Goal: Task Accomplishment & Management: Manage account settings

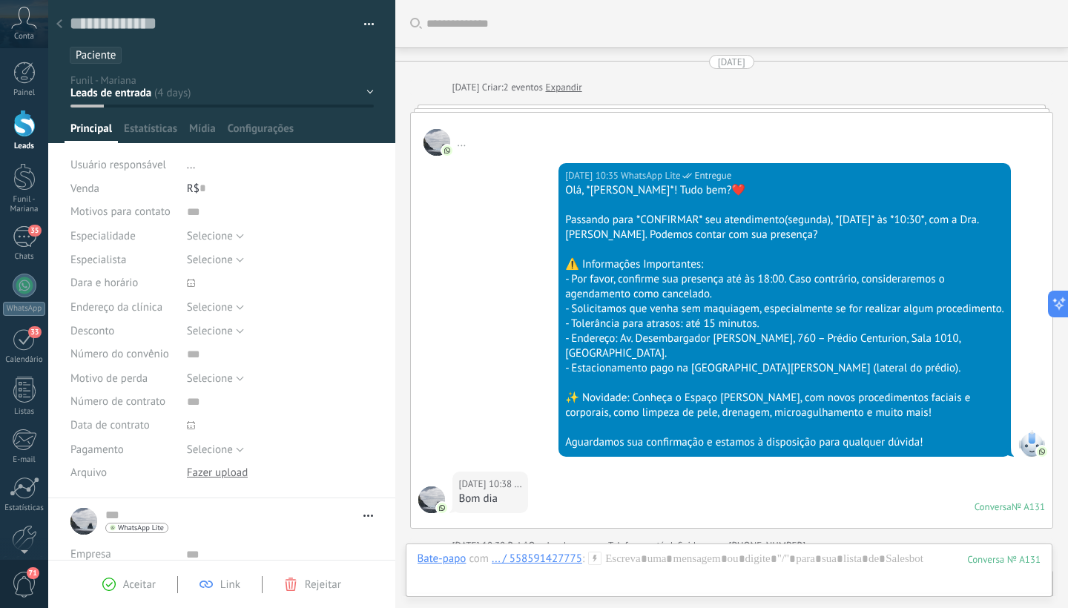
click at [13, 137] on link "Leads" at bounding box center [24, 131] width 48 height 42
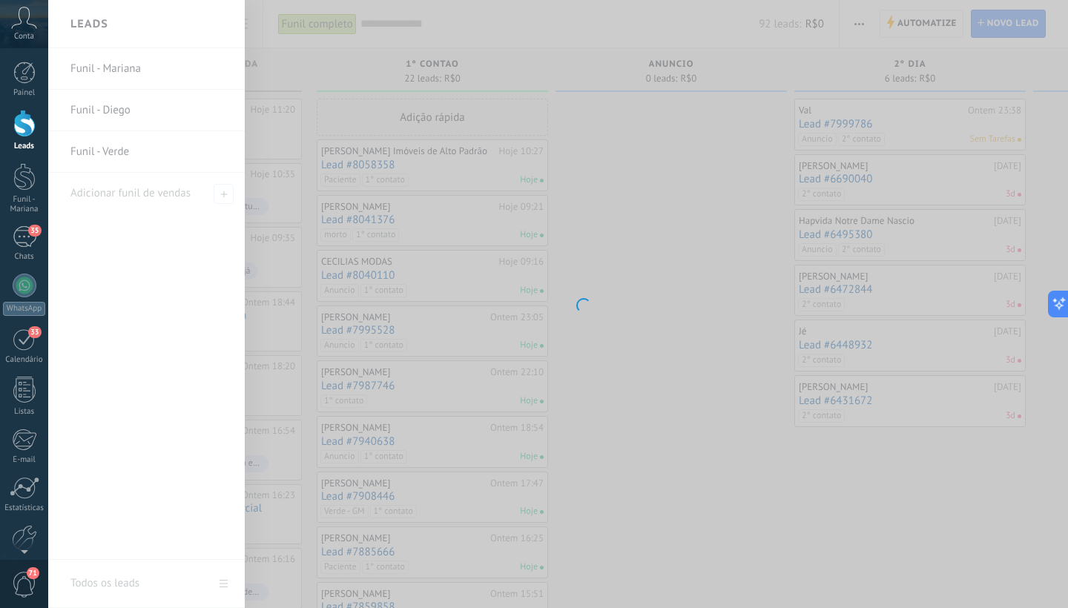
scroll to position [22, 0]
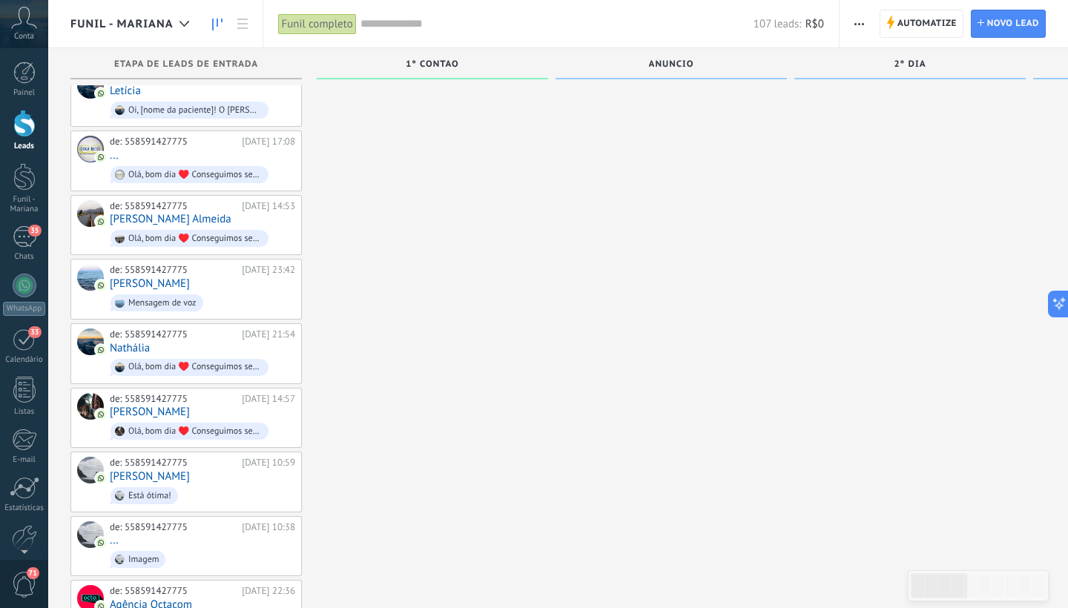
scroll to position [3886, 0]
click at [189, 522] on div "de: 558591427775 16/08/2025 10:38 ... Imagem" at bounding box center [202, 547] width 185 height 50
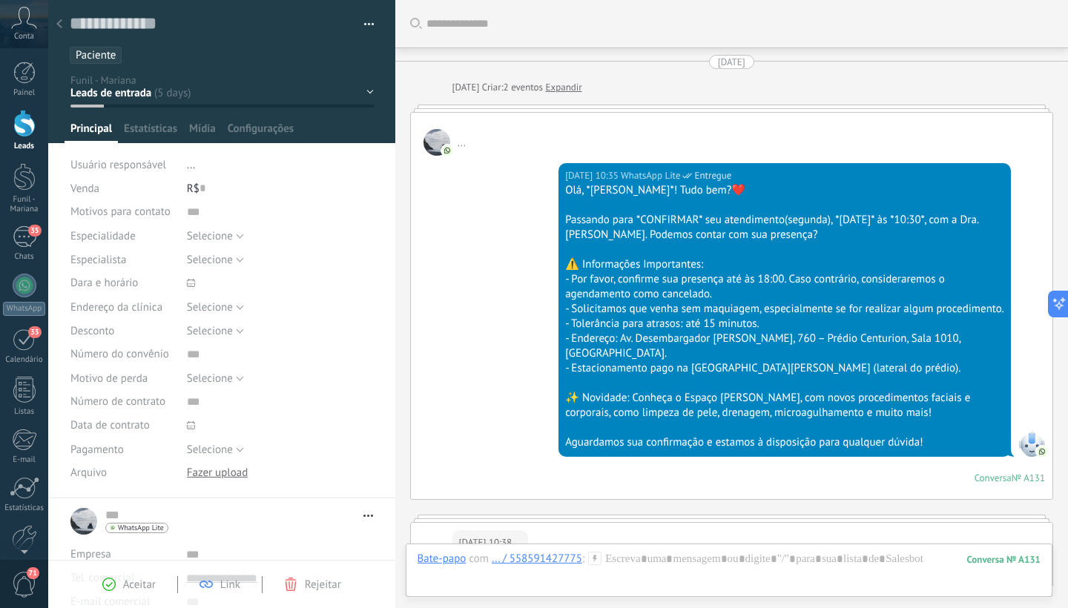
type textarea "**********"
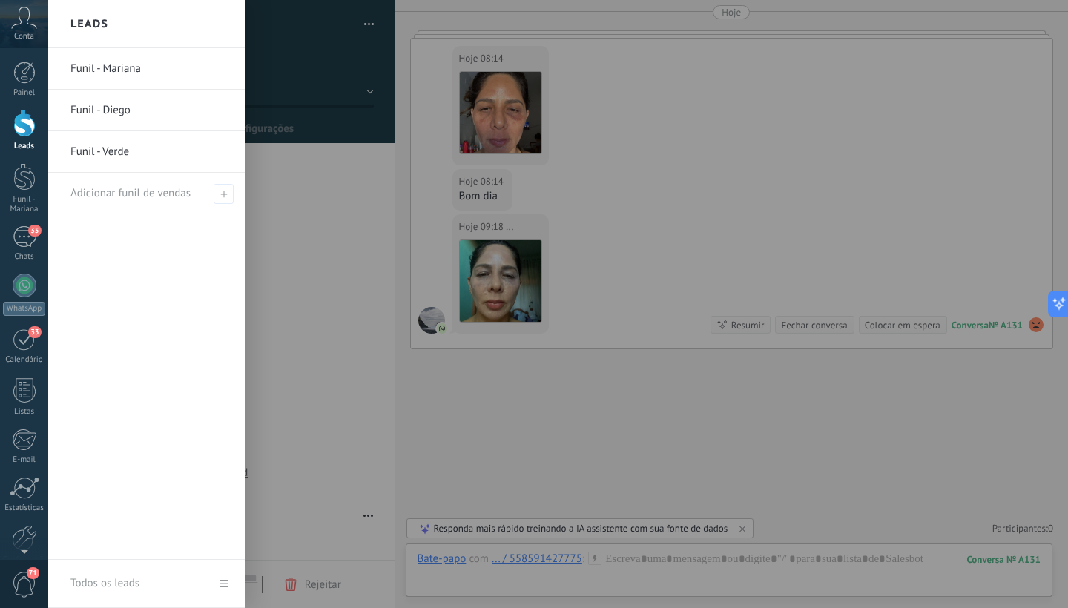
click at [21, 126] on div at bounding box center [24, 123] width 22 height 27
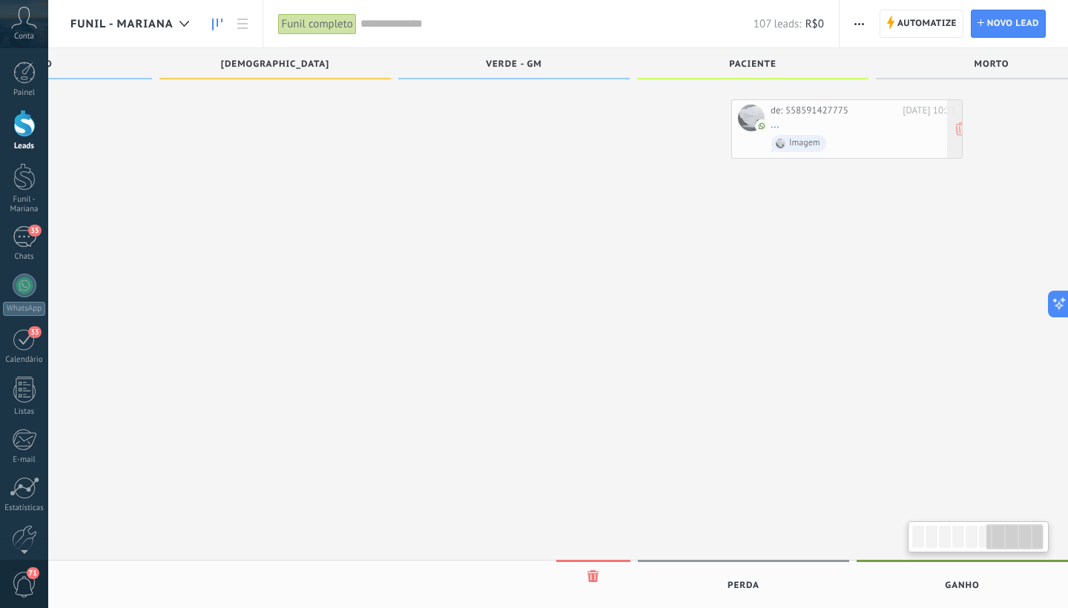
scroll to position [0, 1352]
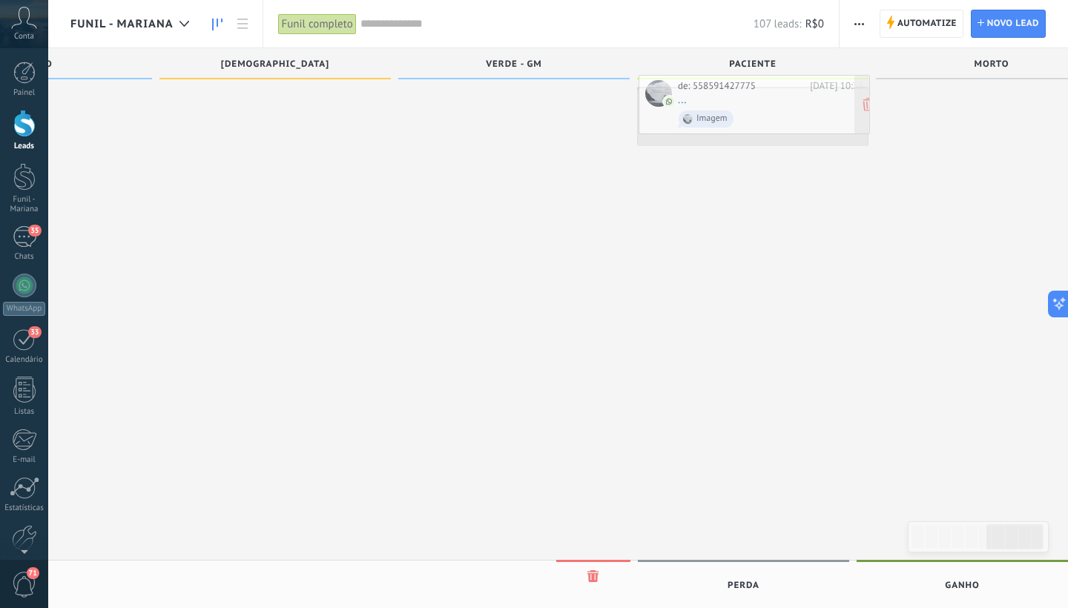
drag, startPoint x: 189, startPoint y: 464, endPoint x: 757, endPoint y: 102, distance: 674.2
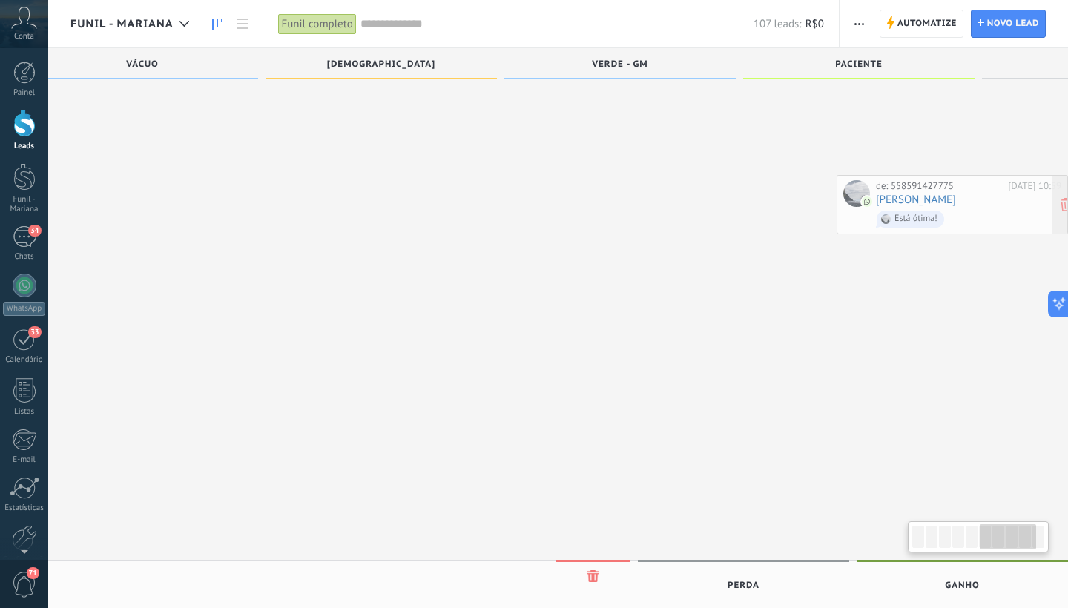
scroll to position [0, 1309]
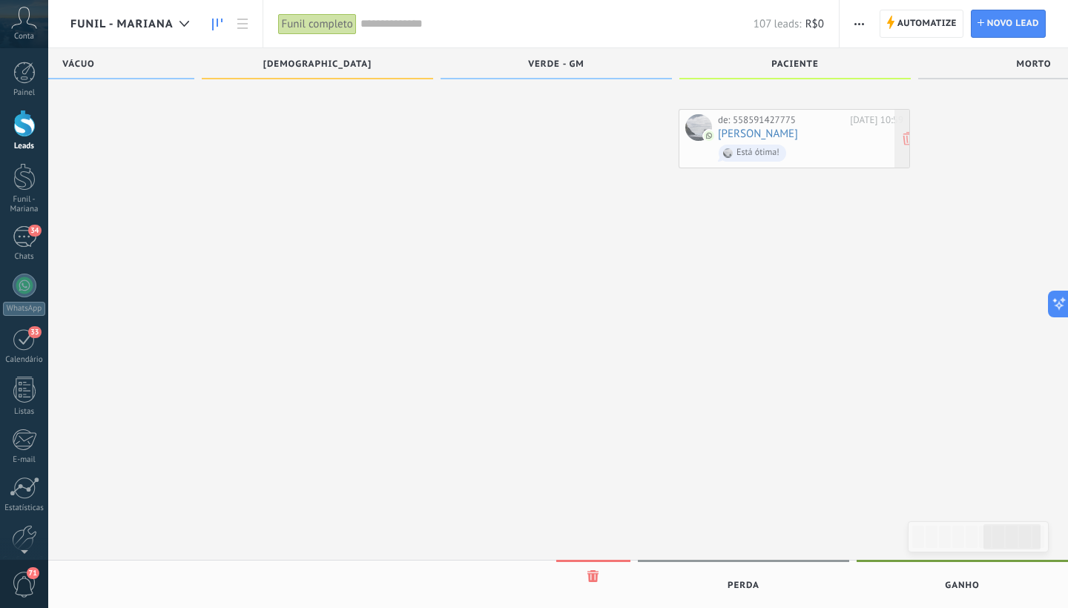
drag, startPoint x: 183, startPoint y: 470, endPoint x: 792, endPoint y: 142, distance: 691.4
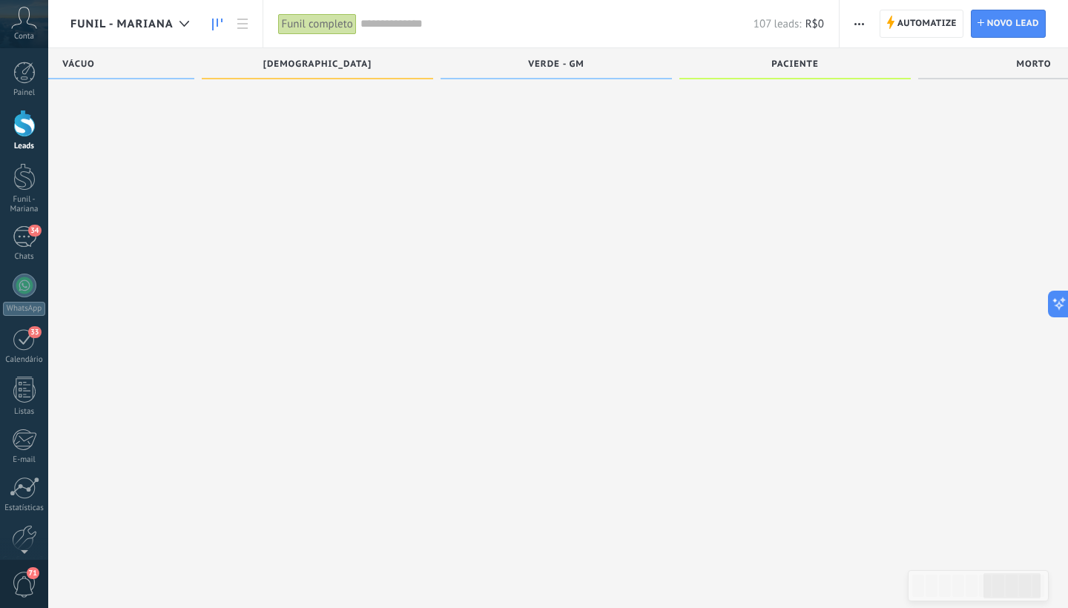
scroll to position [3760, 0]
click at [125, 4] on div "Funil - Mariana" at bounding box center [133, 23] width 126 height 47
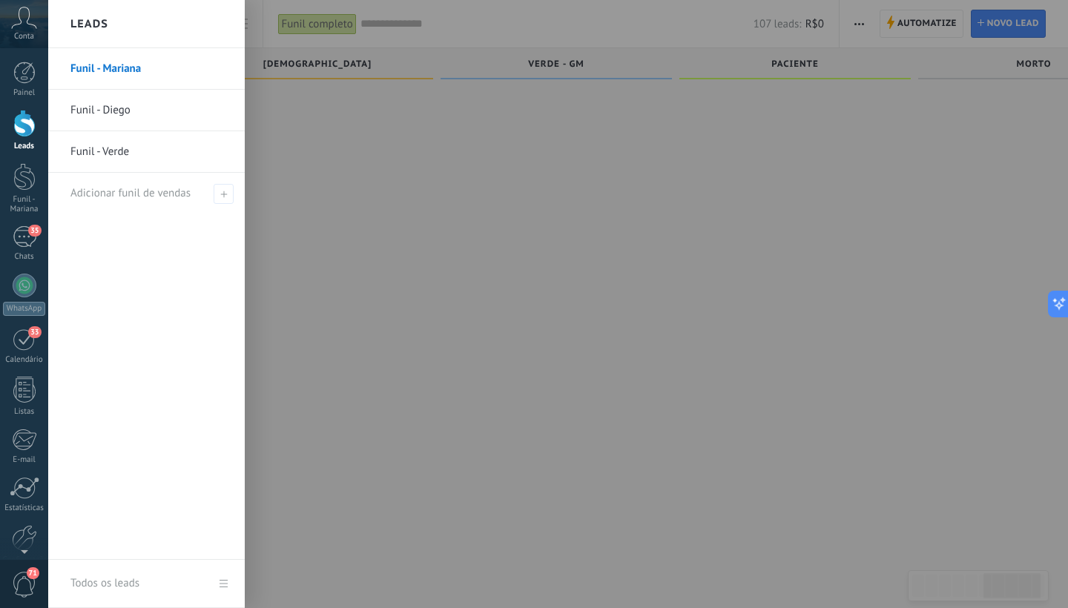
click at [314, 150] on div at bounding box center [582, 304] width 1068 height 608
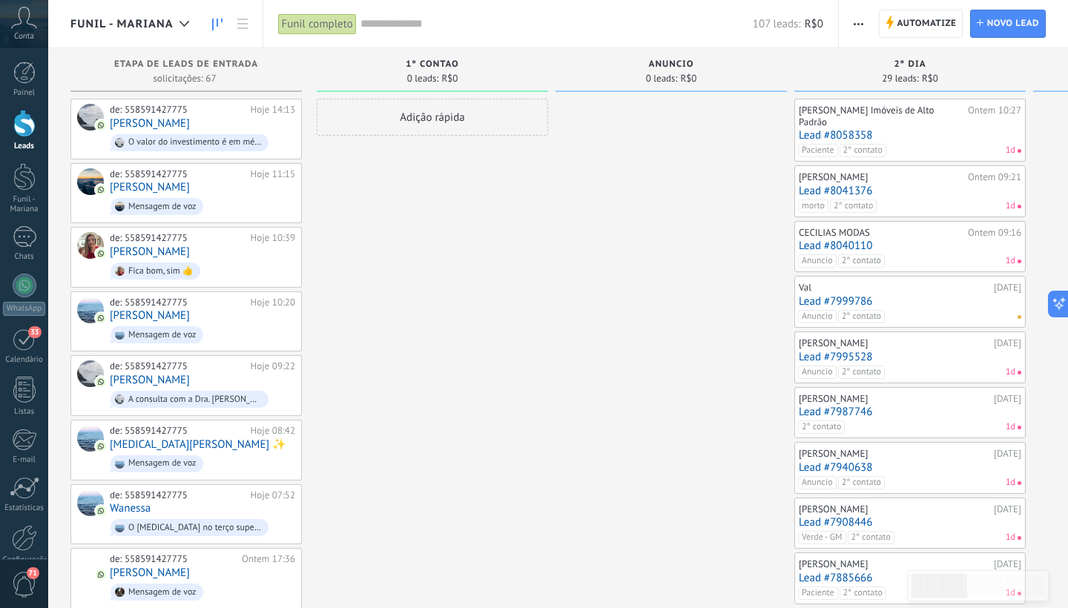
click at [902, 129] on link "Lead #8058358" at bounding box center [910, 135] width 223 height 13
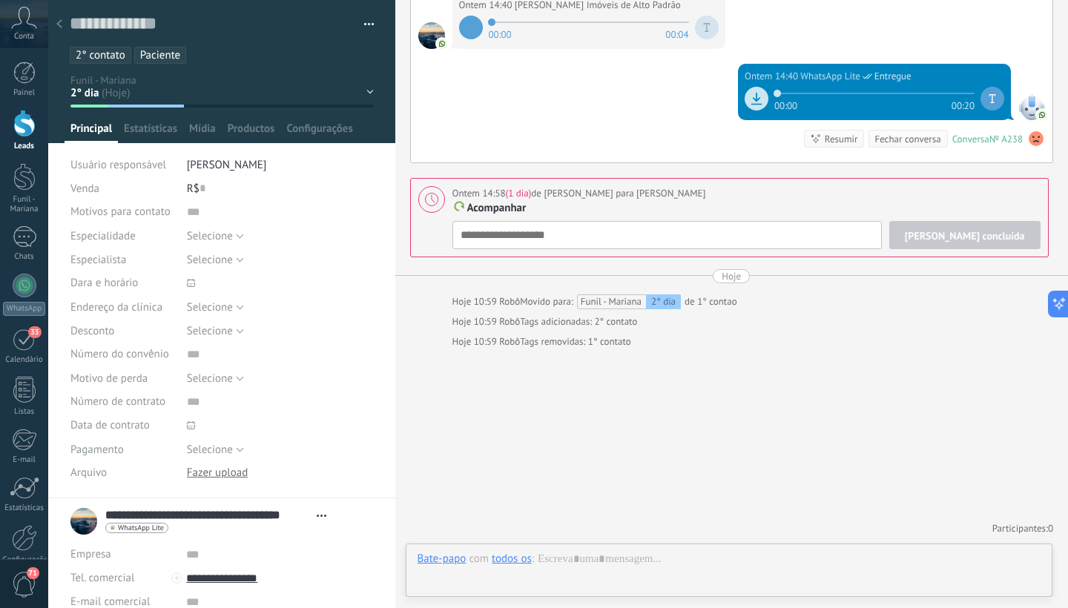
scroll to position [22, 0]
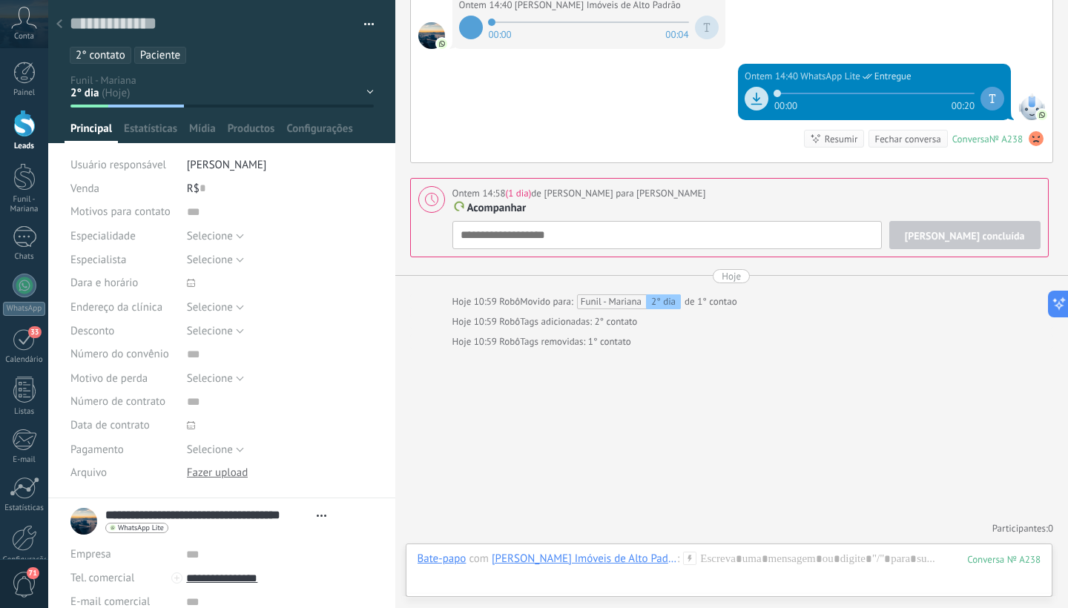
click at [206, 56] on ul "2° contato Paciente" at bounding box center [219, 55] width 302 height 20
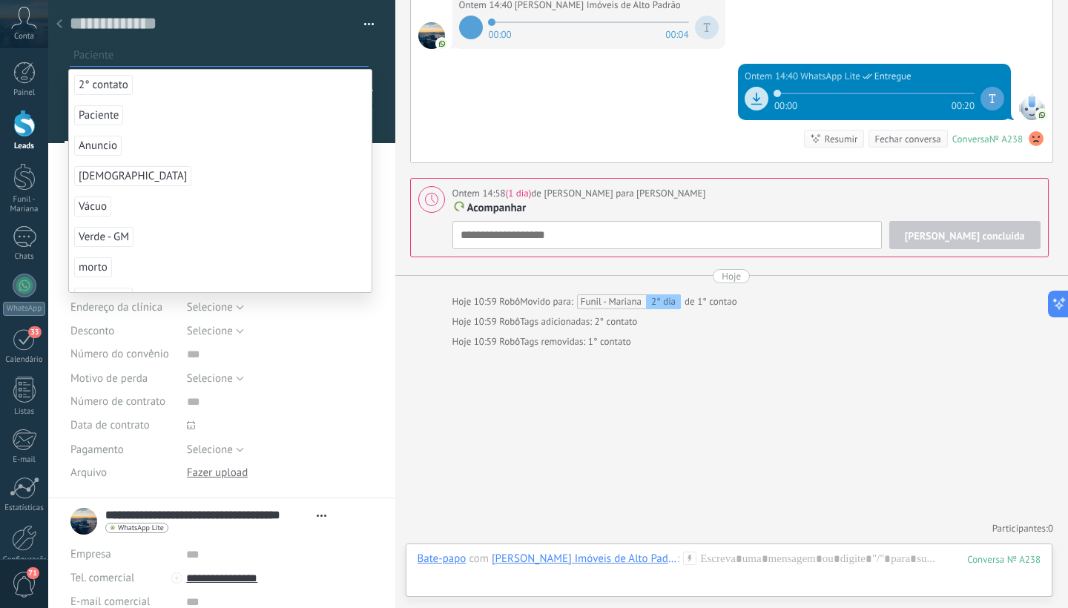
click at [103, 109] on span "Paciente" at bounding box center [98, 115] width 49 height 20
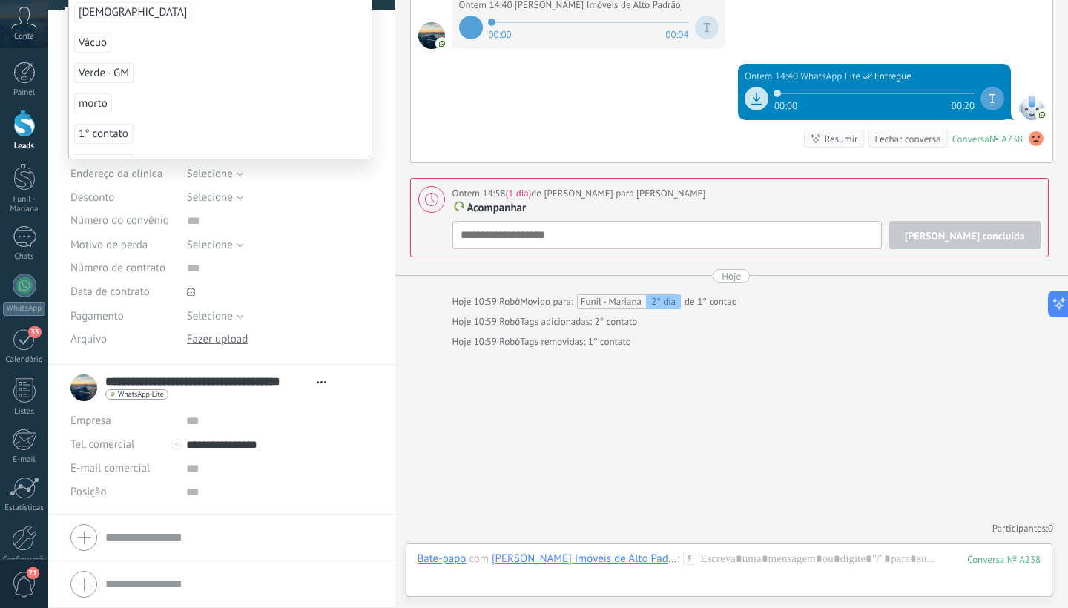
scroll to position [137, 0]
click at [312, 594] on div at bounding box center [221, 584] width 303 height 37
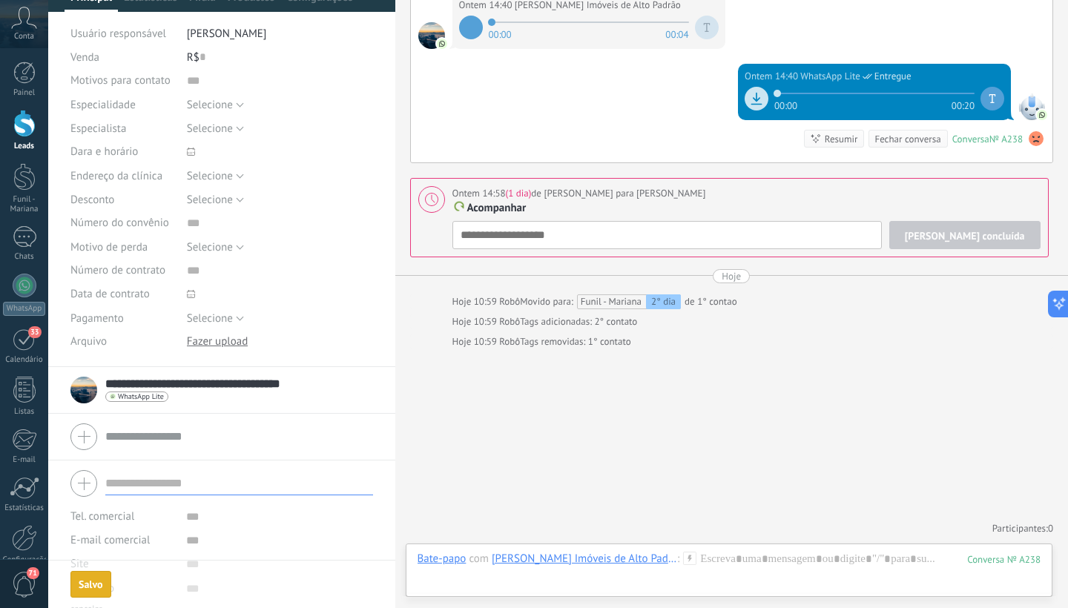
scroll to position [0, 0]
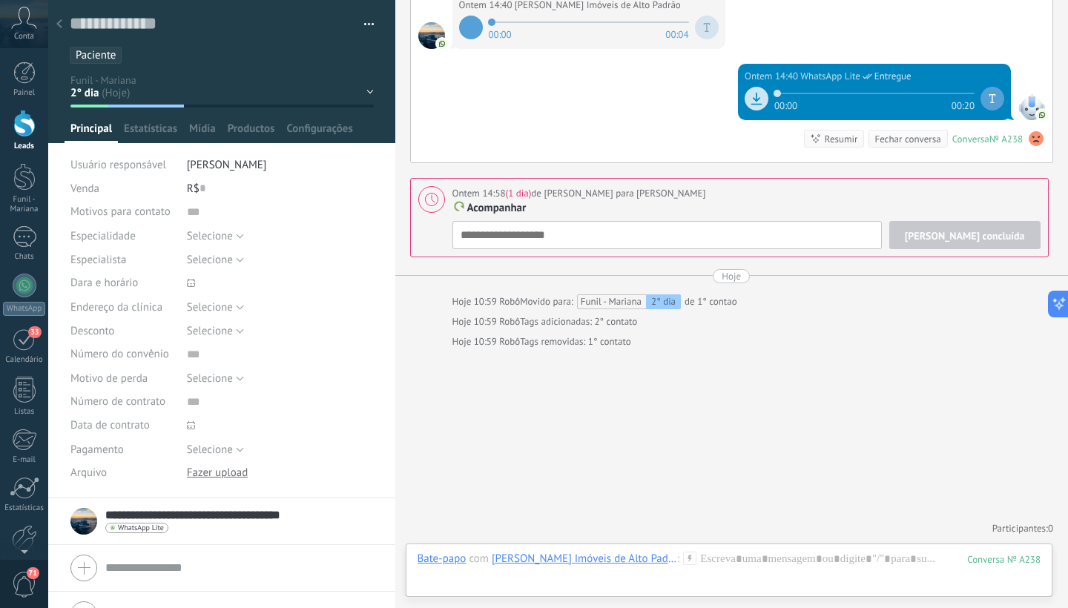
click at [21, 138] on link "Leads" at bounding box center [24, 131] width 48 height 42
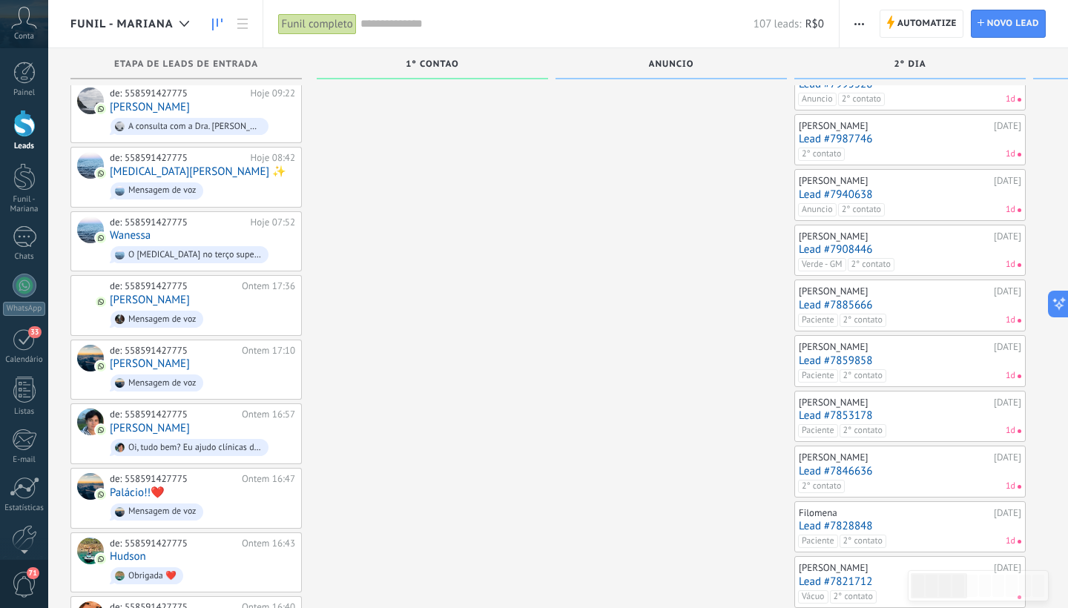
scroll to position [263, 0]
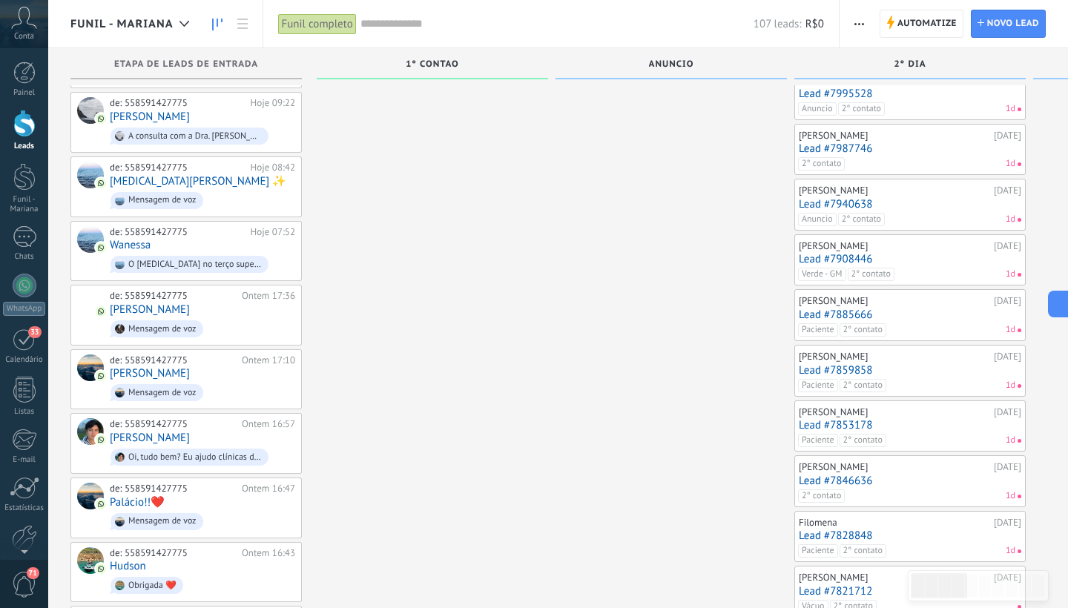
click at [862, 323] on span "2° contato" at bounding box center [863, 329] width 47 height 13
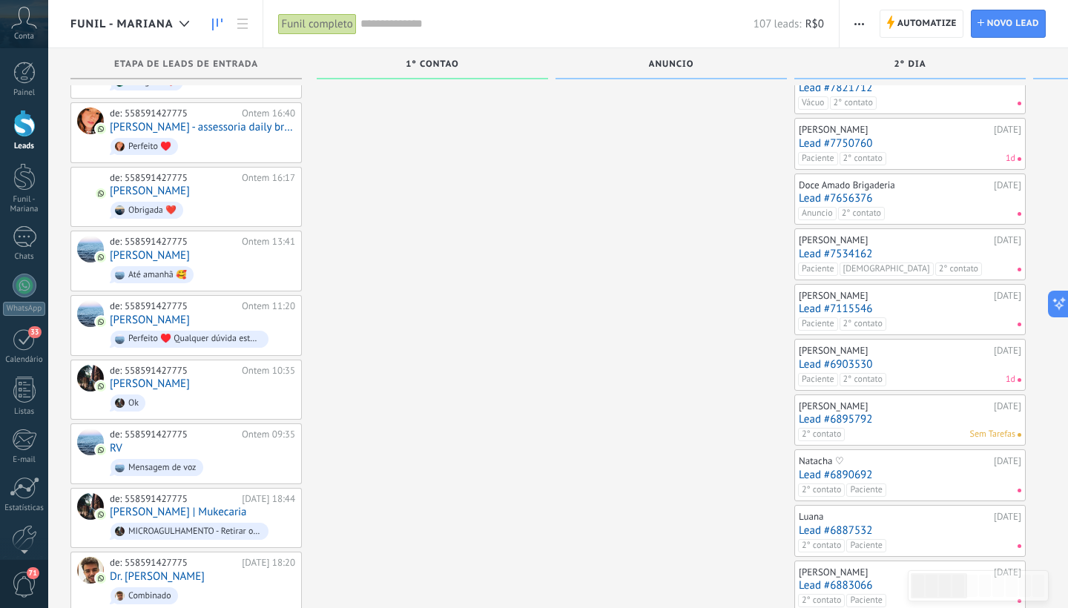
scroll to position [768, 0]
click at [918, 358] on link "Lead #6903530" at bounding box center [910, 364] width 223 height 13
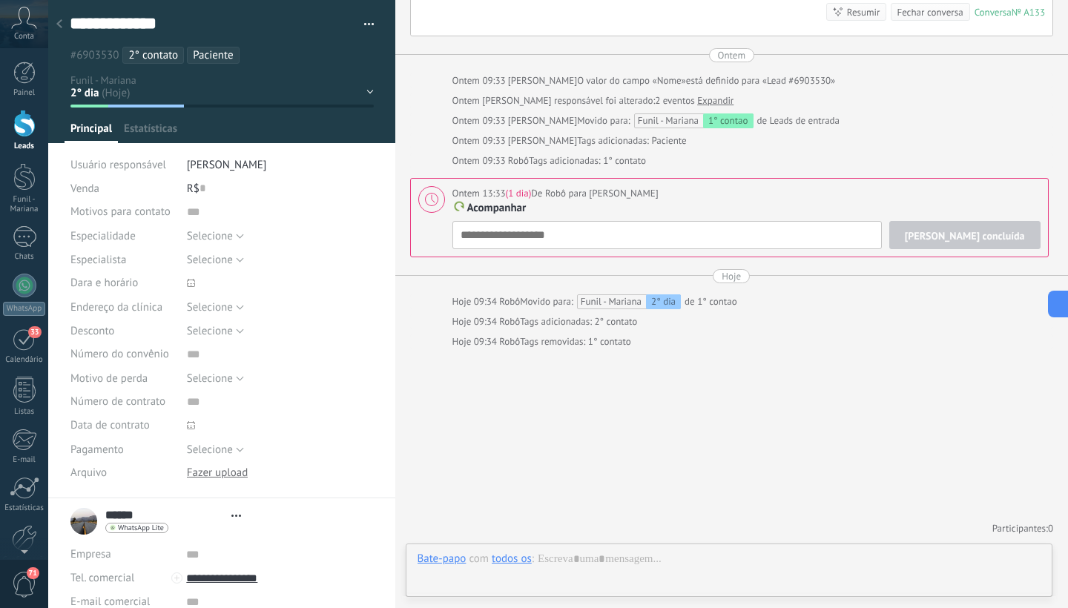
scroll to position [22, 0]
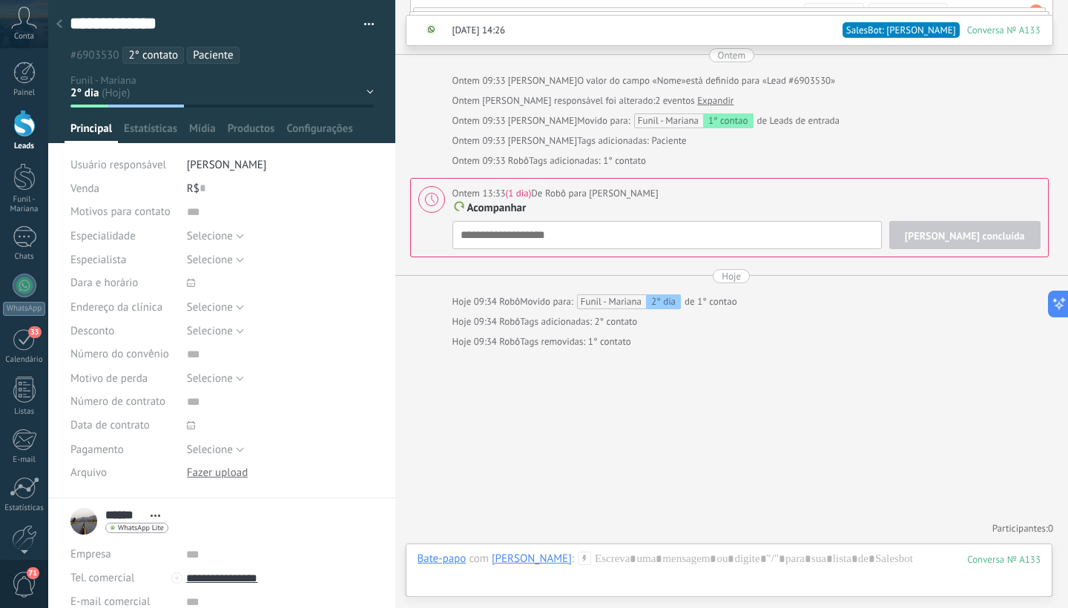
click at [239, 56] on li "Paciente" at bounding box center [213, 55] width 52 height 17
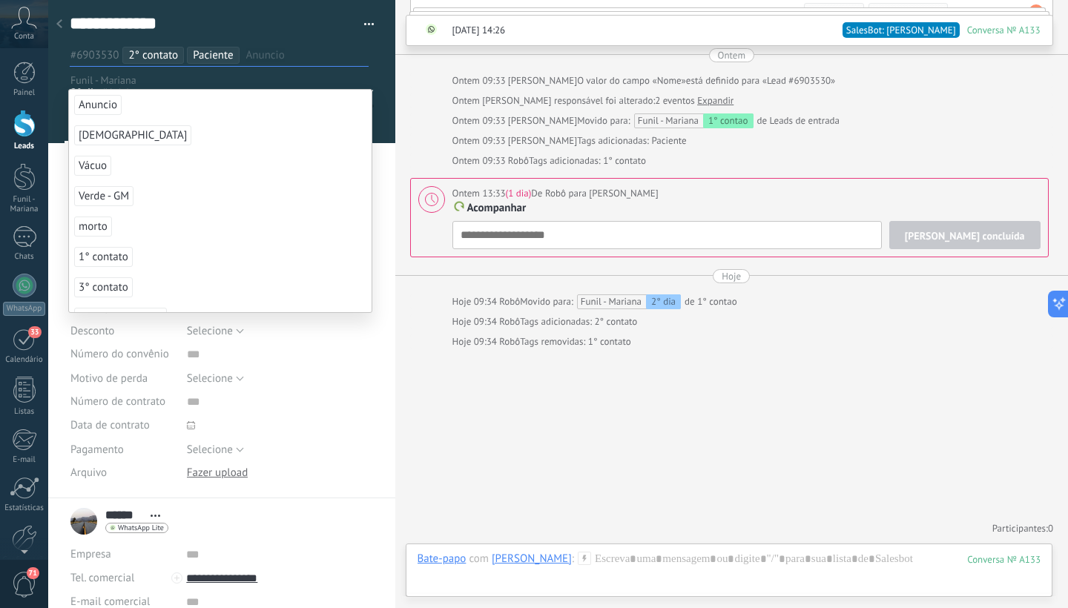
click at [171, 53] on span "2° contato" at bounding box center [153, 55] width 50 height 14
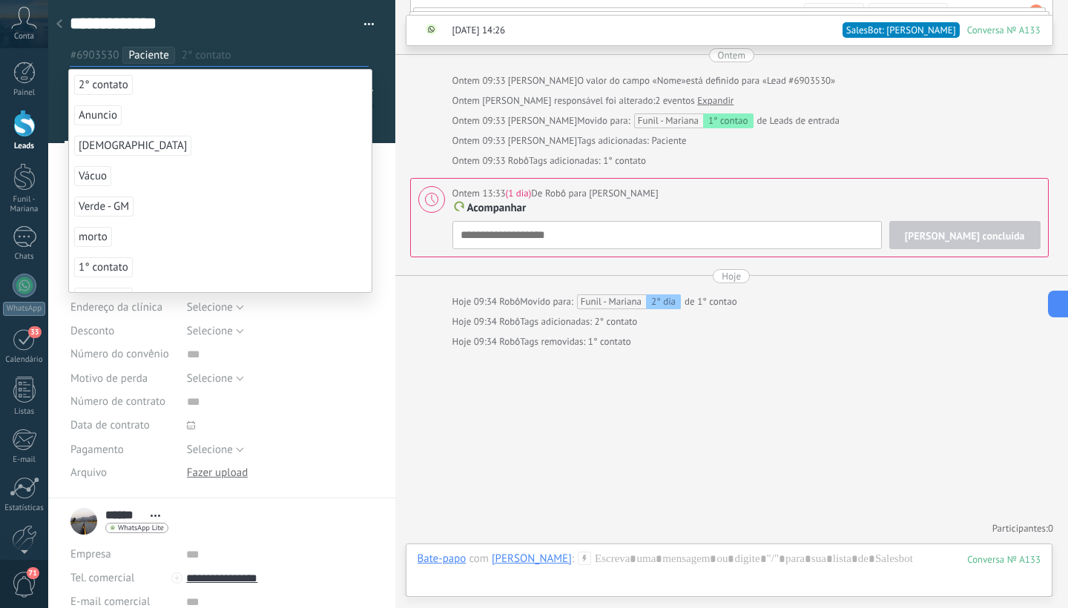
click at [237, 55] on input "text" at bounding box center [275, 55] width 186 height 16
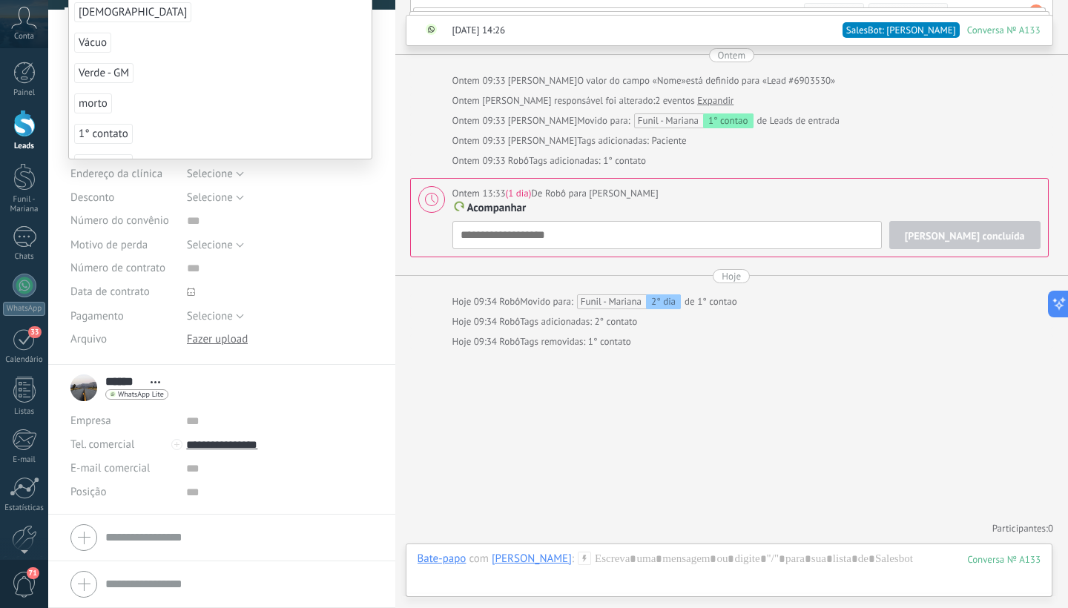
scroll to position [137, 0]
click at [269, 534] on input "text" at bounding box center [239, 538] width 268 height 24
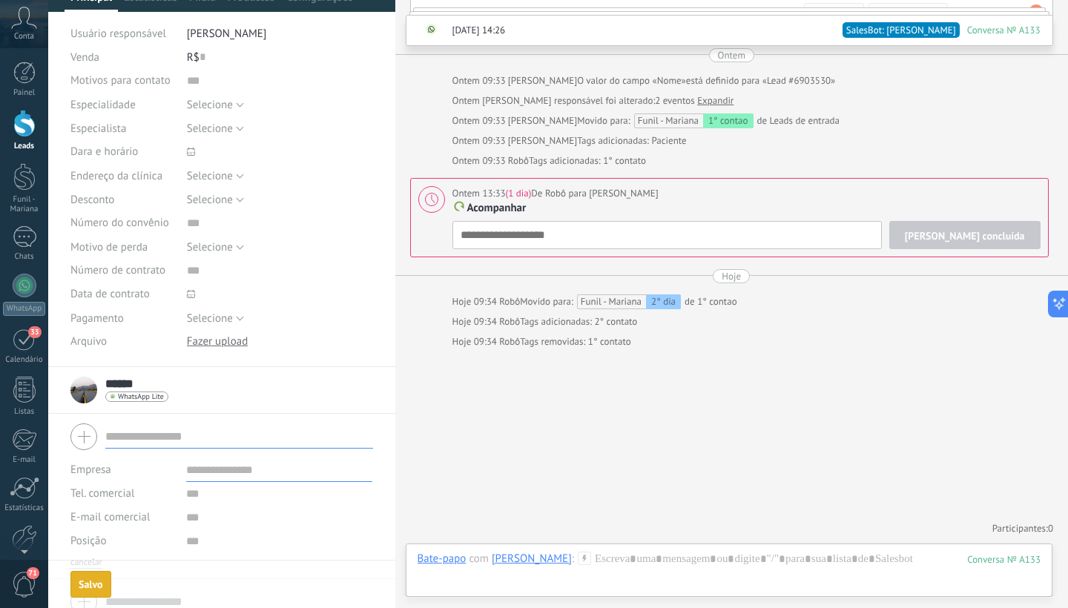
scroll to position [0, 0]
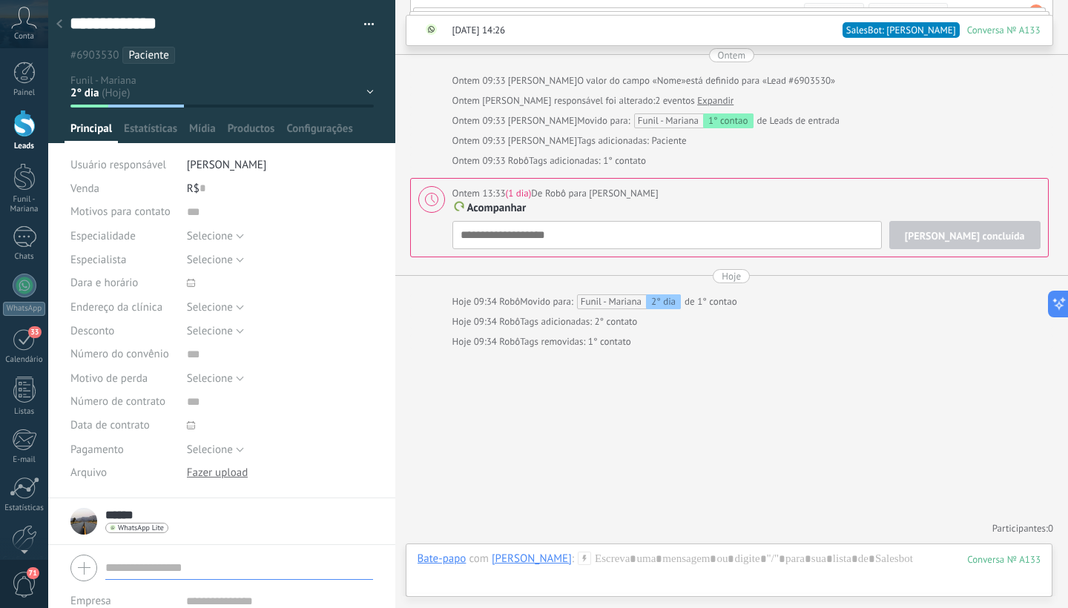
click at [22, 119] on div at bounding box center [24, 123] width 22 height 27
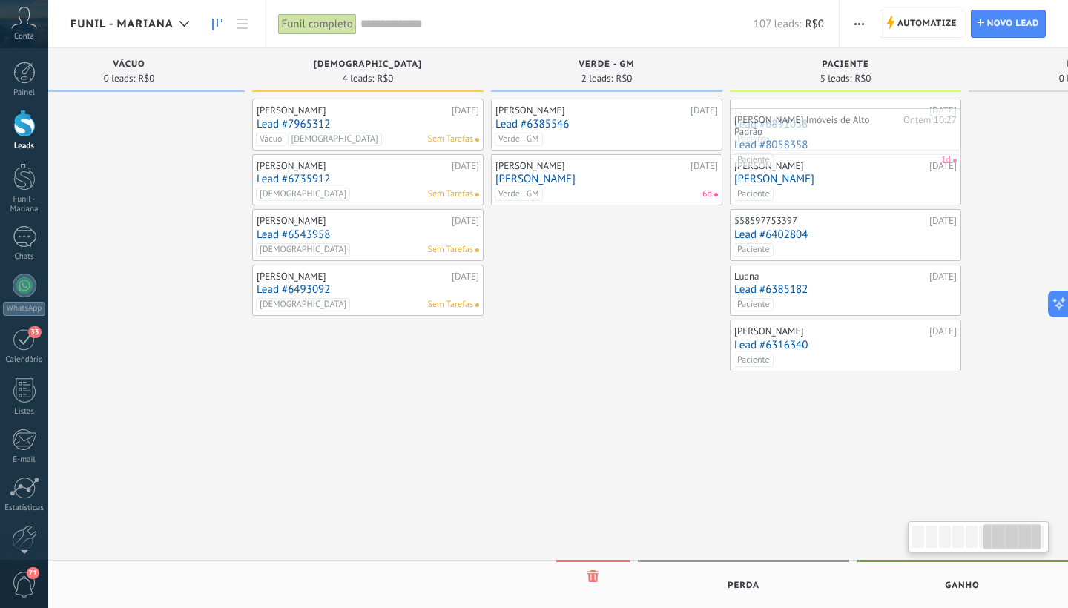
scroll to position [0, 1310]
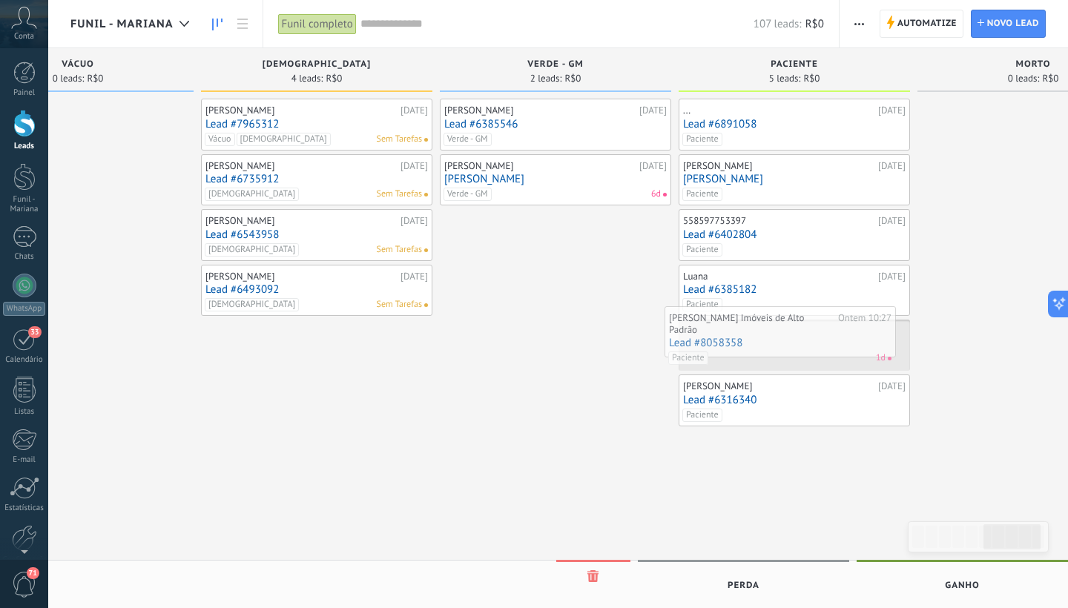
drag, startPoint x: 941, startPoint y: 125, endPoint x: 811, endPoint y: 333, distance: 245.0
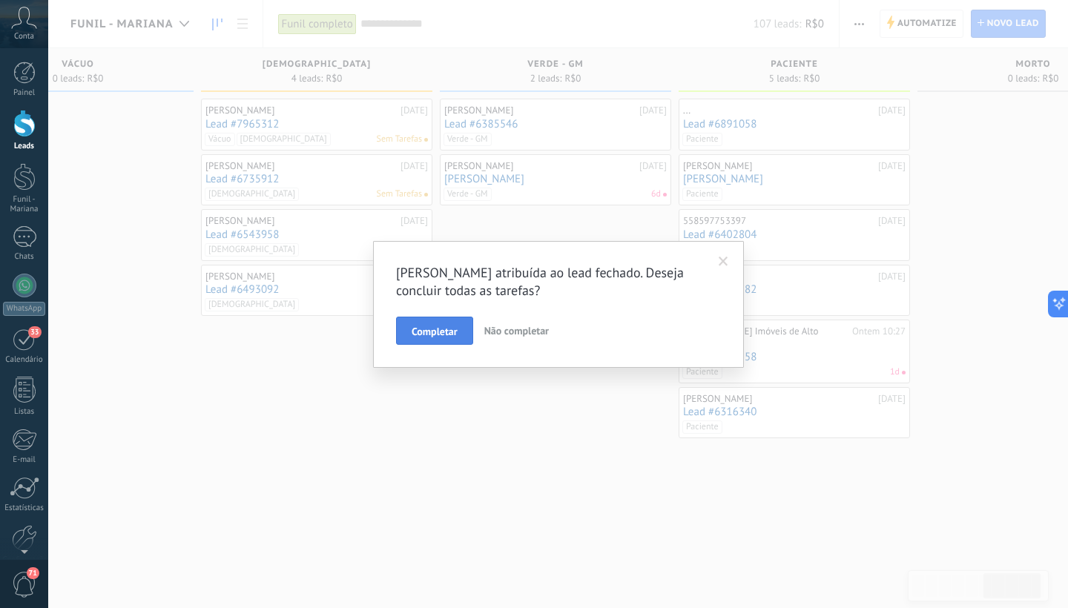
click at [440, 337] on span "Completar" at bounding box center [435, 331] width 46 height 10
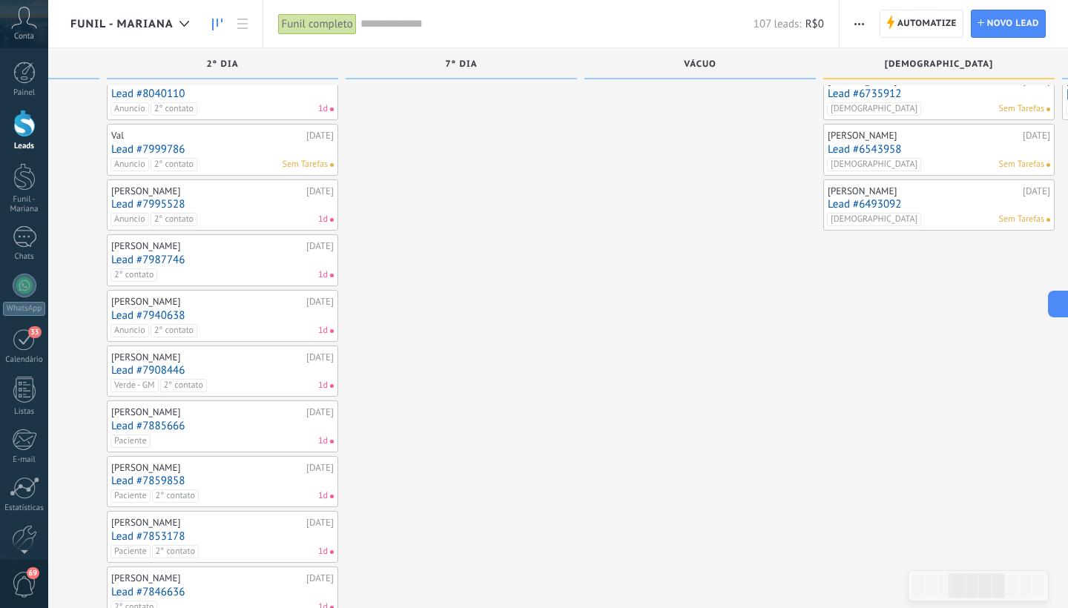
scroll to position [109, 0]
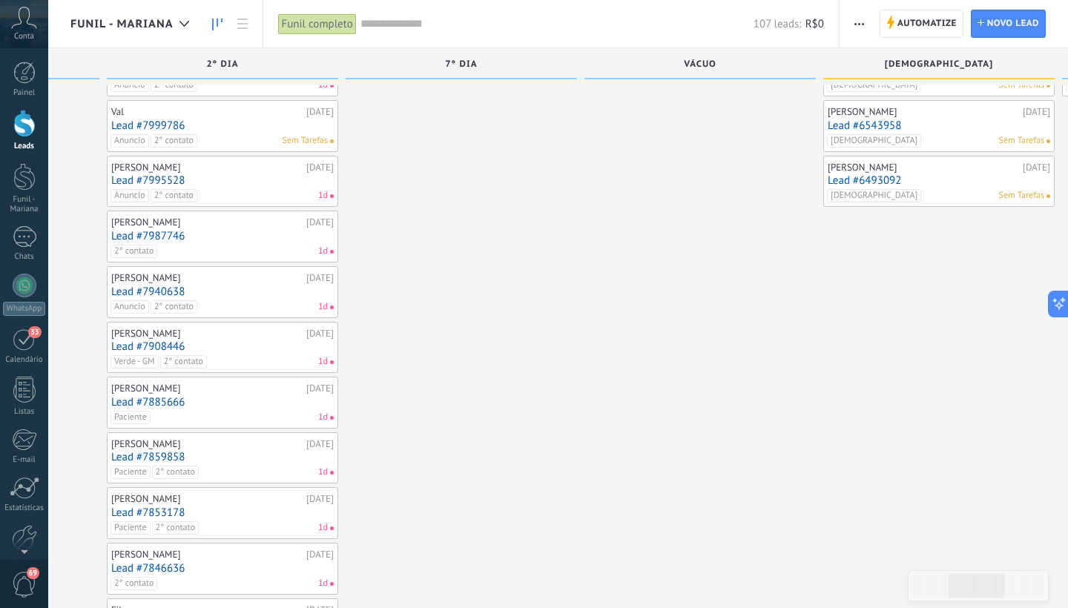
click at [205, 411] on div "Paciente 1d" at bounding box center [219, 417] width 217 height 13
click at [143, 396] on link "Lead #7885666" at bounding box center [222, 402] width 223 height 13
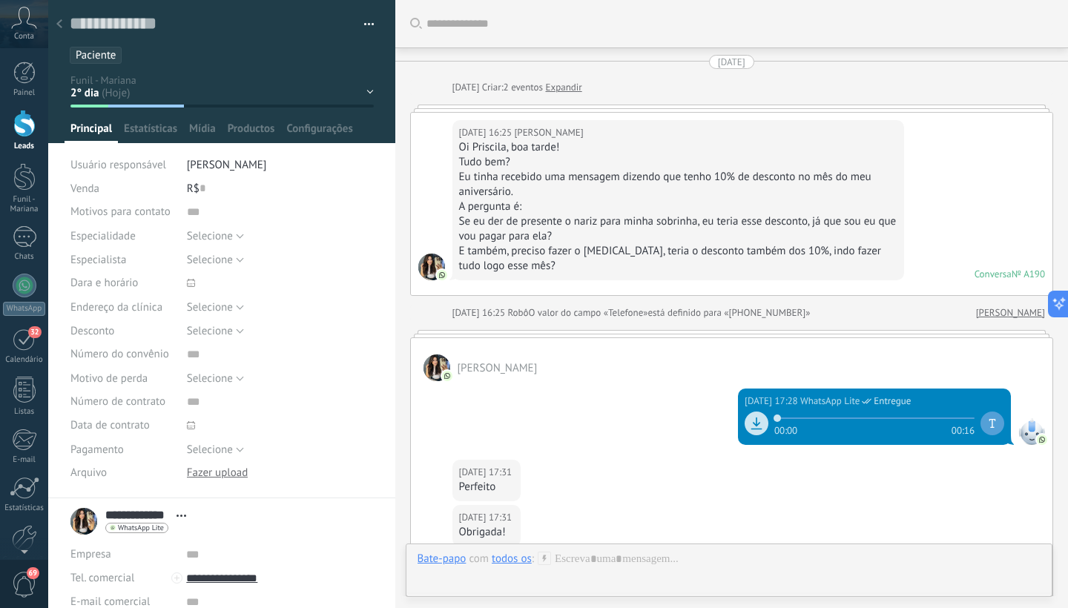
scroll to position [22, 0]
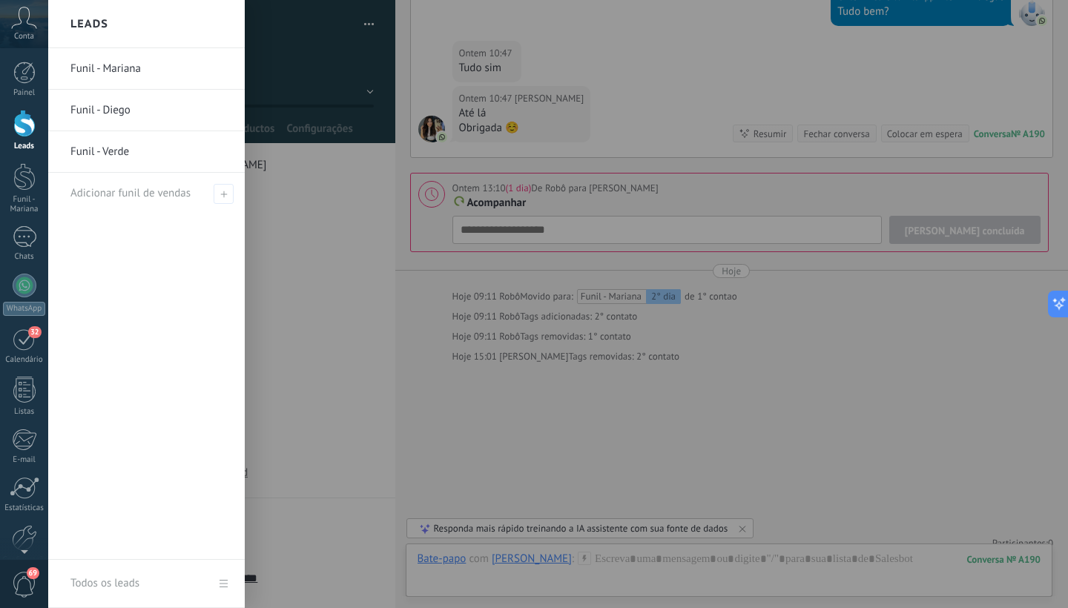
click at [28, 131] on div at bounding box center [24, 123] width 22 height 27
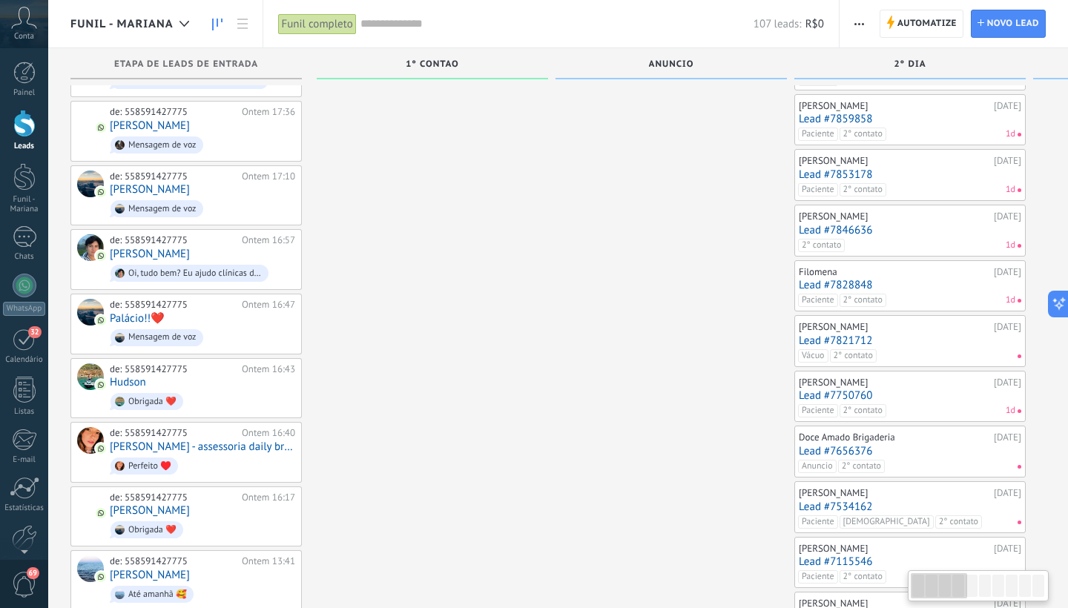
scroll to position [388, 0]
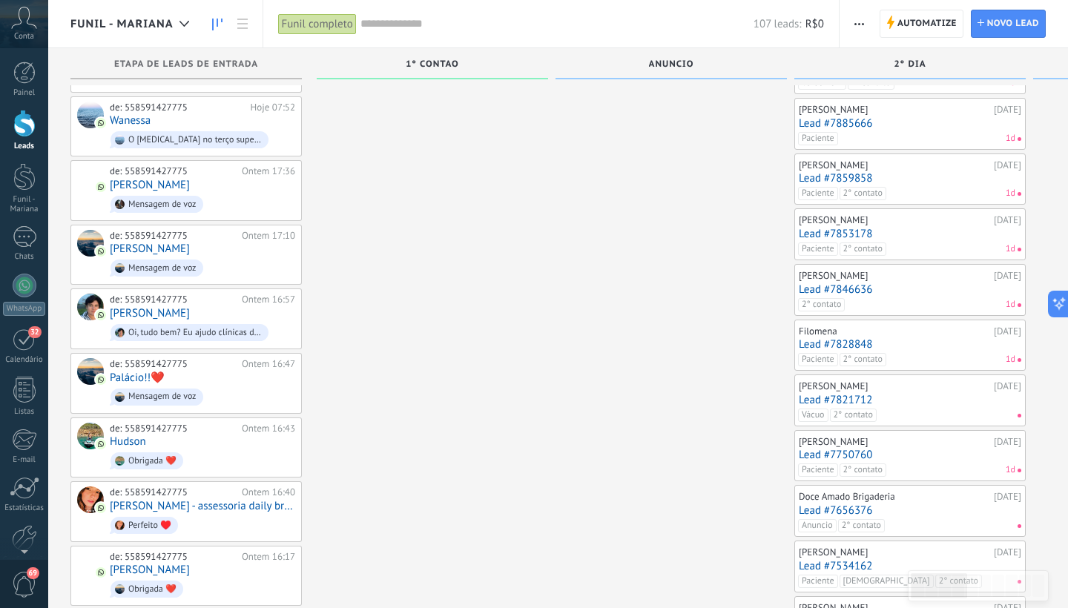
click at [902, 233] on link "Lead #7853178" at bounding box center [910, 234] width 223 height 13
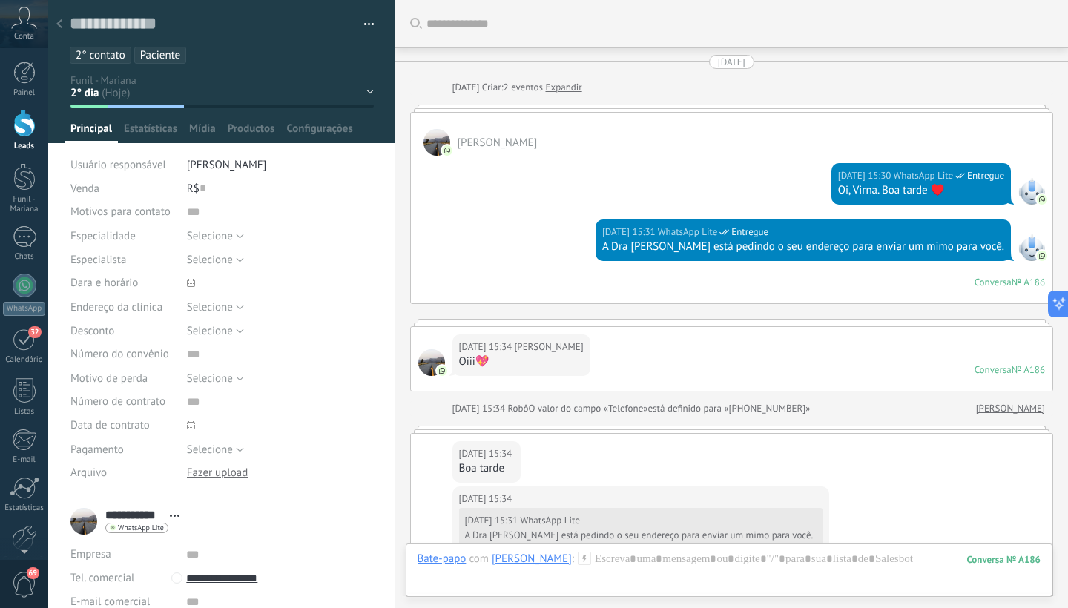
scroll to position [882, 0]
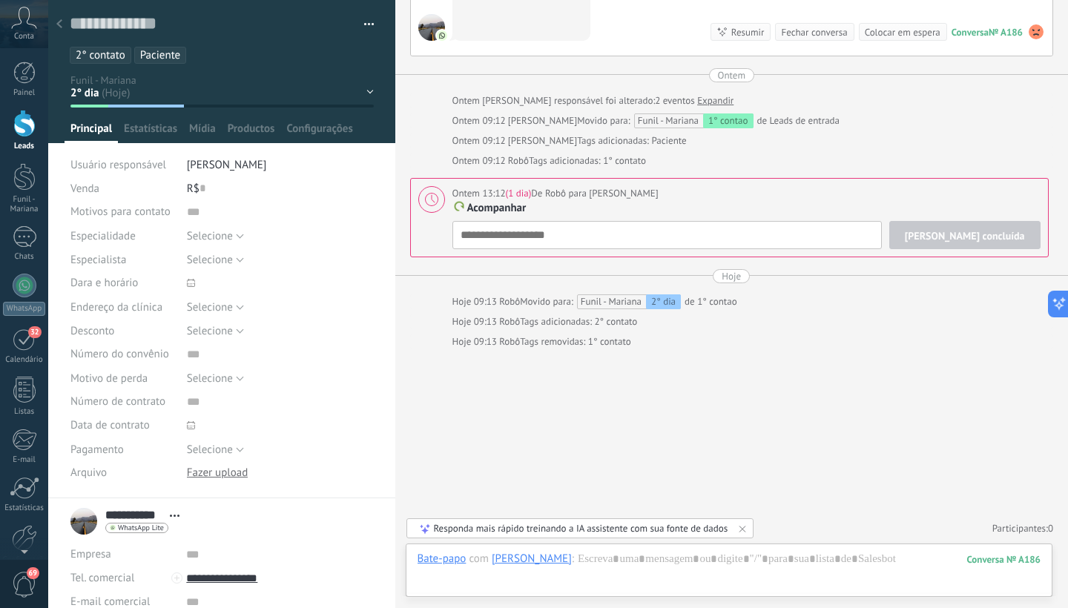
click at [201, 57] on ul "2° contato Paciente" at bounding box center [219, 55] width 302 height 20
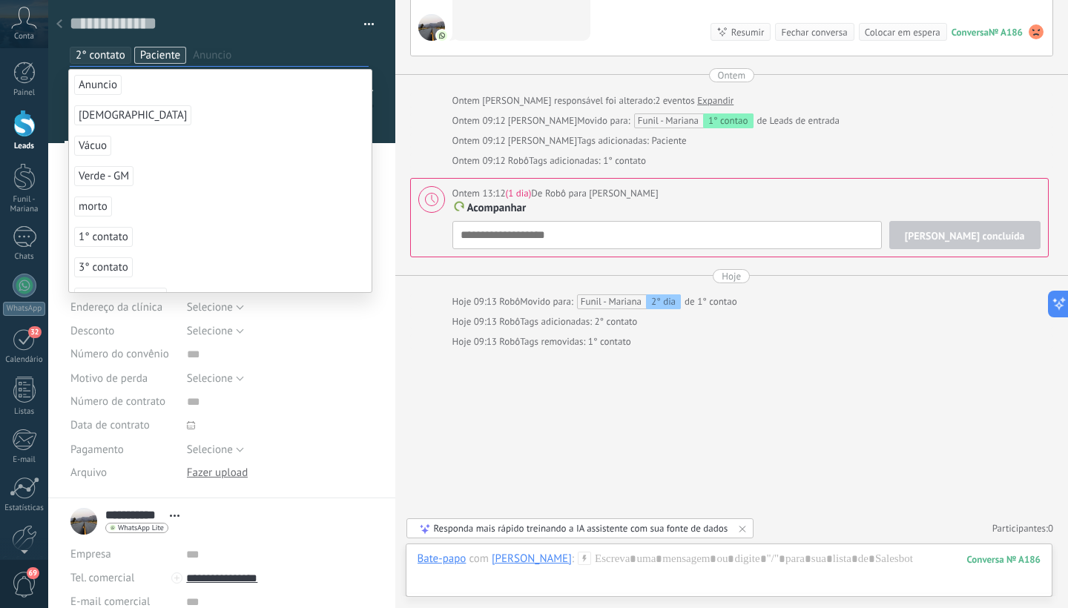
click at [125, 47] on li "2° contato" at bounding box center [101, 55] width 62 height 17
click at [178, 53] on input "text" at bounding box center [247, 55] width 239 height 16
click at [203, 59] on input "text" at bounding box center [247, 55] width 239 height 16
click at [231, 64] on ul "Paciente 2° contato" at bounding box center [219, 55] width 302 height 20
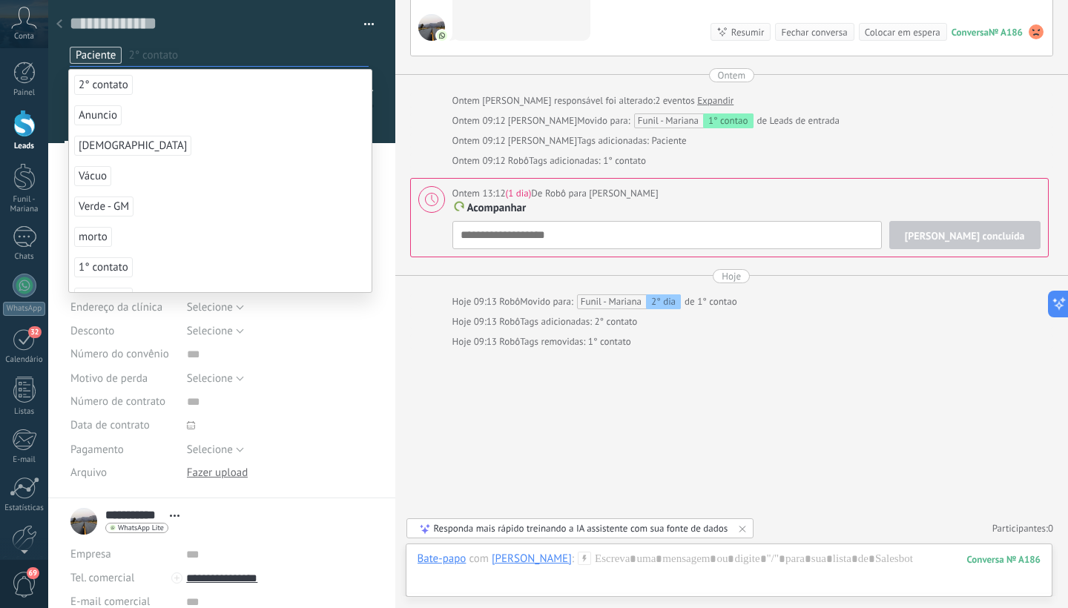
click at [361, 22] on button "button" at bounding box center [364, 24] width 22 height 22
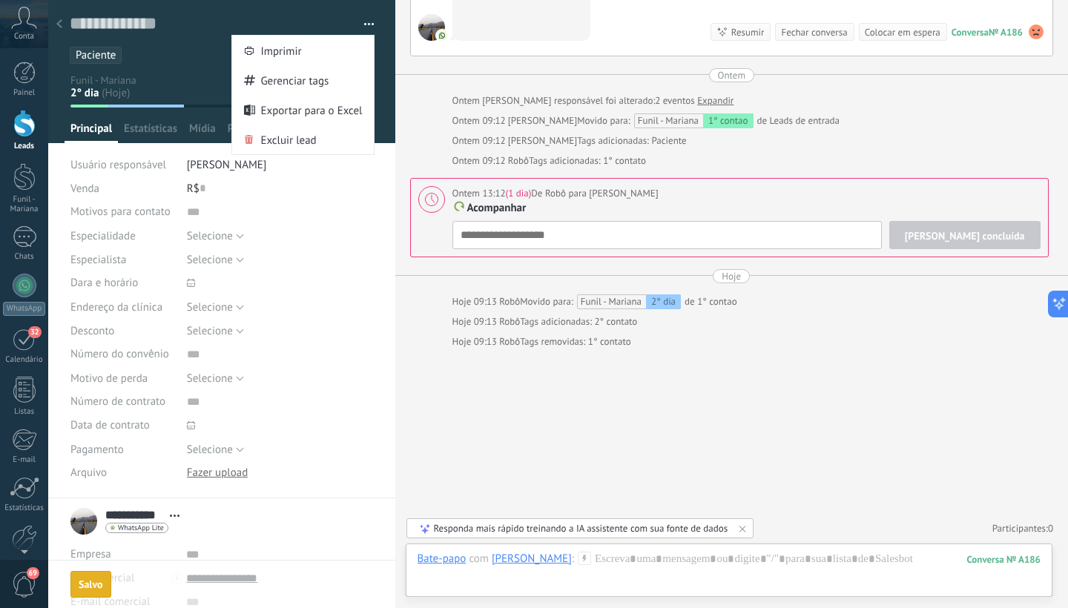
click at [142, 53] on ul "Paciente" at bounding box center [219, 55] width 302 height 20
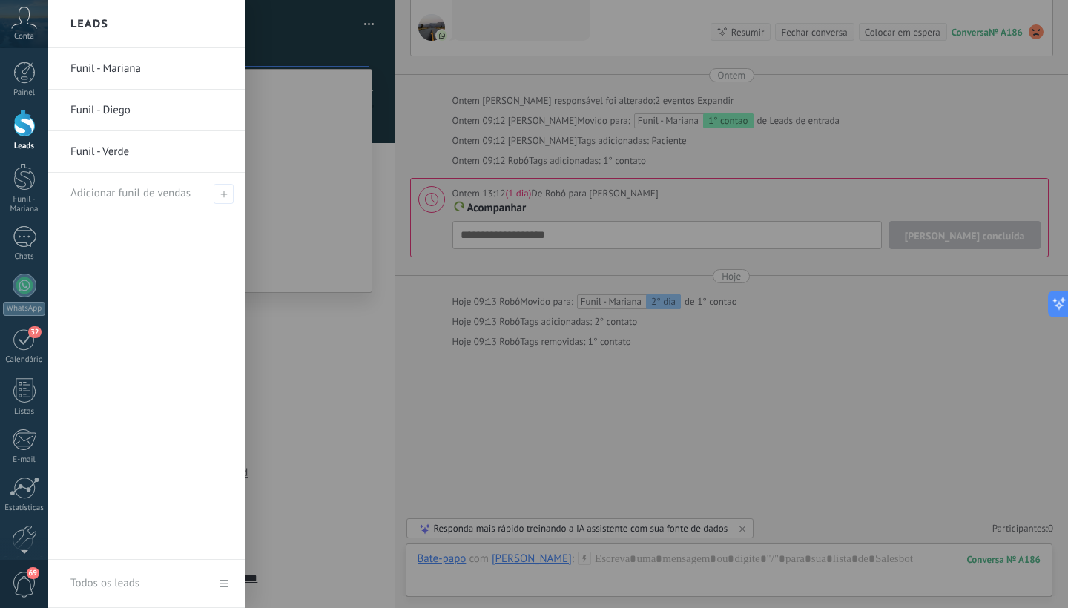
click at [19, 133] on div at bounding box center [24, 123] width 22 height 27
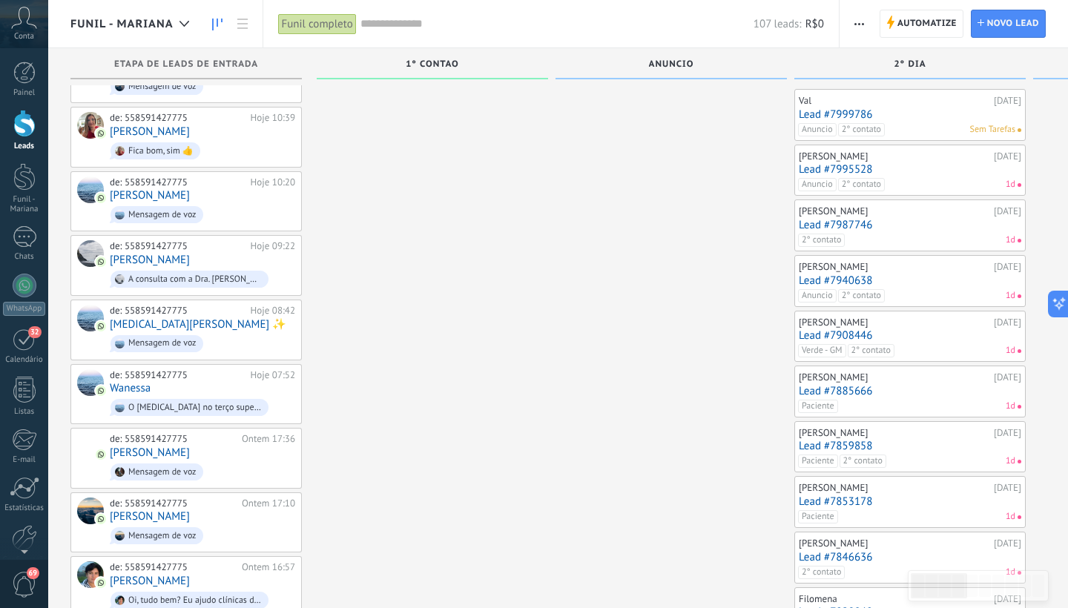
scroll to position [152, 0]
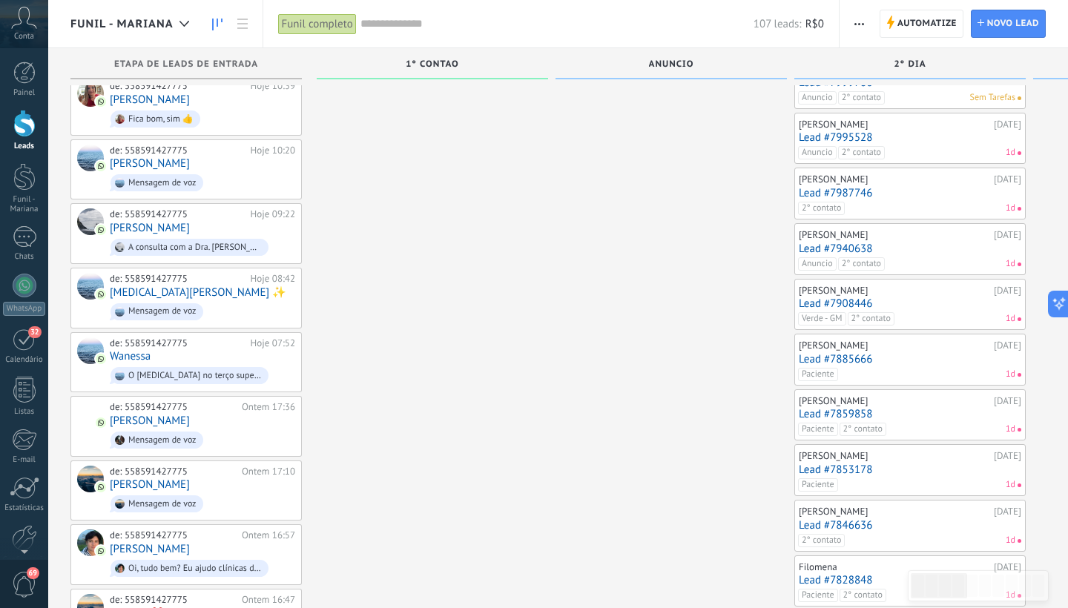
click at [883, 362] on div "Rosi Oliveira 19/08/2025 Lead #7885666 Paciente 1d" at bounding box center [910, 359] width 223 height 43
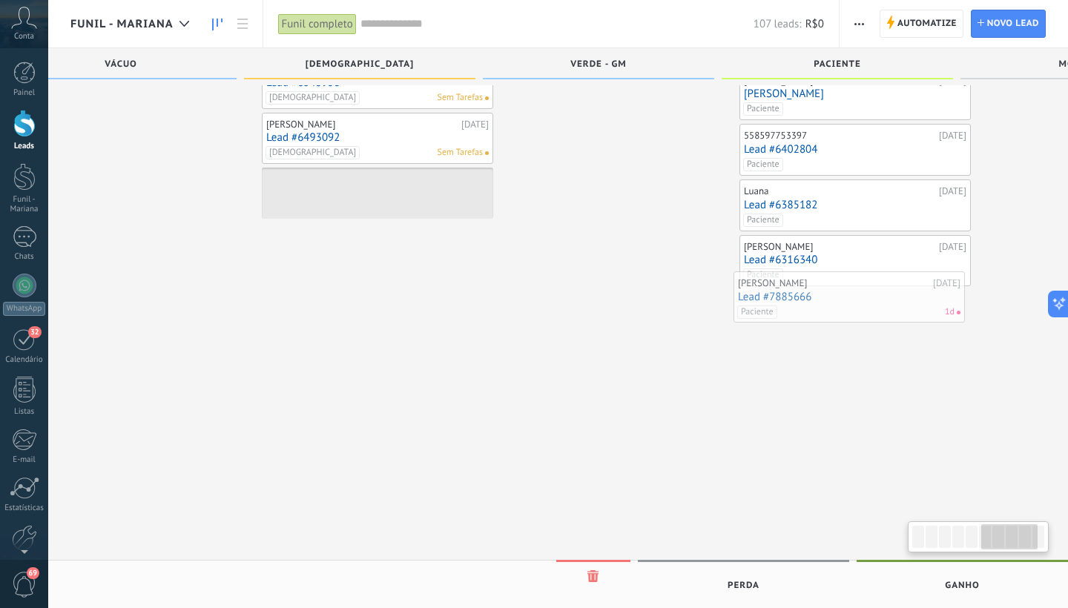
scroll to position [0, 1267]
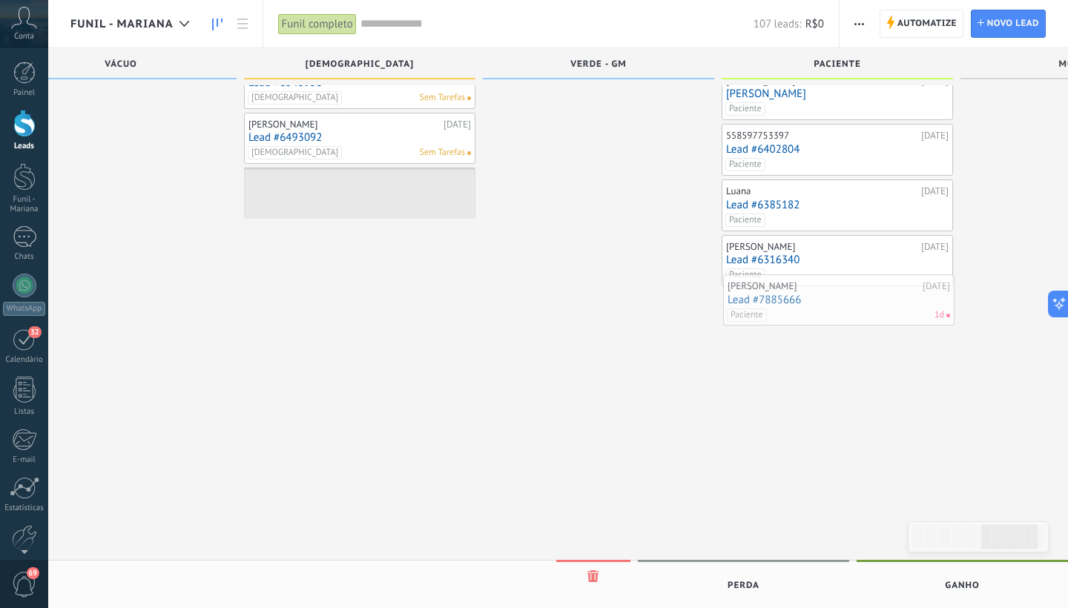
drag, startPoint x: 883, startPoint y: 362, endPoint x: 812, endPoint y: 306, distance: 90.8
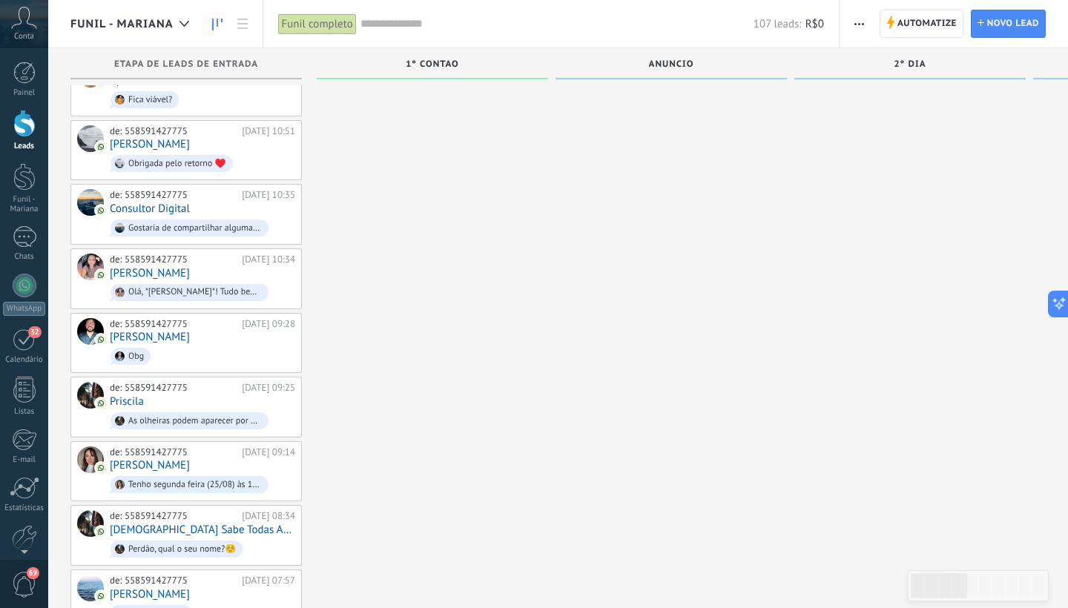
scroll to position [3318, 0]
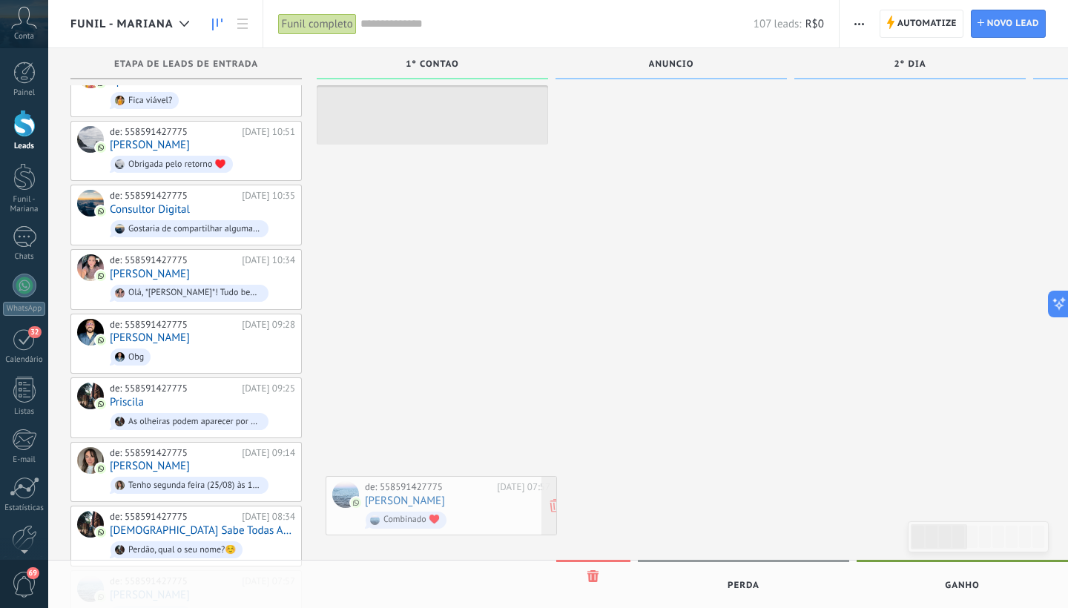
drag, startPoint x: 198, startPoint y: 530, endPoint x: 456, endPoint y: 504, distance: 259.5
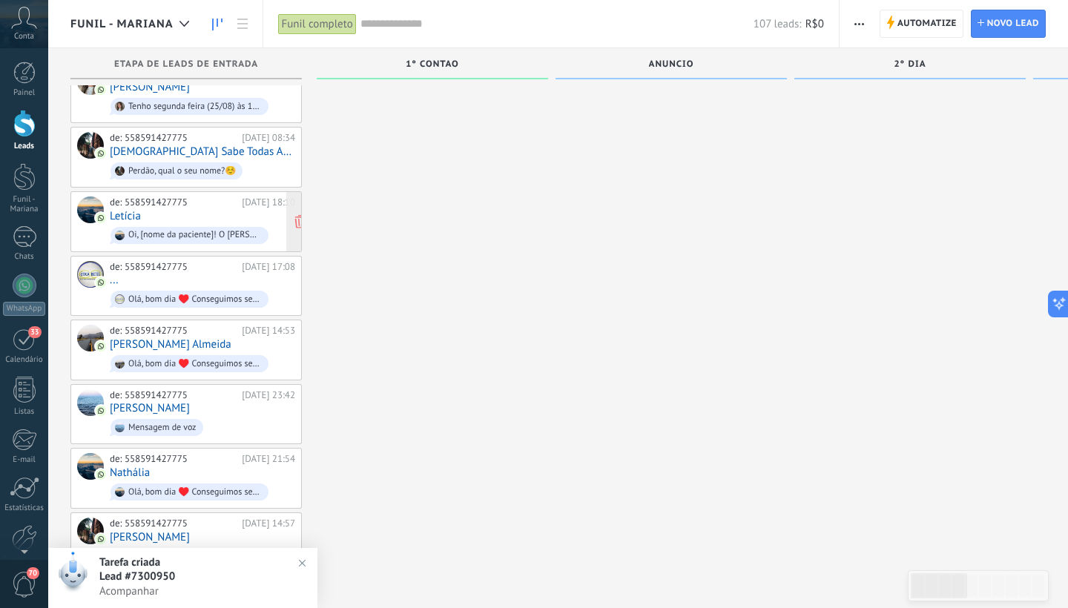
scroll to position [3697, 0]
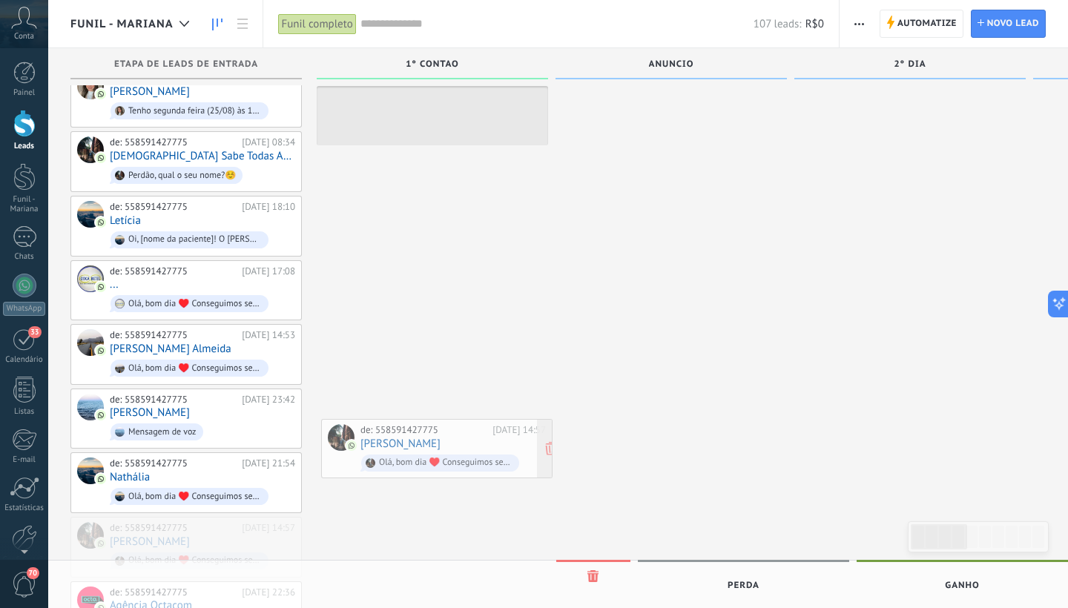
drag, startPoint x: 169, startPoint y: 458, endPoint x: 420, endPoint y: 439, distance: 251.5
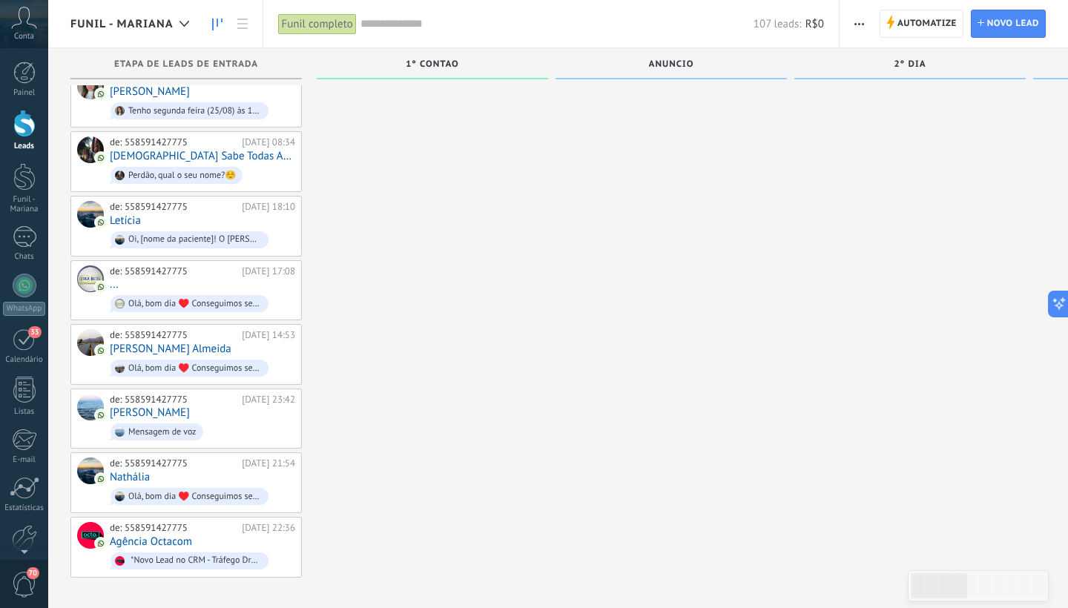
scroll to position [3634, 0]
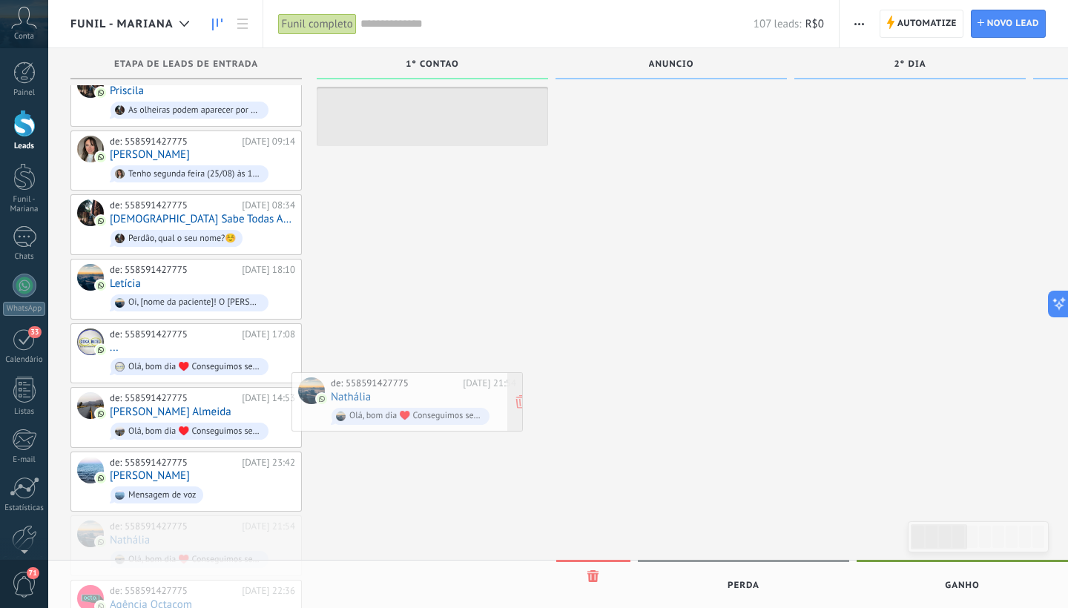
drag, startPoint x: 184, startPoint y: 468, endPoint x: 410, endPoint y: 397, distance: 237.2
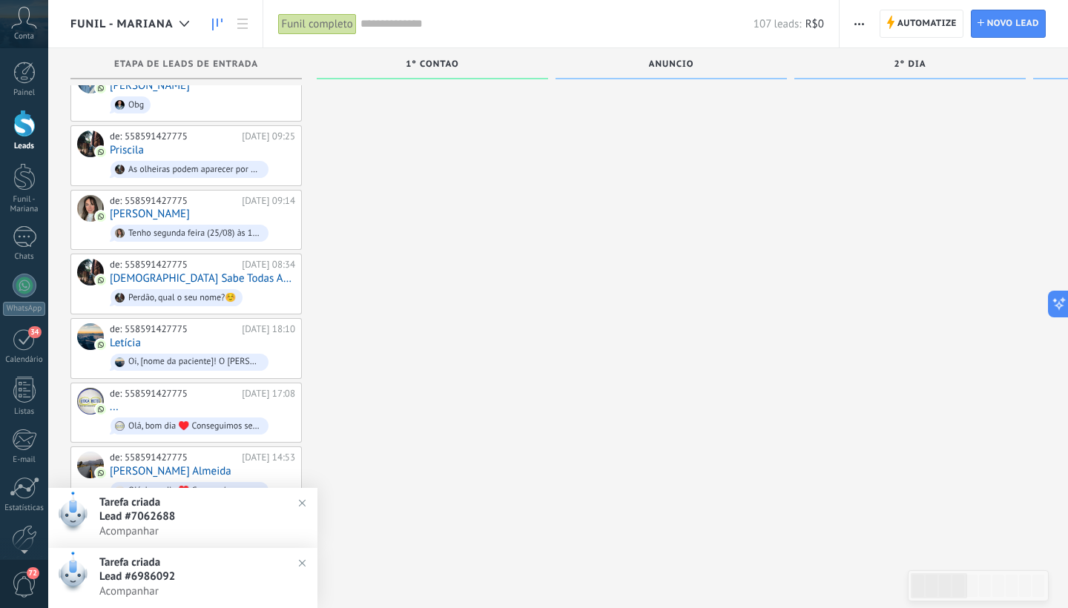
scroll to position [3567, 0]
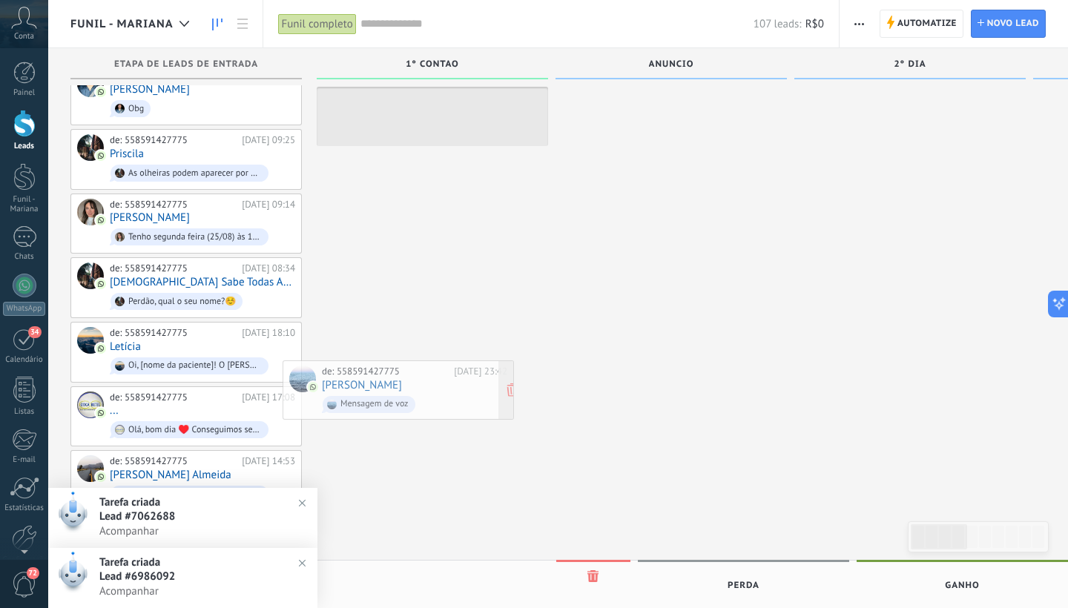
drag, startPoint x: 214, startPoint y: 465, endPoint x: 426, endPoint y: 387, distance: 226.0
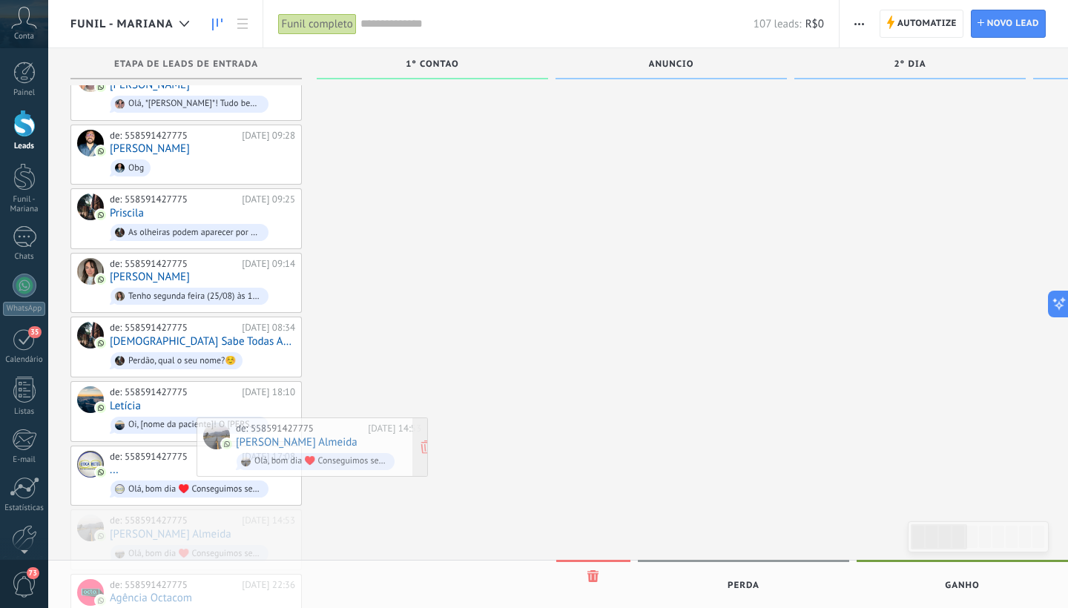
scroll to position [3504, 0]
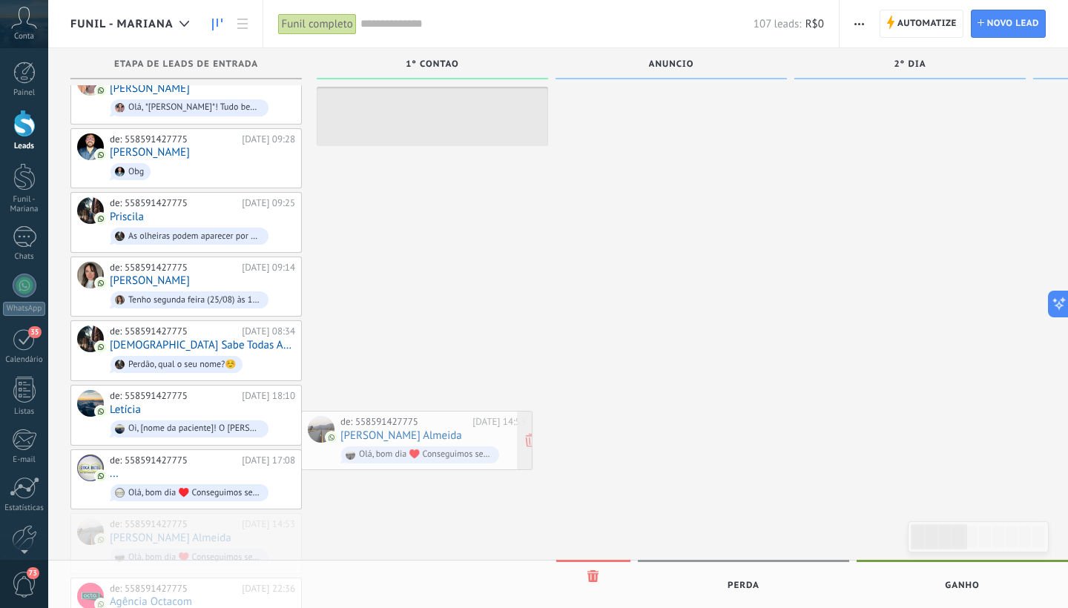
drag, startPoint x: 188, startPoint y: 456, endPoint x: 418, endPoint y: 429, distance: 232.3
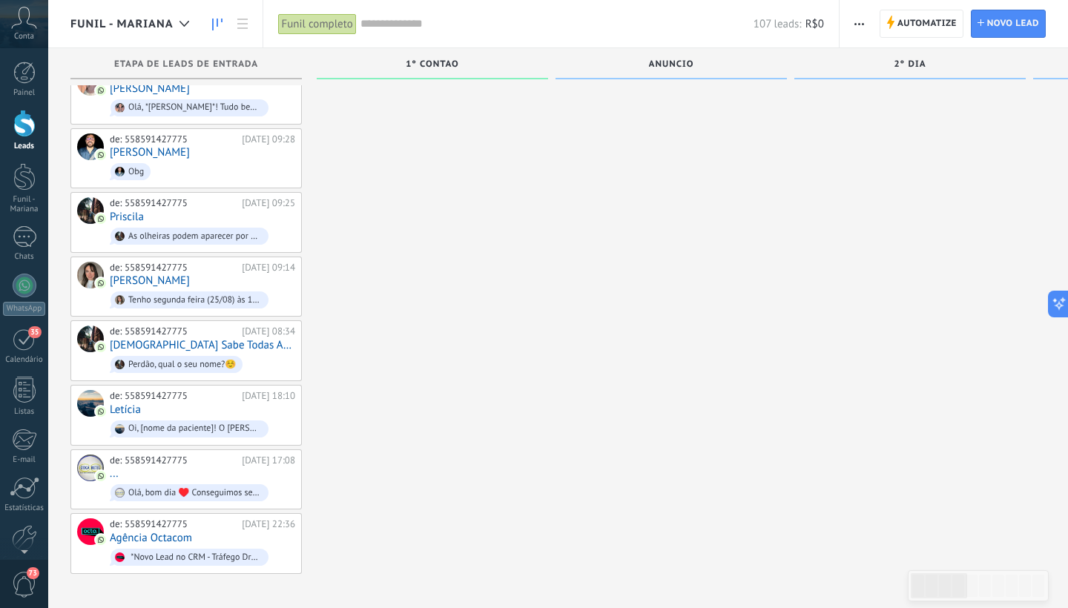
scroll to position [3444, 0]
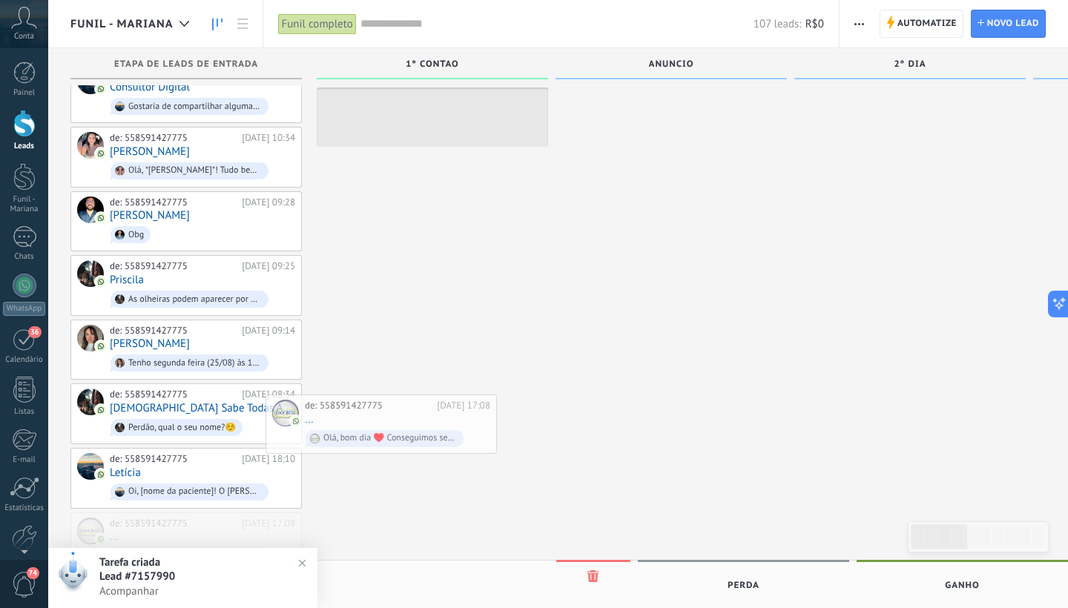
drag, startPoint x: 217, startPoint y: 459, endPoint x: 429, endPoint y: 402, distance: 219.7
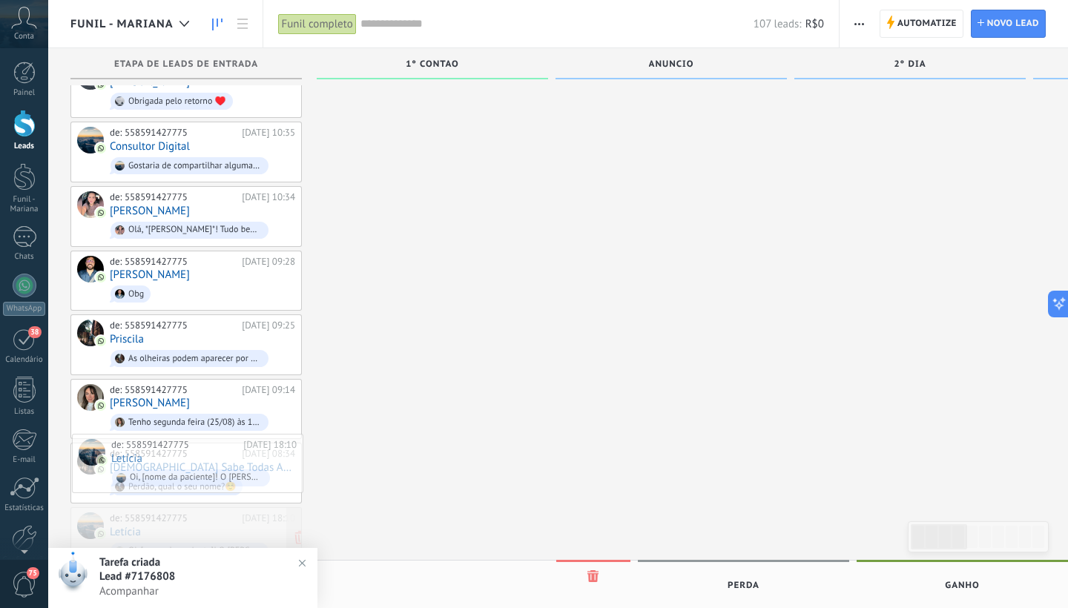
scroll to position [3378, 0]
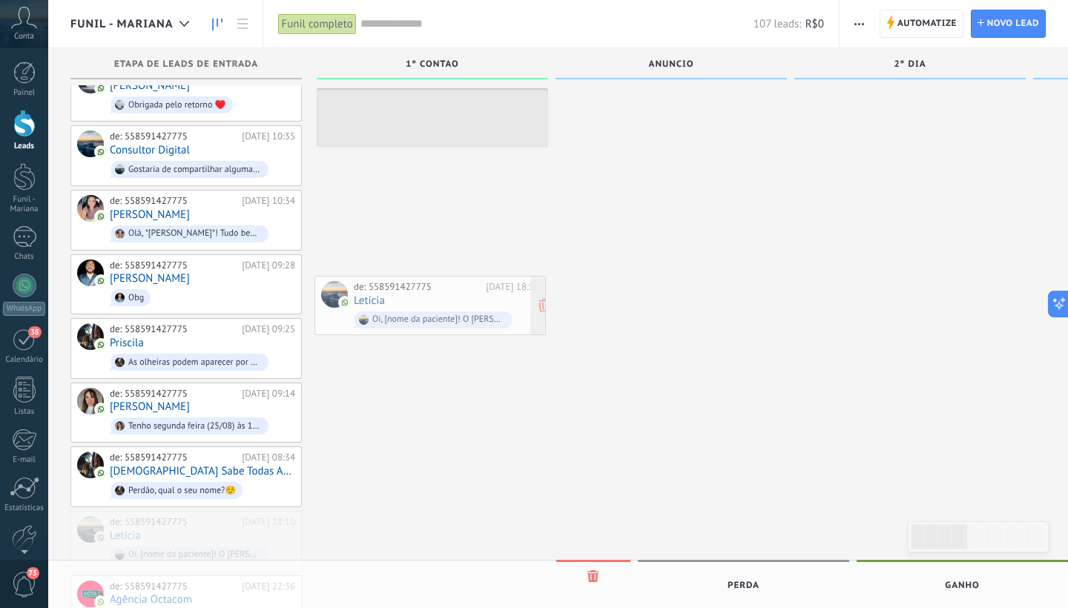
drag, startPoint x: 226, startPoint y: 461, endPoint x: 470, endPoint y: 299, distance: 292.8
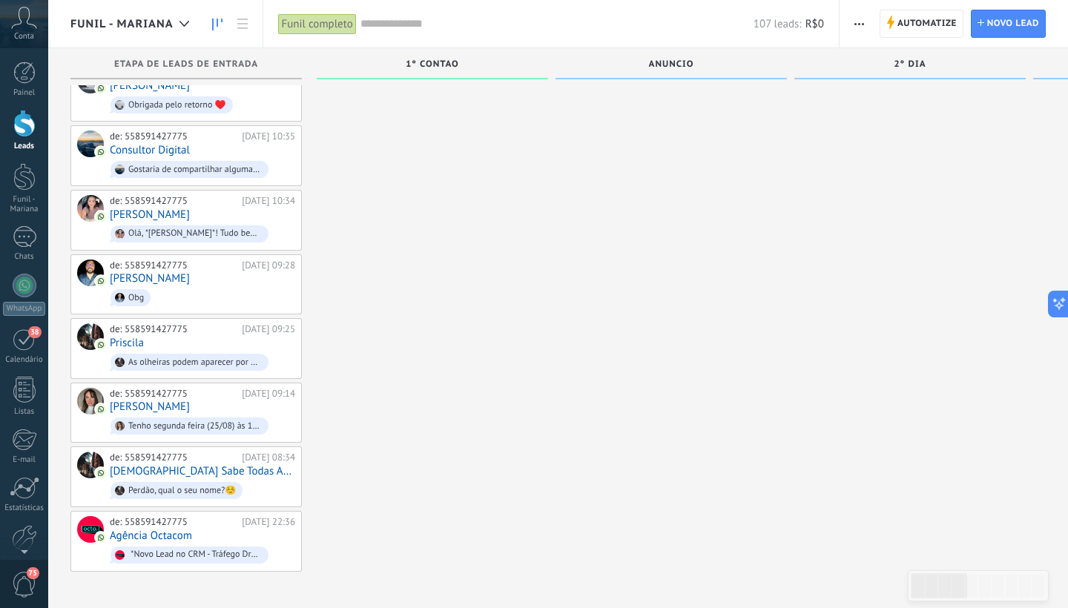
scroll to position [3318, 0]
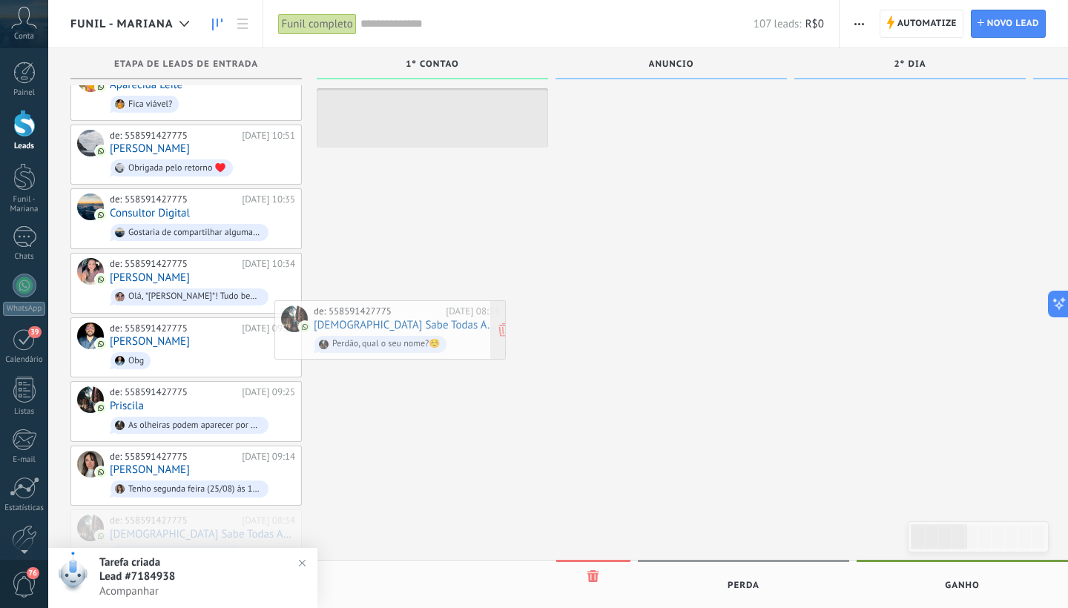
drag, startPoint x: 202, startPoint y: 457, endPoint x: 406, endPoint y: 320, distance: 245.9
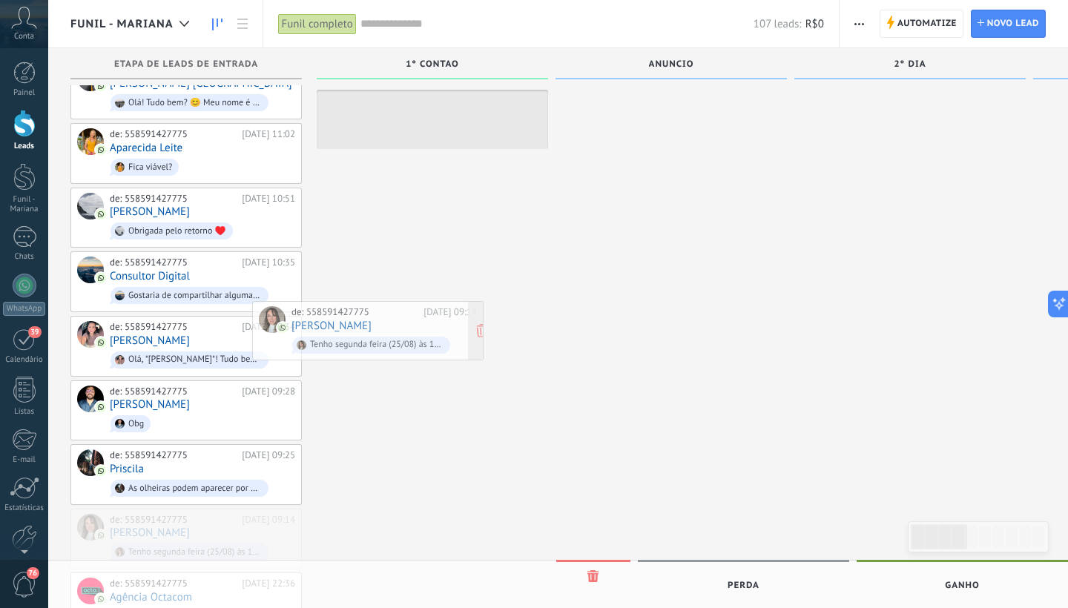
drag, startPoint x: 220, startPoint y: 457, endPoint x: 401, endPoint y: 320, distance: 227.3
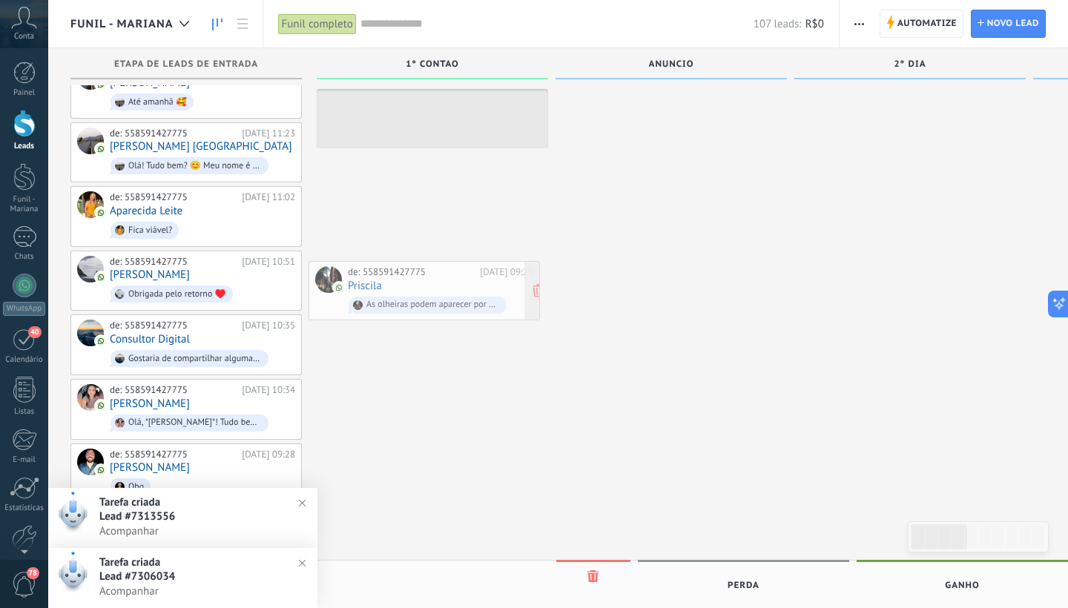
drag, startPoint x: 217, startPoint y: 466, endPoint x: 461, endPoint y: 286, distance: 302.4
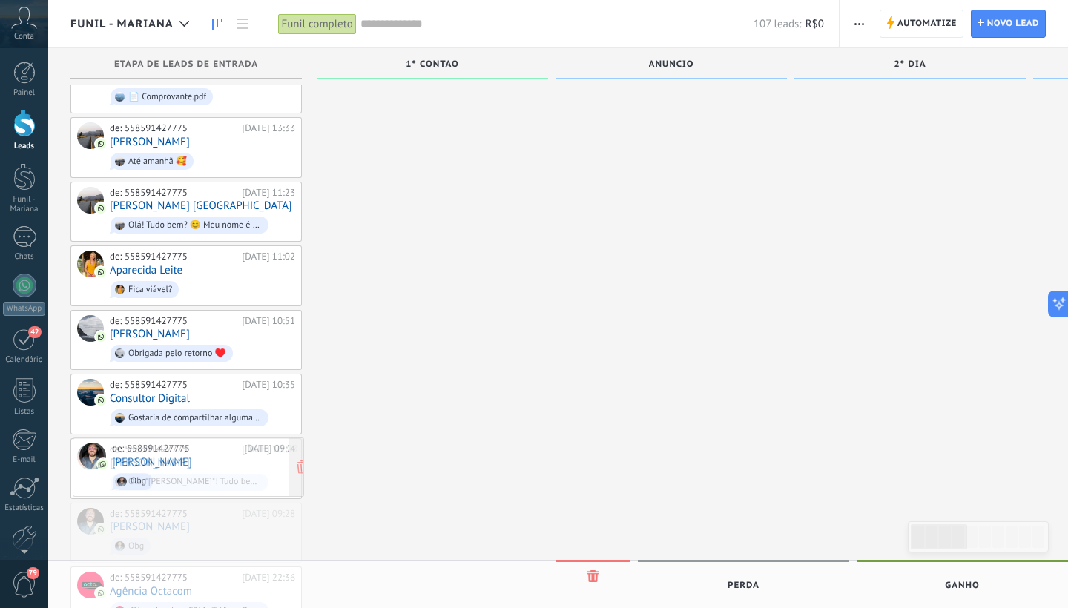
scroll to position [3125, 0]
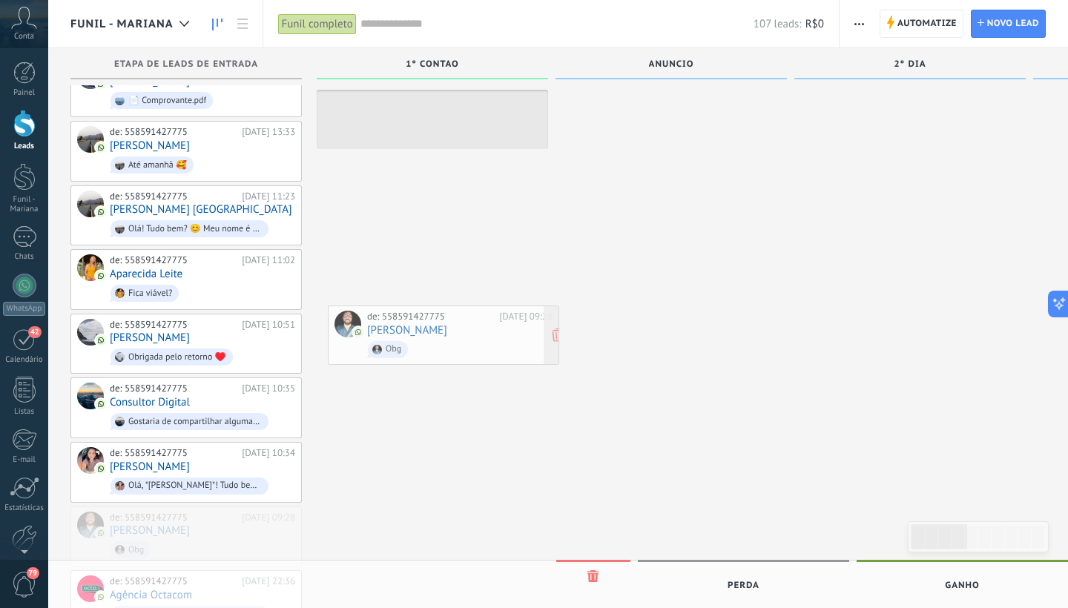
drag, startPoint x: 223, startPoint y: 475, endPoint x: 481, endPoint y: 343, distance: 289.3
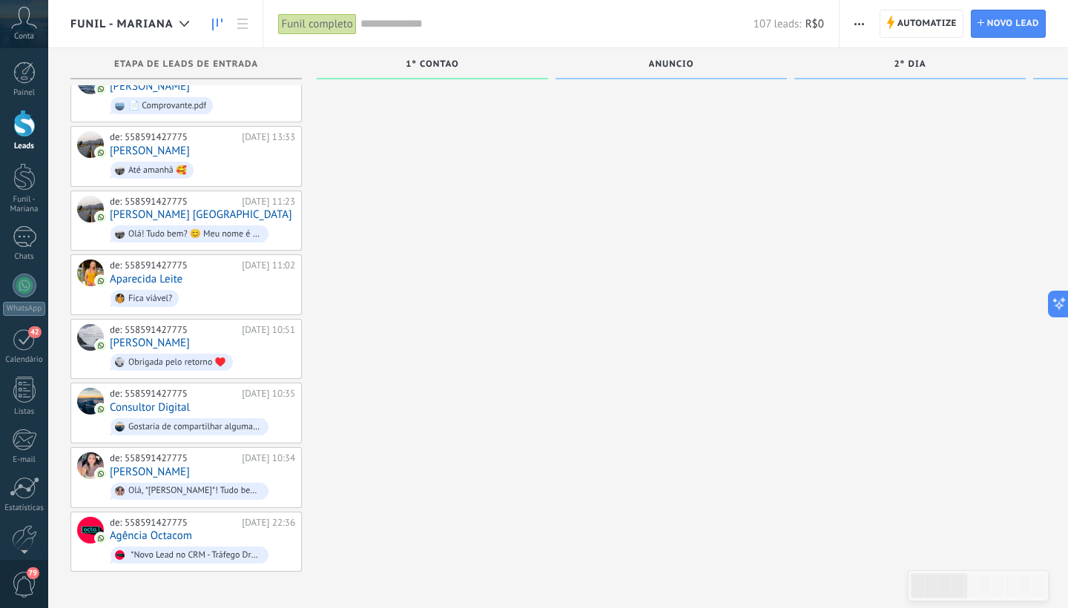
scroll to position [3066, 0]
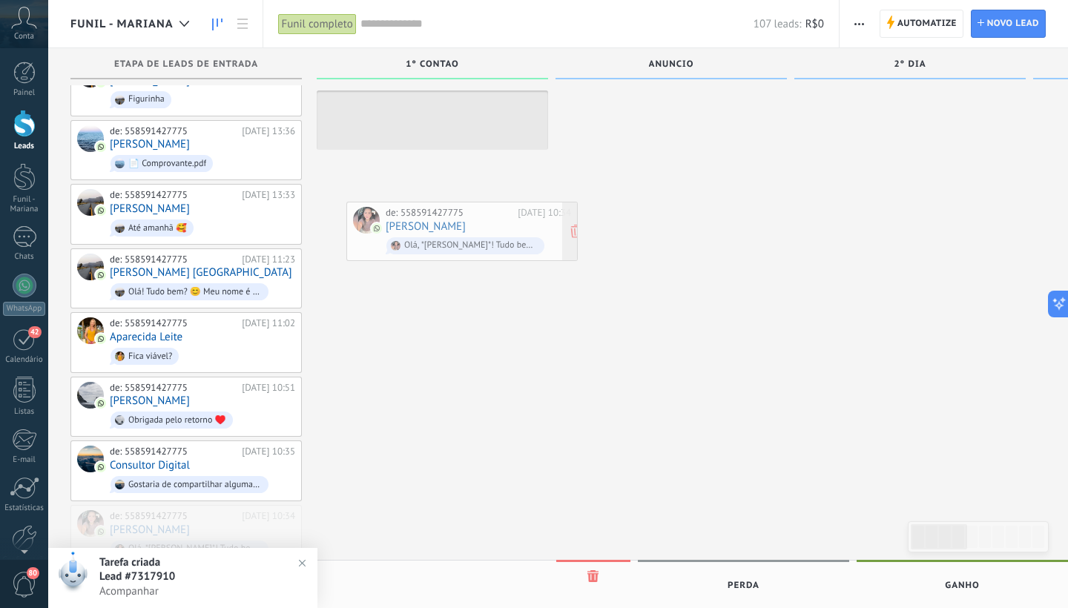
drag, startPoint x: 220, startPoint y: 469, endPoint x: 496, endPoint y: 233, distance: 363.1
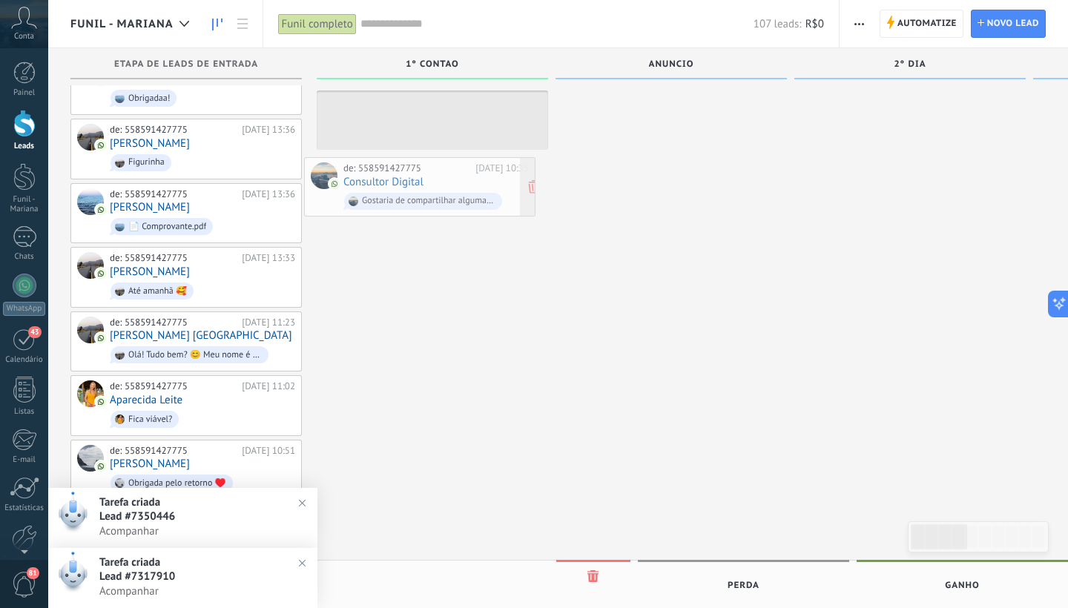
drag, startPoint x: 232, startPoint y: 464, endPoint x: 467, endPoint y: 185, distance: 364.9
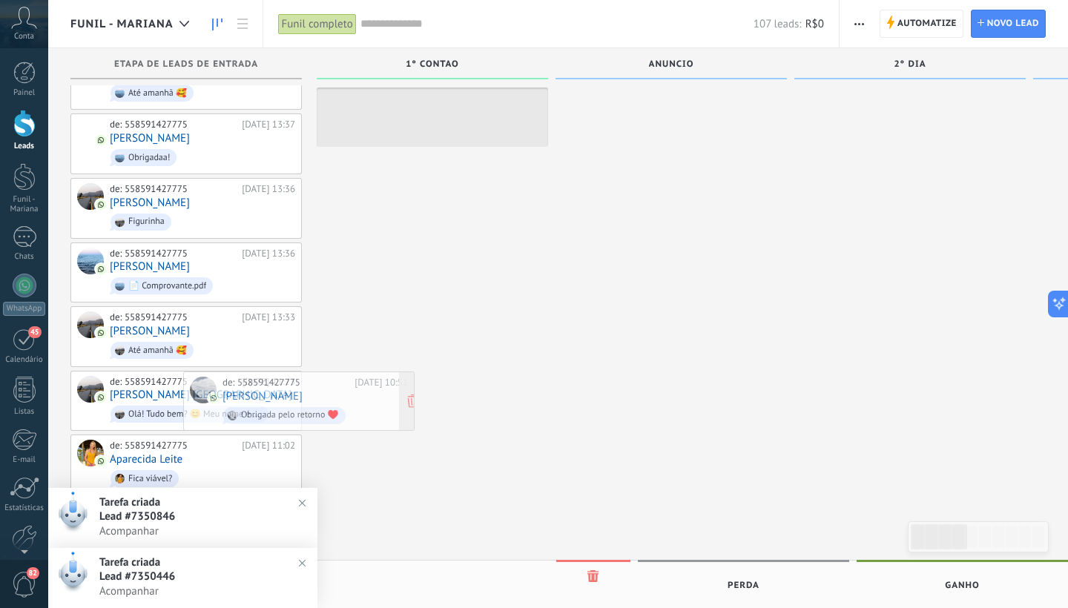
scroll to position [2936, 0]
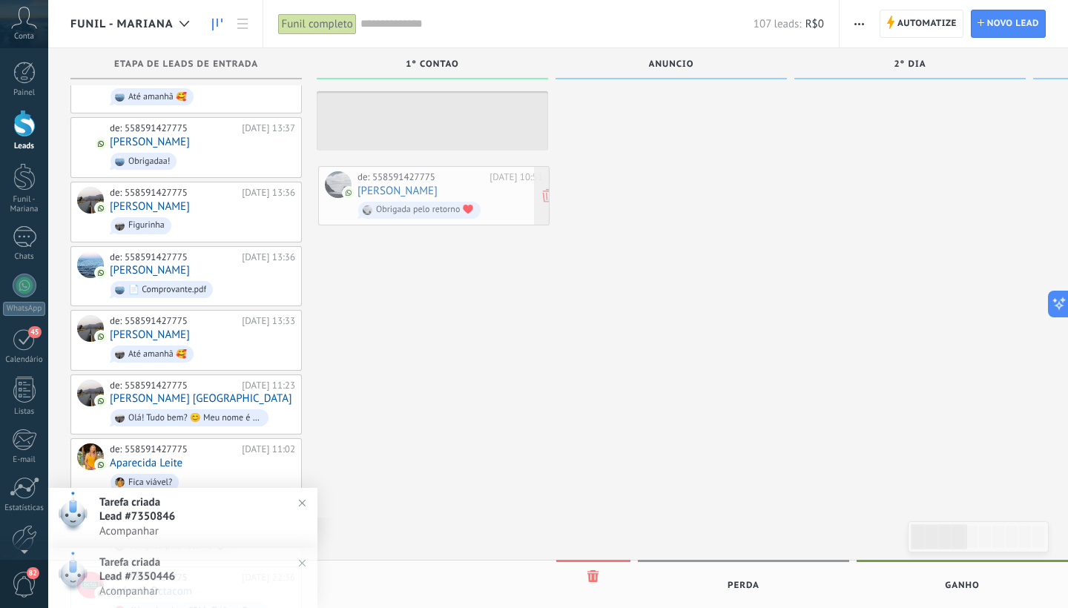
drag, startPoint x: 246, startPoint y: 456, endPoint x: 498, endPoint y: 181, distance: 372.8
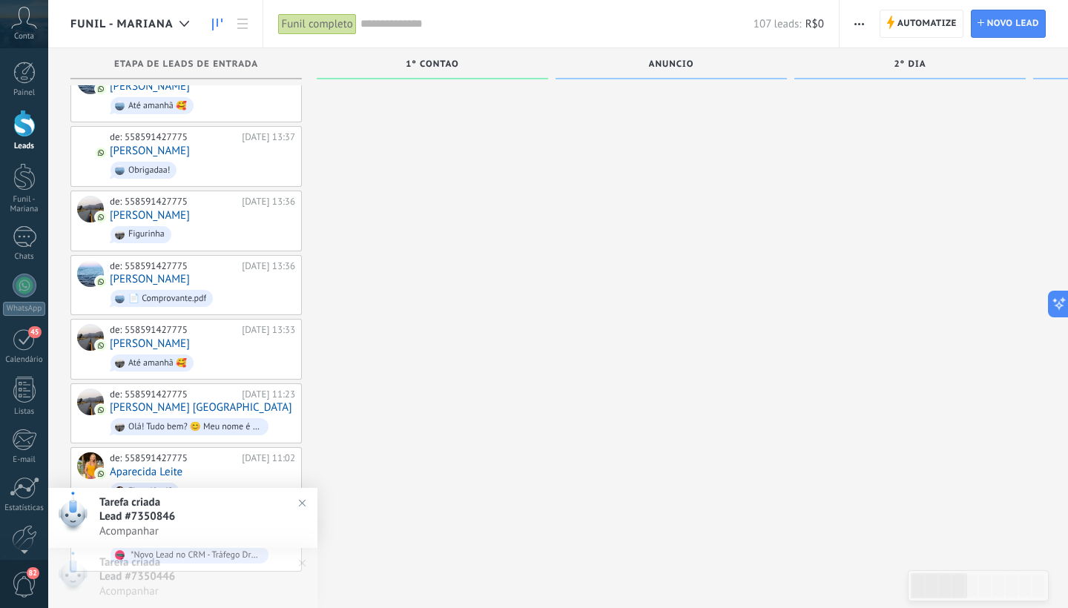
scroll to position [2877, 0]
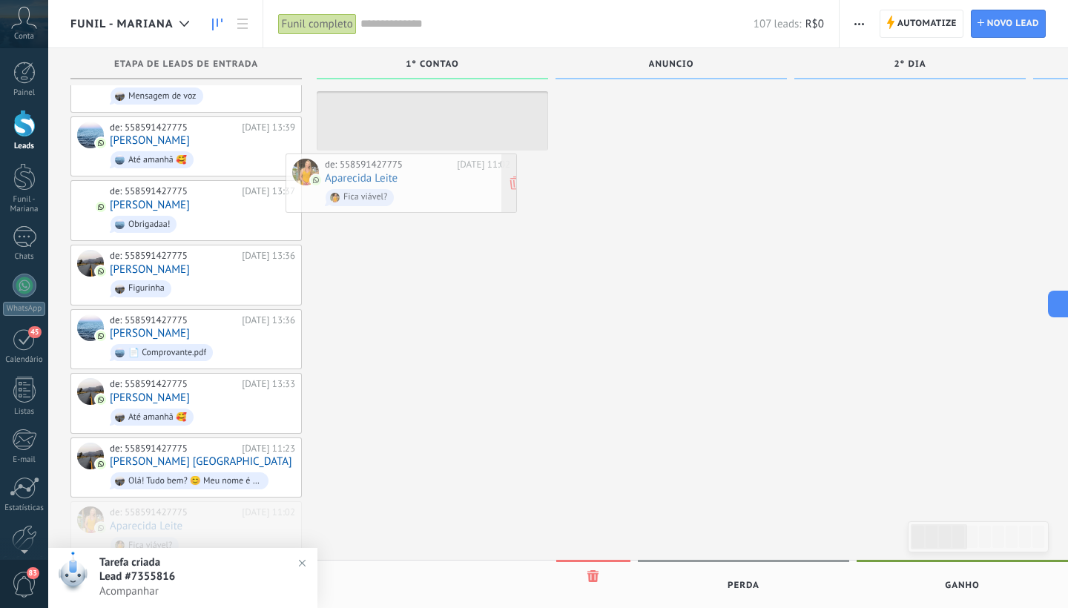
drag, startPoint x: 219, startPoint y: 467, endPoint x: 433, endPoint y: 182, distance: 356.5
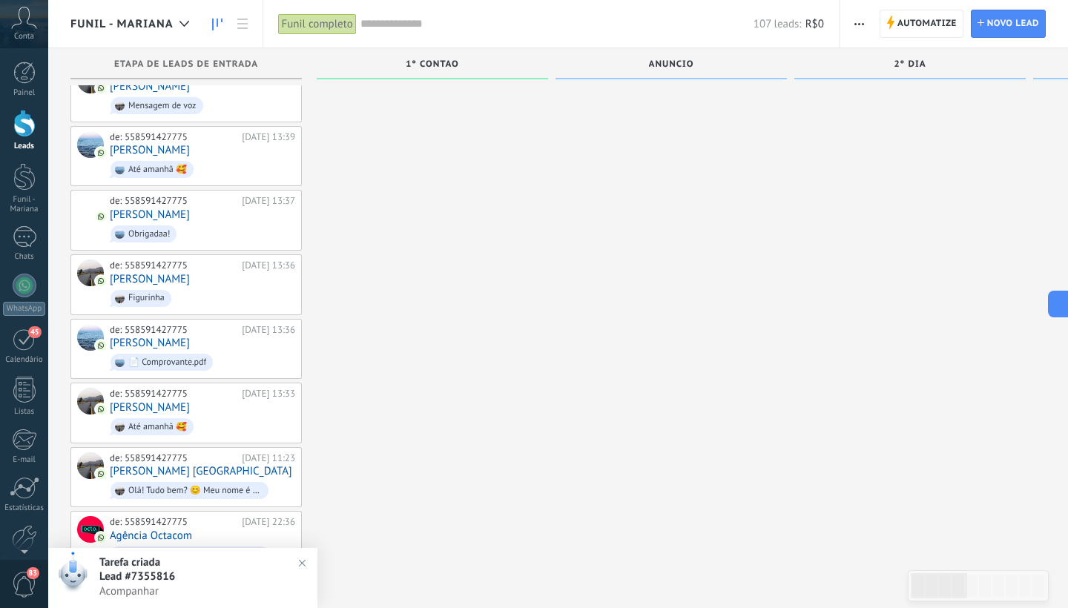
scroll to position [2814, 0]
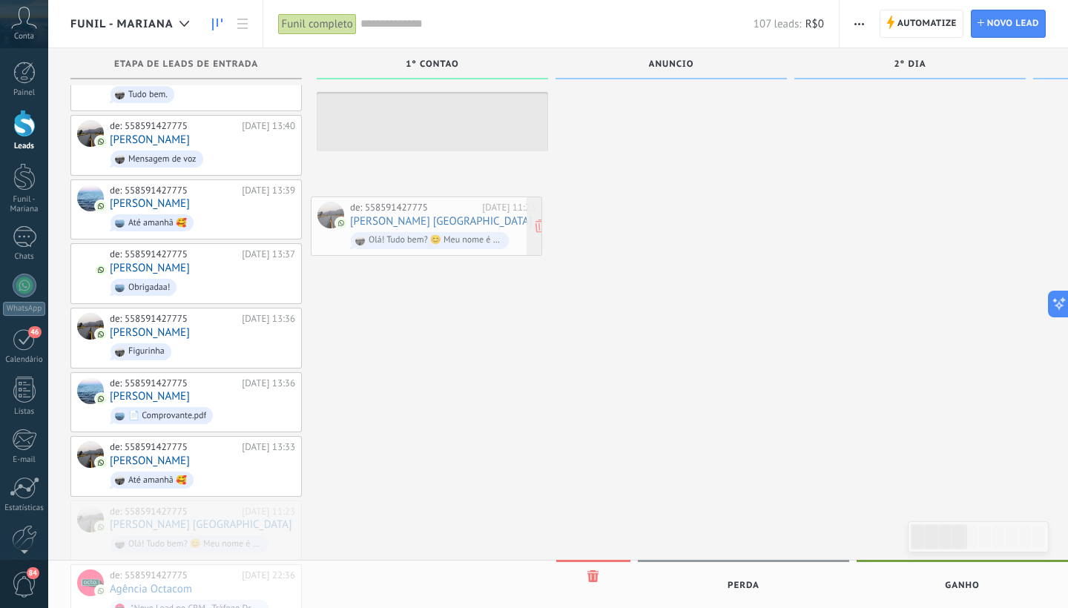
drag, startPoint x: 185, startPoint y: 461, endPoint x: 425, endPoint y: 220, distance: 340.4
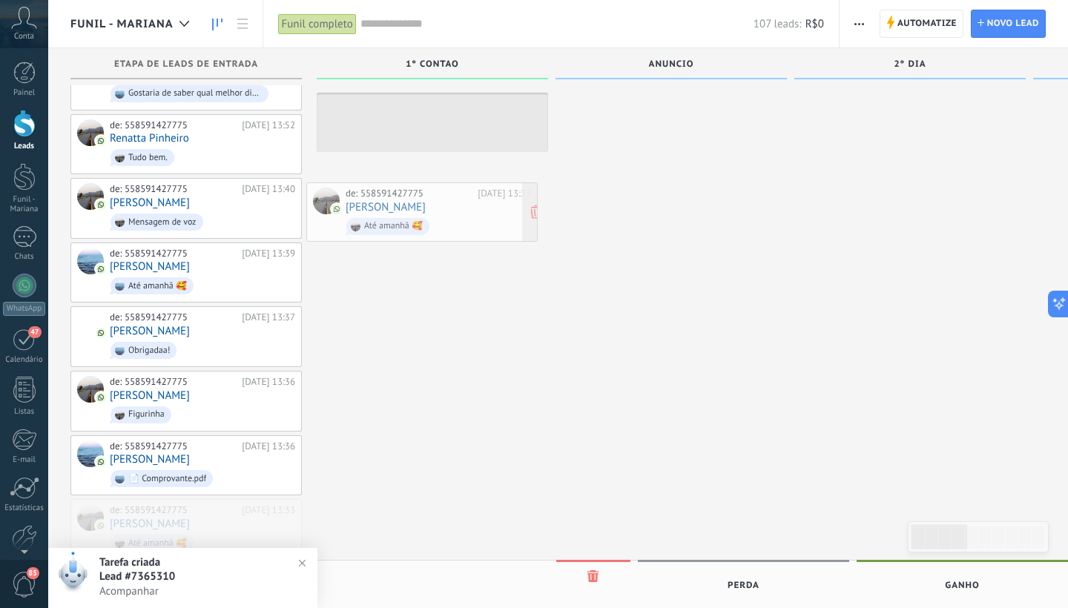
drag, startPoint x: 207, startPoint y: 473, endPoint x: 443, endPoint y: 217, distance: 347.5
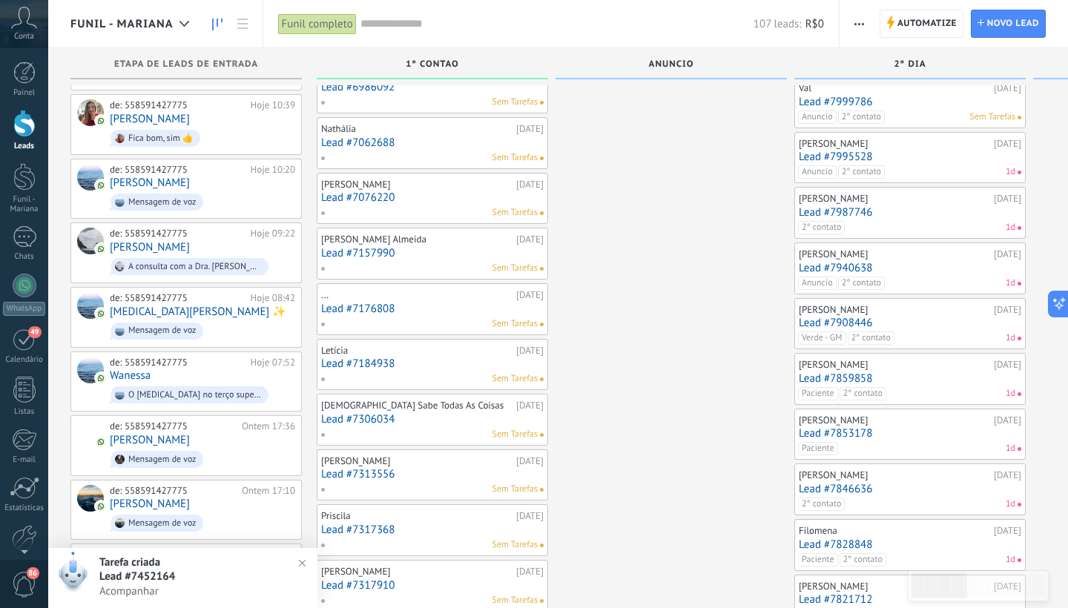
scroll to position [0, 0]
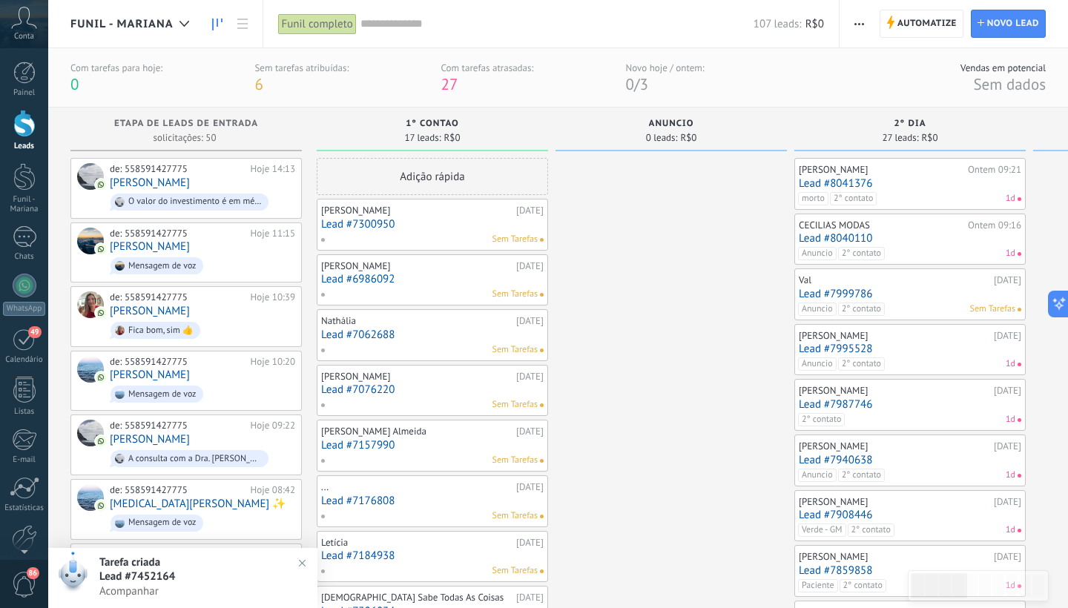
click at [435, 220] on link "Lead #7300950" at bounding box center [432, 224] width 223 height 13
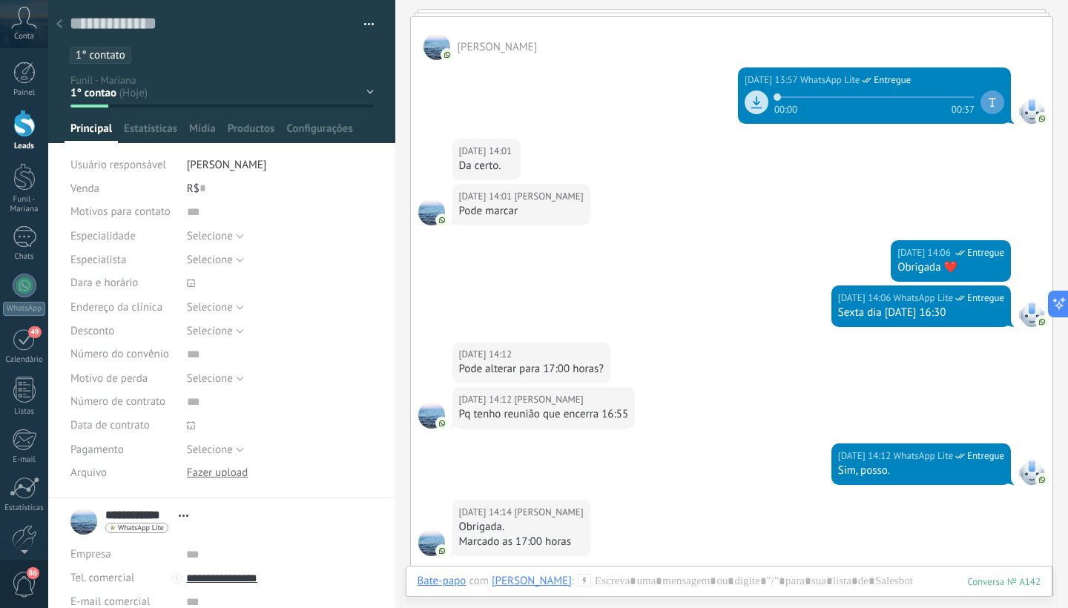
scroll to position [643, 0]
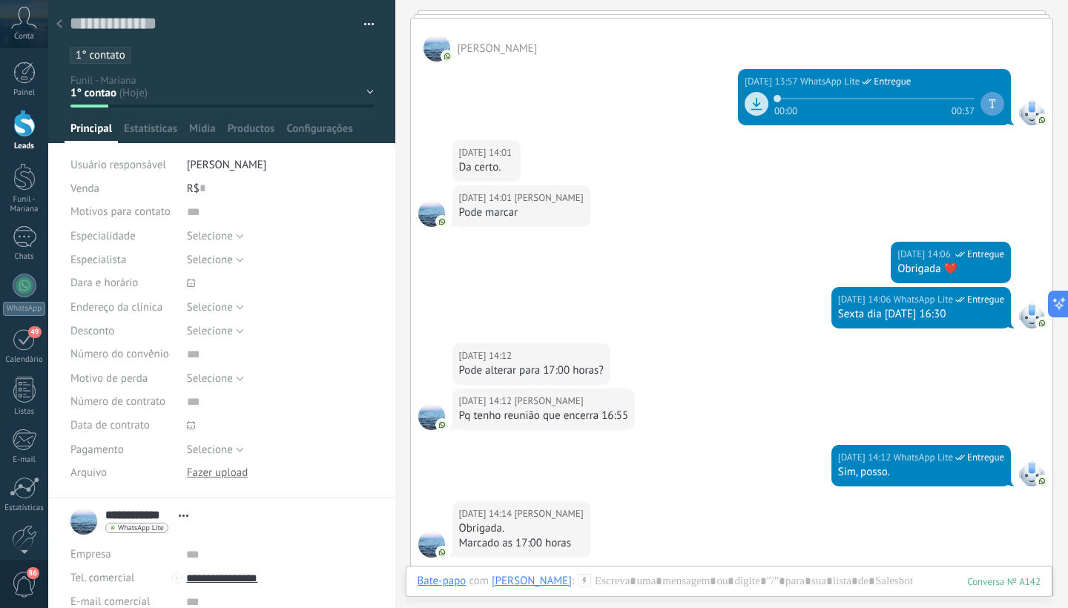
click at [168, 52] on ul "1° contato" at bounding box center [219, 55] width 302 height 20
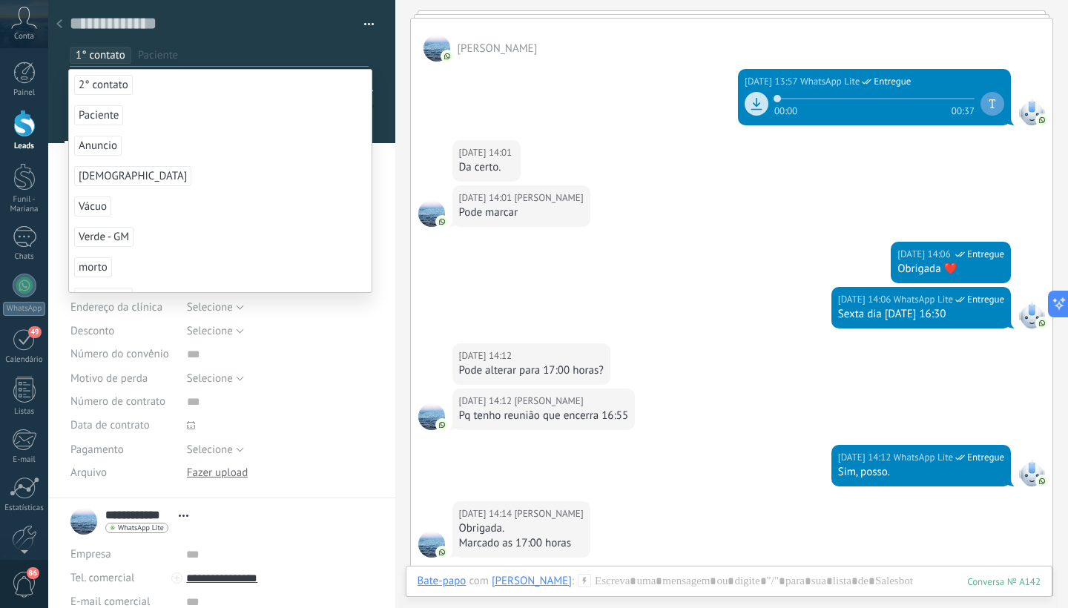
click at [108, 115] on span "Paciente" at bounding box center [98, 115] width 49 height 20
click at [378, 109] on div at bounding box center [222, 71] width 348 height 143
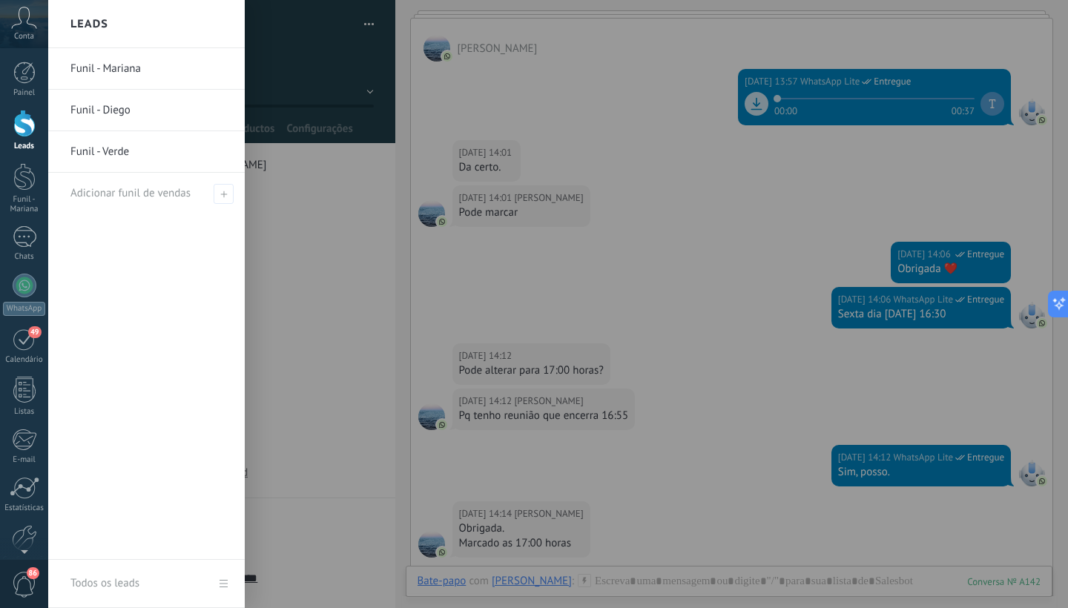
click at [23, 126] on div at bounding box center [24, 123] width 22 height 27
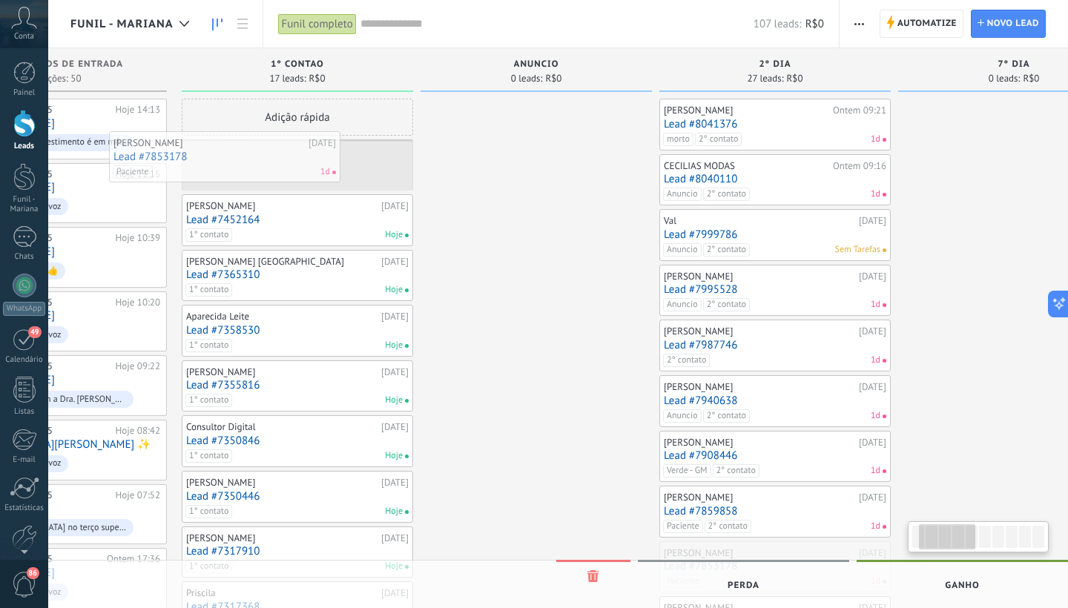
scroll to position [0, 119]
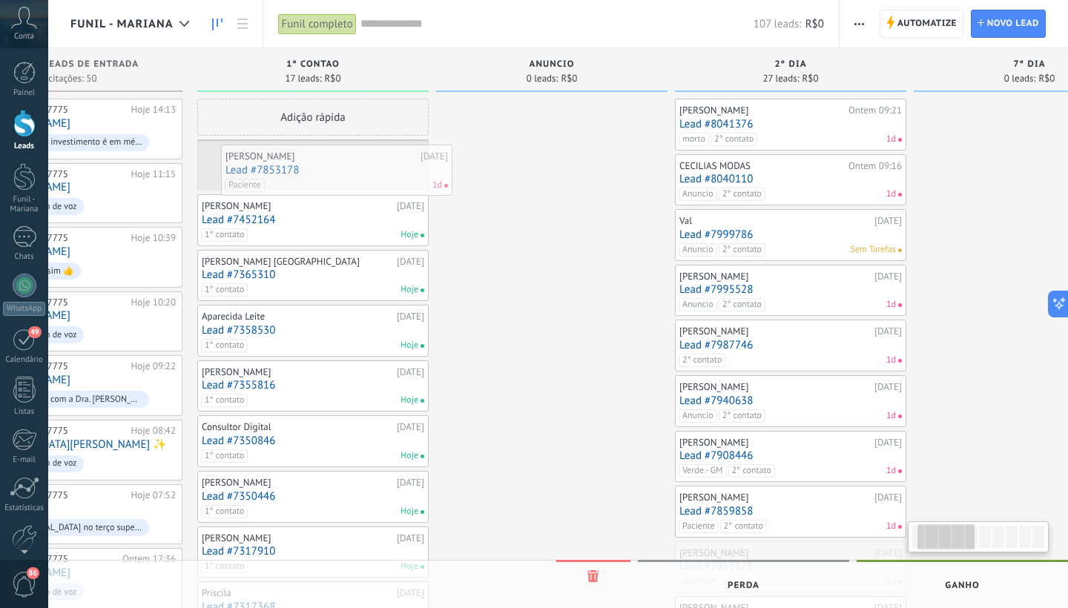
drag, startPoint x: 761, startPoint y: 565, endPoint x: 361, endPoint y: 172, distance: 560.8
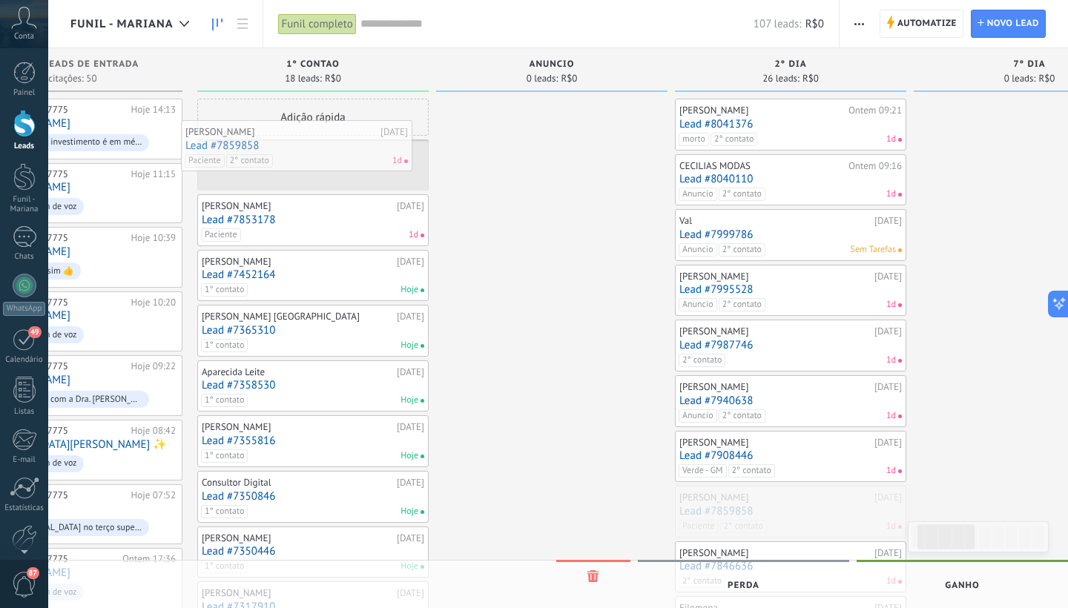
drag, startPoint x: 719, startPoint y: 513, endPoint x: 225, endPoint y: 151, distance: 613.0
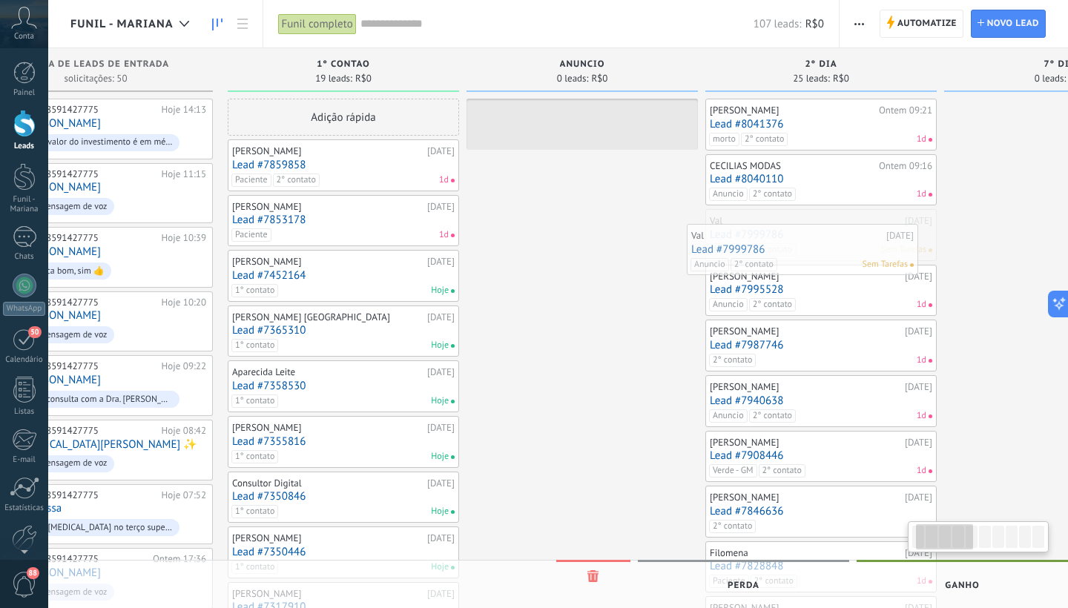
scroll to position [0, 100]
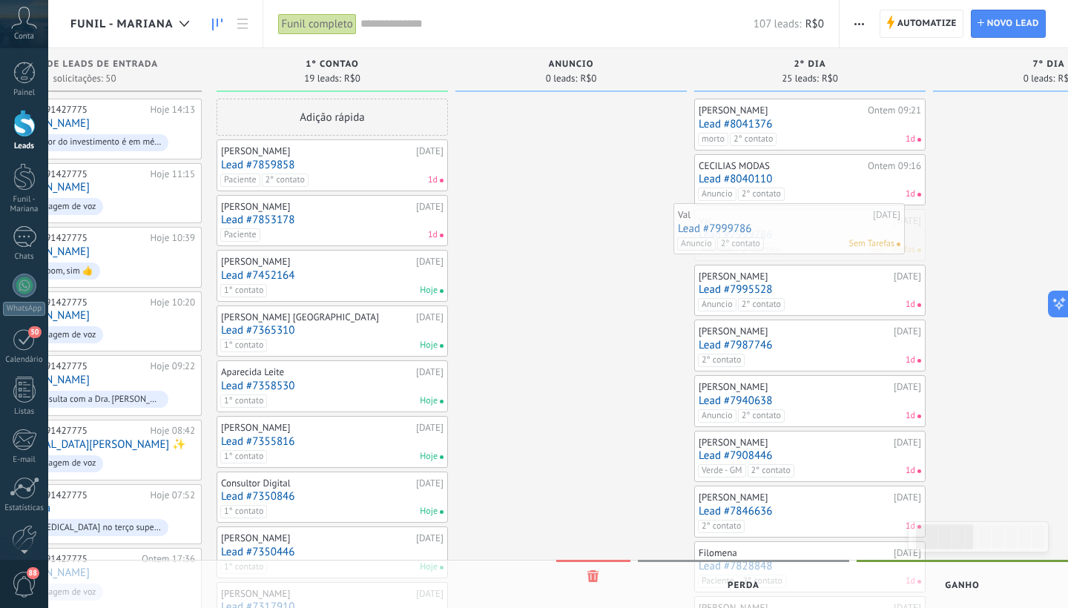
drag, startPoint x: 884, startPoint y: 231, endPoint x: 763, endPoint y: 227, distance: 121.0
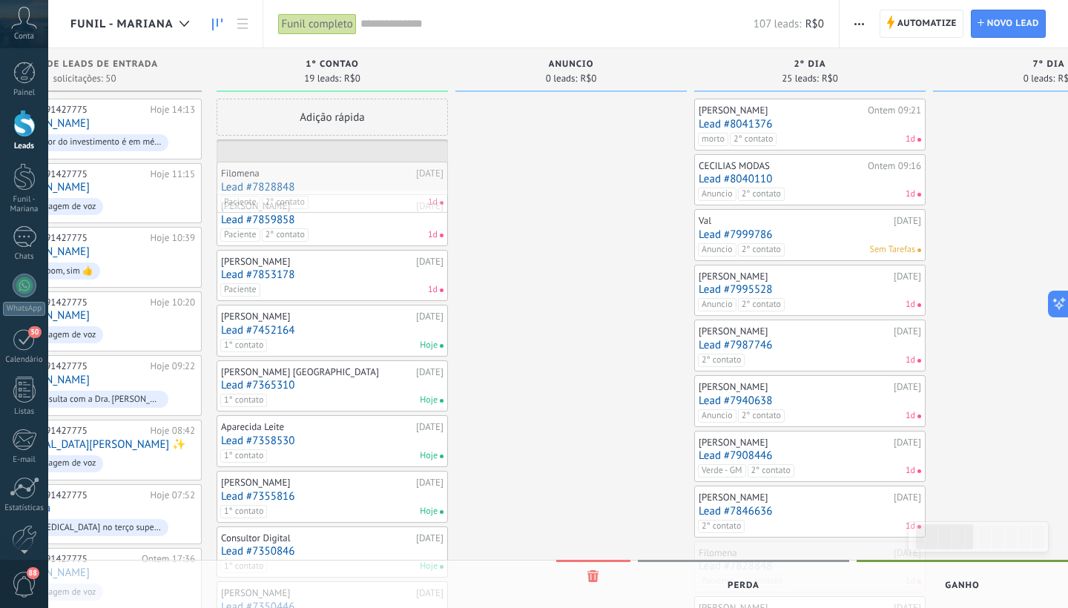
drag, startPoint x: 764, startPoint y: 556, endPoint x: 284, endPoint y: 174, distance: 613.5
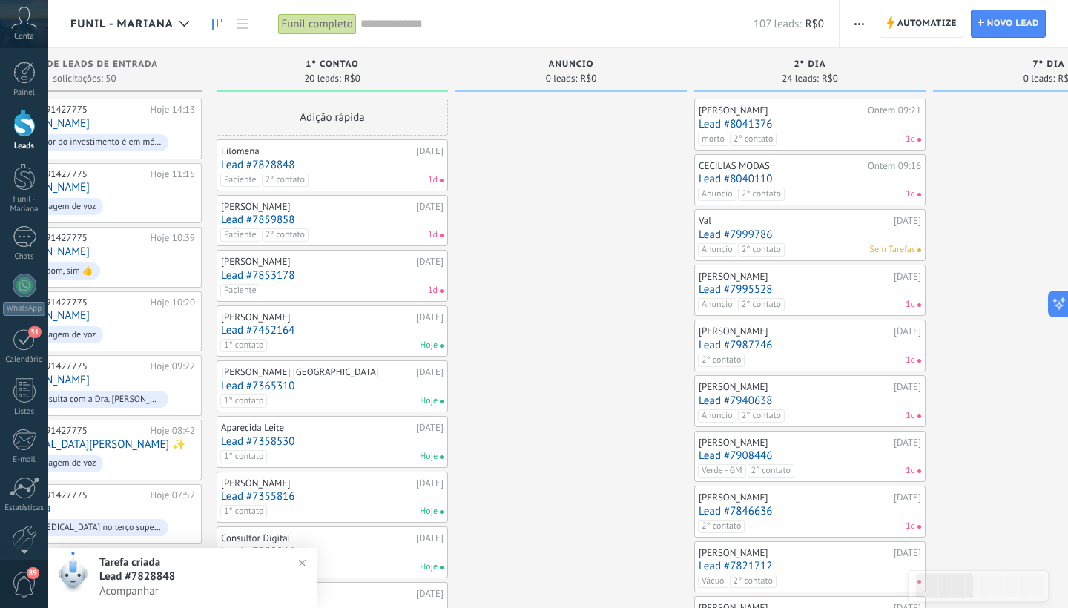
click at [335, 178] on div "Paciente 2° contato 1d" at bounding box center [328, 180] width 217 height 13
click at [309, 180] on div "Paciente 2° contato 1d" at bounding box center [328, 180] width 217 height 13
click at [271, 163] on link "Lead #7828848" at bounding box center [332, 165] width 223 height 13
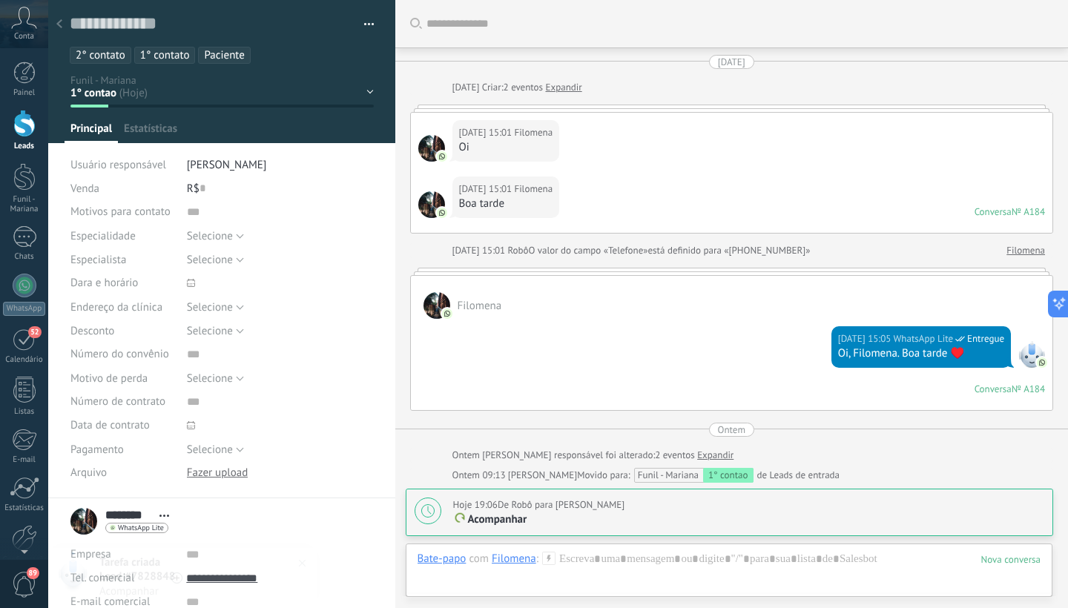
scroll to position [839, 0]
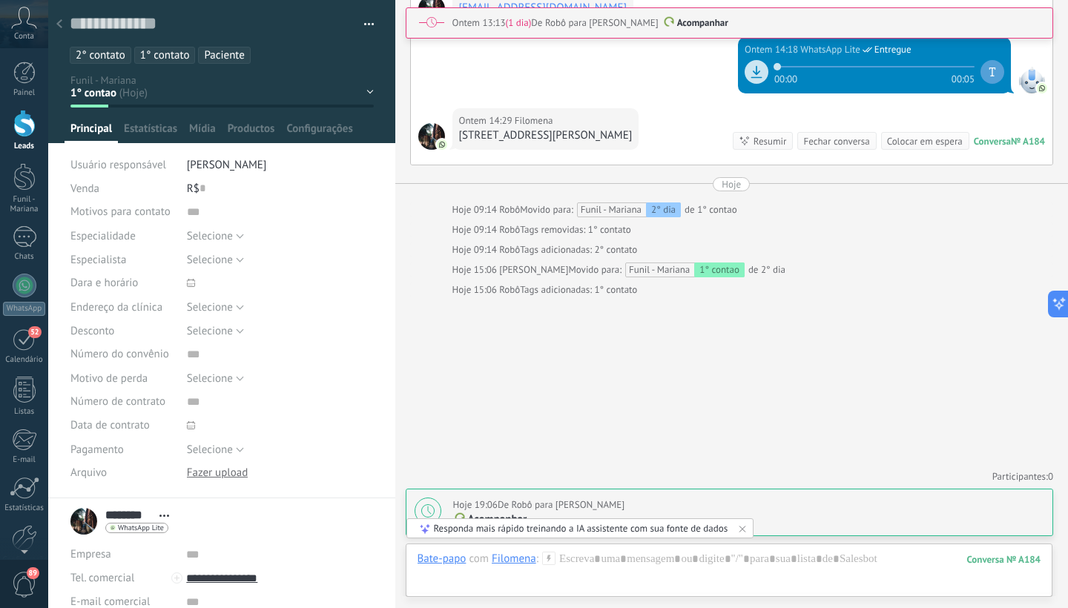
click at [119, 53] on span "2° contato" at bounding box center [101, 55] width 50 height 14
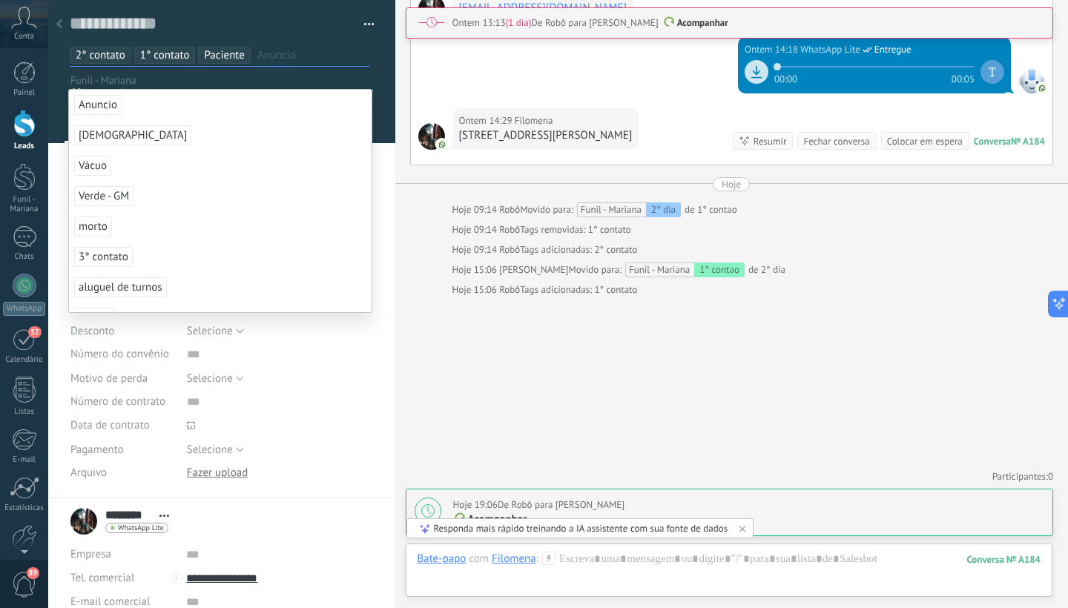
click at [135, 50] on li "1° contato" at bounding box center [165, 55] width 62 height 17
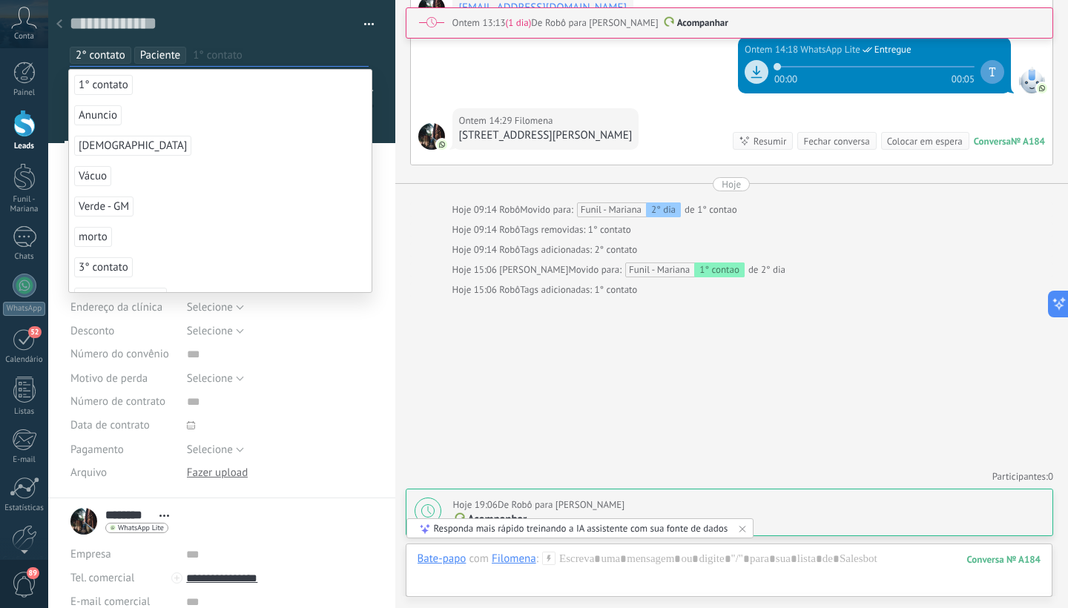
click at [105, 53] on span "2° contato" at bounding box center [101, 55] width 50 height 14
click at [199, 53] on input "text" at bounding box center [247, 55] width 239 height 16
click at [374, 109] on div at bounding box center [222, 71] width 348 height 143
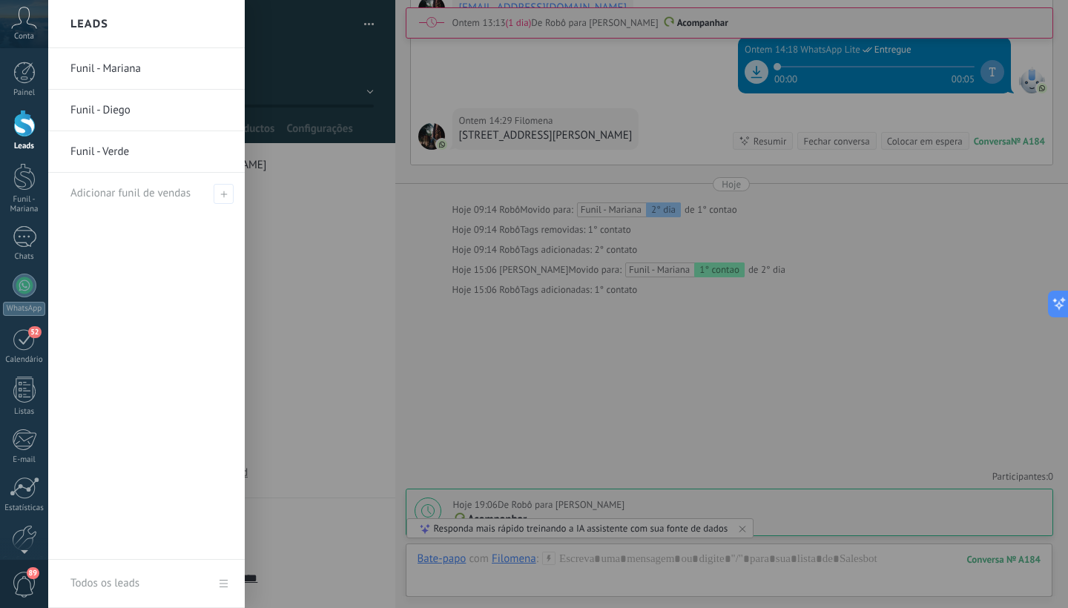
click at [22, 128] on div at bounding box center [24, 123] width 22 height 27
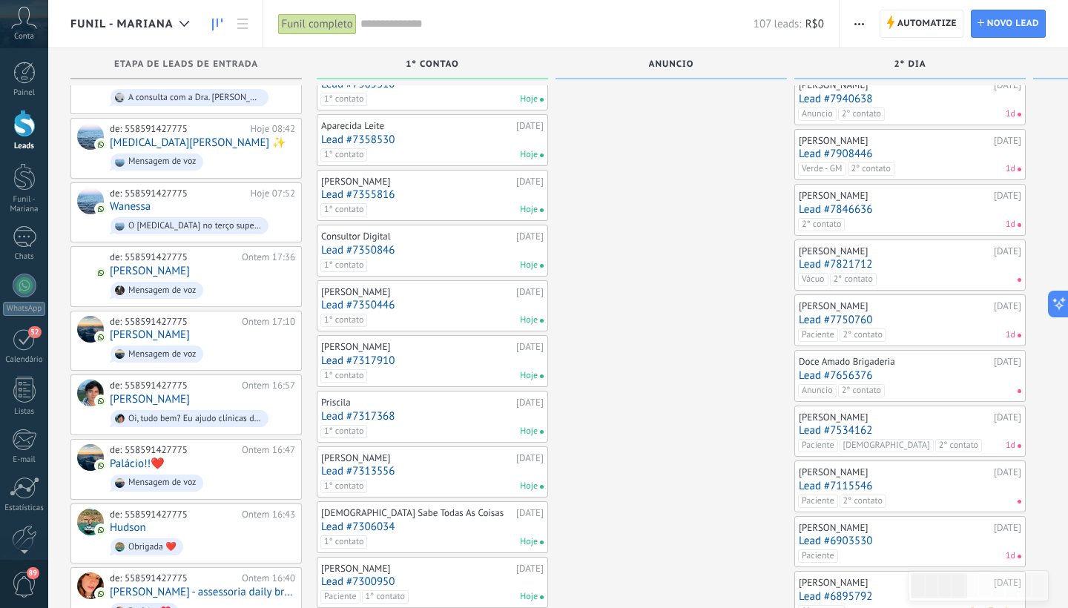
scroll to position [318, 0]
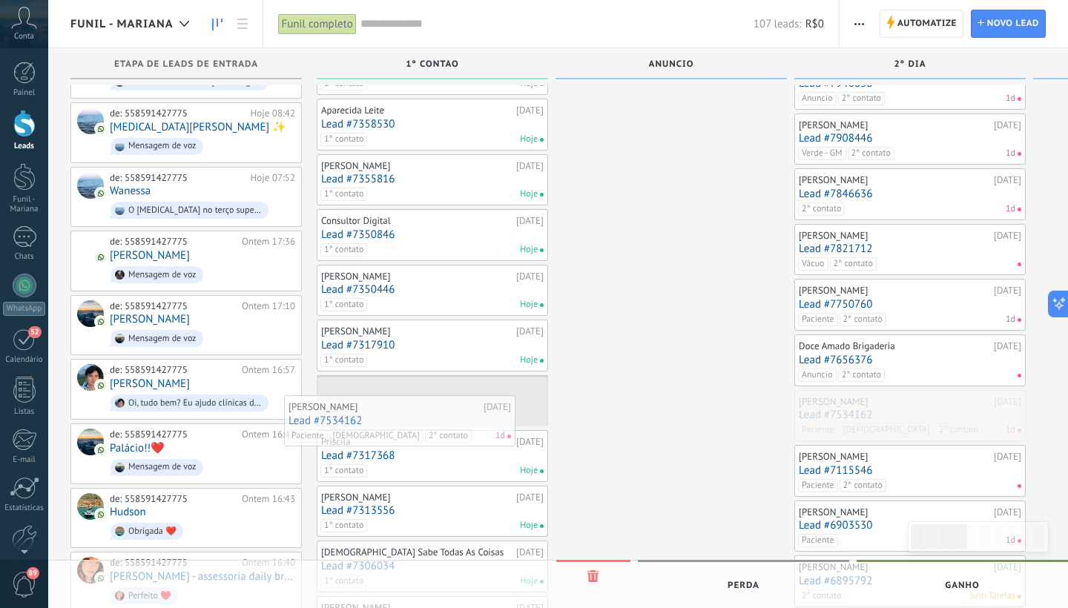
drag, startPoint x: 869, startPoint y: 410, endPoint x: 359, endPoint y: 419, distance: 509.8
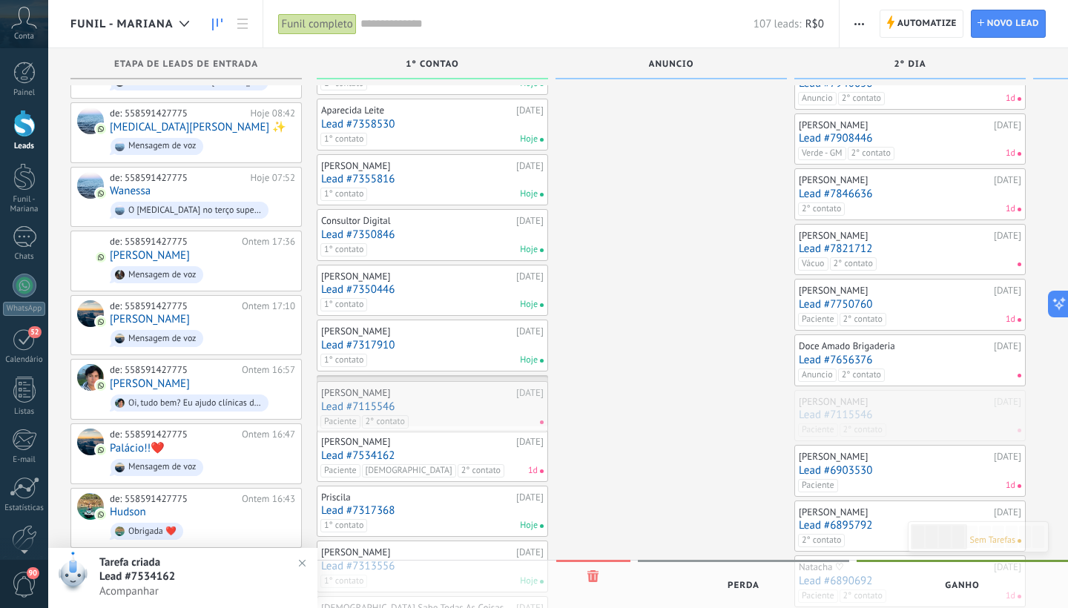
drag, startPoint x: 881, startPoint y: 411, endPoint x: 404, endPoint y: 407, distance: 477.8
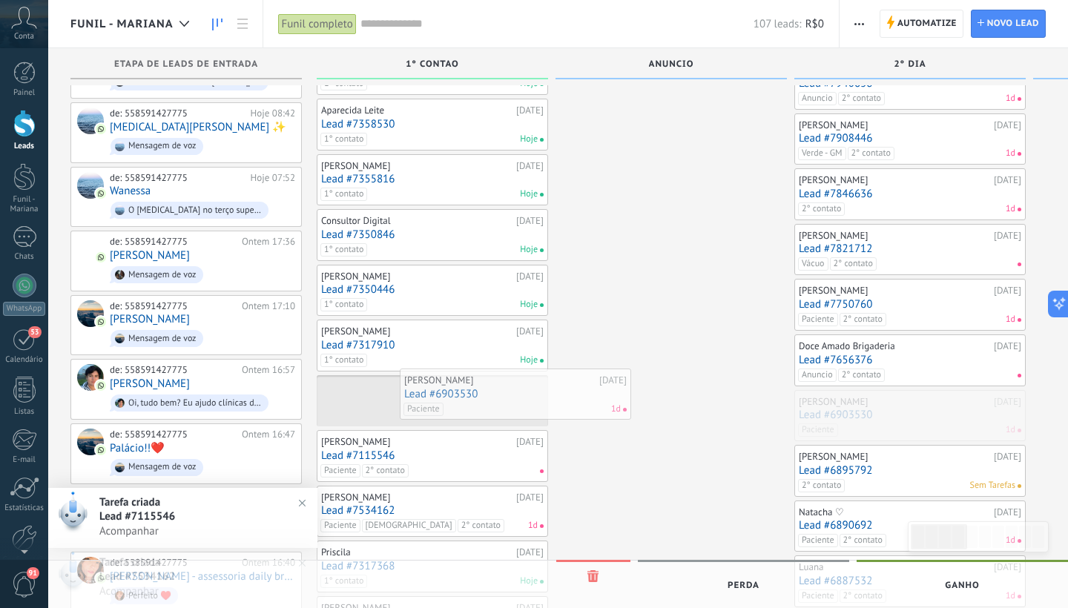
drag, startPoint x: 854, startPoint y: 419, endPoint x: 402, endPoint y: 388, distance: 452.9
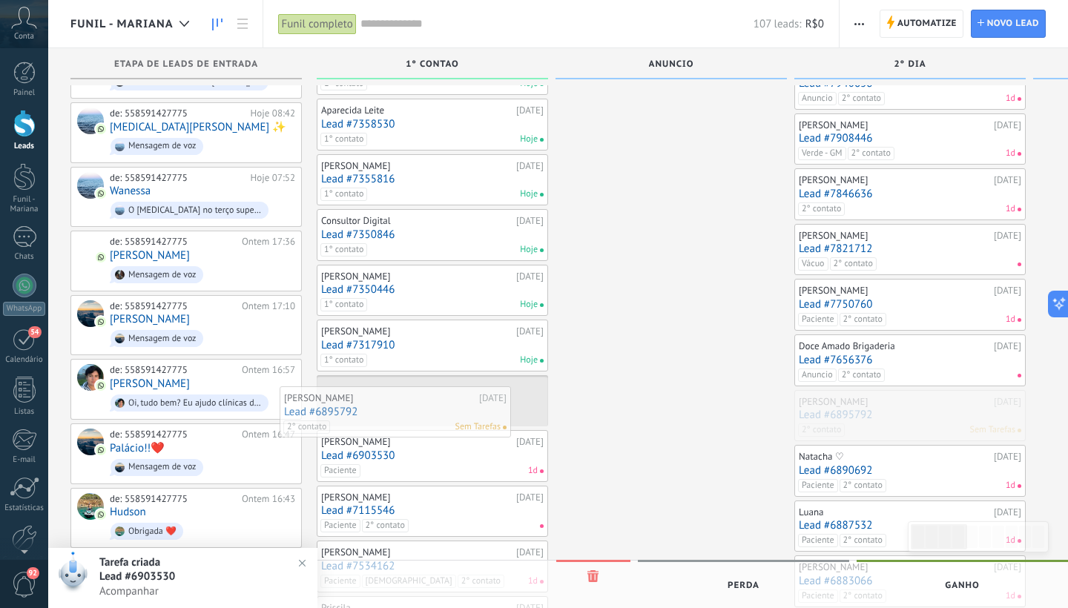
drag, startPoint x: 849, startPoint y: 416, endPoint x: 335, endPoint y: 418, distance: 514.9
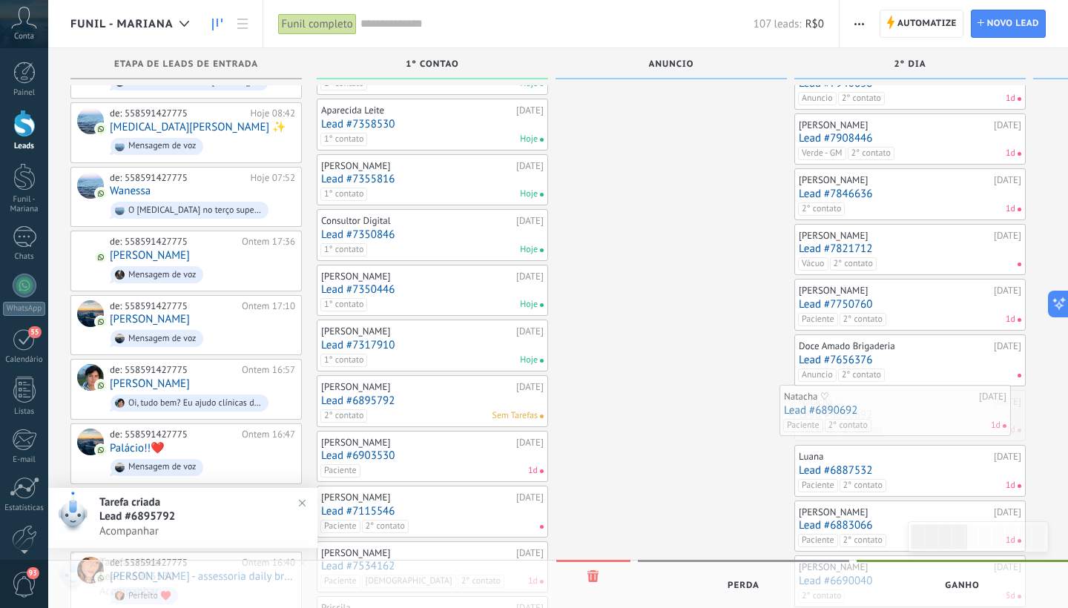
scroll to position [0, 11]
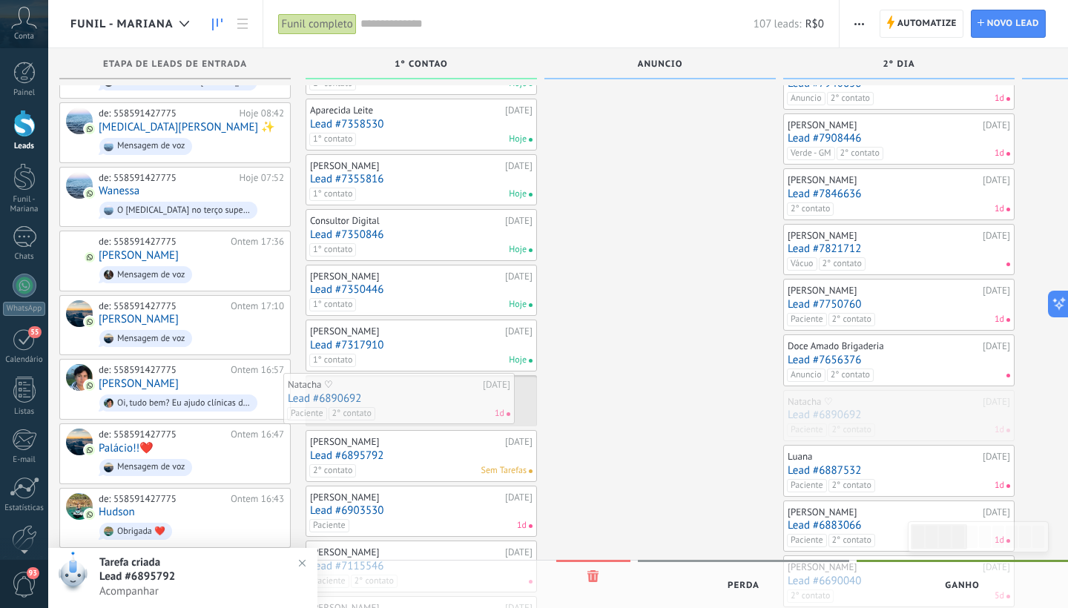
drag, startPoint x: 889, startPoint y: 415, endPoint x: 379, endPoint y: 400, distance: 509.9
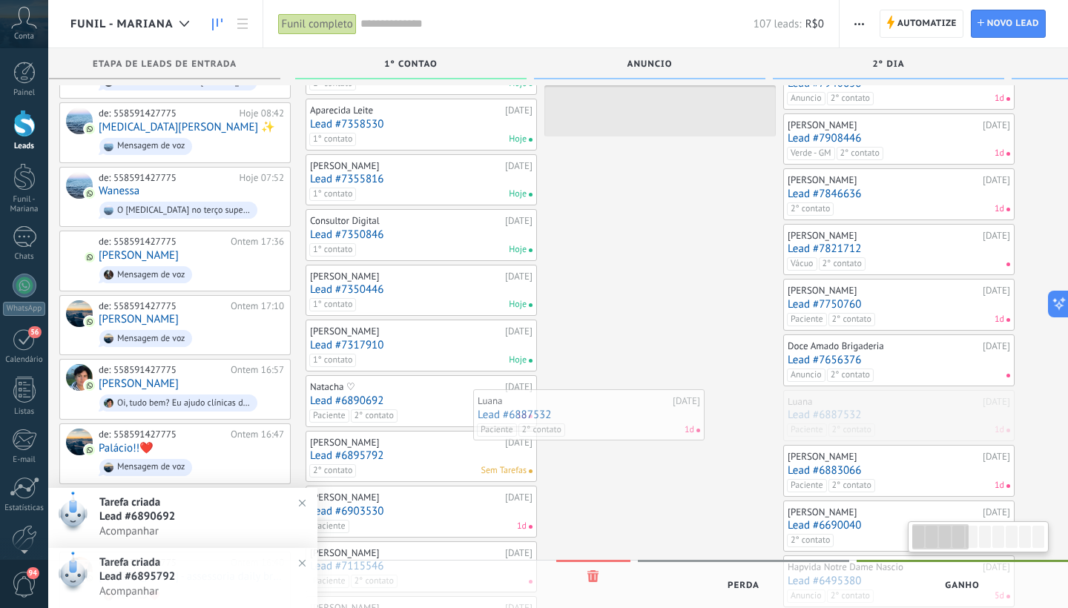
scroll to position [0, 22]
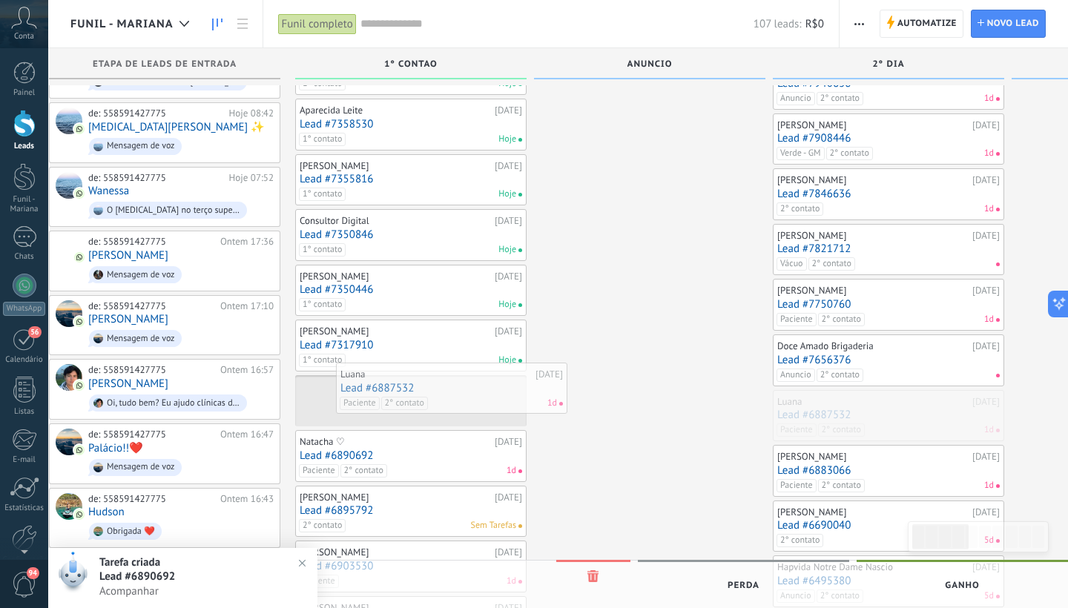
drag, startPoint x: 855, startPoint y: 406, endPoint x: 407, endPoint y: 384, distance: 447.9
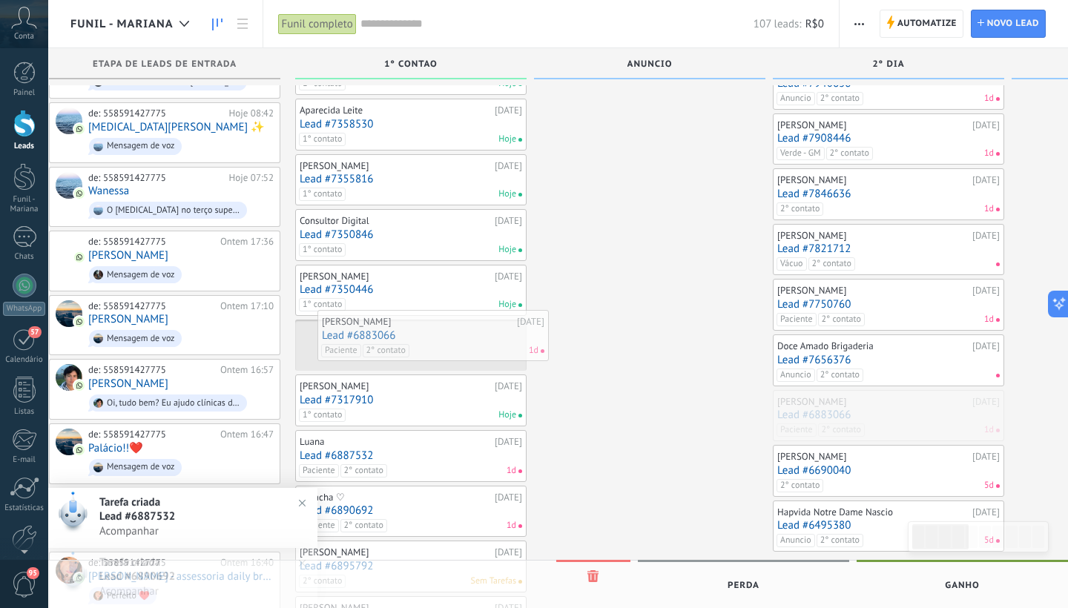
drag, startPoint x: 866, startPoint y: 412, endPoint x: 410, endPoint y: 337, distance: 461.6
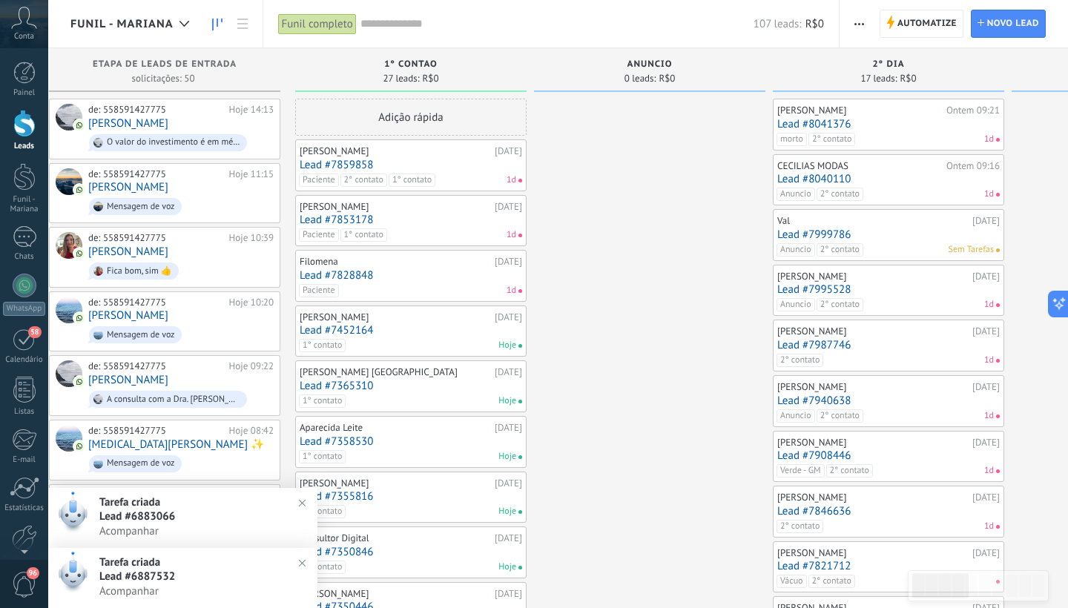
scroll to position [0, 0]
click at [407, 162] on link "Lead #7859858" at bounding box center [411, 165] width 223 height 13
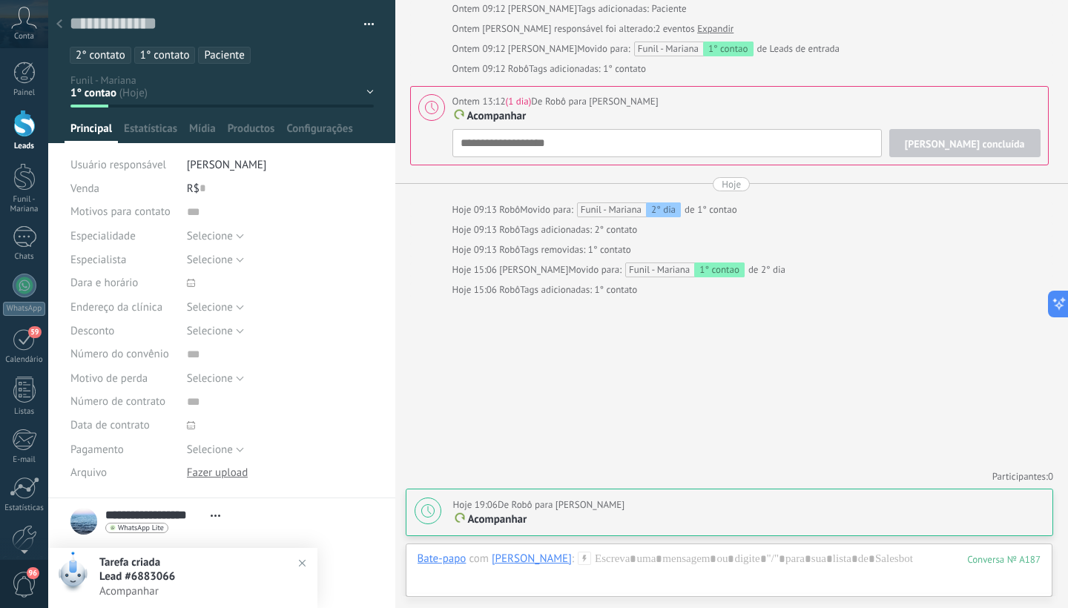
scroll to position [22, 0]
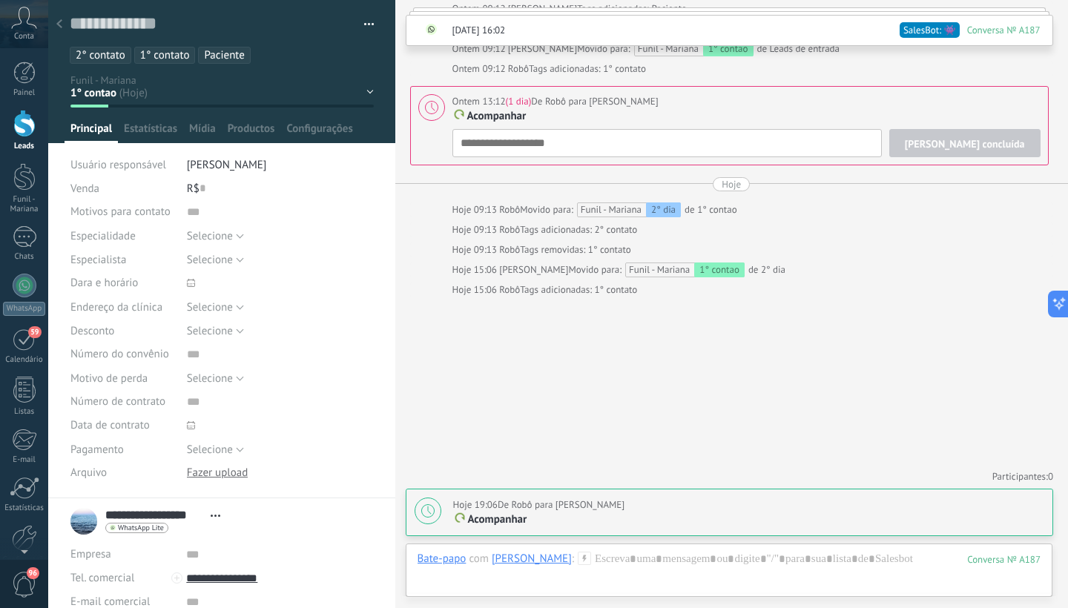
click at [188, 53] on span "1° contato" at bounding box center [165, 55] width 50 height 14
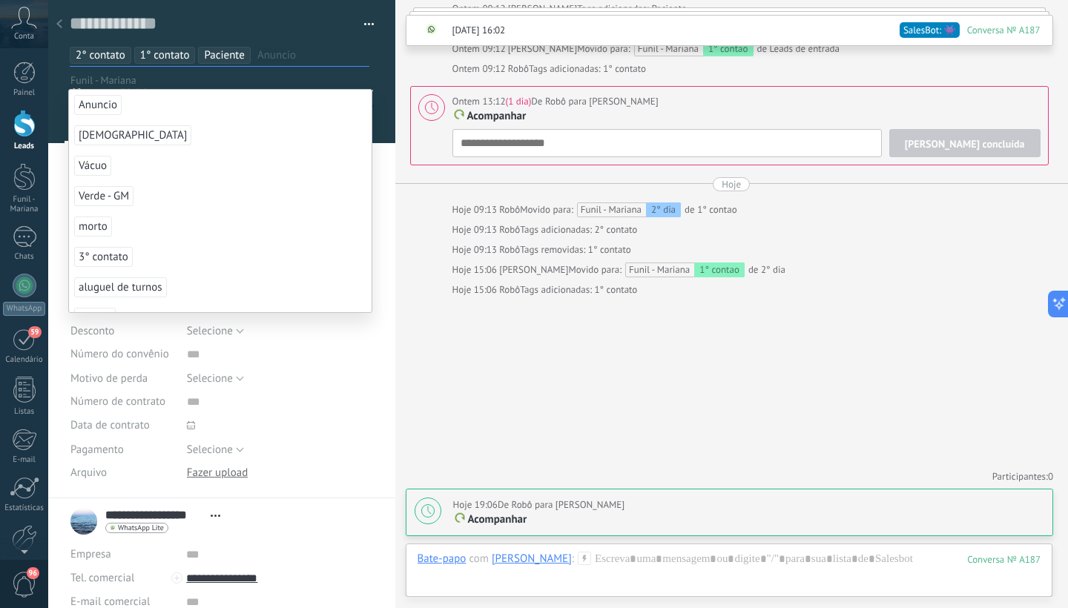
click at [195, 48] on li "1° contato" at bounding box center [165, 55] width 62 height 17
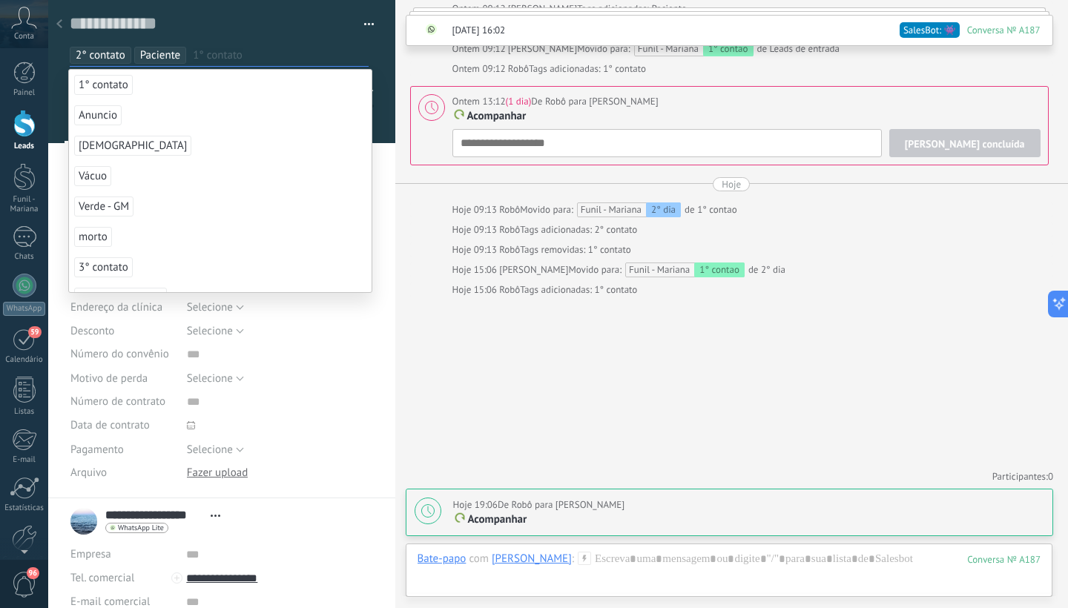
click at [123, 55] on span "2° contato" at bounding box center [101, 55] width 50 height 14
click at [378, 74] on div at bounding box center [222, 71] width 348 height 143
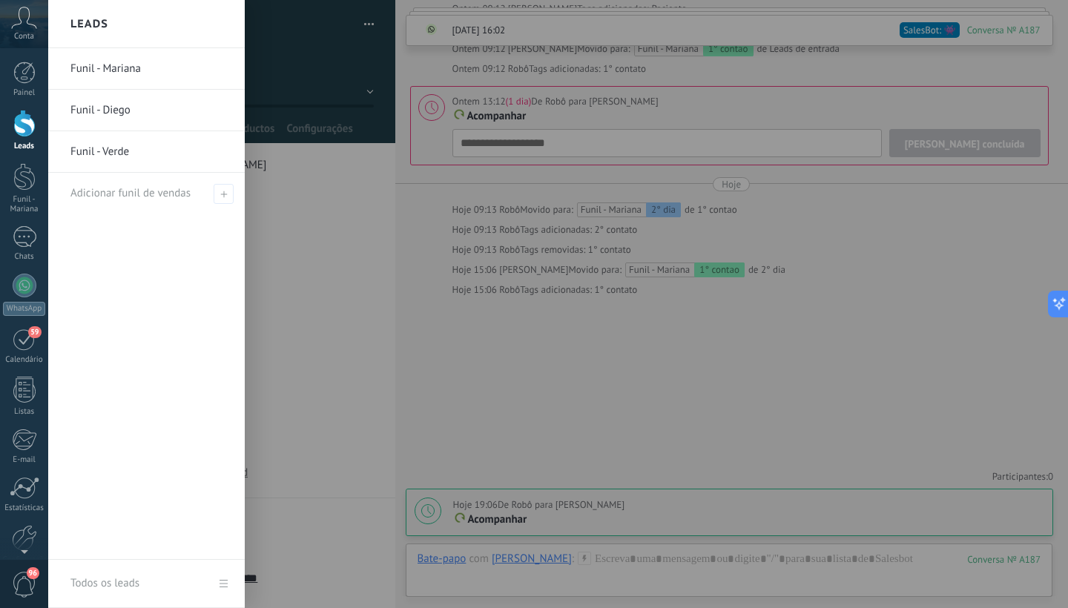
click at [24, 131] on div at bounding box center [24, 123] width 22 height 27
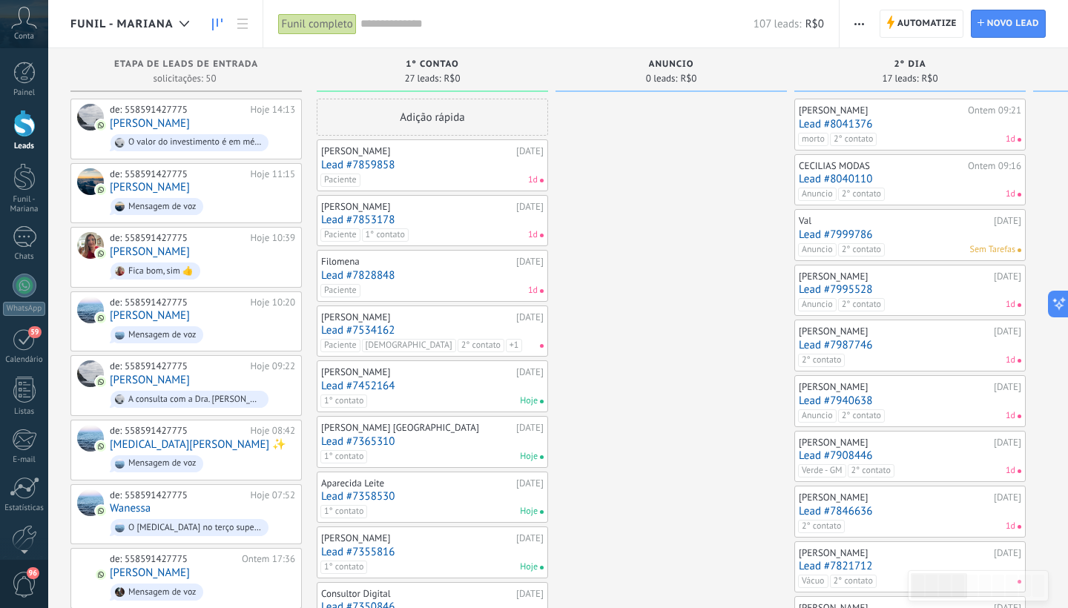
click at [392, 163] on link "Lead #7859858" at bounding box center [432, 165] width 223 height 13
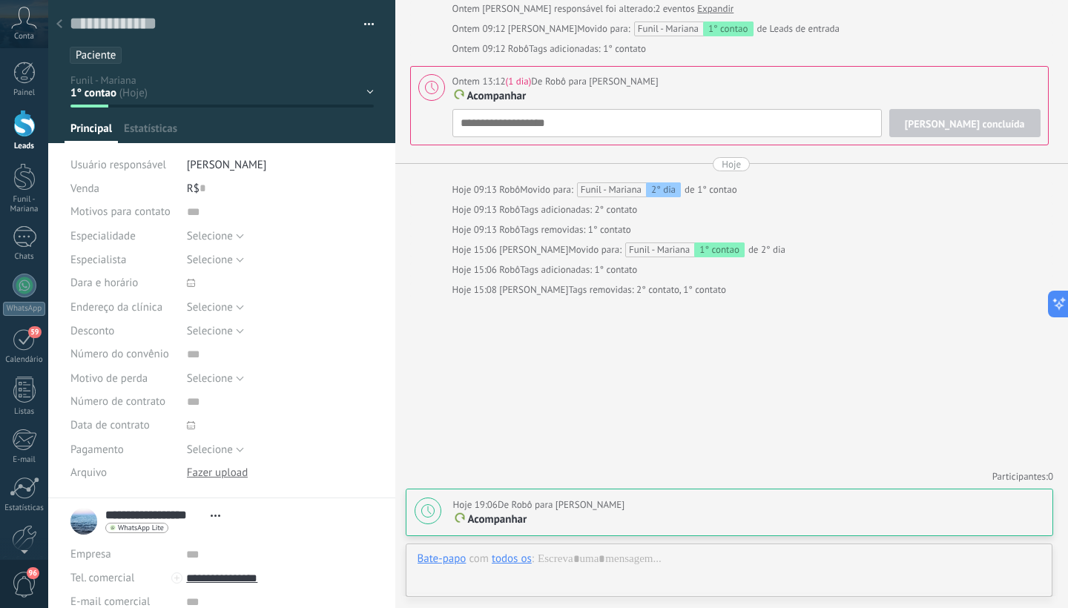
scroll to position [22, 0]
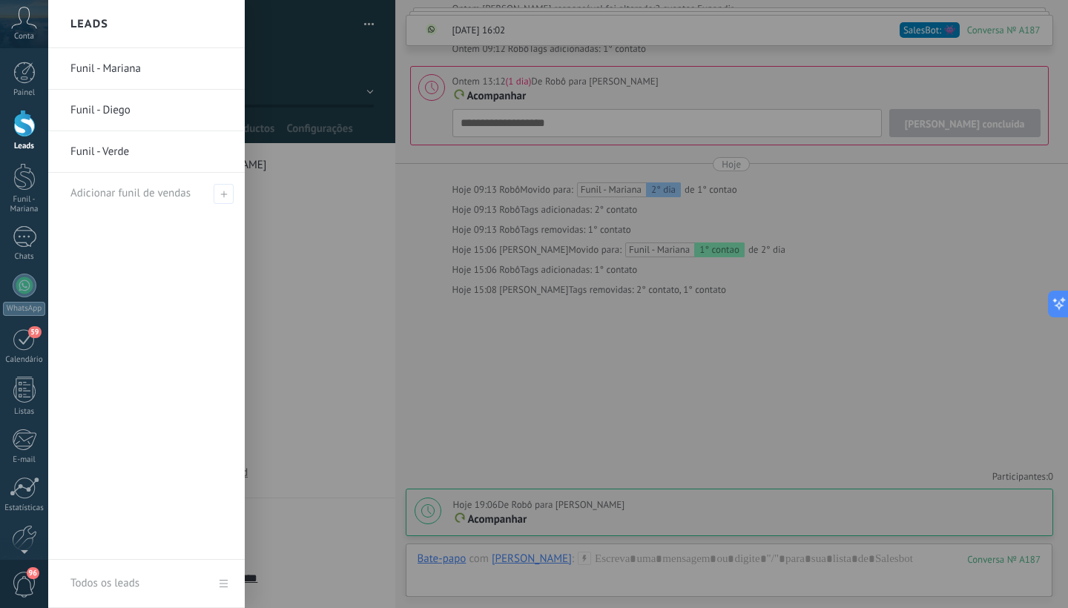
click at [24, 126] on div at bounding box center [24, 123] width 22 height 27
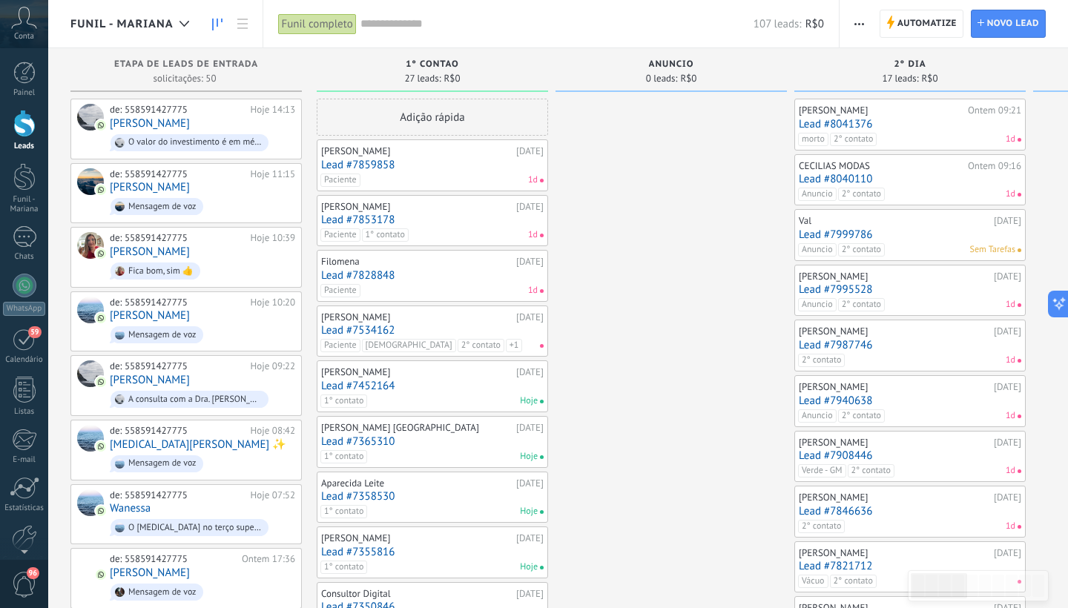
click at [433, 227] on div "Virna Alves 19/08/2025 Lead #7853178 Paciente 1° contato 1d" at bounding box center [432, 221] width 223 height 43
click at [410, 230] on div "Paciente 1° contato 1d" at bounding box center [428, 234] width 217 height 13
click at [465, 222] on link "Lead #7853178" at bounding box center [432, 220] width 223 height 13
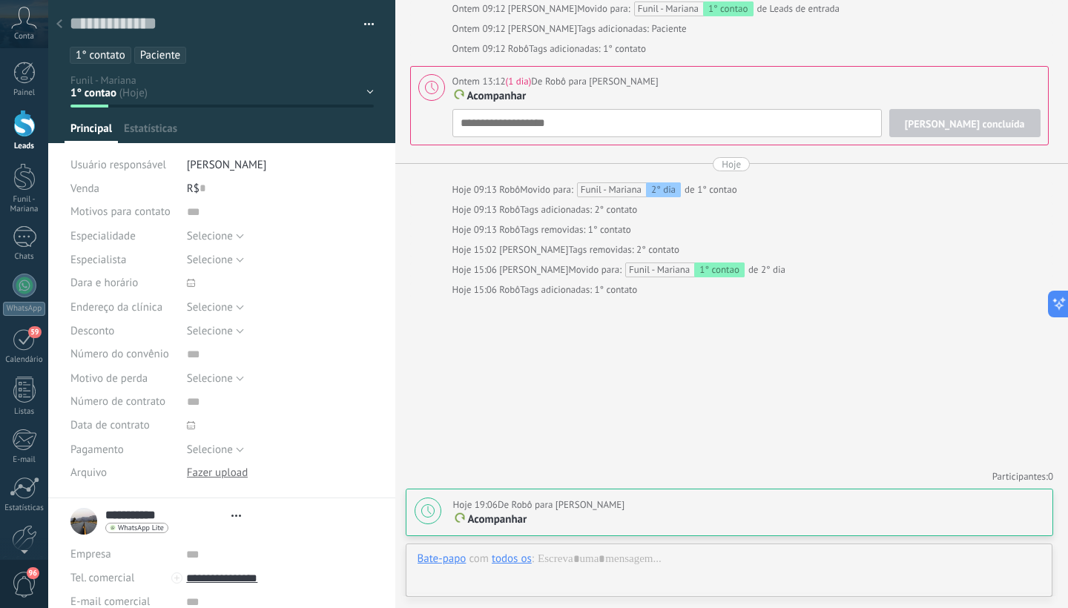
scroll to position [22, 0]
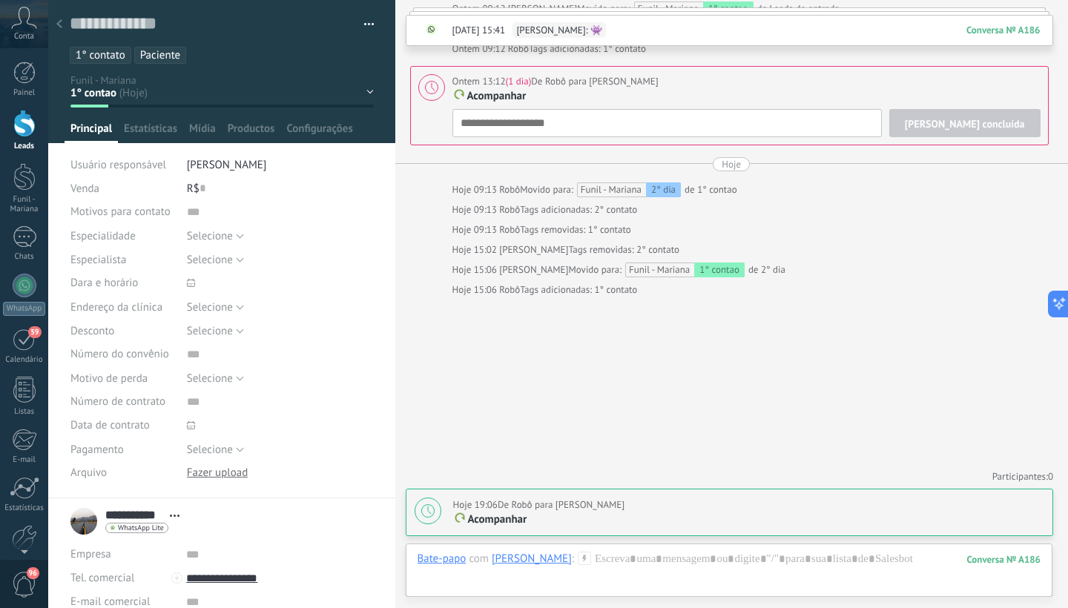
click at [119, 55] on span "1° contato" at bounding box center [101, 55] width 50 height 14
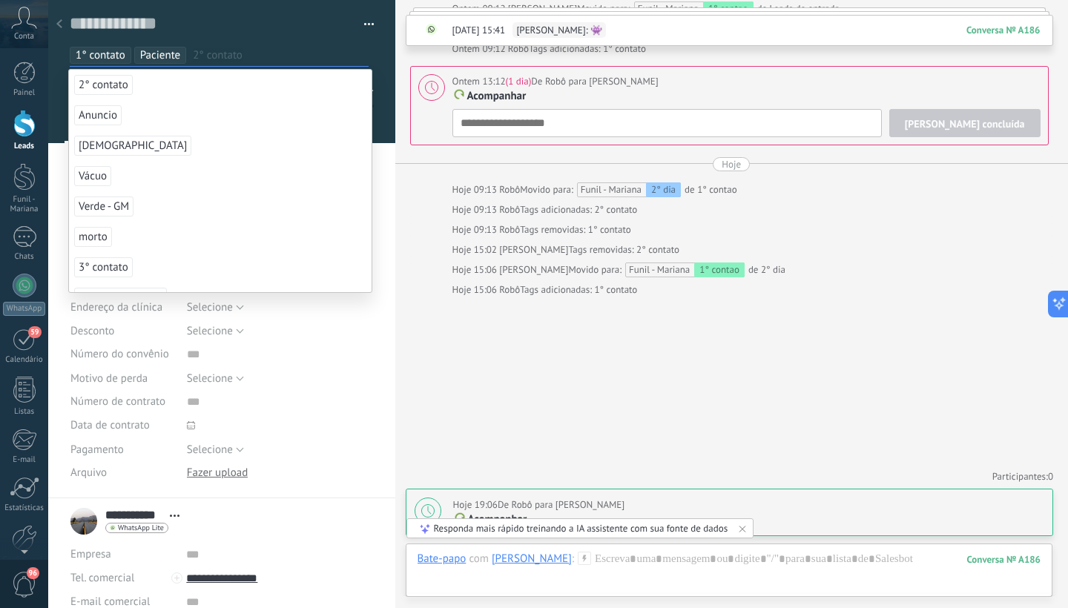
click at [122, 60] on span "1° contato" at bounding box center [101, 55] width 50 height 14
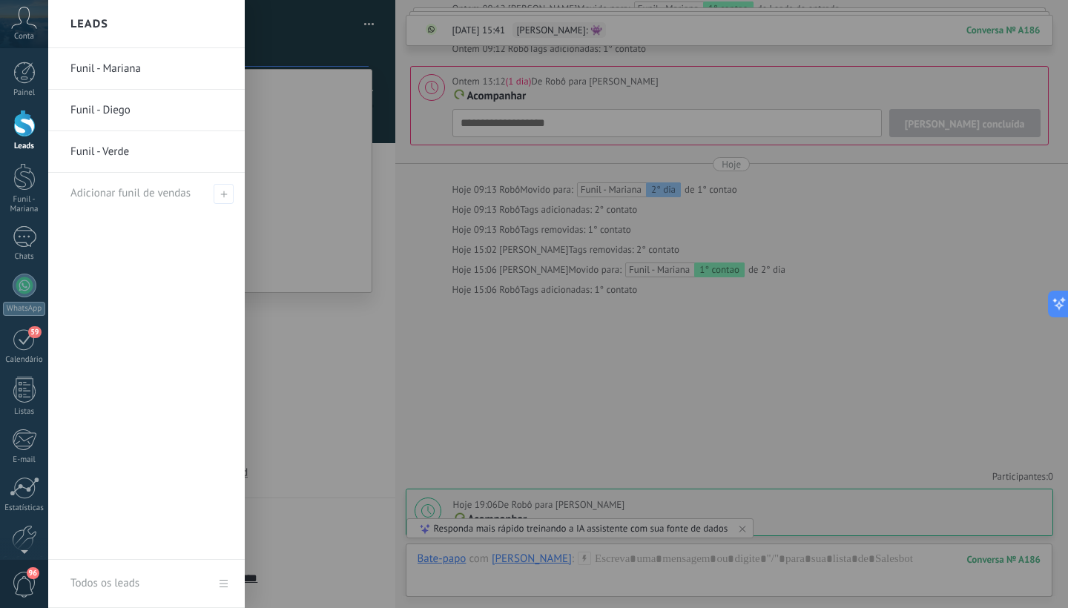
click at [20, 134] on div at bounding box center [24, 123] width 22 height 27
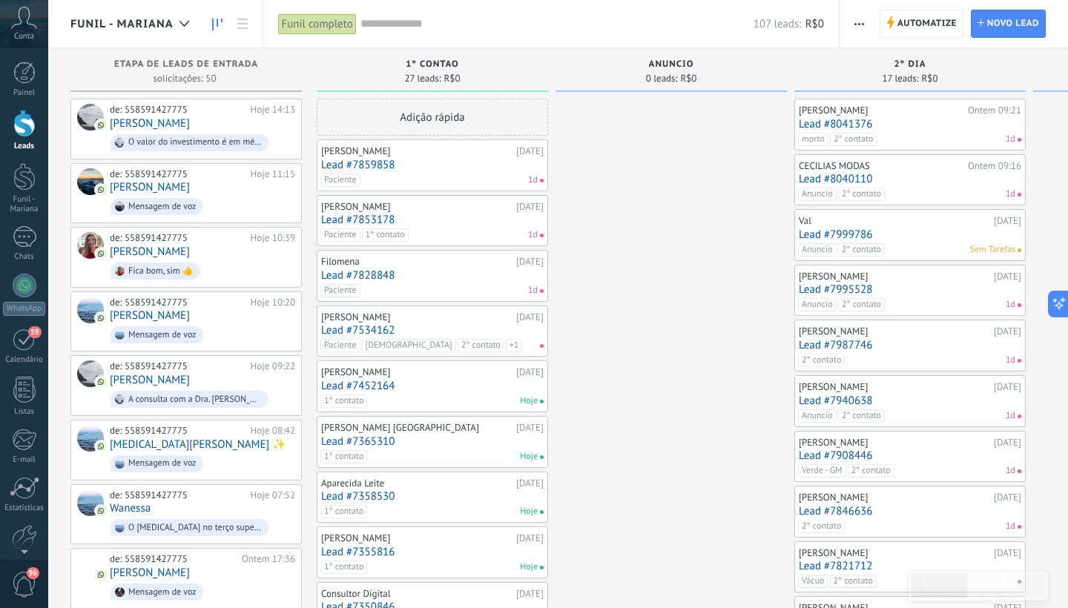
click at [449, 326] on link "Lead #7534162" at bounding box center [432, 330] width 223 height 13
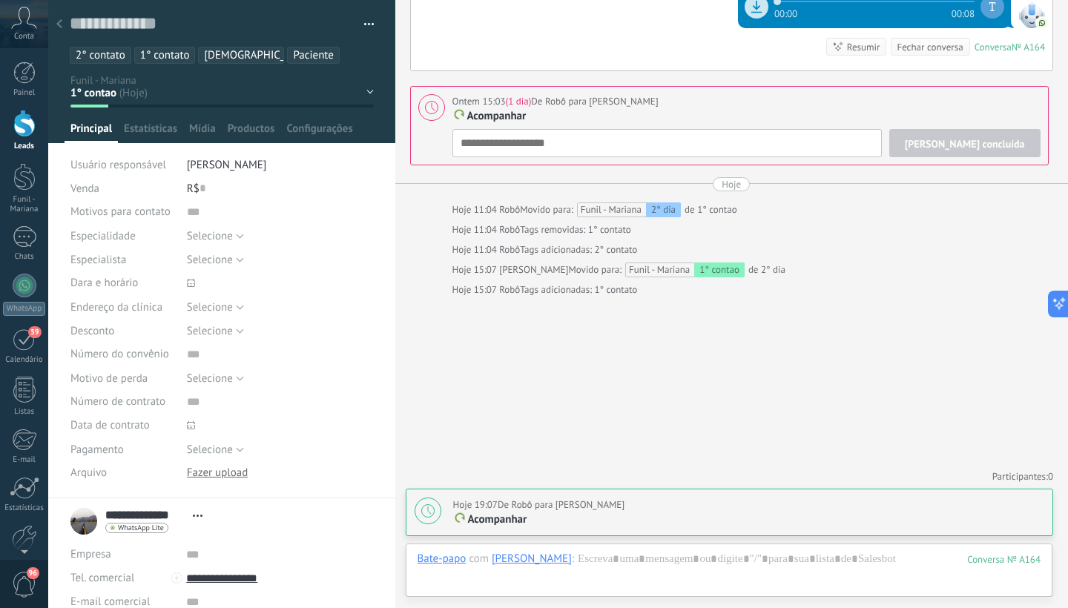
scroll to position [1045, 0]
click at [100, 53] on span "2° contato" at bounding box center [101, 55] width 50 height 14
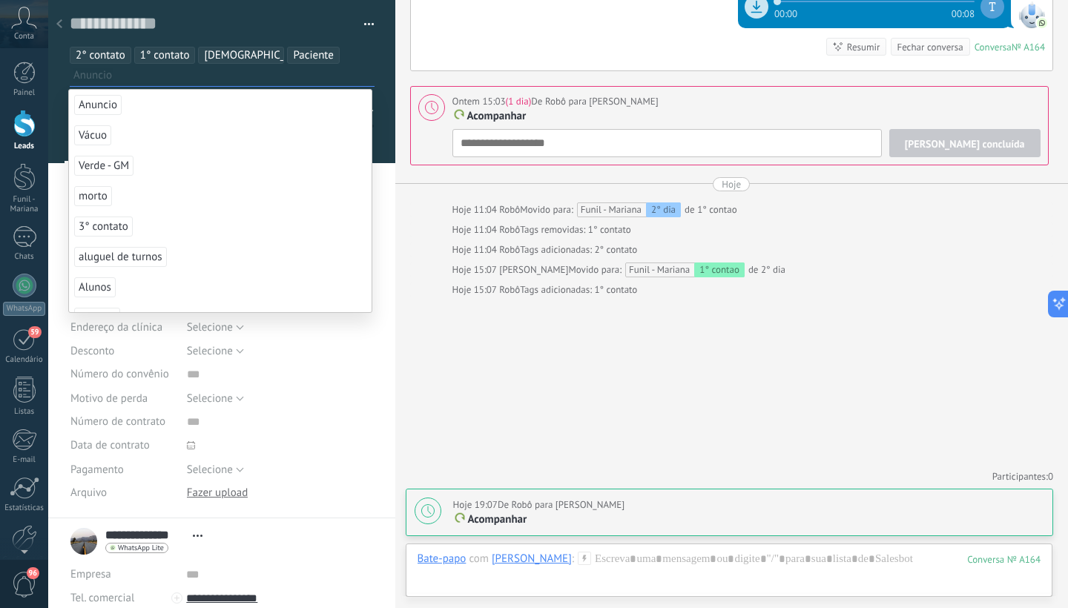
click at [121, 57] on span "2° contato" at bounding box center [101, 55] width 50 height 14
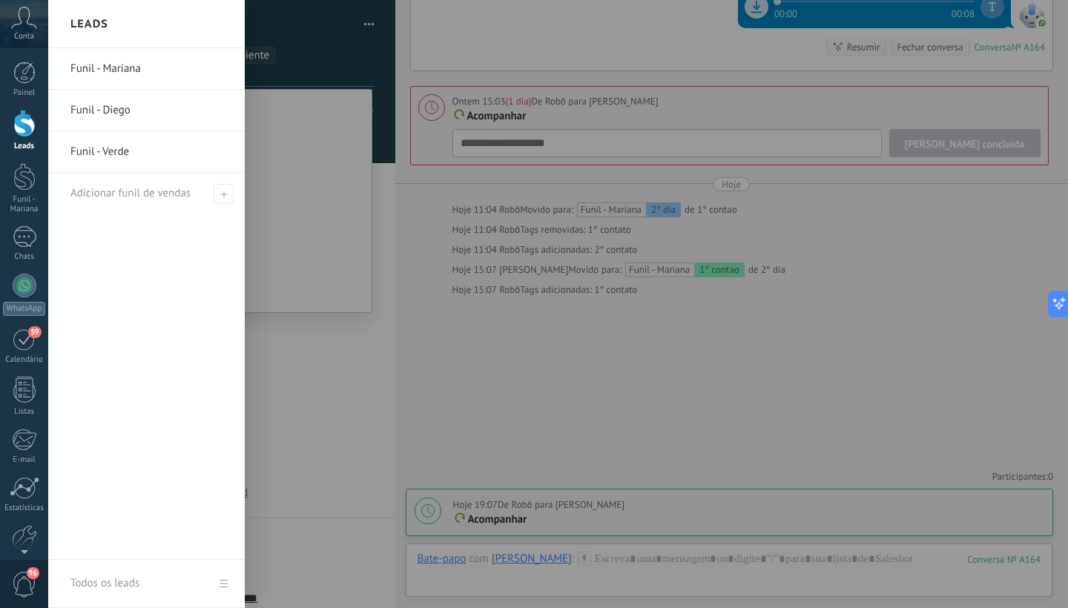
click at [27, 130] on div at bounding box center [24, 123] width 22 height 27
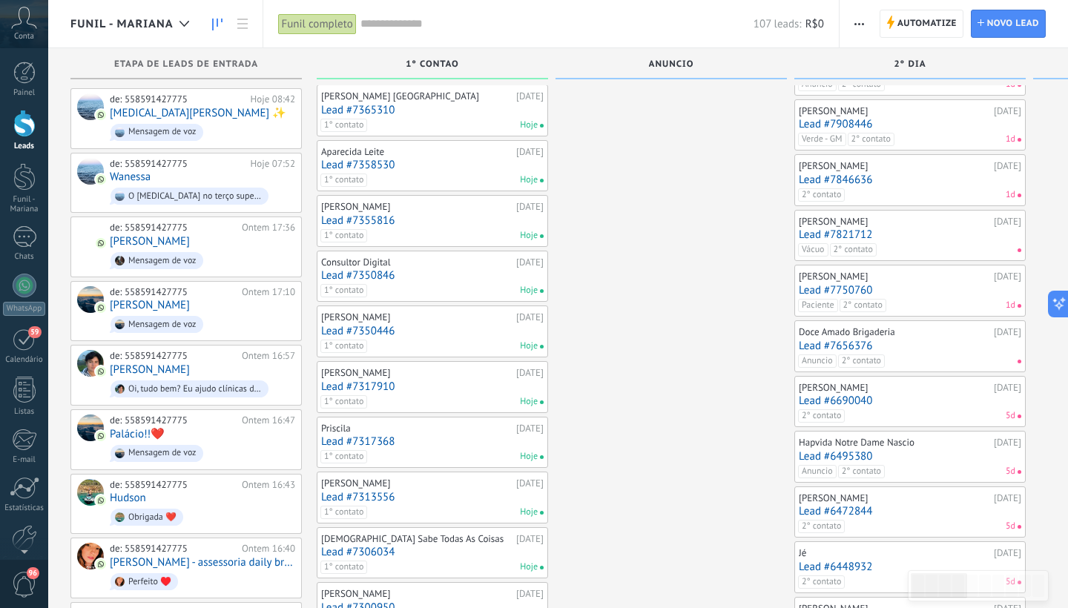
scroll to position [342, 0]
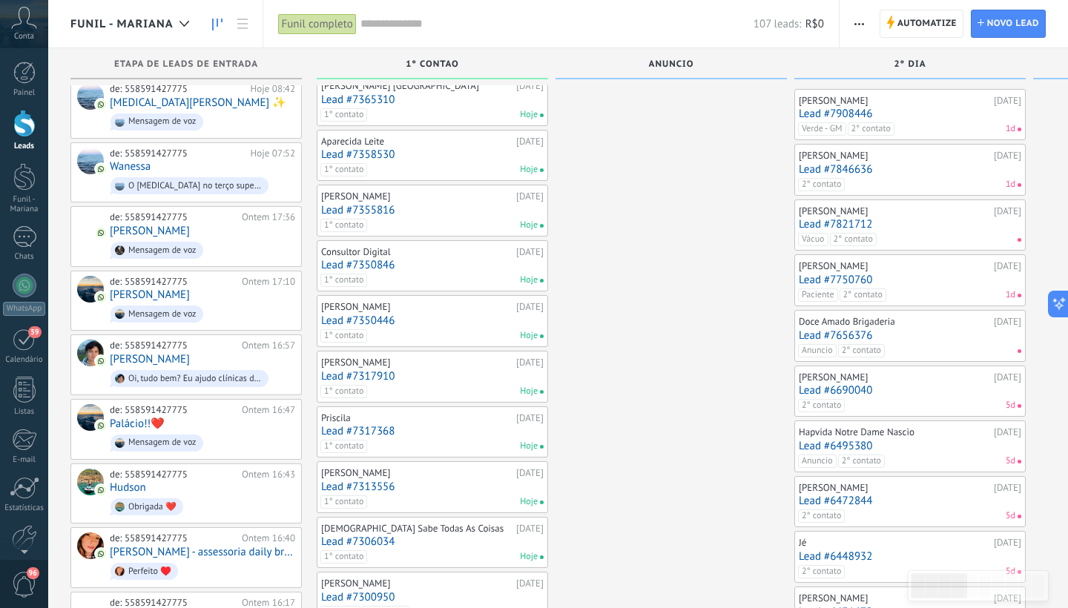
click at [407, 385] on div "1° contato Hoje" at bounding box center [428, 391] width 217 height 13
click at [381, 370] on link "Lead #7317910" at bounding box center [432, 376] width 223 height 13
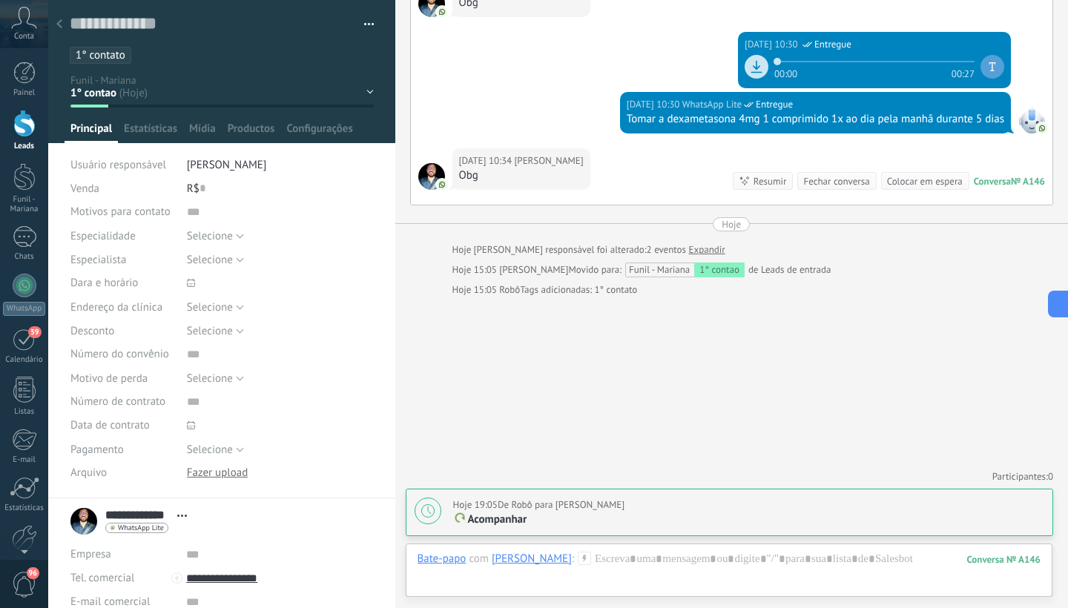
scroll to position [841, 0]
click at [148, 55] on ul "1° contato" at bounding box center [219, 55] width 302 height 20
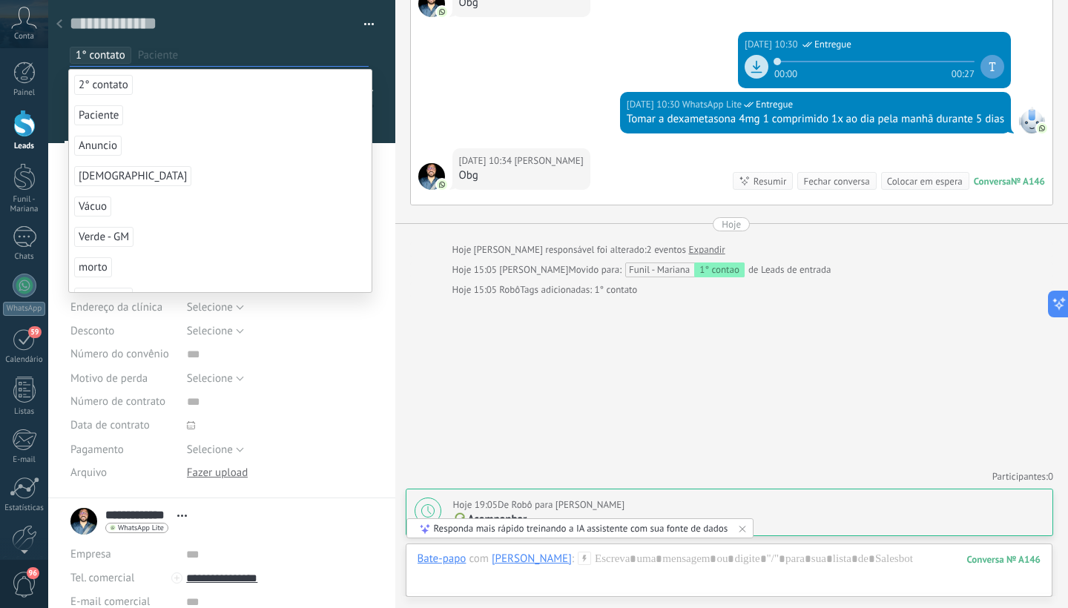
click at [113, 114] on span "Paciente" at bounding box center [98, 115] width 49 height 20
click at [119, 58] on span "1° contato" at bounding box center [101, 55] width 50 height 14
click at [61, 24] on icon at bounding box center [59, 23] width 6 height 9
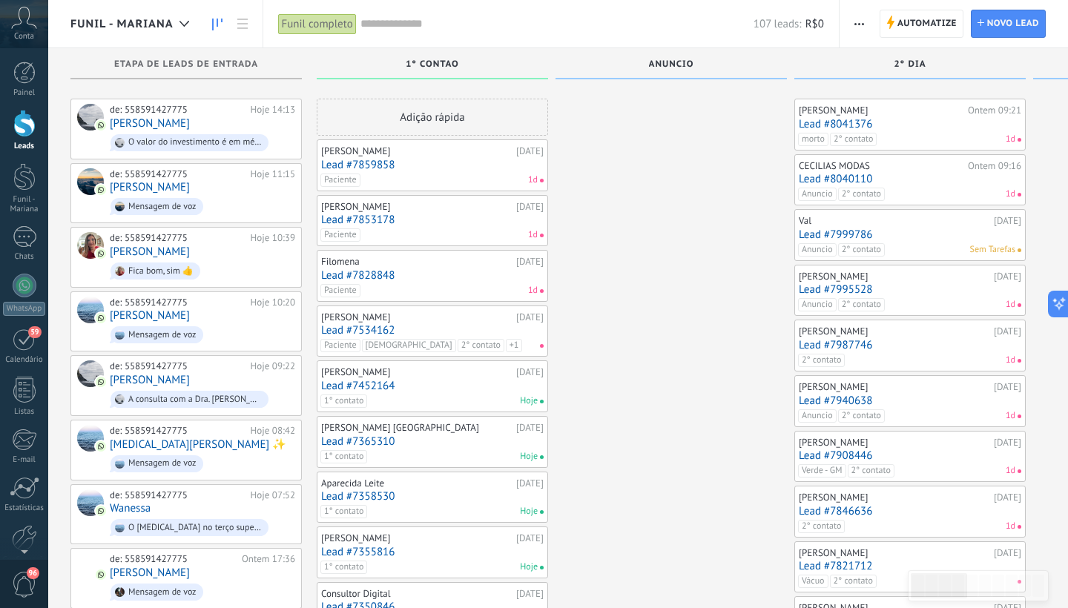
scroll to position [342, 0]
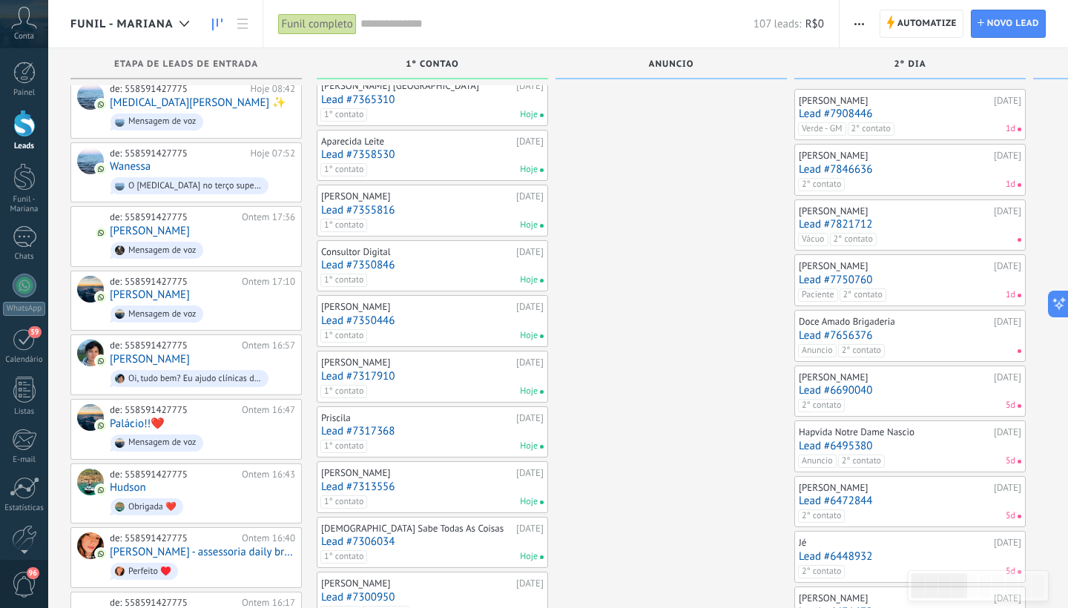
click at [386, 378] on div "Júnior Feijão 18/08/2025 Lead #7317910 1° contato Hoje" at bounding box center [432, 376] width 223 height 43
click at [380, 370] on link "Lead #7317910" at bounding box center [432, 376] width 223 height 13
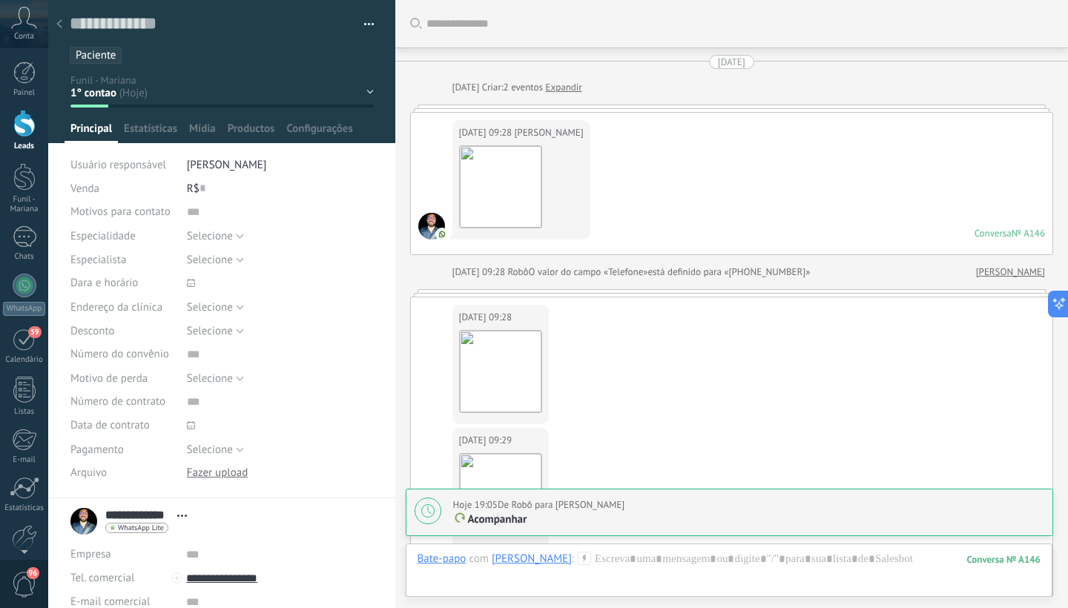
scroll to position [881, 0]
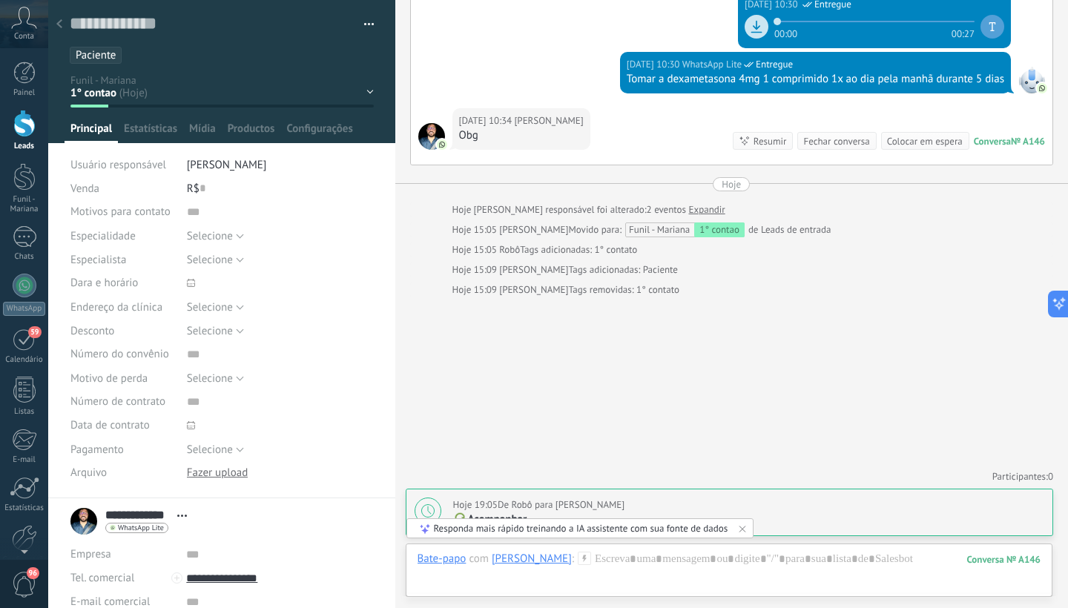
click at [59, 25] on use at bounding box center [59, 23] width 6 height 9
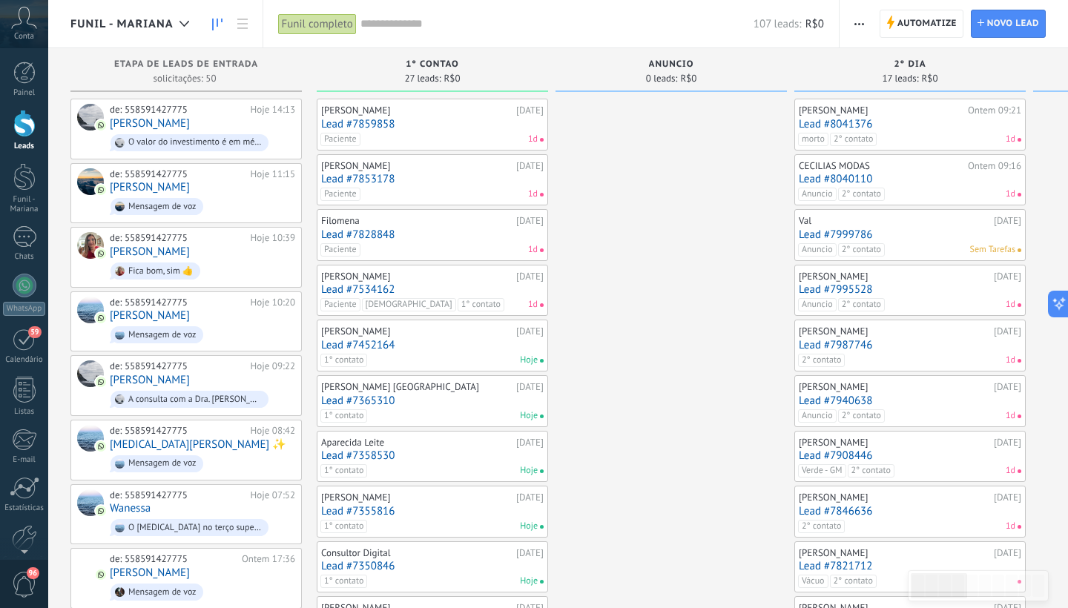
click at [390, 190] on div "Paciente 1d" at bounding box center [428, 194] width 217 height 13
click at [379, 179] on link "Lead #7853178" at bounding box center [432, 179] width 223 height 13
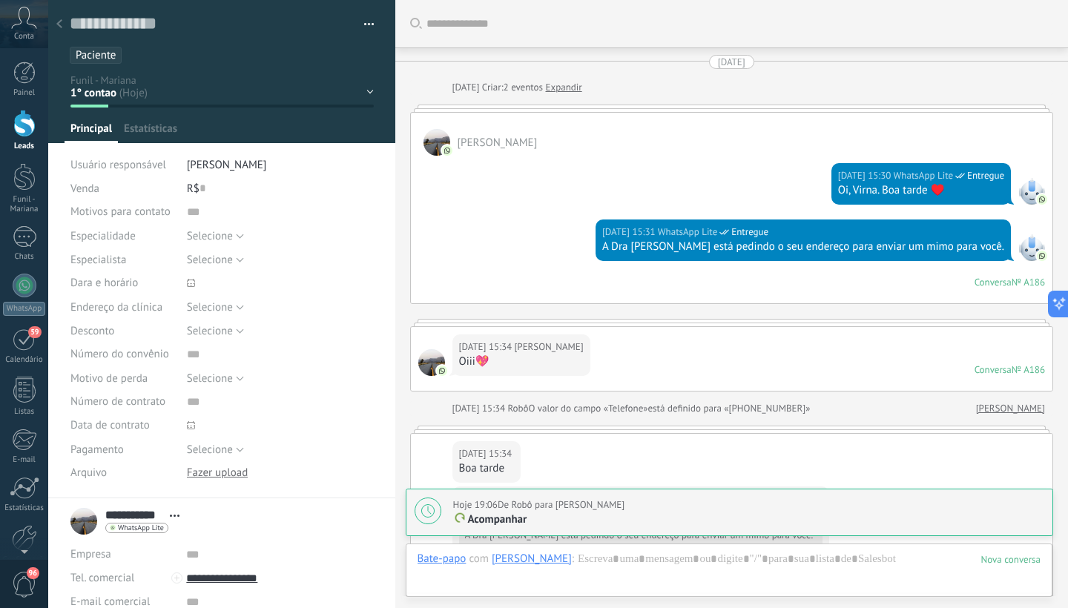
scroll to position [1014, 0]
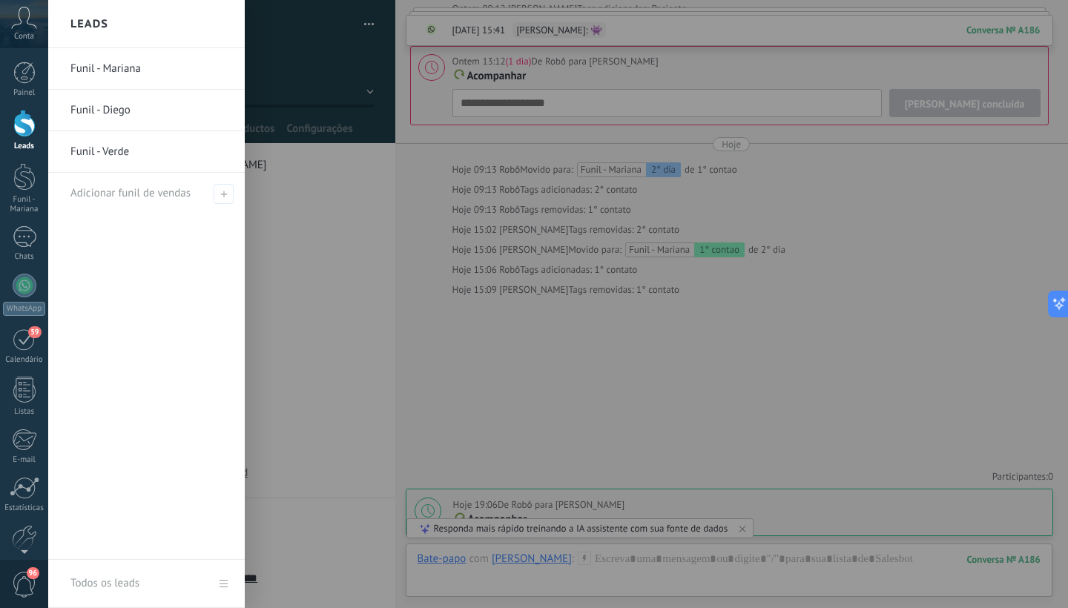
click at [23, 125] on div at bounding box center [24, 123] width 22 height 27
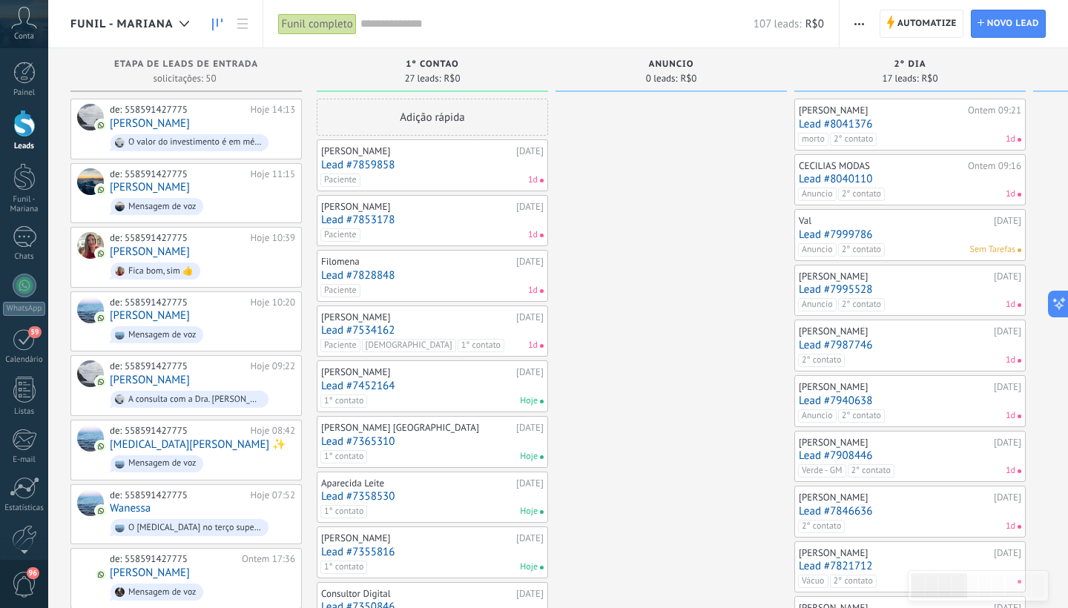
click at [378, 162] on link "Lead #7859858" at bounding box center [432, 165] width 223 height 13
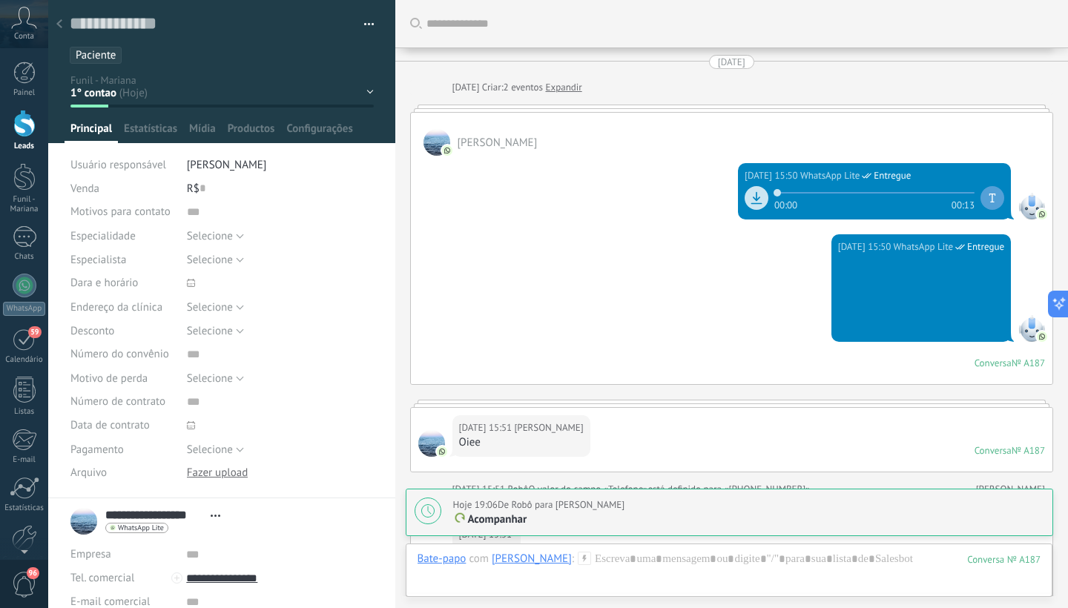
scroll to position [1033, 0]
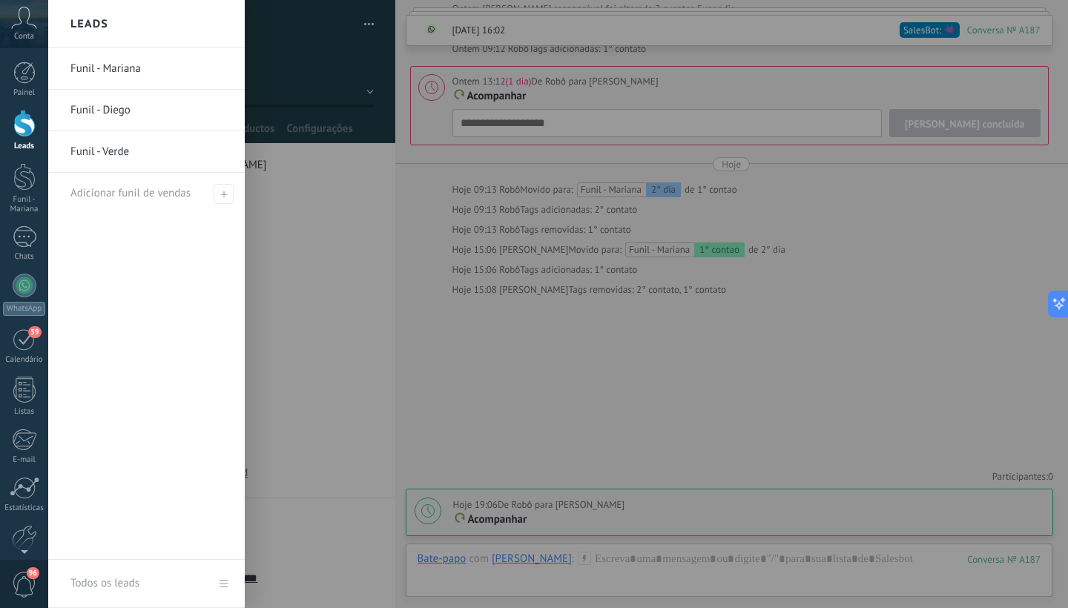
click at [30, 131] on div at bounding box center [24, 123] width 22 height 27
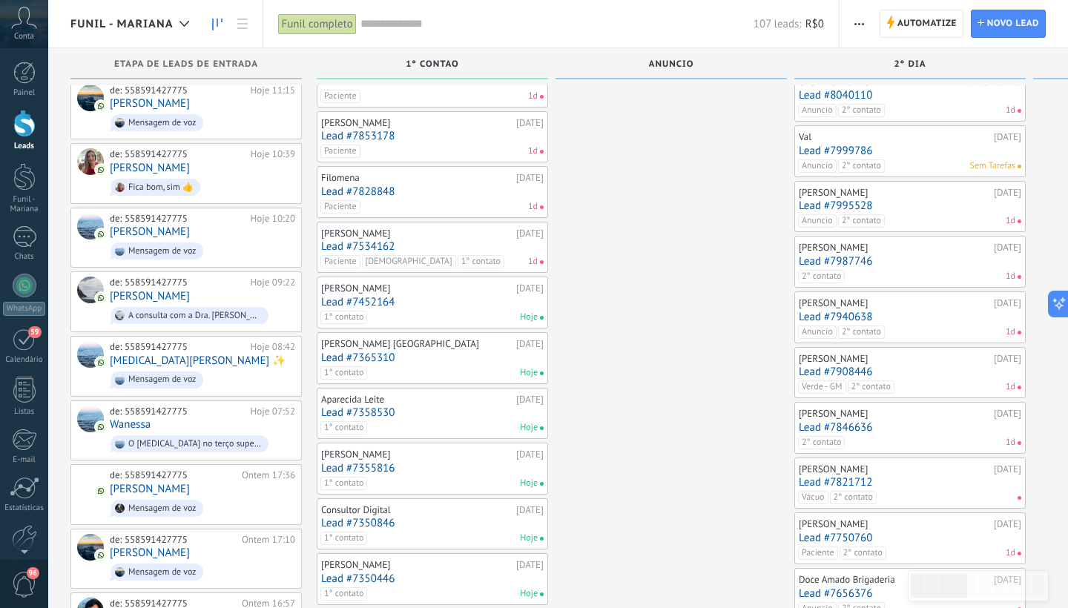
scroll to position [96, 0]
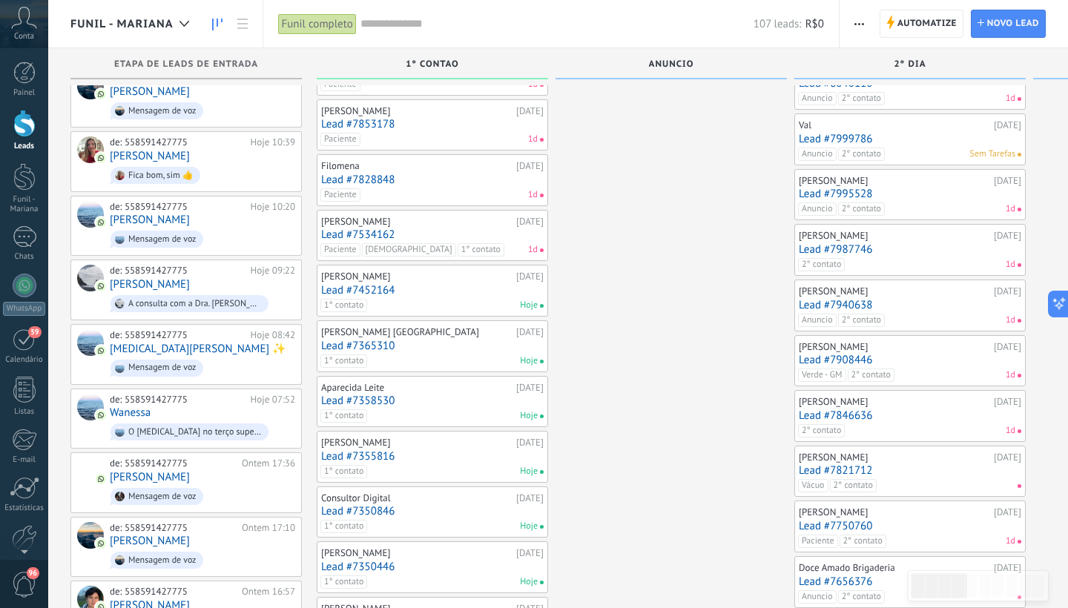
click at [409, 460] on div "Rayana Fernandes 18/08/2025 Lead #7355816 1° contato Hoje" at bounding box center [432, 456] width 223 height 43
click at [382, 452] on link "Lead #7355816" at bounding box center [432, 456] width 223 height 13
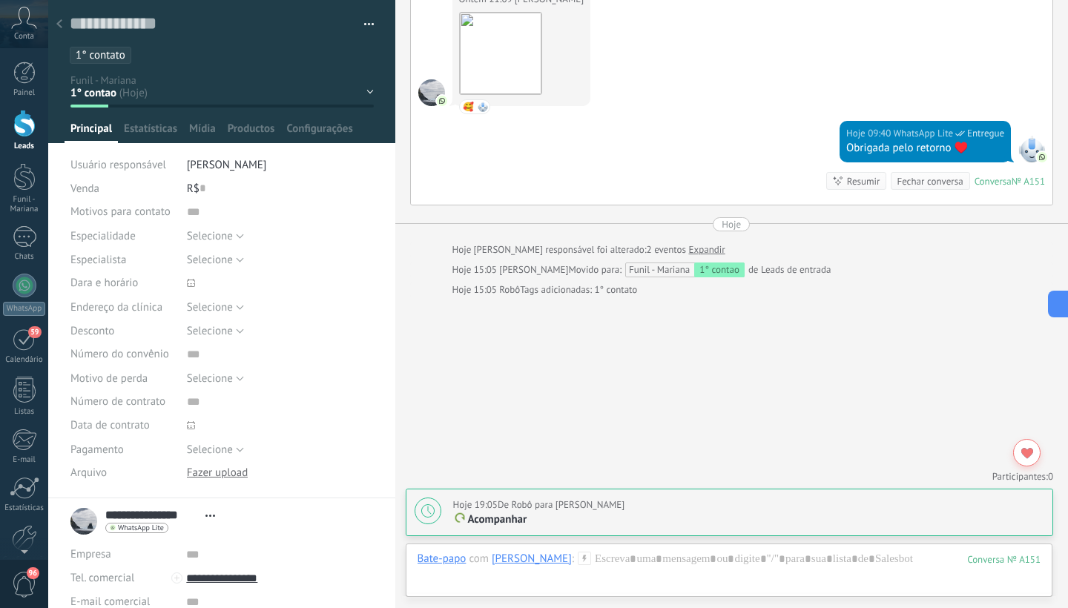
scroll to position [2585, 0]
click at [0, 0] on div "1° contao [GEOGRAPHIC_DATA] 2° dia 7° dia Vácuo Negociando Verde - GM" at bounding box center [0, 0] width 0 height 0
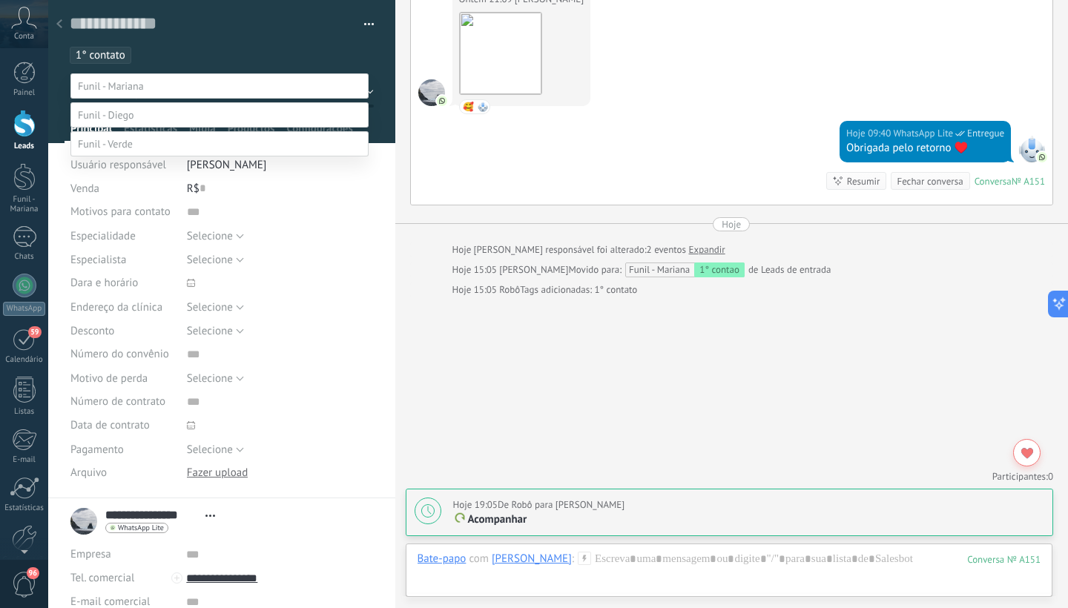
click at [0, 0] on label "Paciente" at bounding box center [0, 0] width 0 height 0
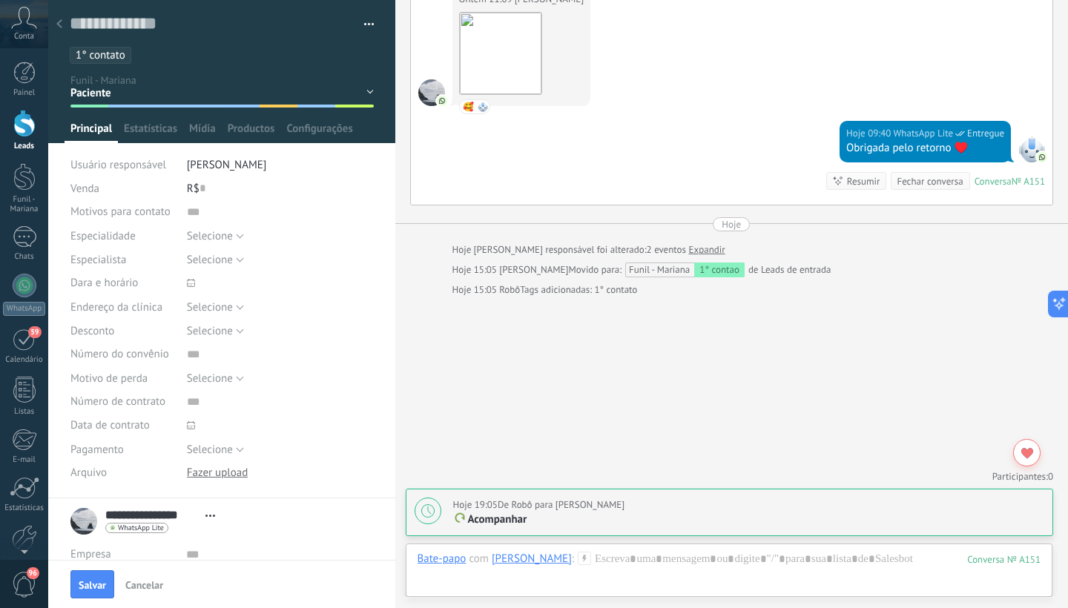
scroll to position [0, 0]
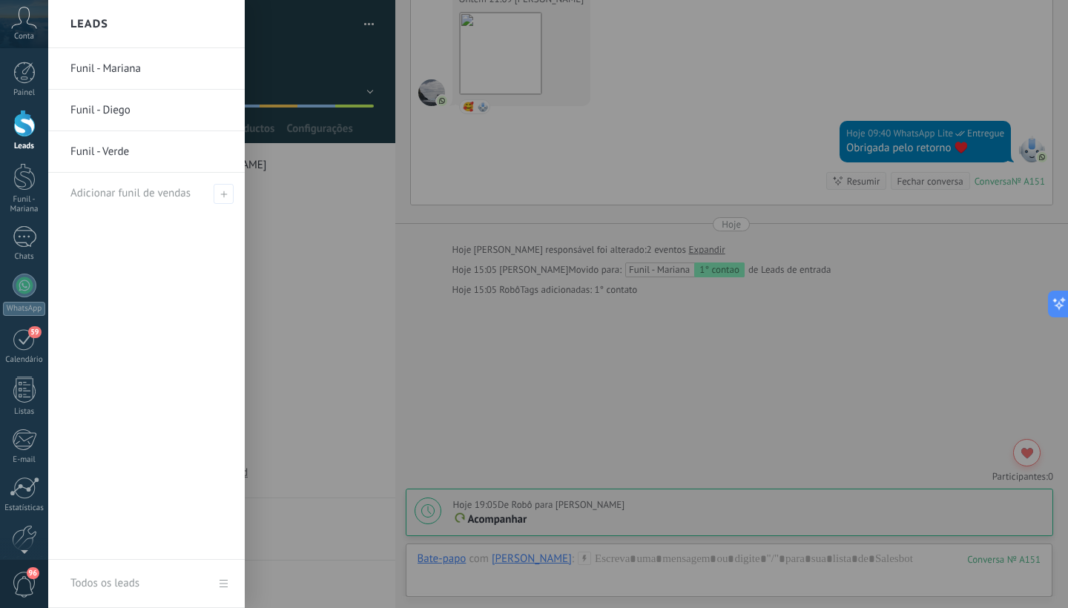
click at [24, 127] on div at bounding box center [24, 123] width 22 height 27
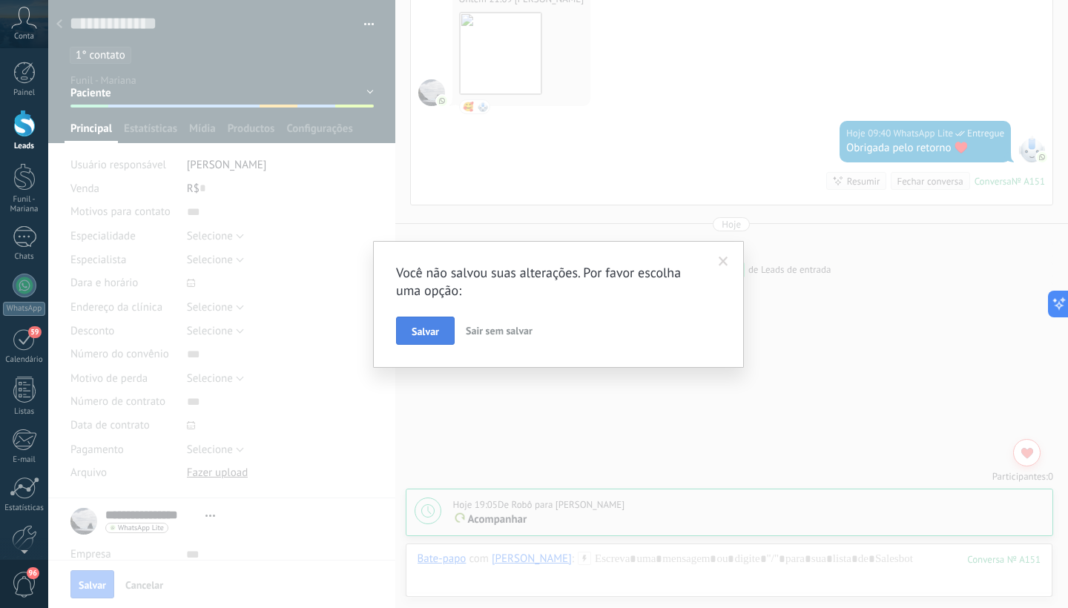
click at [434, 331] on span "Salvar" at bounding box center [425, 331] width 27 height 10
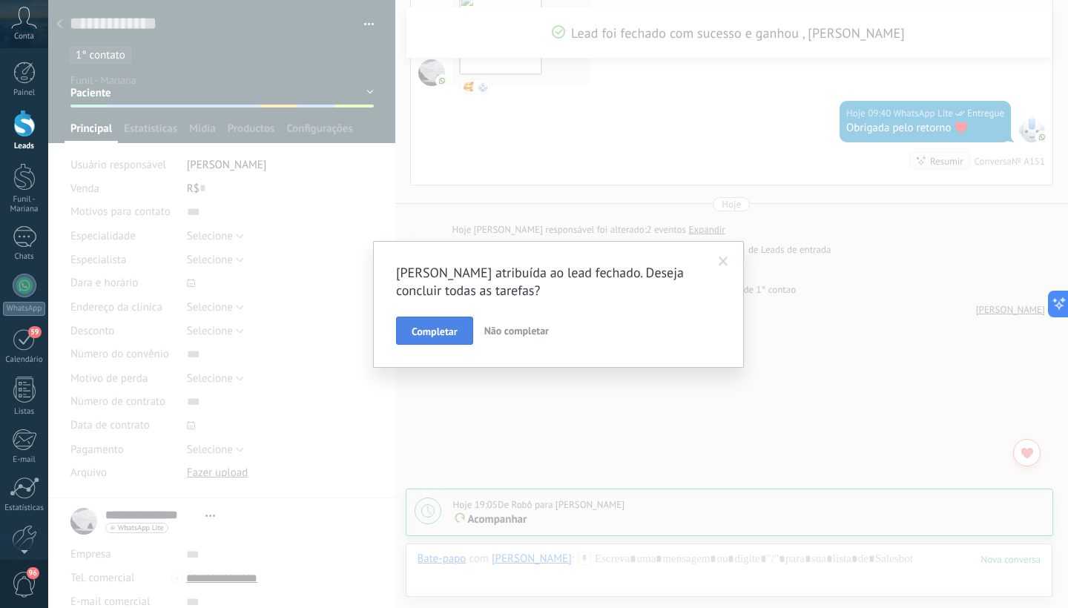
scroll to position [2686, 0]
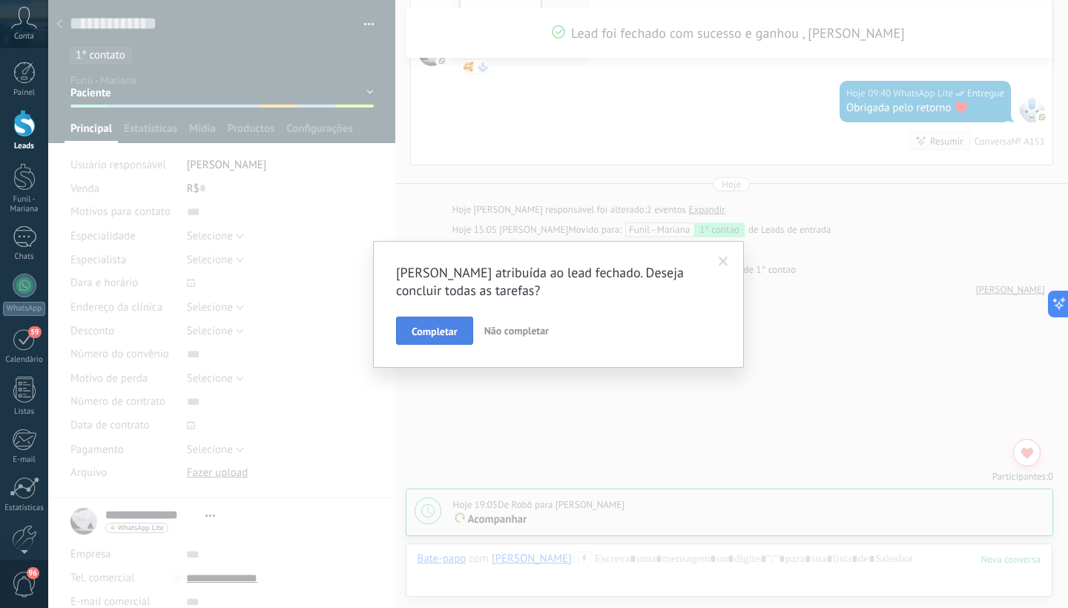
click at [443, 328] on span "Completar" at bounding box center [435, 331] width 46 height 10
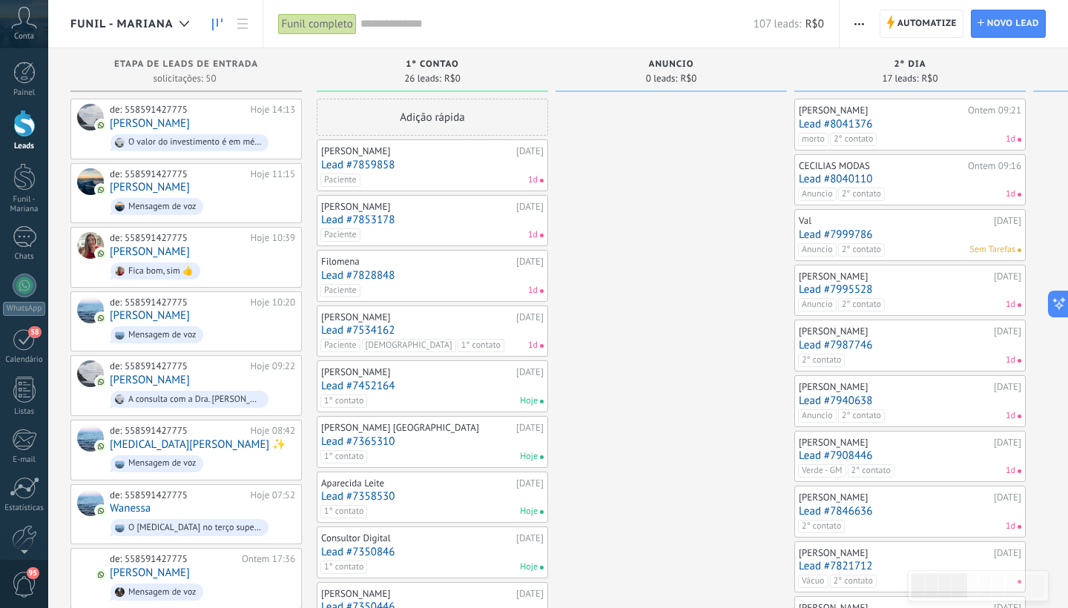
click at [387, 162] on link "Lead #7859858" at bounding box center [432, 165] width 223 height 13
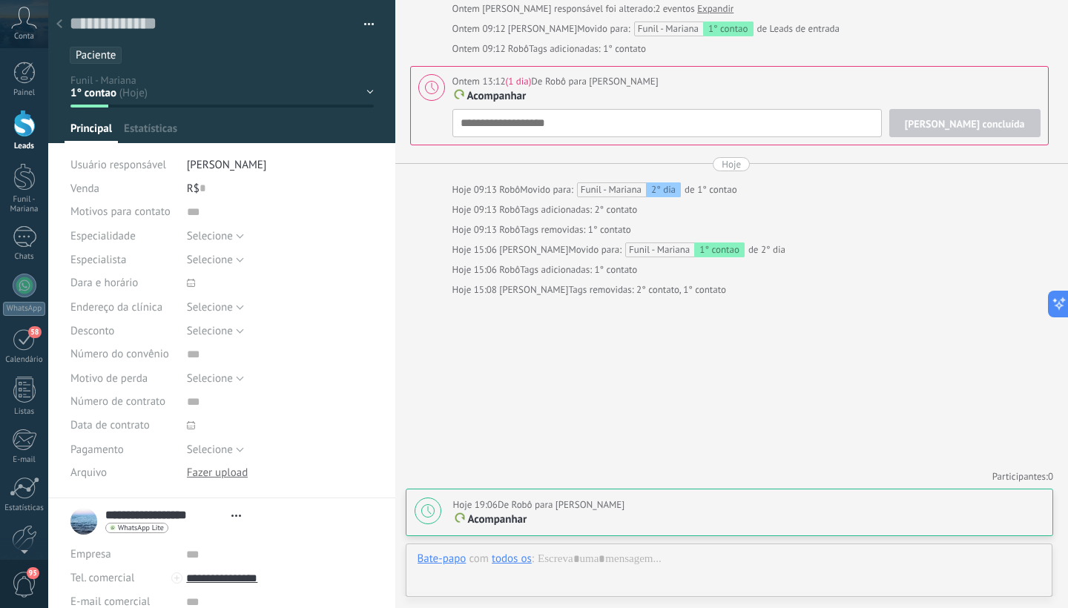
scroll to position [22, 0]
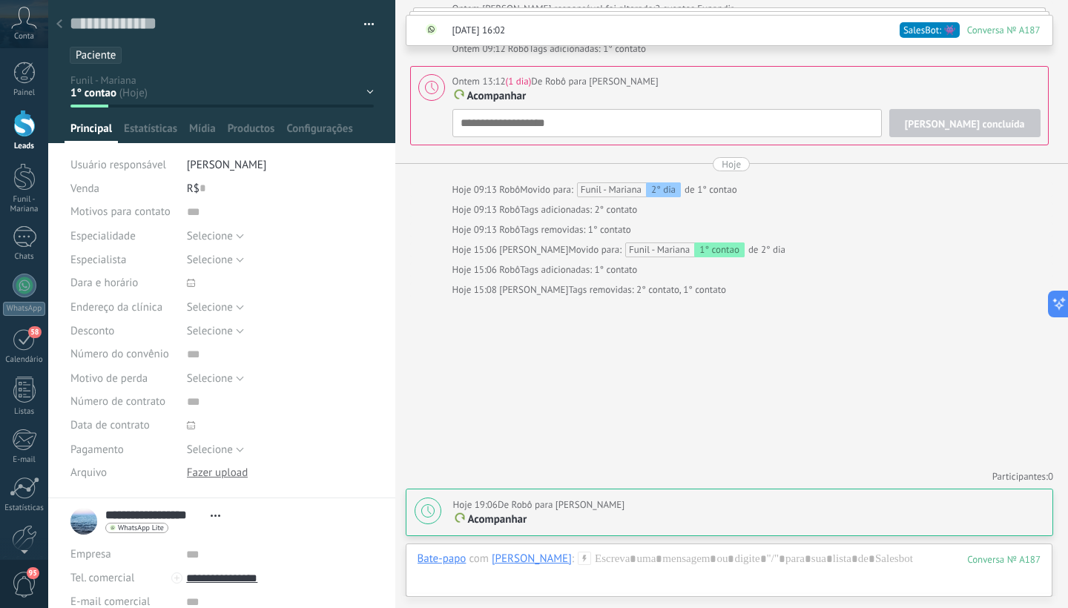
click at [0, 0] on div "1° contao [GEOGRAPHIC_DATA] 2° dia 7° dia Vácuo Negociando Verde - GM" at bounding box center [0, 0] width 0 height 0
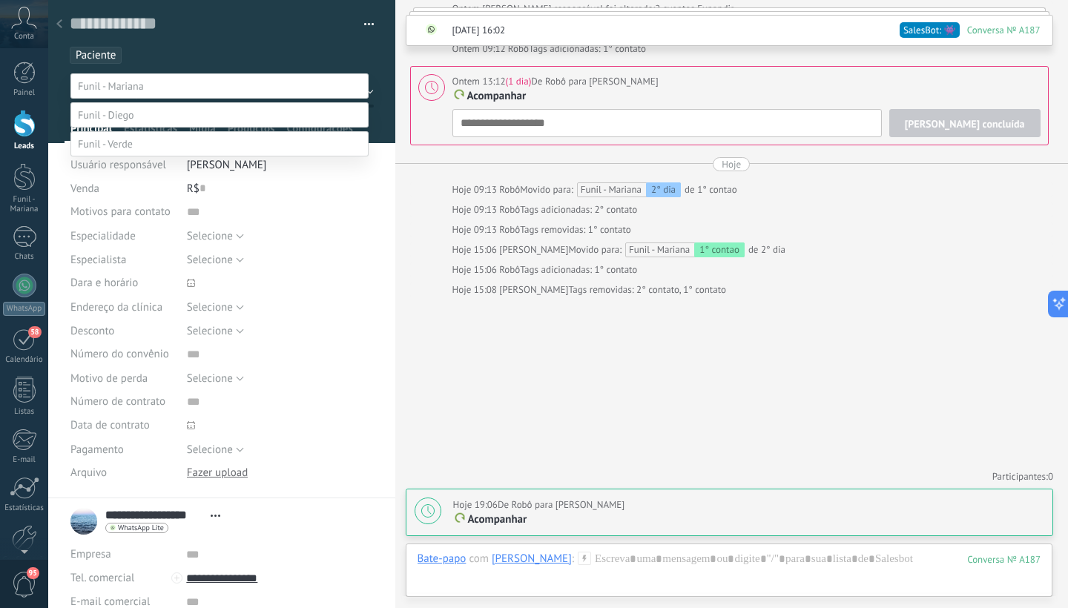
click at [0, 0] on label "Paciente" at bounding box center [0, 0] width 0 height 0
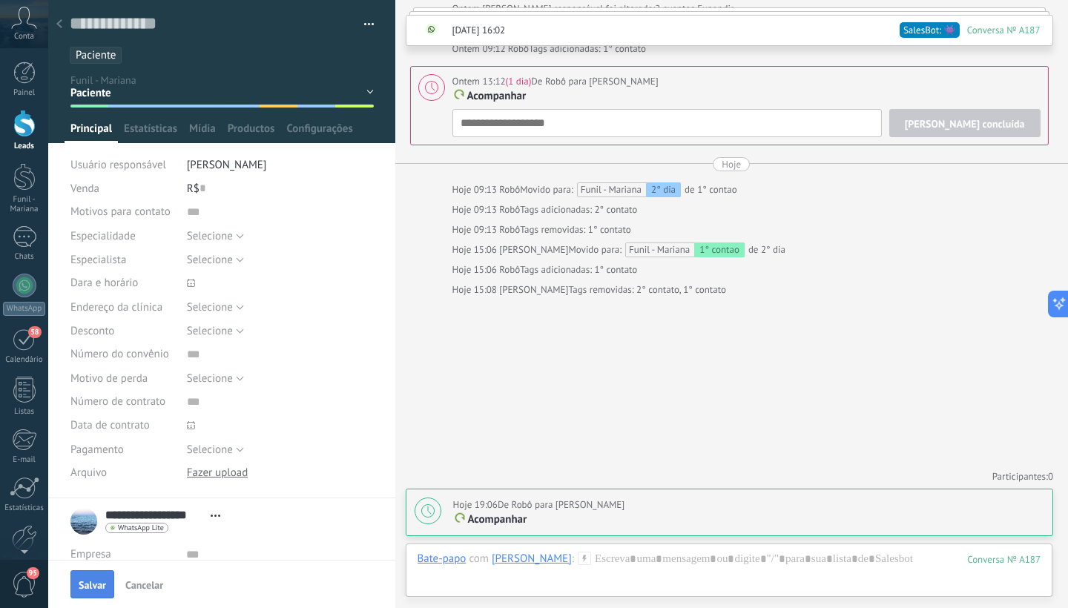
click at [94, 590] on span "Salvar" at bounding box center [92, 585] width 27 height 10
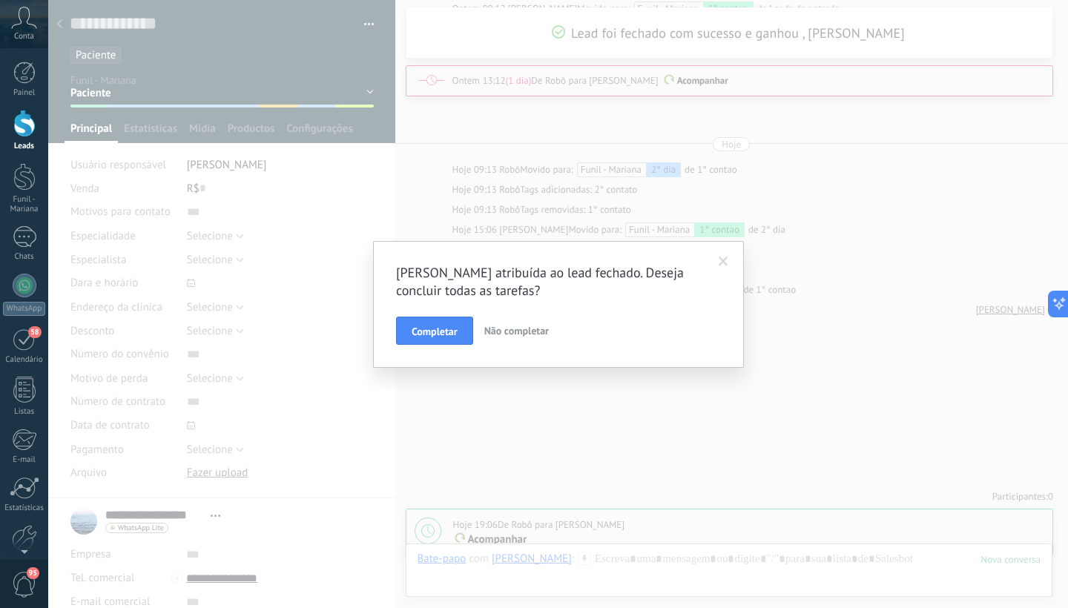
scroll to position [1135, 0]
click at [427, 331] on span "Completar" at bounding box center [435, 331] width 46 height 10
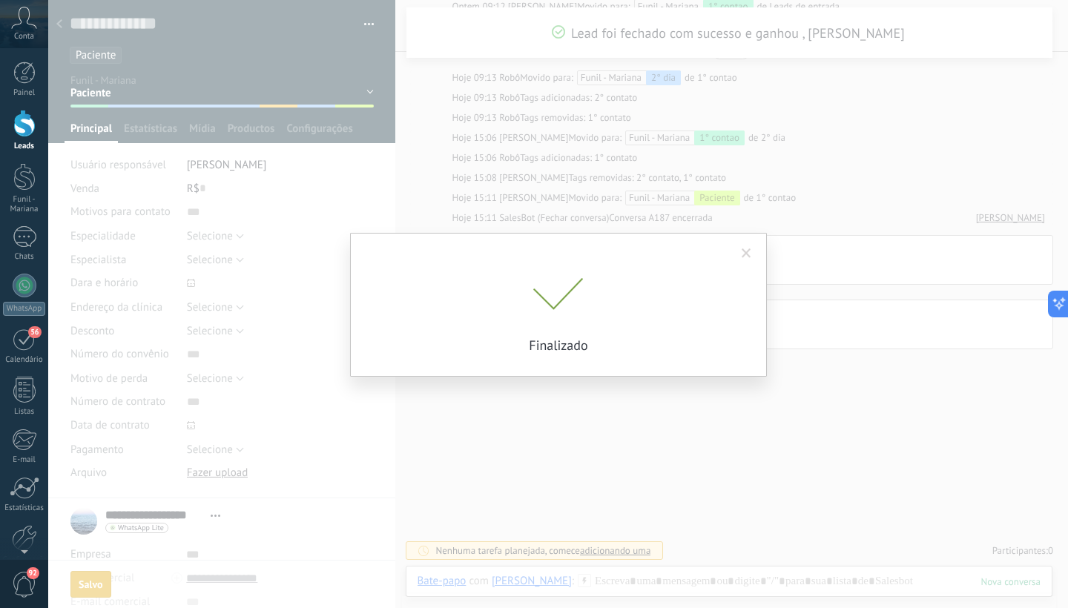
scroll to position [1114, 0]
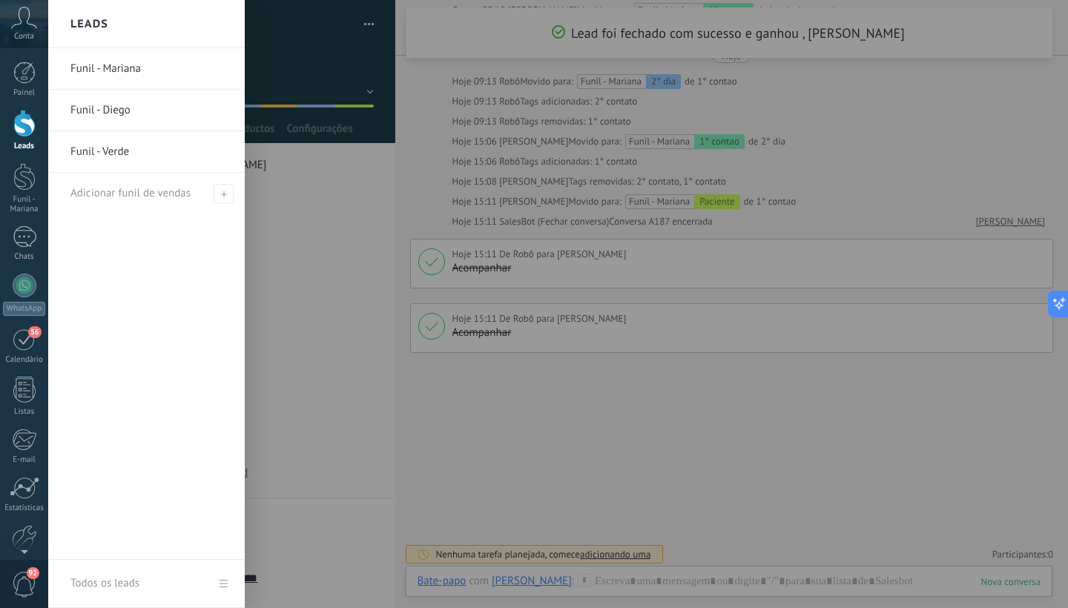
click at [29, 135] on div at bounding box center [24, 123] width 22 height 27
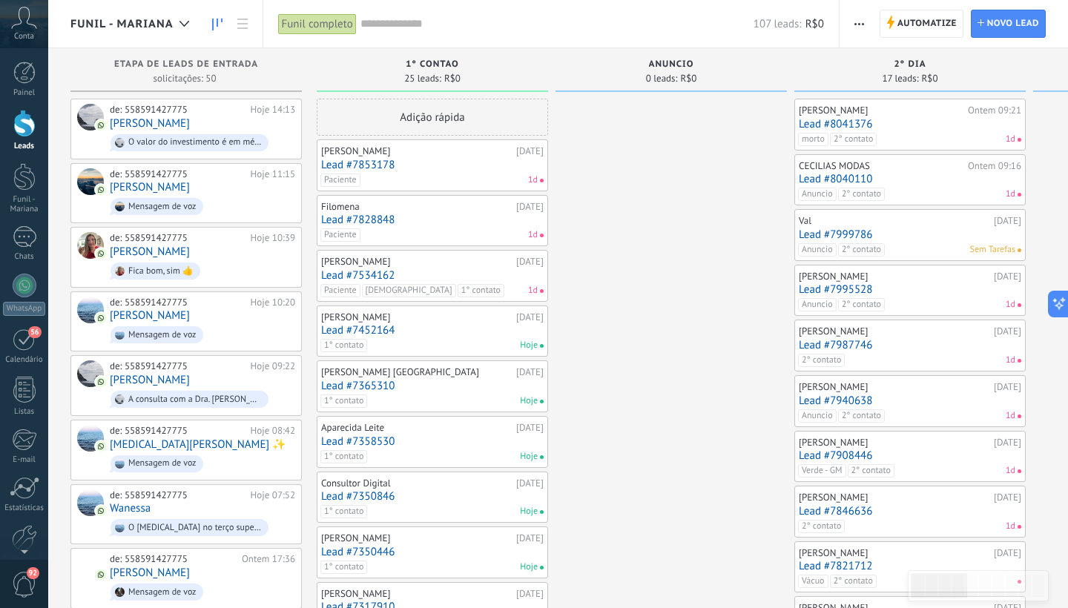
click at [384, 169] on link "Lead #7853178" at bounding box center [432, 165] width 223 height 13
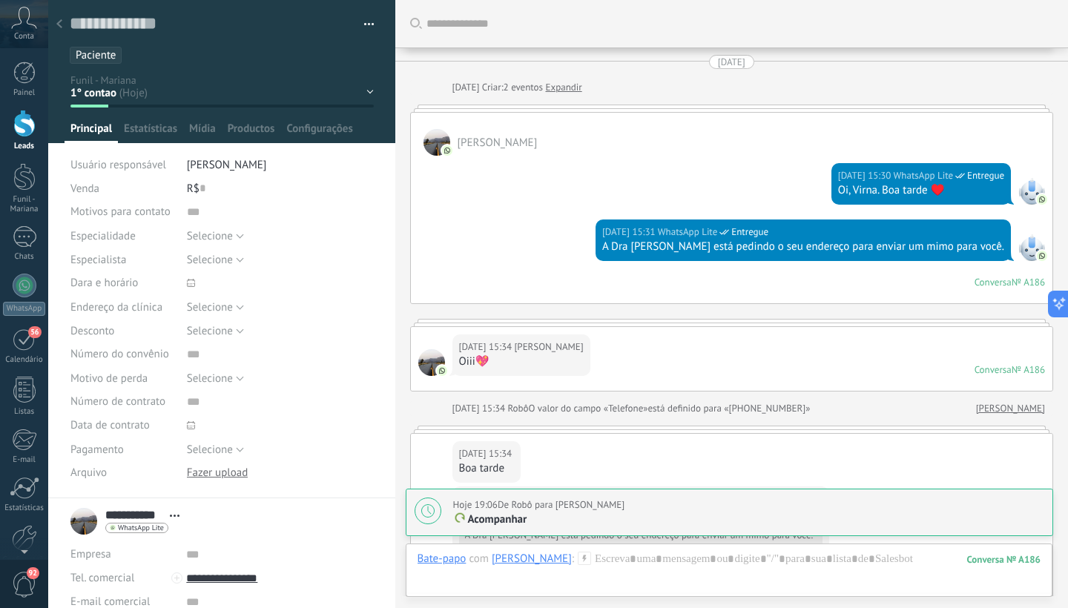
scroll to position [1014, 0]
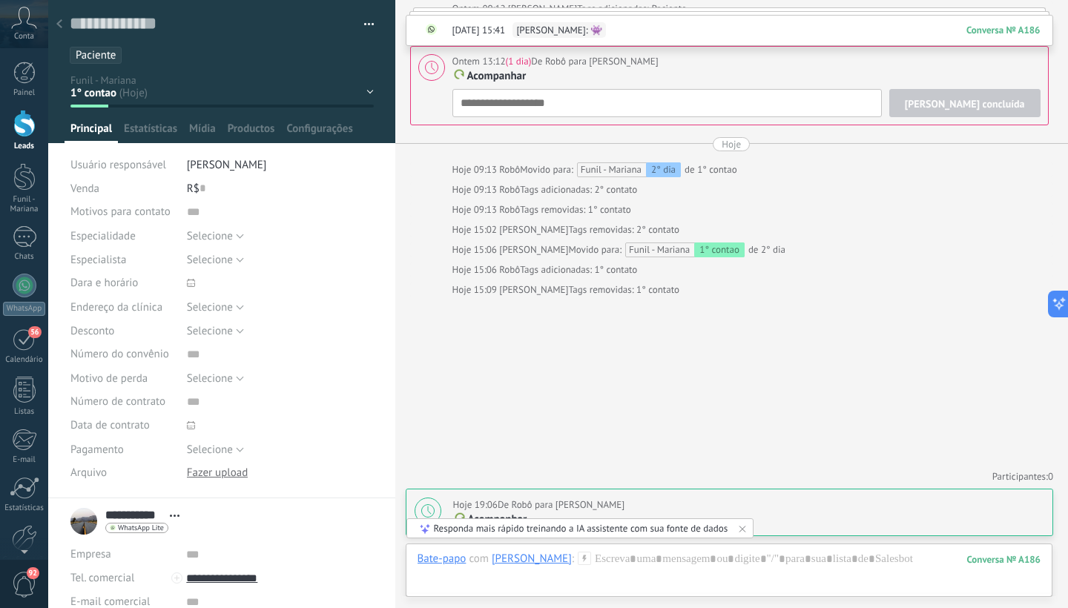
click at [0, 0] on div "1° contao [GEOGRAPHIC_DATA] 2° dia 7° dia Vácuo Negociando Verde - GM" at bounding box center [0, 0] width 0 height 0
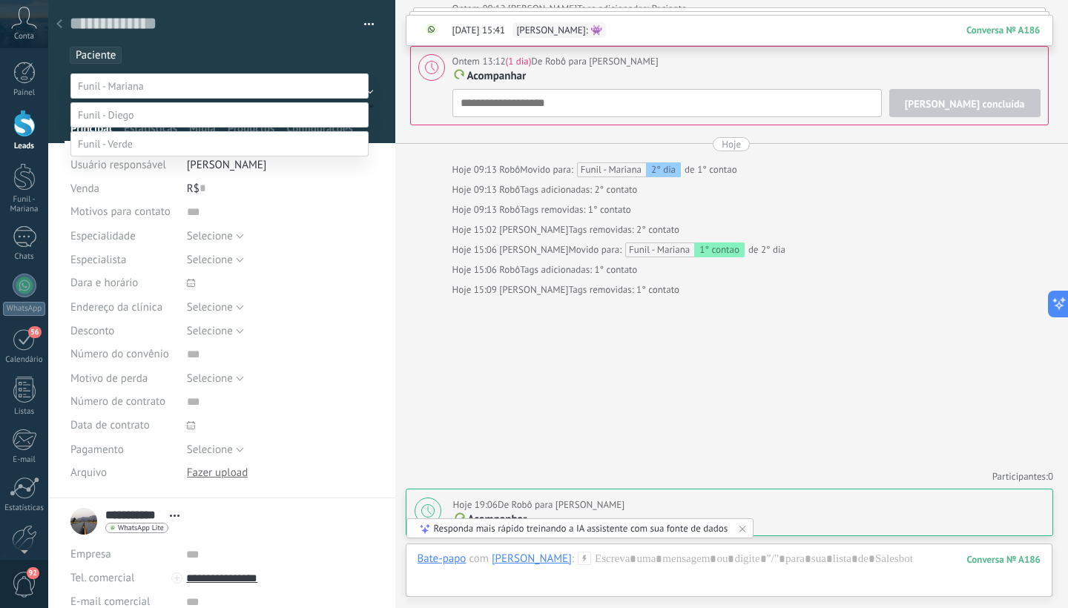
click at [0, 0] on label "Paciente" at bounding box center [0, 0] width 0 height 0
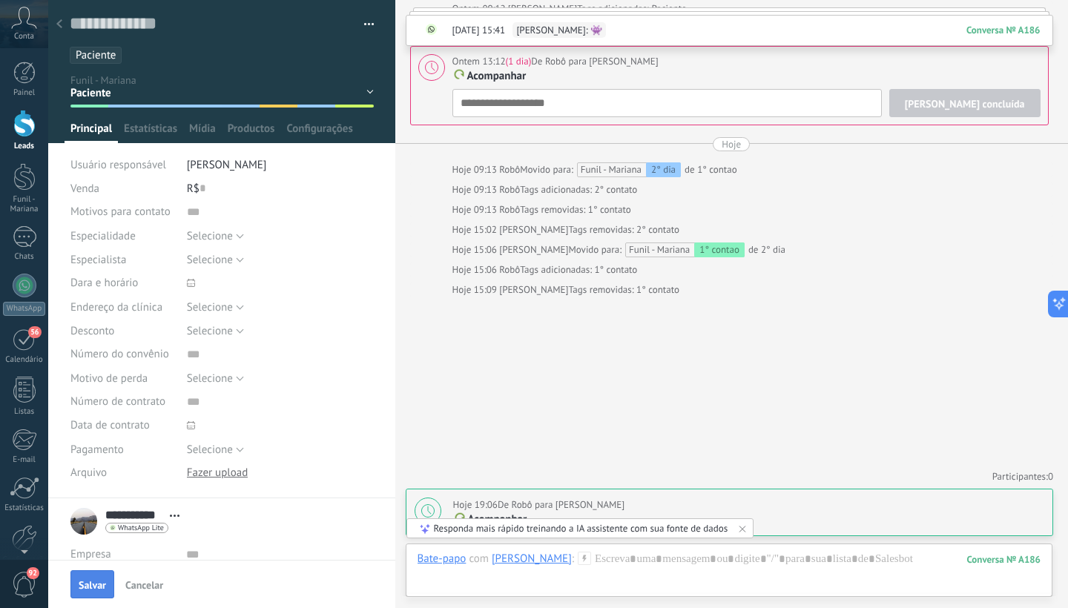
click at [91, 588] on span "Salvar" at bounding box center [92, 585] width 27 height 10
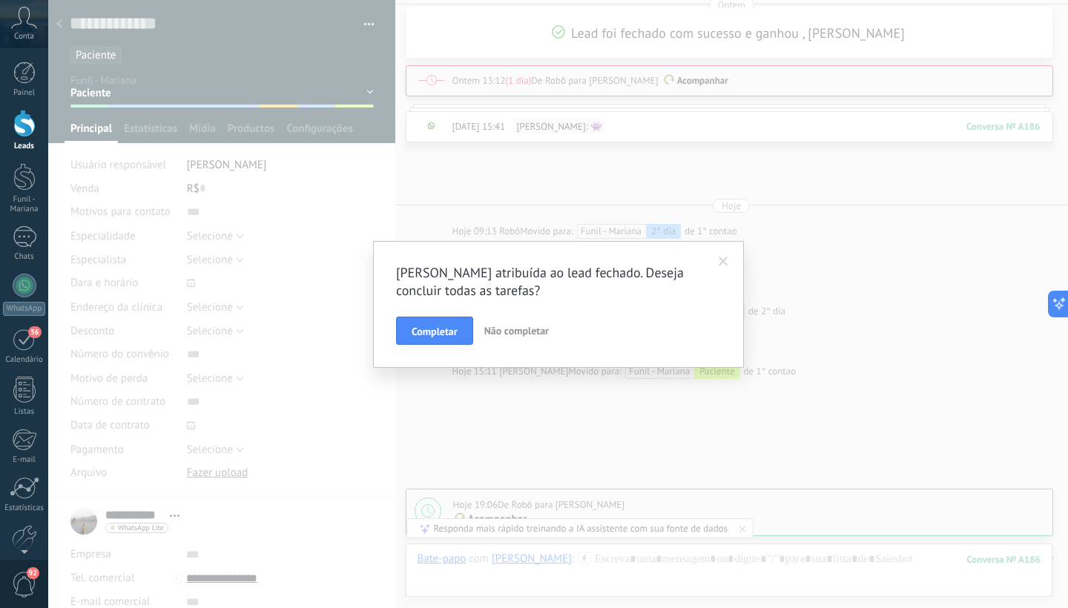
scroll to position [1096, 0]
click at [438, 328] on span "Completar" at bounding box center [435, 331] width 46 height 10
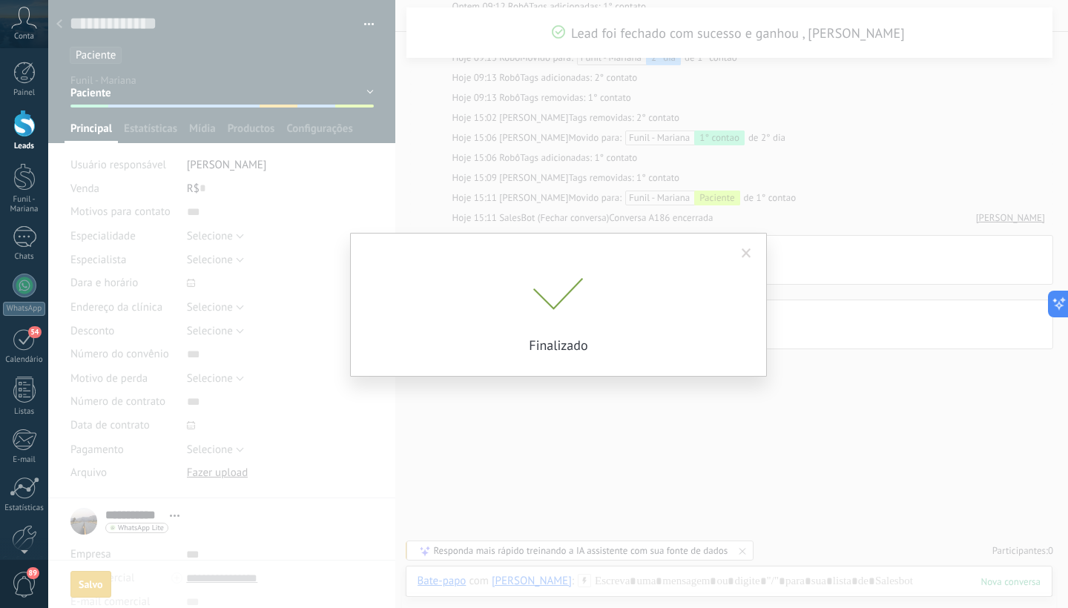
scroll to position [1094, 0]
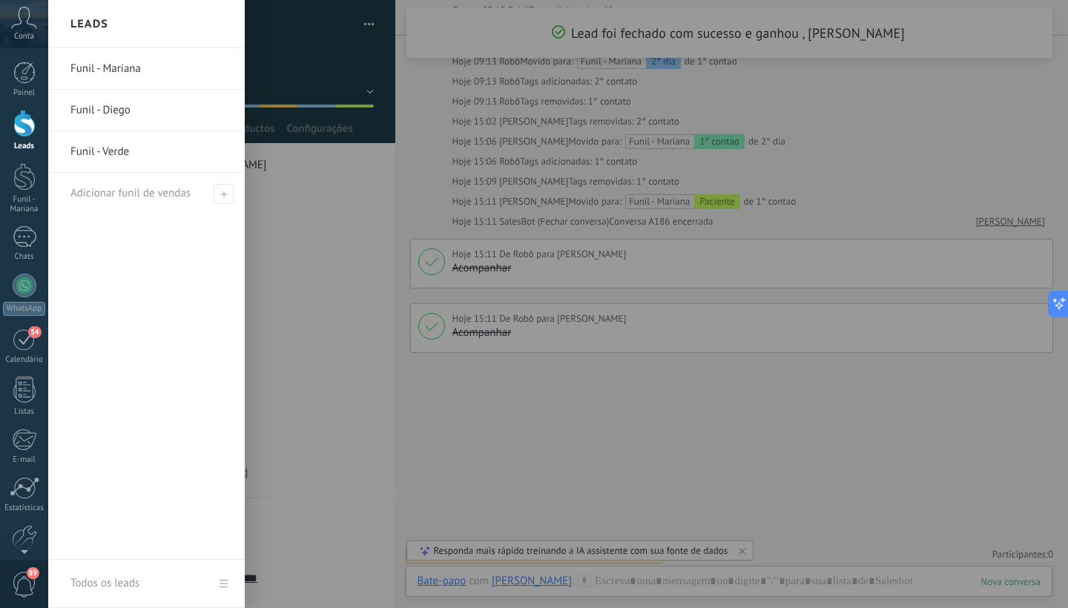
click at [24, 133] on div at bounding box center [24, 123] width 22 height 27
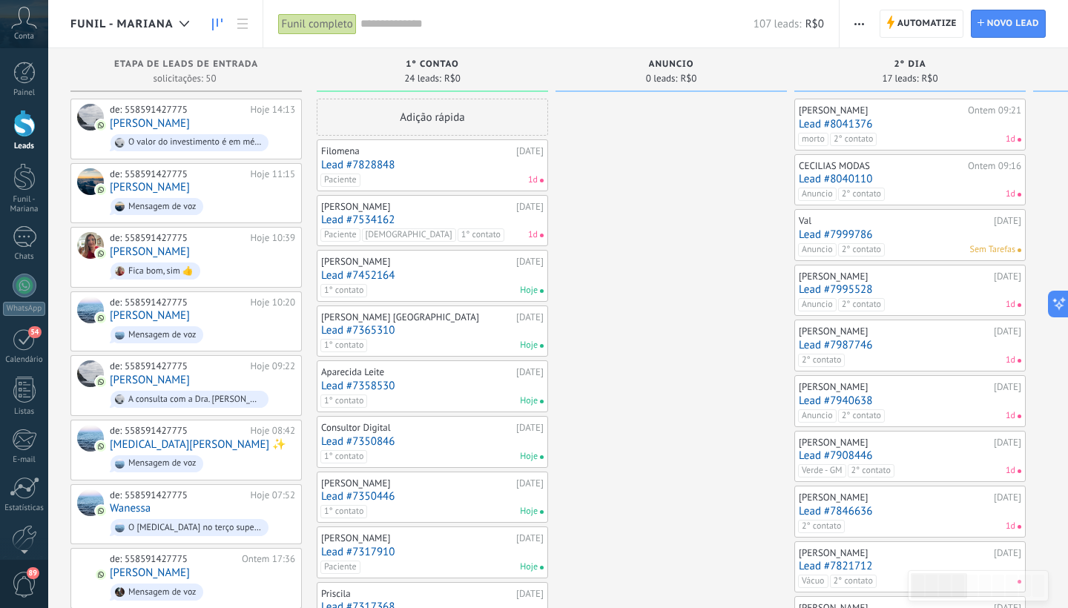
click at [446, 164] on link "Lead #7828848" at bounding box center [432, 165] width 223 height 13
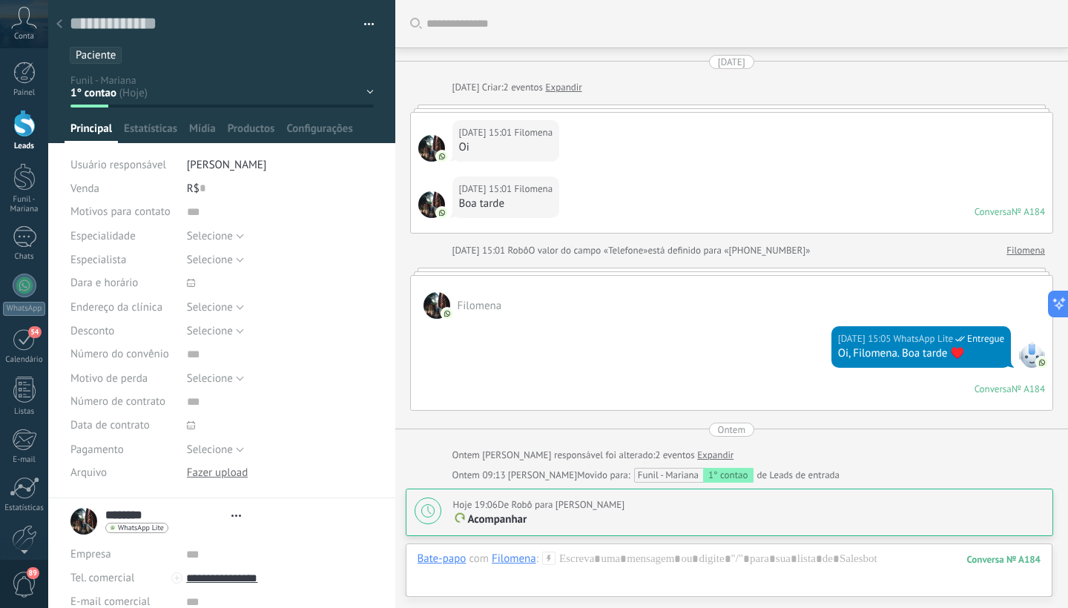
type textarea "**********"
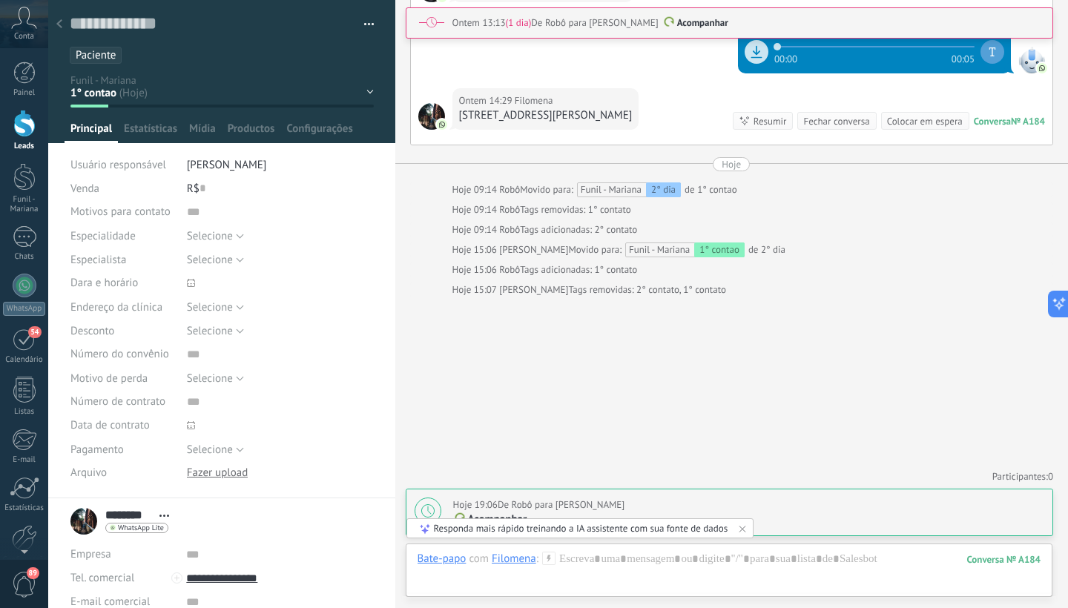
click at [0, 0] on div "1° contao [GEOGRAPHIC_DATA] 2° dia 7° dia Vácuo Negociando Verde - GM" at bounding box center [0, 0] width 0 height 0
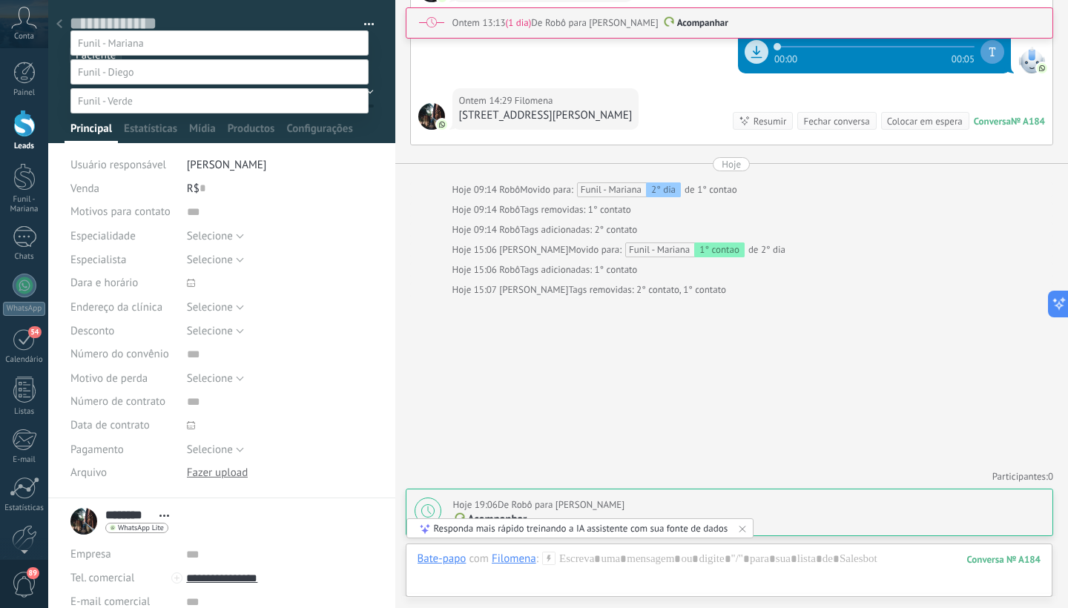
scroll to position [26, 0]
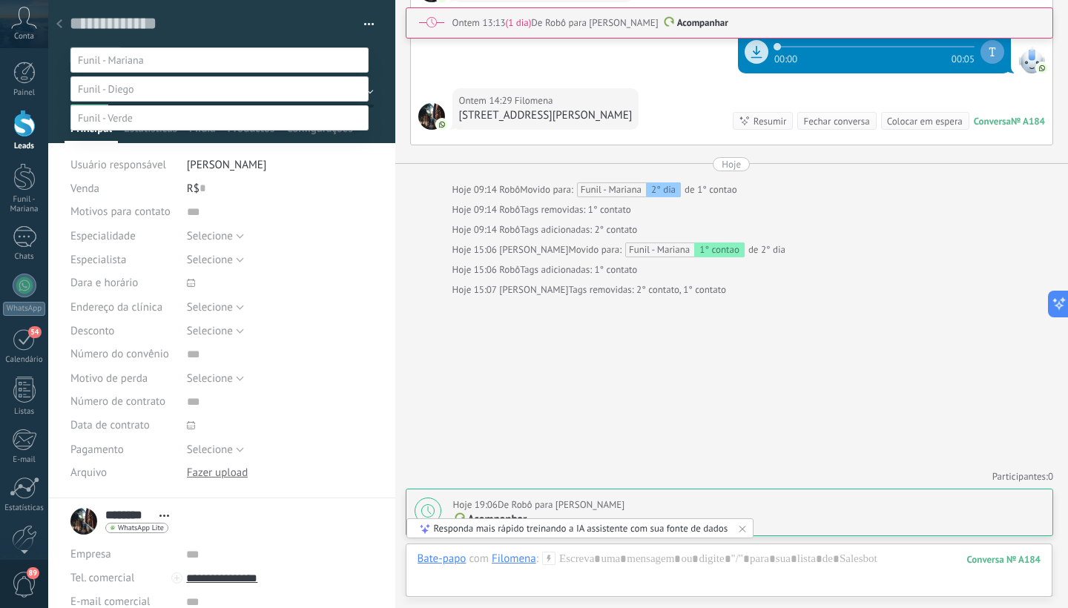
click at [0, 0] on label "Paciente" at bounding box center [0, 0] width 0 height 0
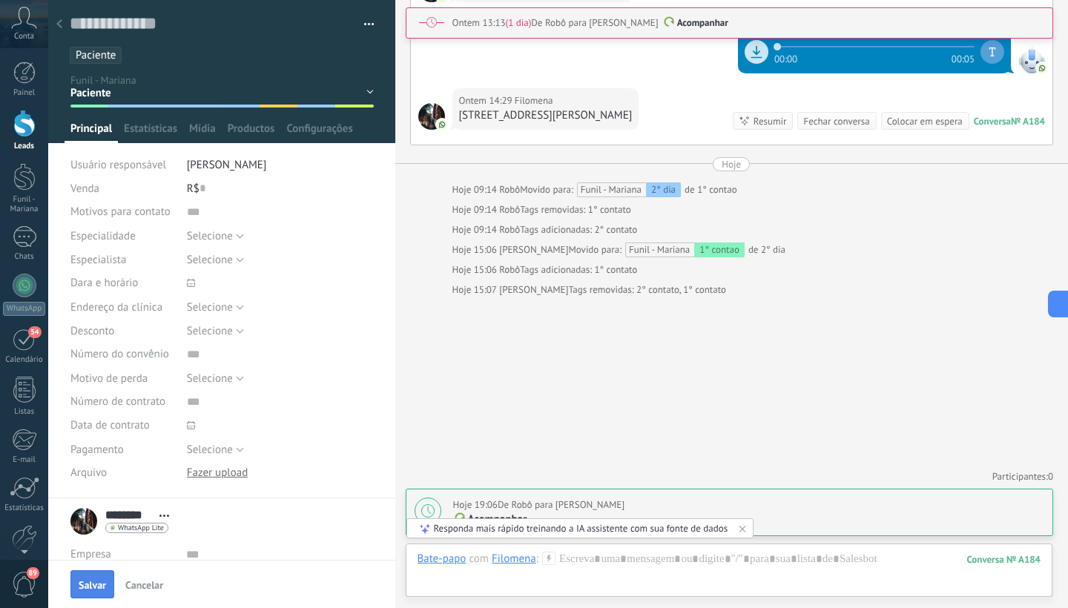
click at [97, 588] on span "Salvar" at bounding box center [92, 585] width 27 height 10
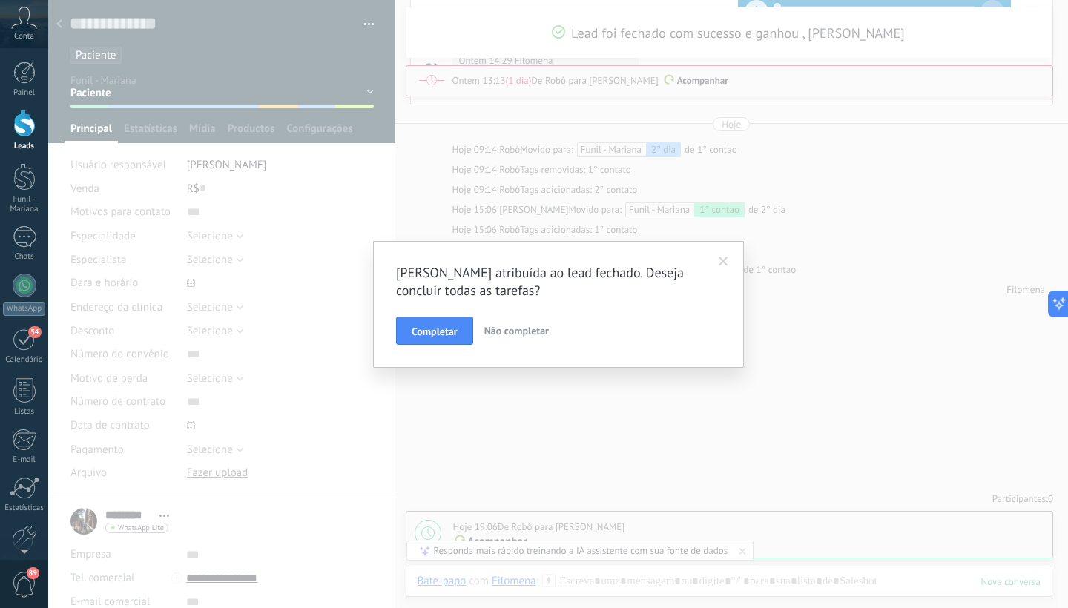
scroll to position [928, 0]
click at [453, 332] on span "Completar" at bounding box center [435, 331] width 46 height 10
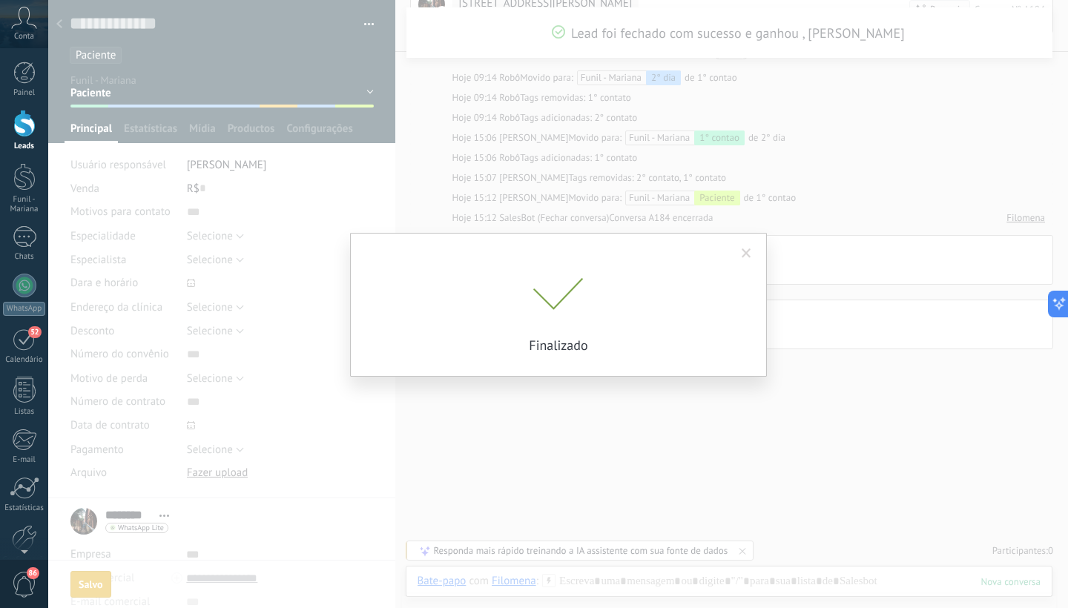
scroll to position [902, 0]
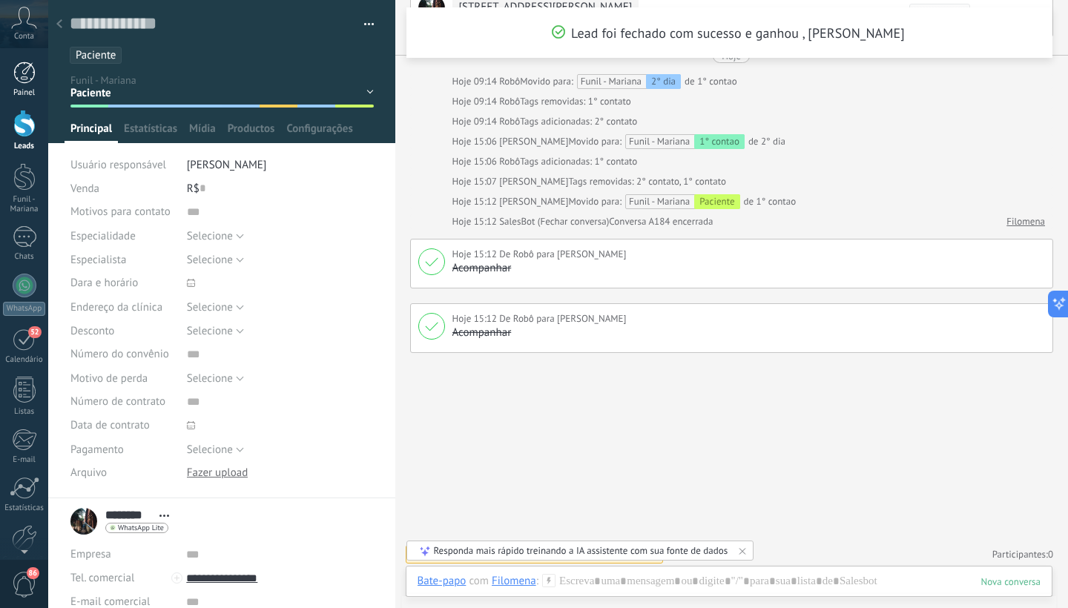
click at [24, 81] on div at bounding box center [24, 73] width 22 height 22
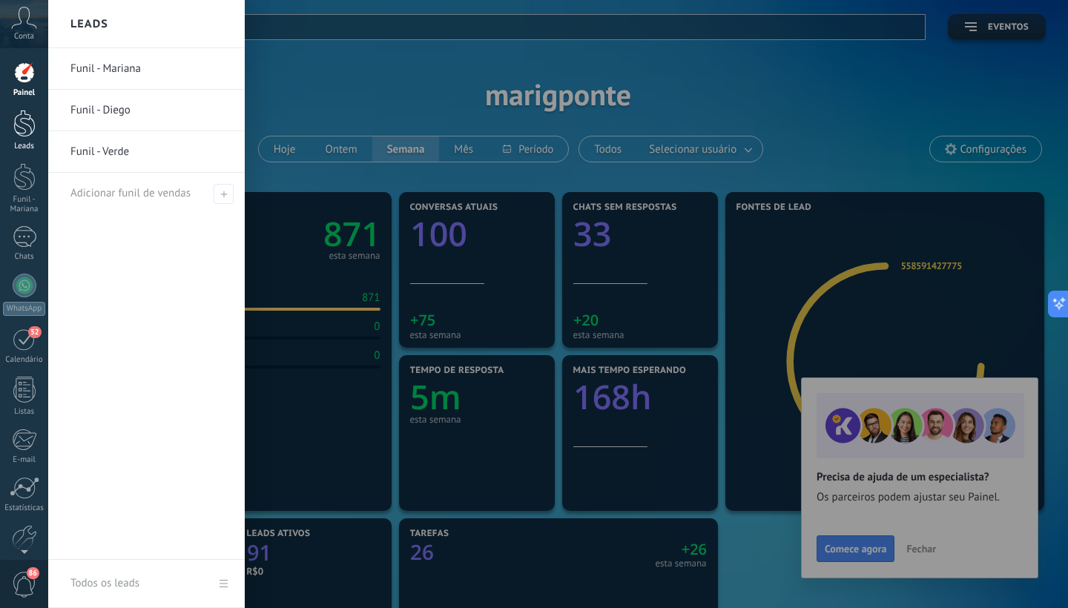
click at [28, 128] on div at bounding box center [24, 123] width 22 height 27
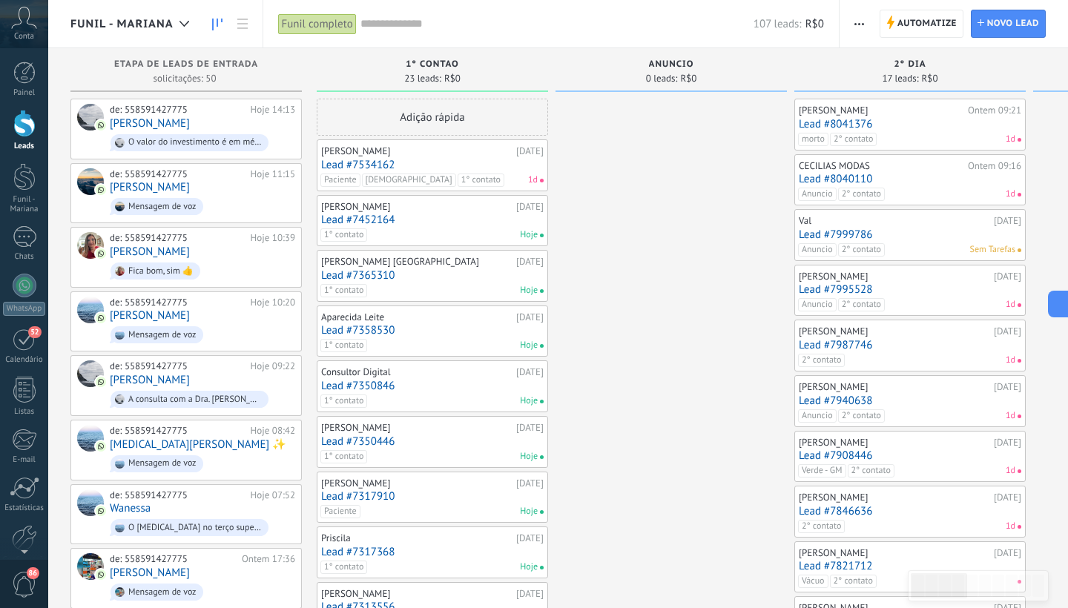
click at [418, 159] on link "Lead #7534162" at bounding box center [432, 165] width 223 height 13
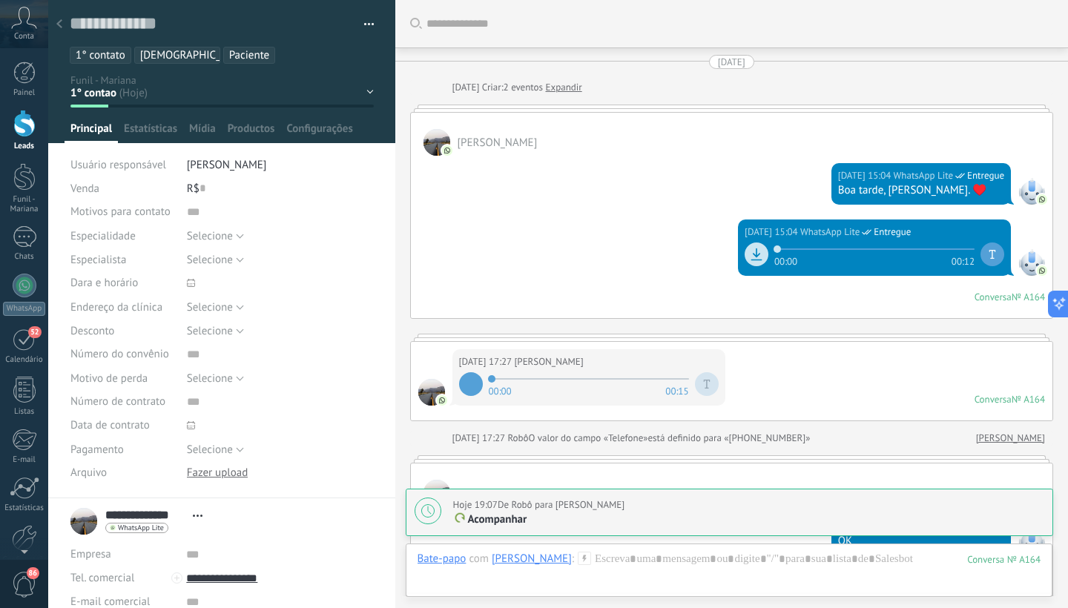
scroll to position [1065, 0]
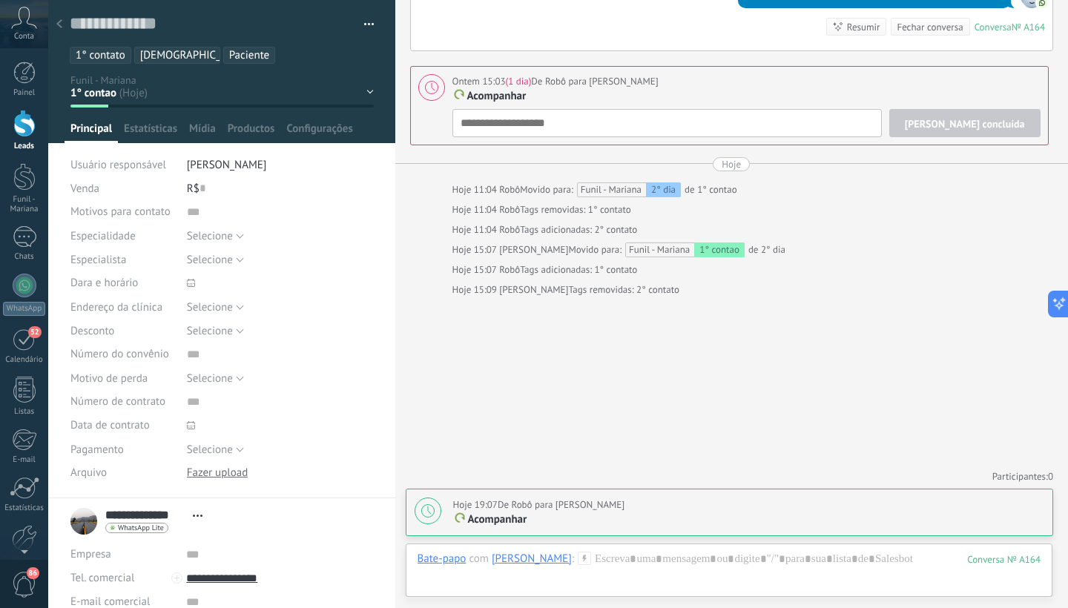
click at [0, 0] on div "1° contao [GEOGRAPHIC_DATA] 2° dia 7° dia Vácuo Negociando Verde - GM" at bounding box center [0, 0] width 0 height 0
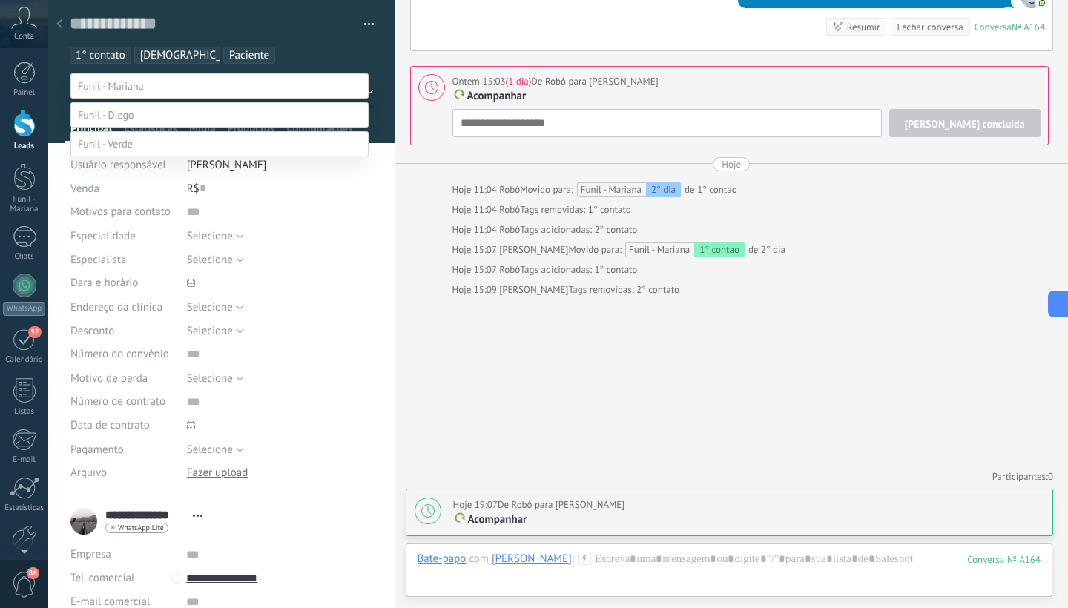
click at [0, 0] on label "[DEMOGRAPHIC_DATA]" at bounding box center [0, 0] width 0 height 0
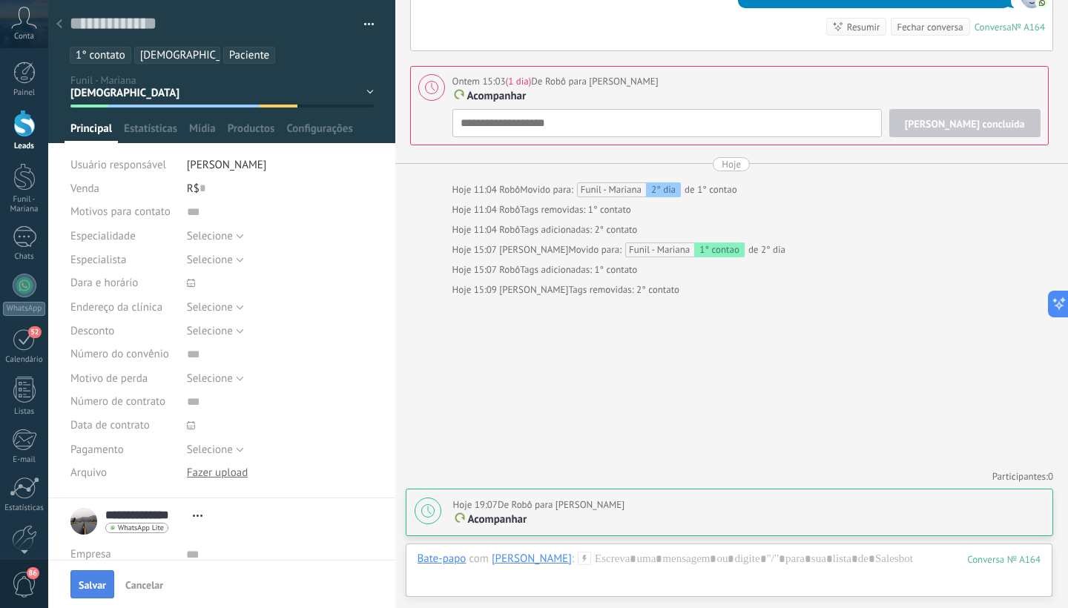
click at [85, 591] on span "Salvar" at bounding box center [92, 585] width 27 height 10
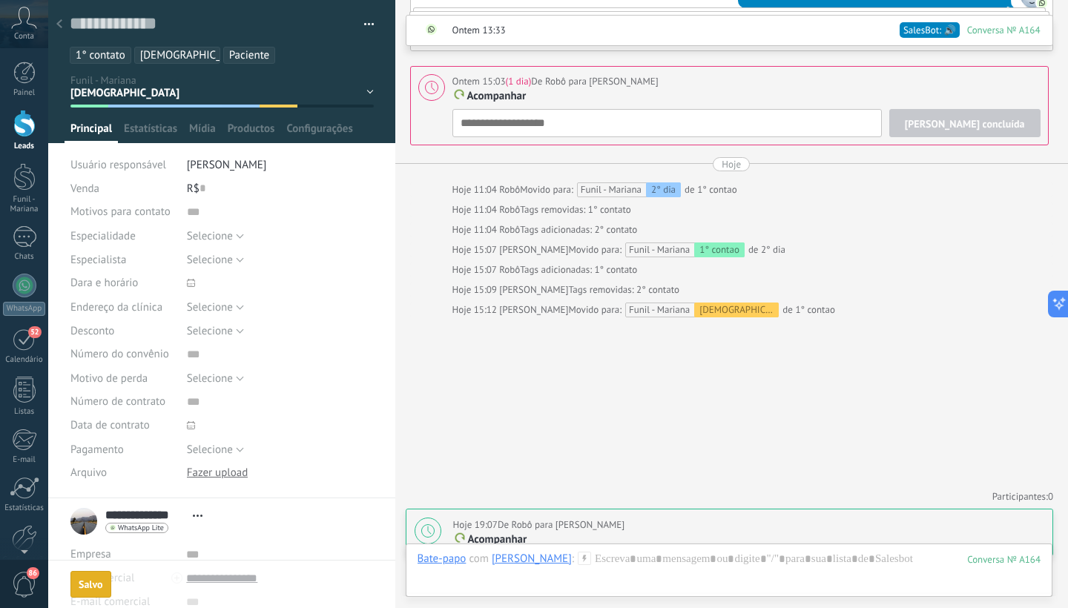
scroll to position [1085, 0]
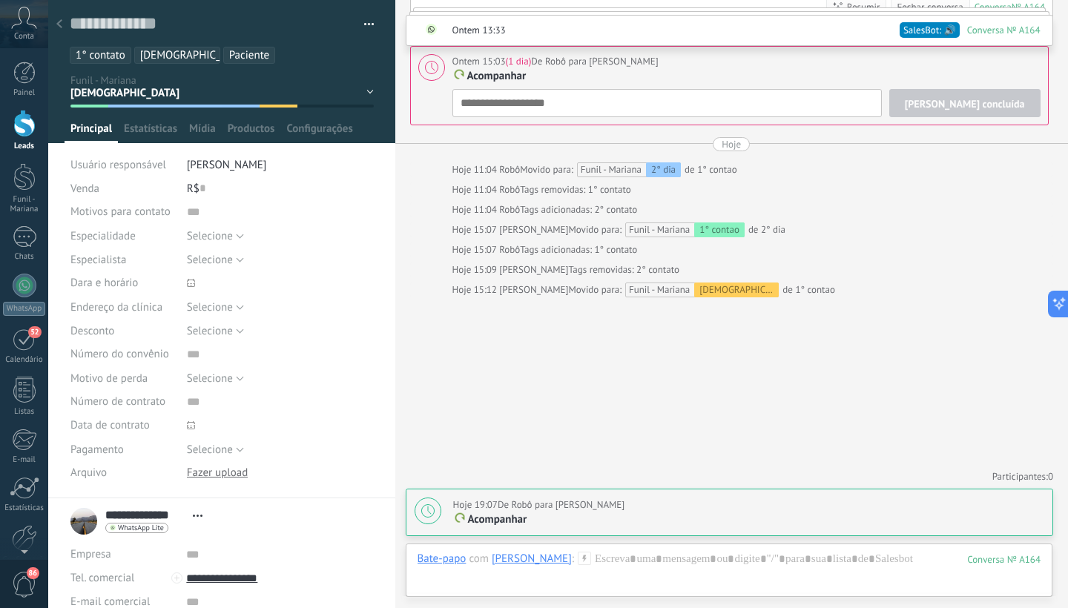
click at [128, 53] on li "1° contato" at bounding box center [101, 55] width 62 height 17
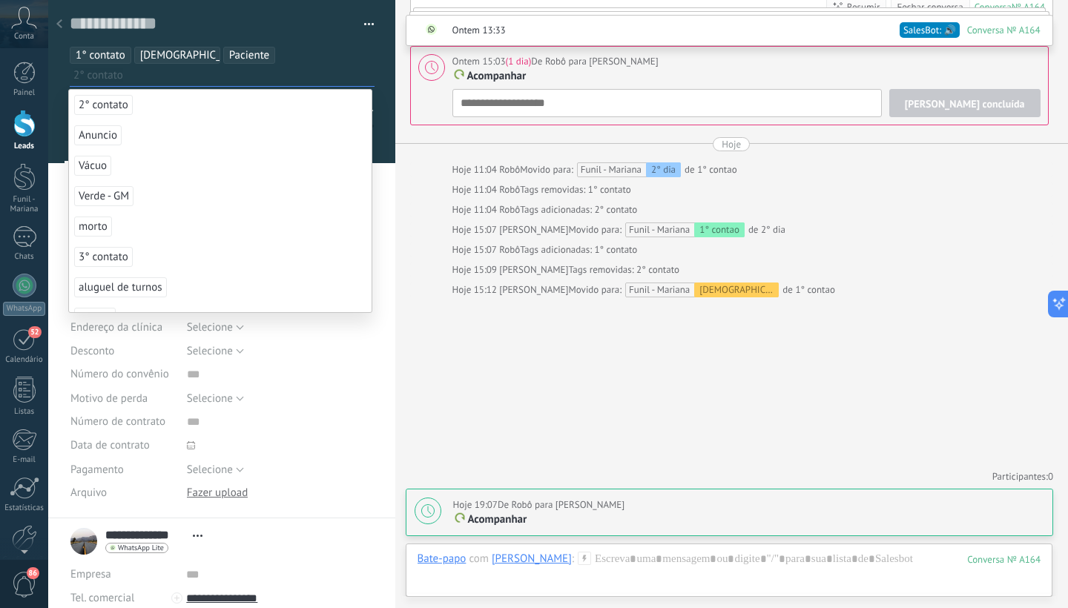
click at [128, 53] on li "1° contato" at bounding box center [101, 55] width 62 height 17
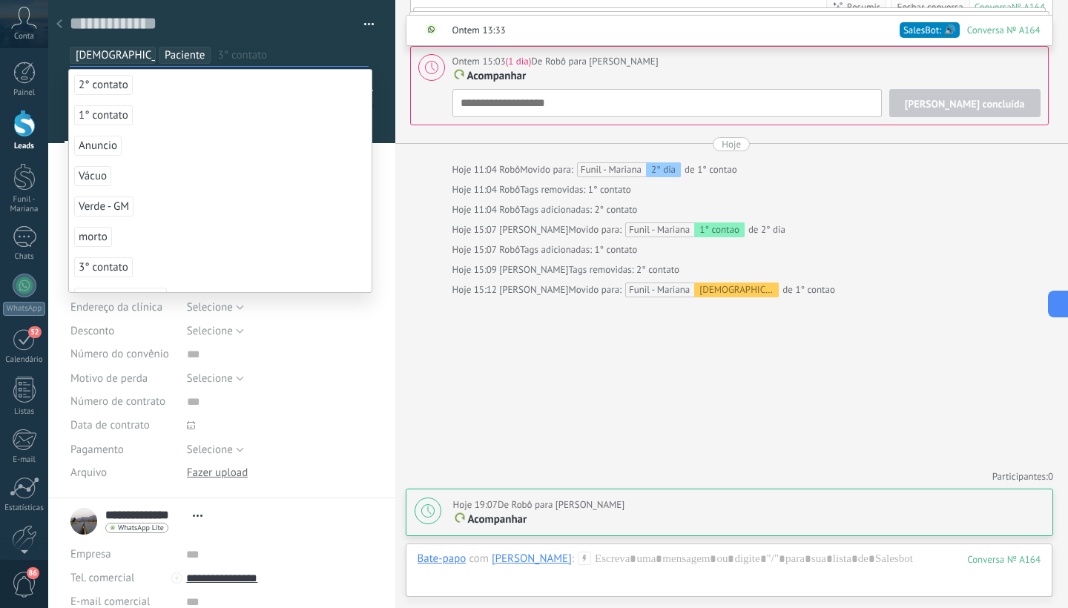
click at [368, 338] on div "Selecione 5% 10% 15% Selecione" at bounding box center [280, 331] width 187 height 24
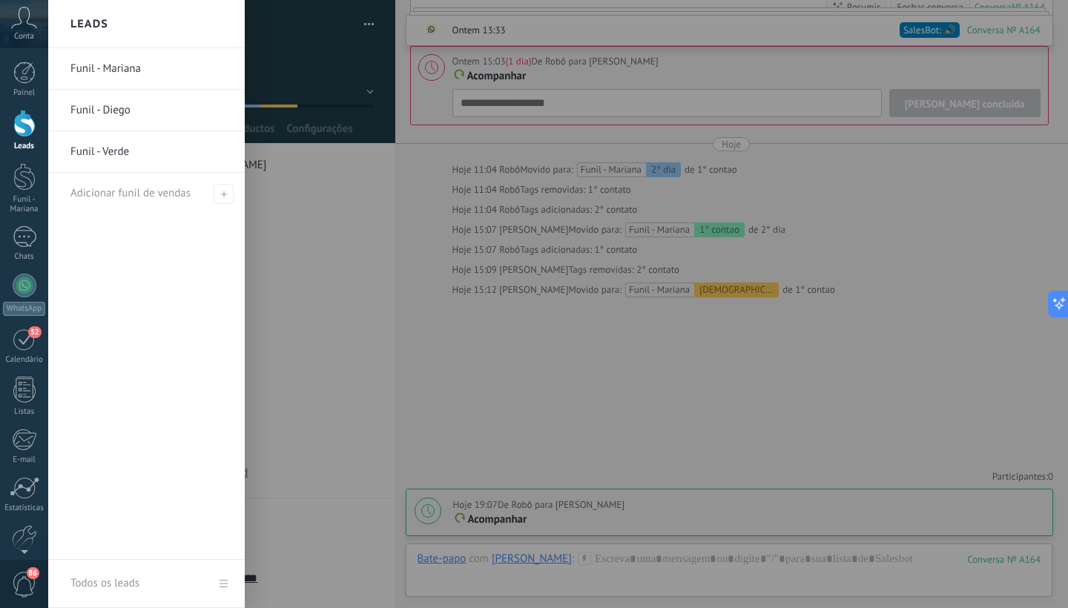
click at [24, 129] on div at bounding box center [24, 123] width 22 height 27
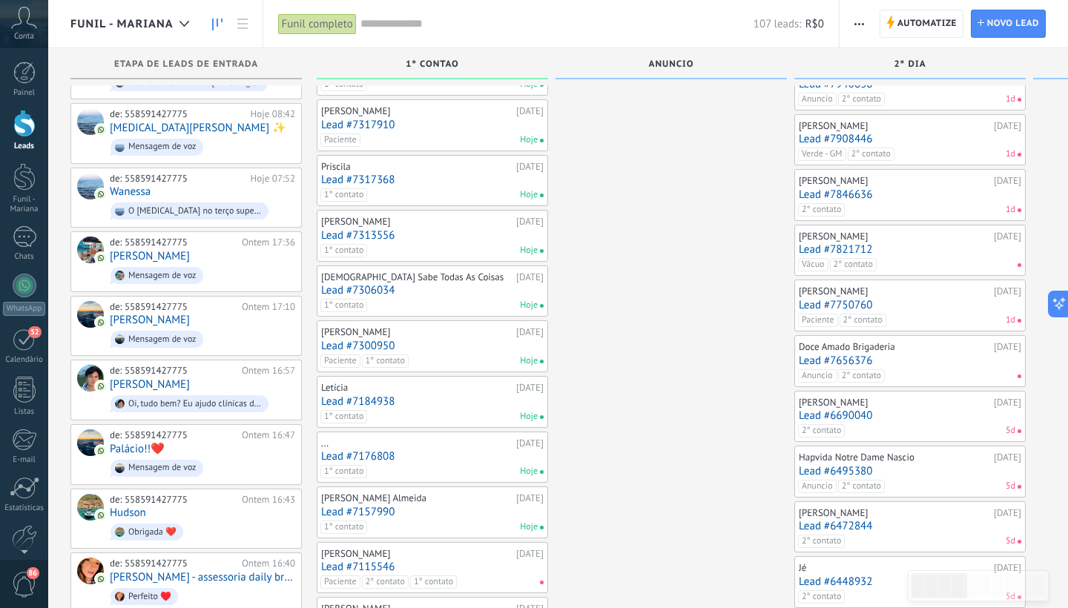
scroll to position [361, 0]
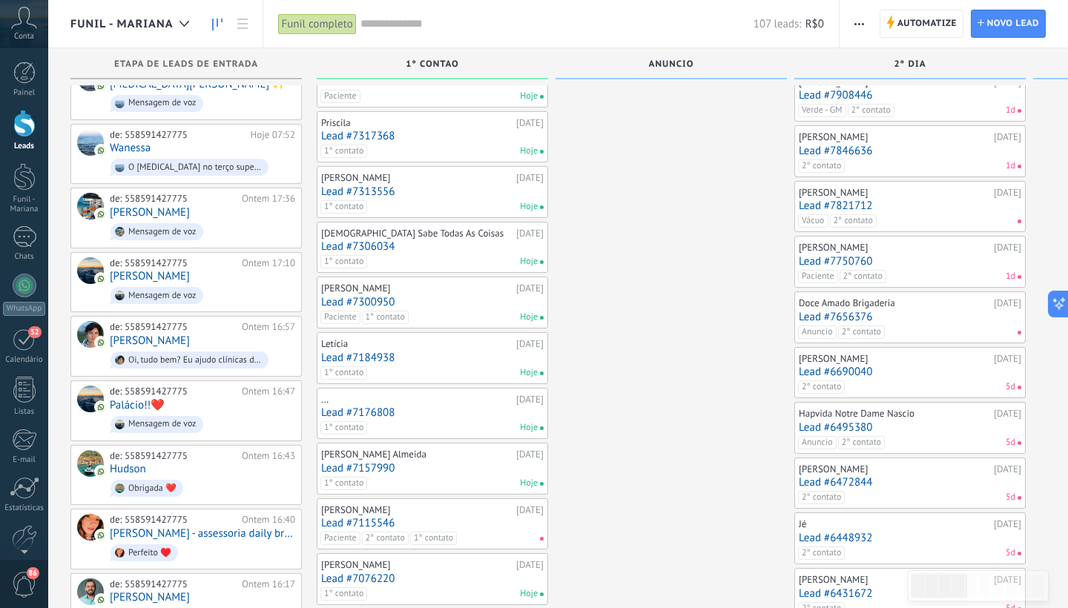
click at [435, 311] on div "Paciente 1° contato Hoje" at bounding box center [428, 317] width 217 height 13
click at [391, 298] on link "Lead #7300950" at bounding box center [432, 302] width 223 height 13
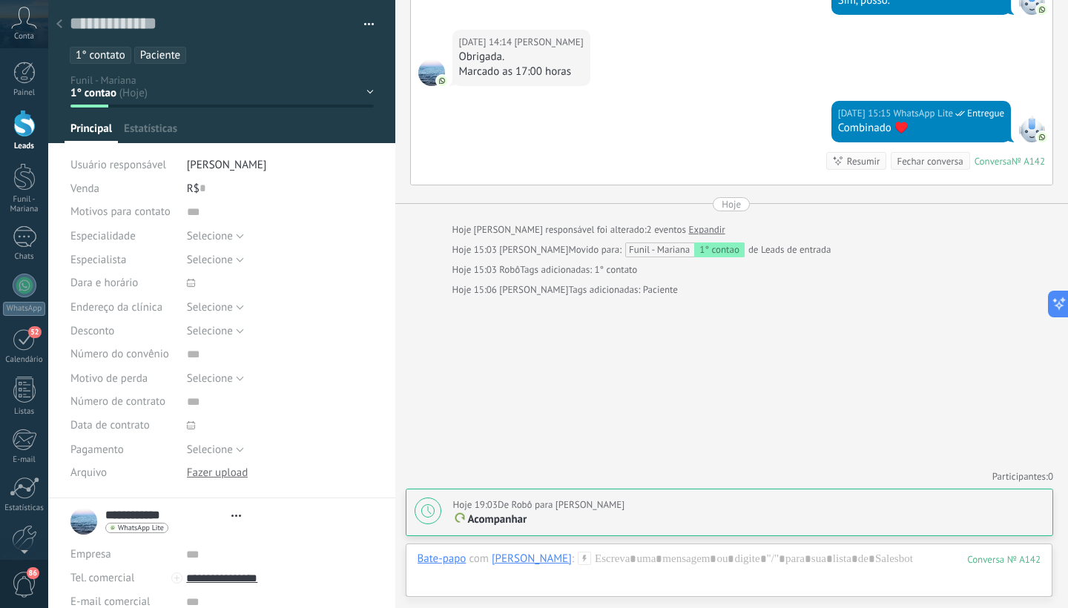
scroll to position [22, 0]
click at [0, 0] on div "1° contao [GEOGRAPHIC_DATA] 2° dia 7° dia Vácuo Negociando Verde - GM" at bounding box center [0, 0] width 0 height 0
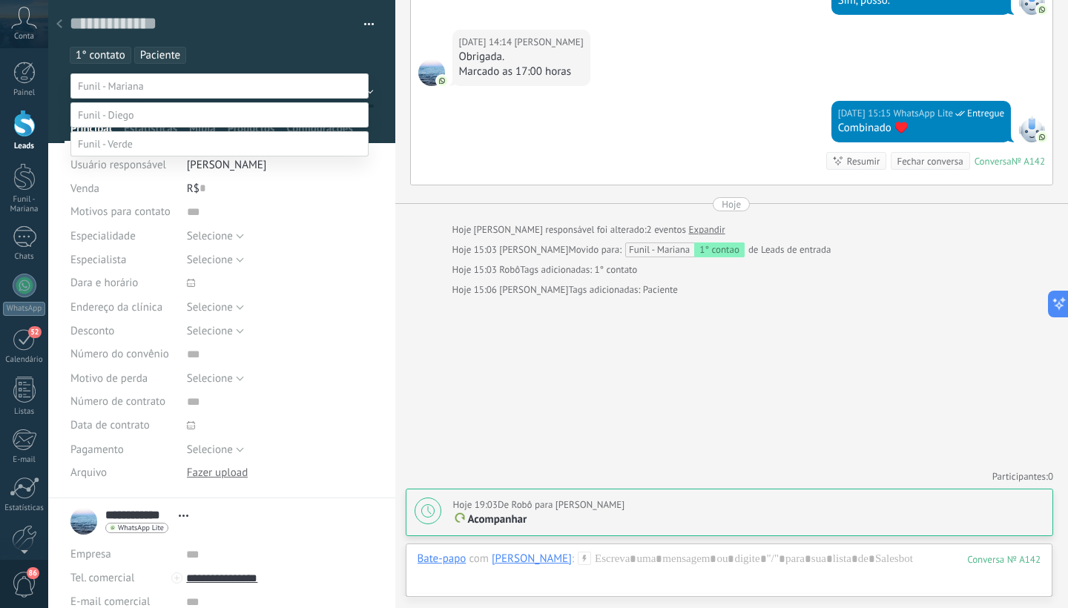
click at [0, 0] on label "Paciente" at bounding box center [0, 0] width 0 height 0
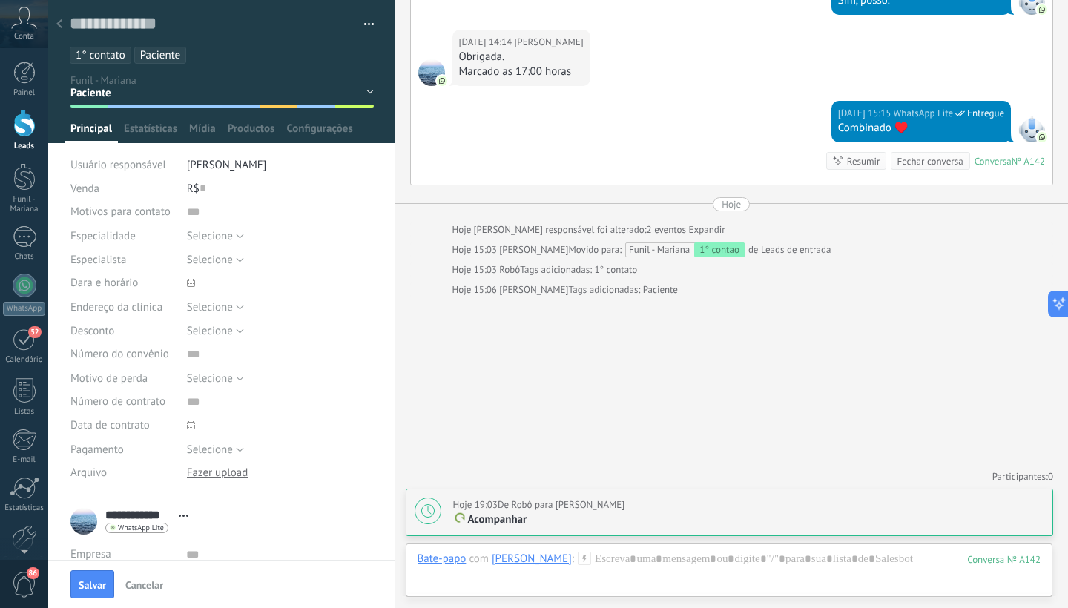
click at [98, 56] on span "1° contato" at bounding box center [101, 55] width 50 height 14
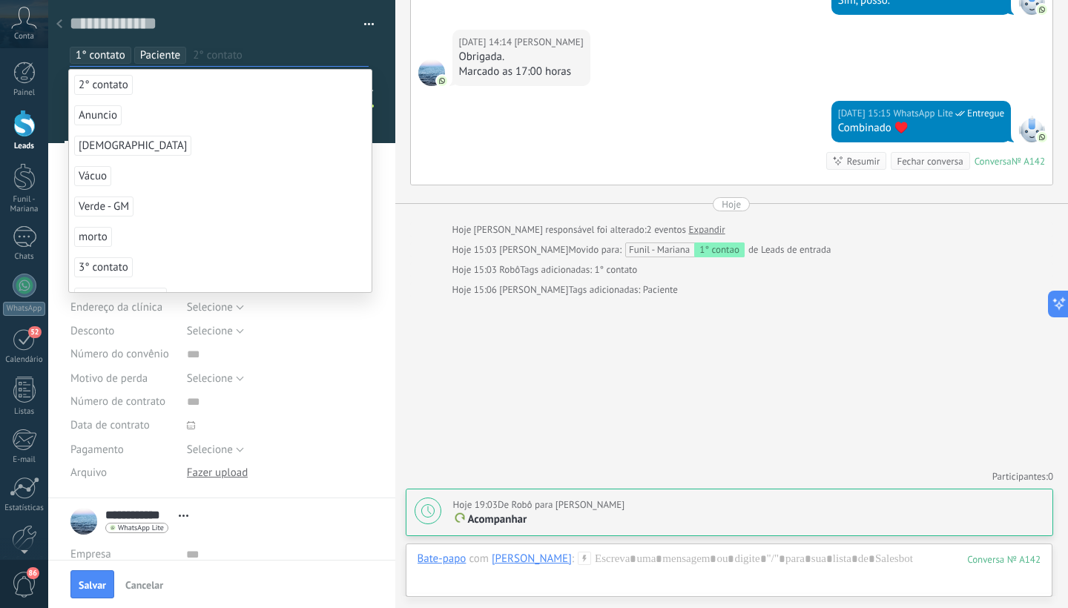
click at [98, 56] on span "1° contato" at bounding box center [101, 55] width 50 height 14
click at [377, 104] on div at bounding box center [222, 71] width 348 height 143
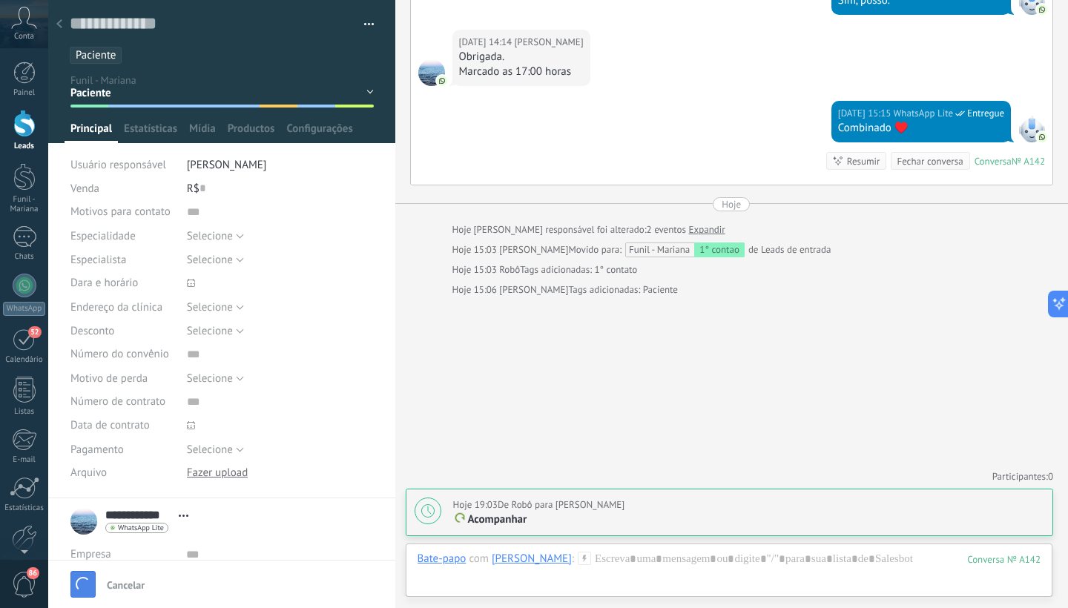
click at [93, 584] on button "Salvar" at bounding box center [82, 584] width 25 height 27
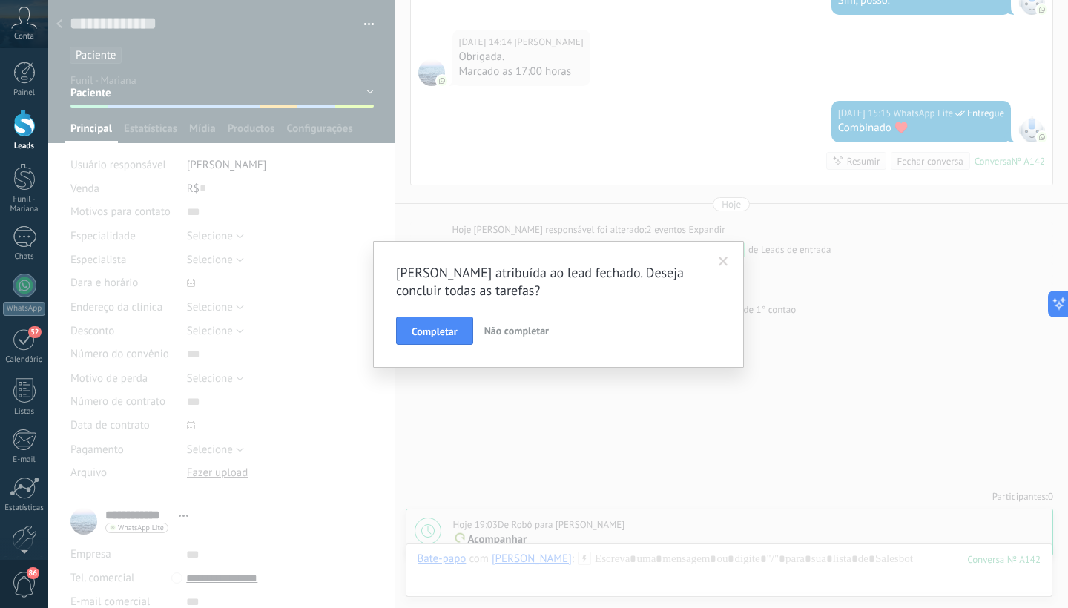
scroll to position [1197, 0]
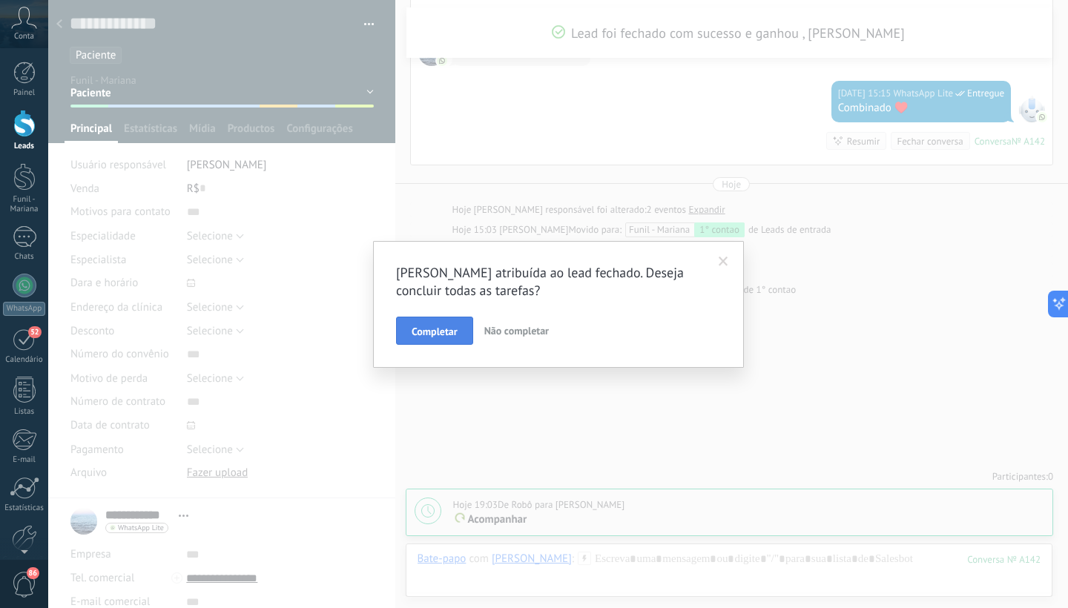
click at [435, 332] on span "Completar" at bounding box center [435, 331] width 46 height 10
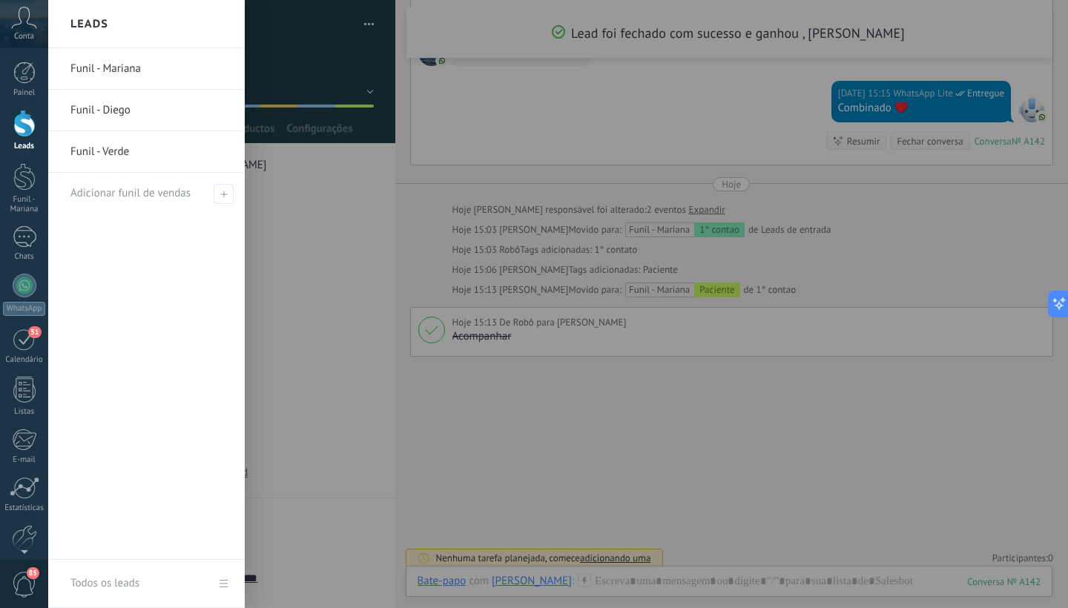
click at [21, 133] on div at bounding box center [24, 123] width 22 height 27
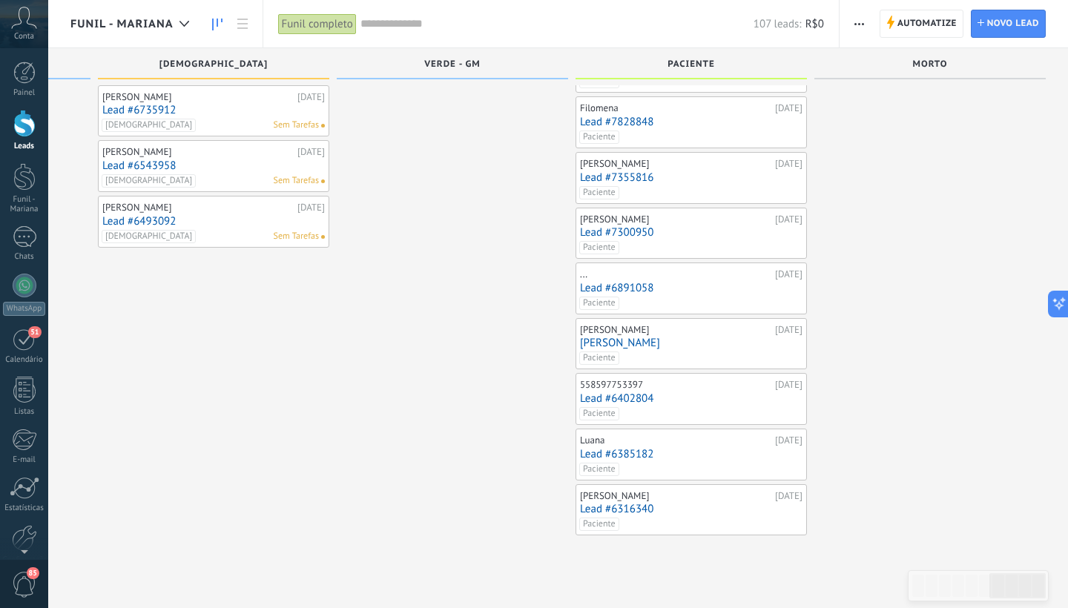
scroll to position [177, 0]
click at [706, 395] on link "Lead #6402804" at bounding box center [691, 401] width 223 height 13
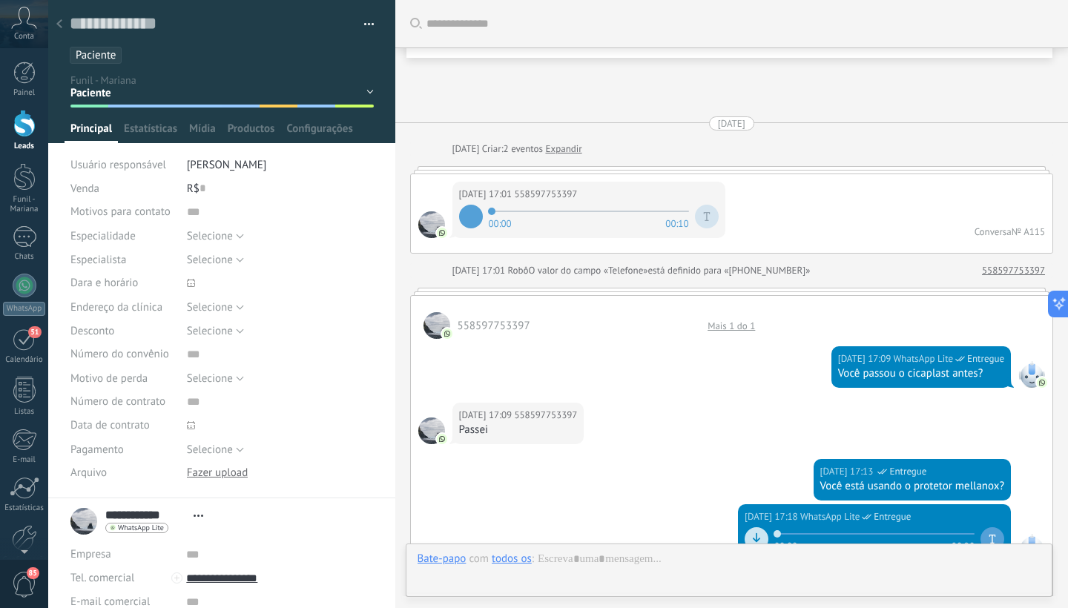
scroll to position [2171, 0]
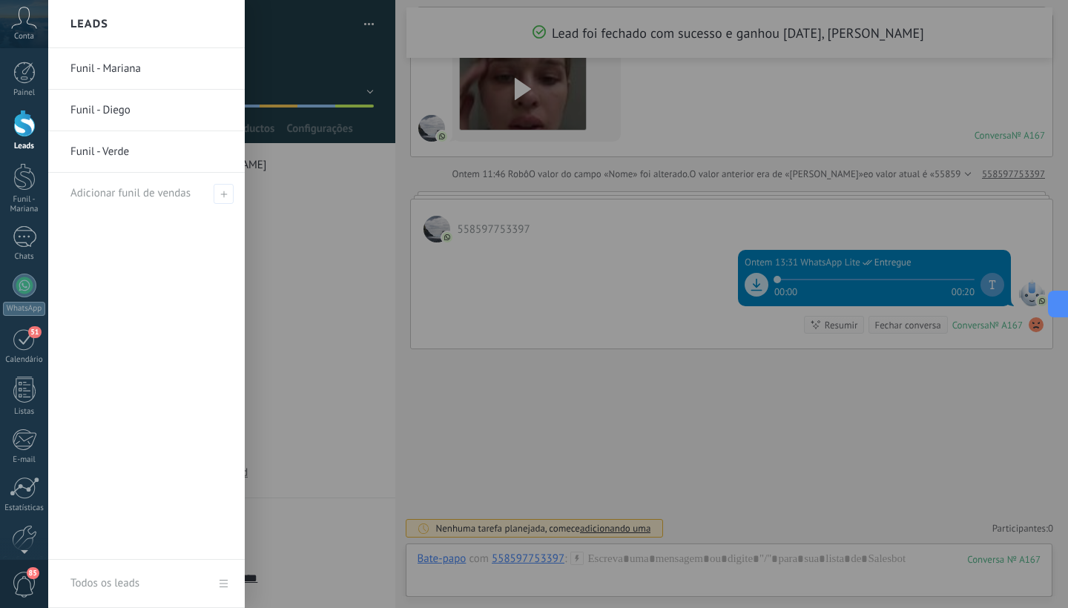
click at [24, 134] on div at bounding box center [24, 123] width 22 height 27
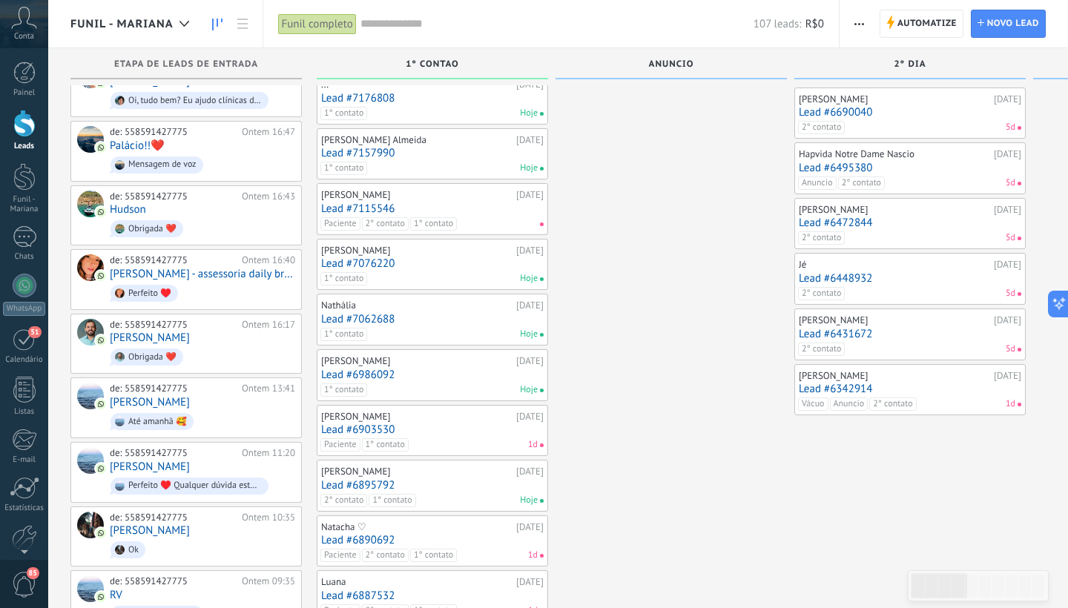
scroll to position [621, 0]
click at [451, 427] on link "Lead #6903530" at bounding box center [432, 429] width 223 height 13
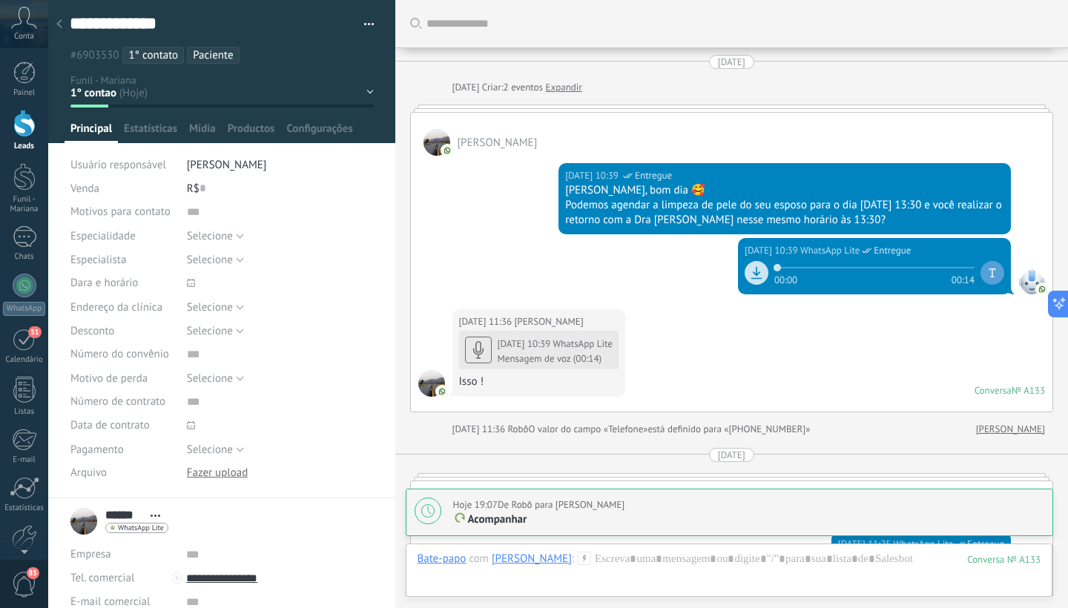
scroll to position [1456, 0]
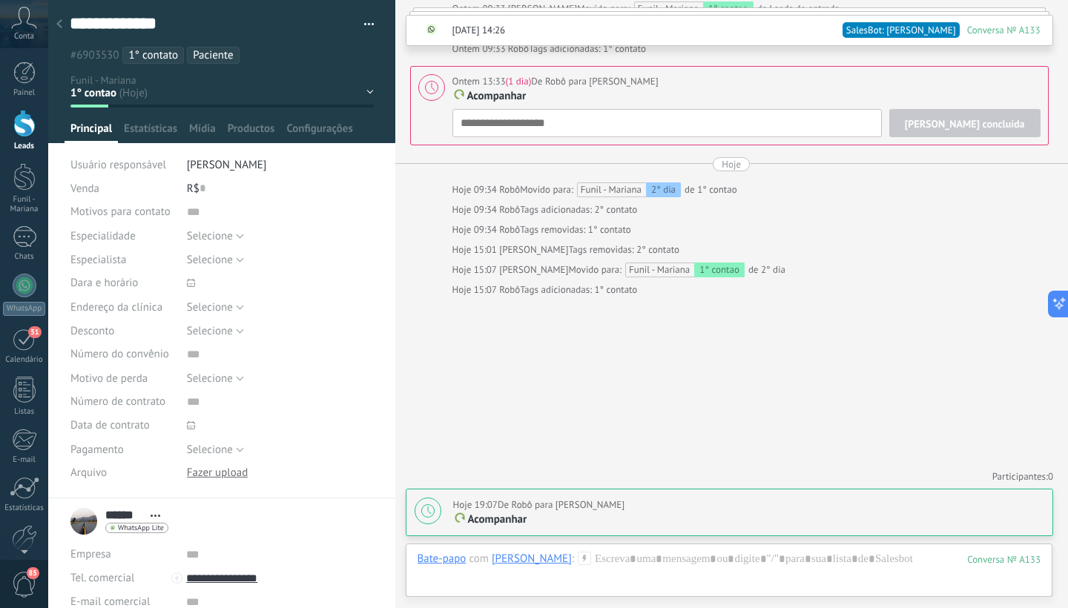
click at [0, 0] on div "1° contao [GEOGRAPHIC_DATA] 2° dia 7° dia Vácuo Negociando Verde - GM" at bounding box center [0, 0] width 0 height 0
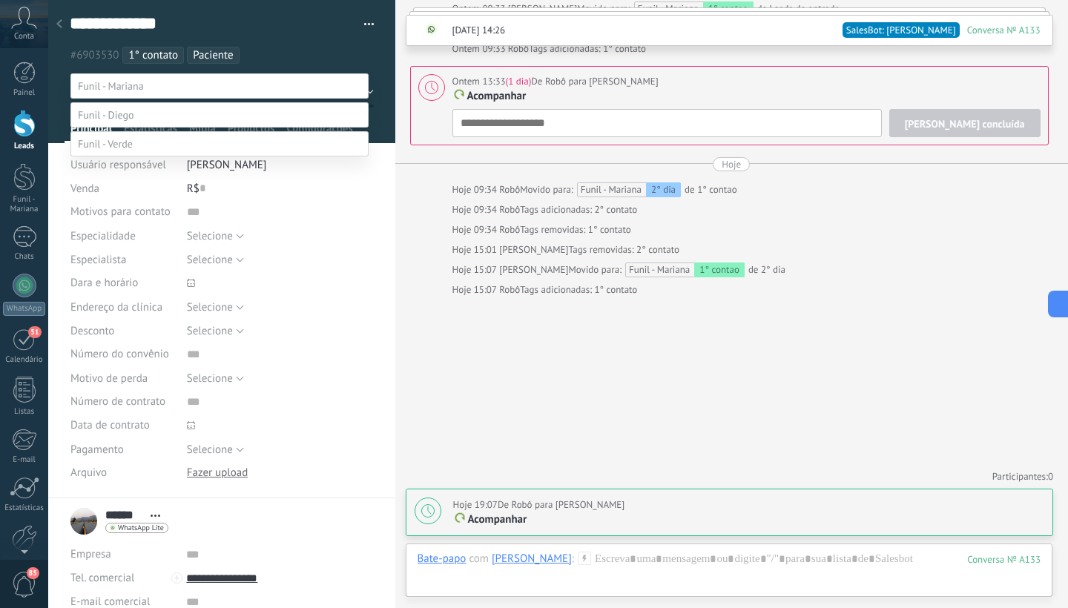
click at [0, 0] on label "Paciente" at bounding box center [0, 0] width 0 height 0
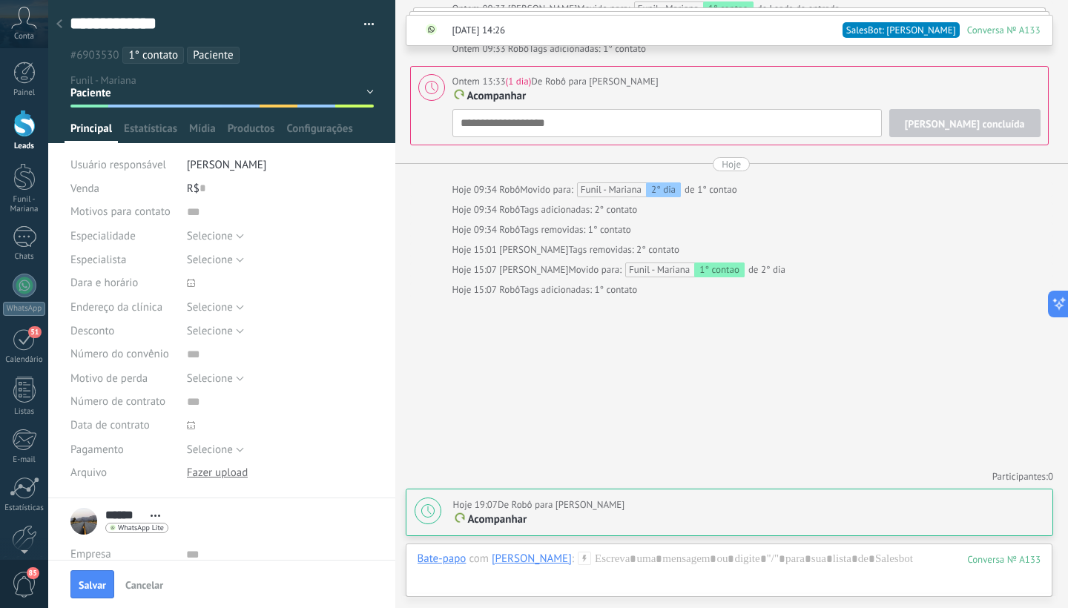
click at [174, 56] on span "1° contato" at bounding box center [153, 55] width 50 height 14
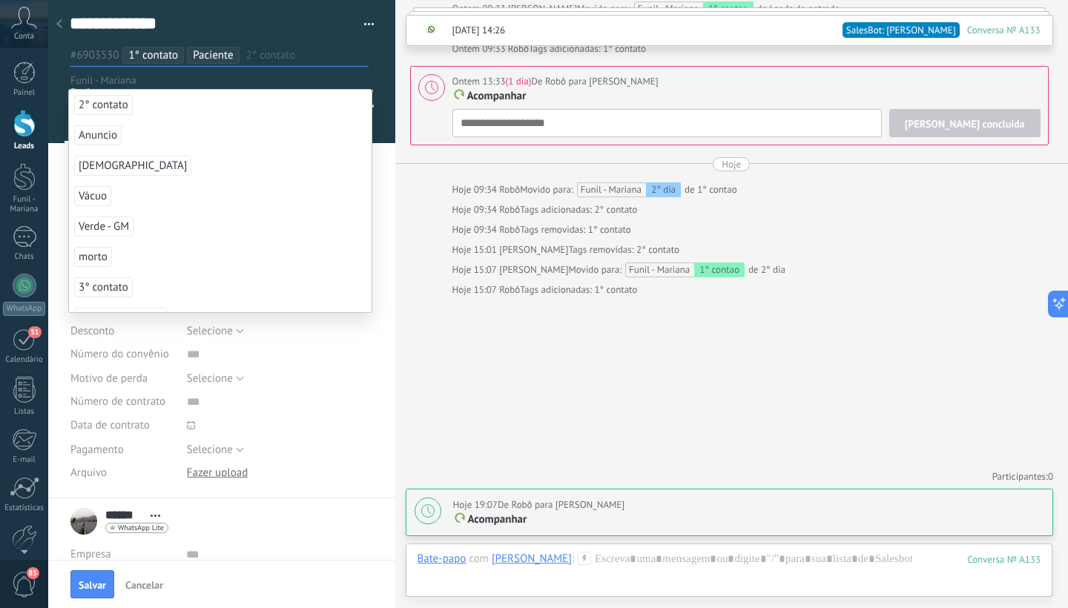
click at [174, 56] on span "1° contato" at bounding box center [153, 55] width 50 height 14
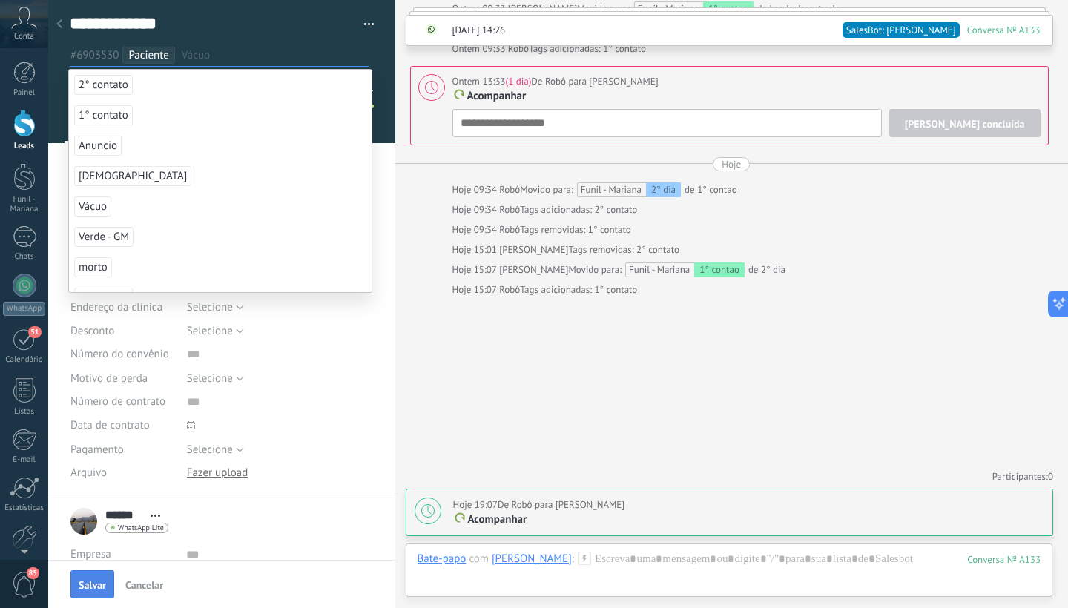
click at [99, 588] on span "Salvar" at bounding box center [92, 585] width 27 height 10
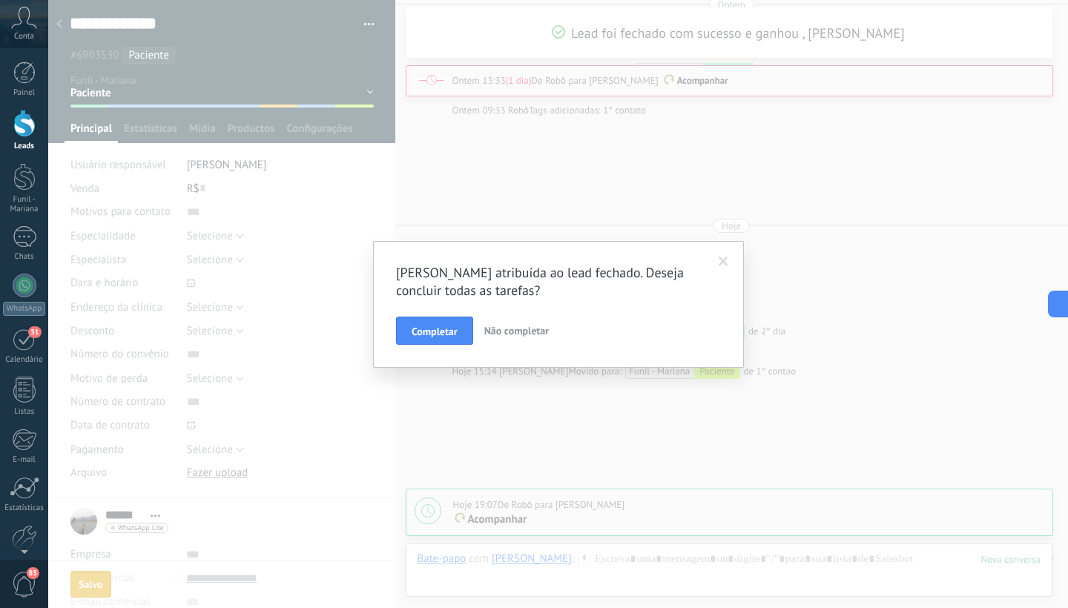
scroll to position [1558, 0]
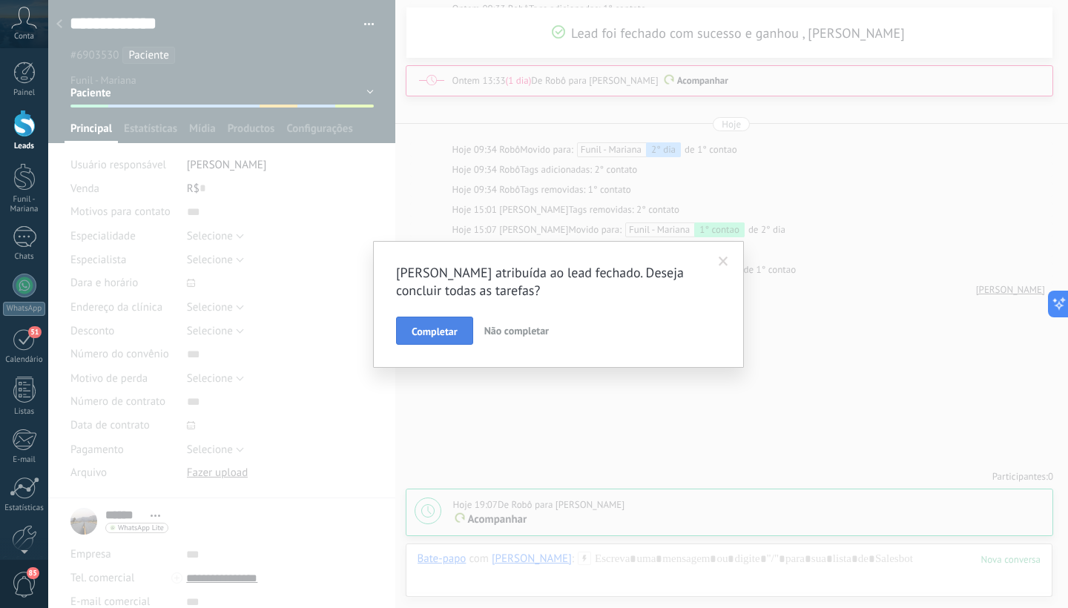
click at [442, 326] on span "Completar" at bounding box center [435, 331] width 46 height 10
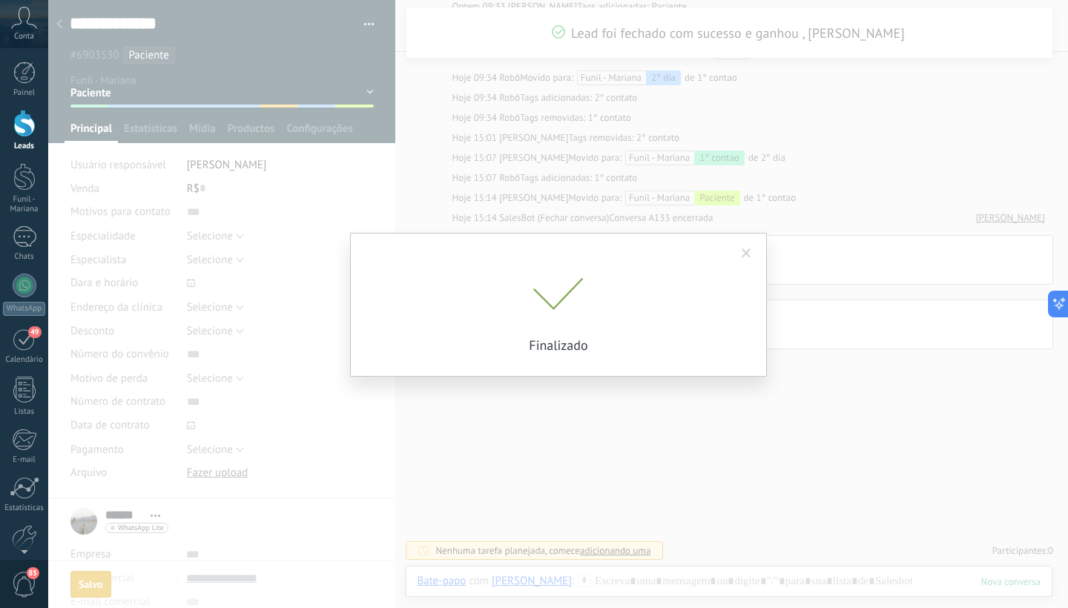
scroll to position [1536, 0]
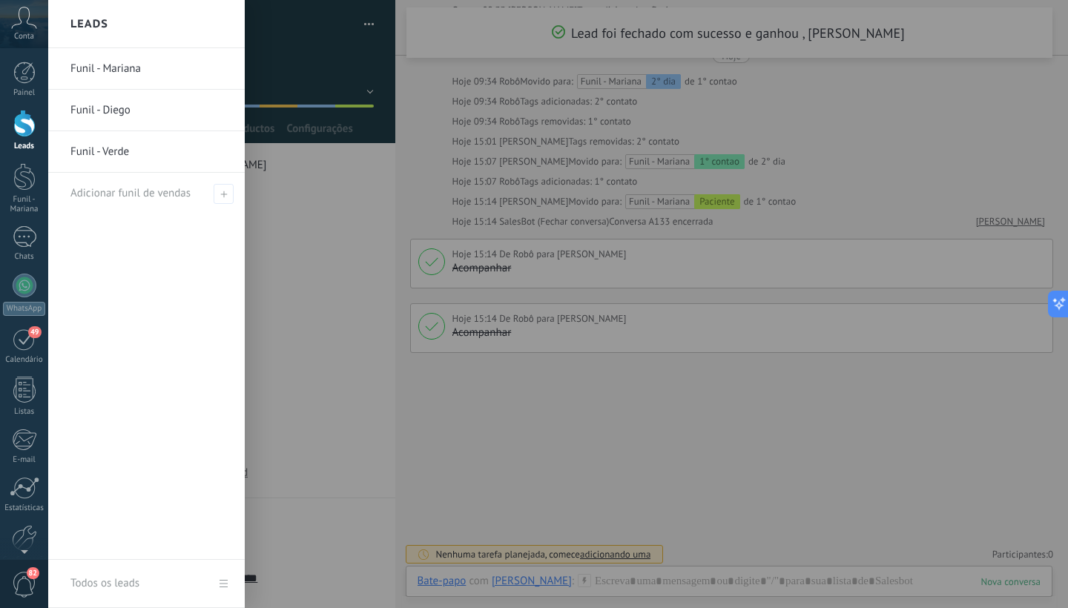
click at [27, 129] on div at bounding box center [24, 123] width 22 height 27
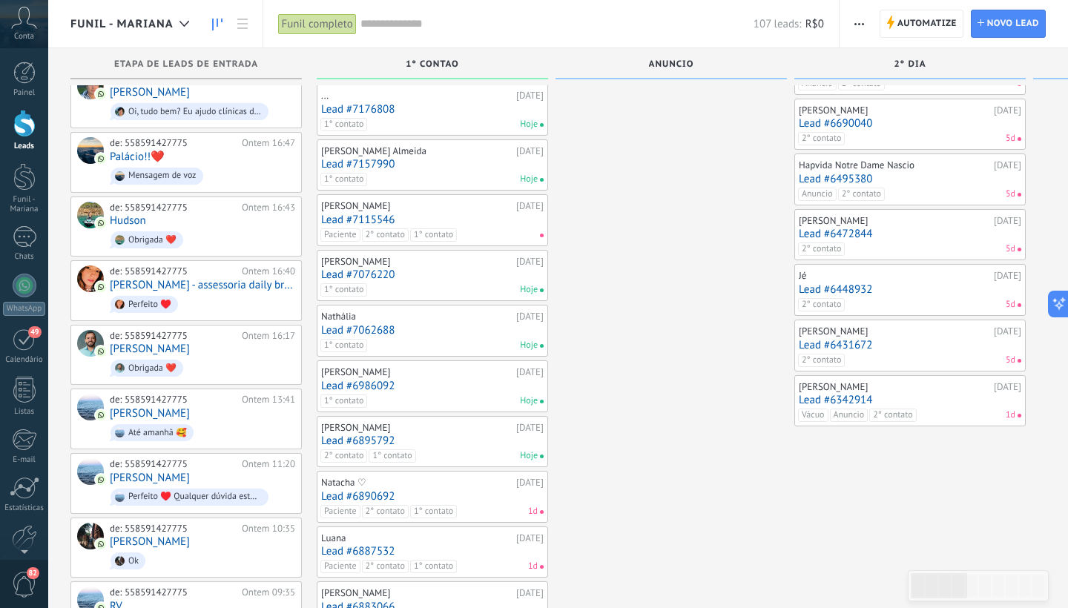
scroll to position [614, 0]
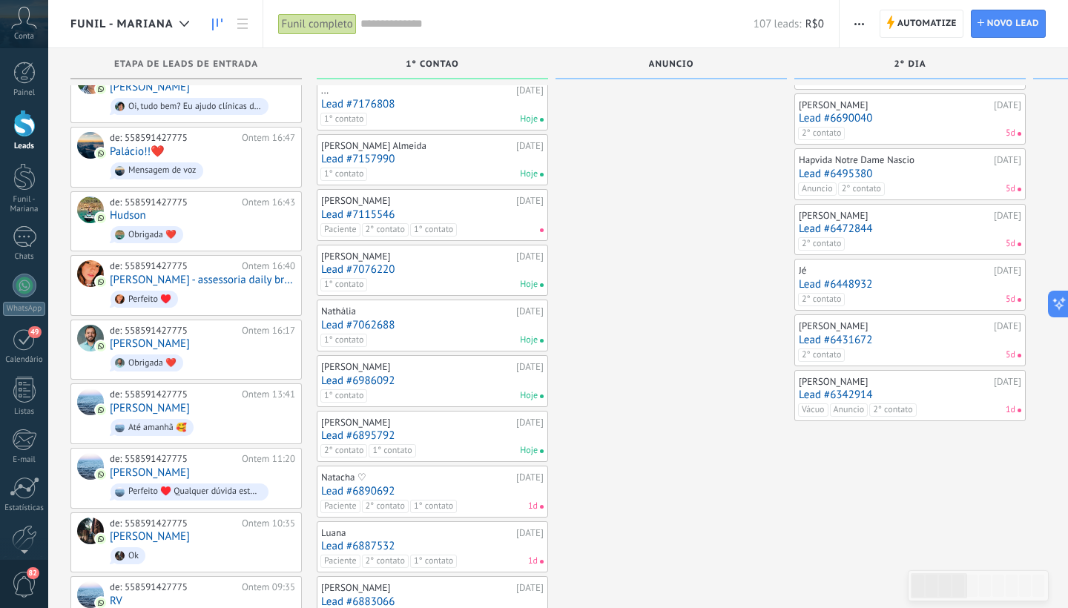
click at [441, 485] on link "Lead #6890692" at bounding box center [432, 491] width 223 height 13
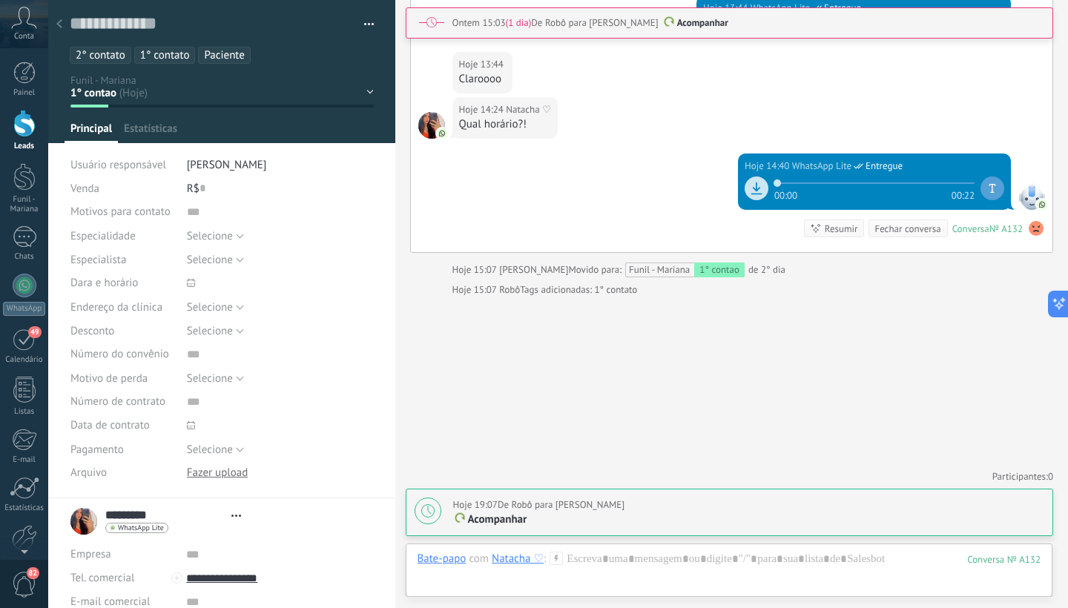
scroll to position [22, 0]
click at [180, 56] on span "1° contato" at bounding box center [165, 55] width 50 height 14
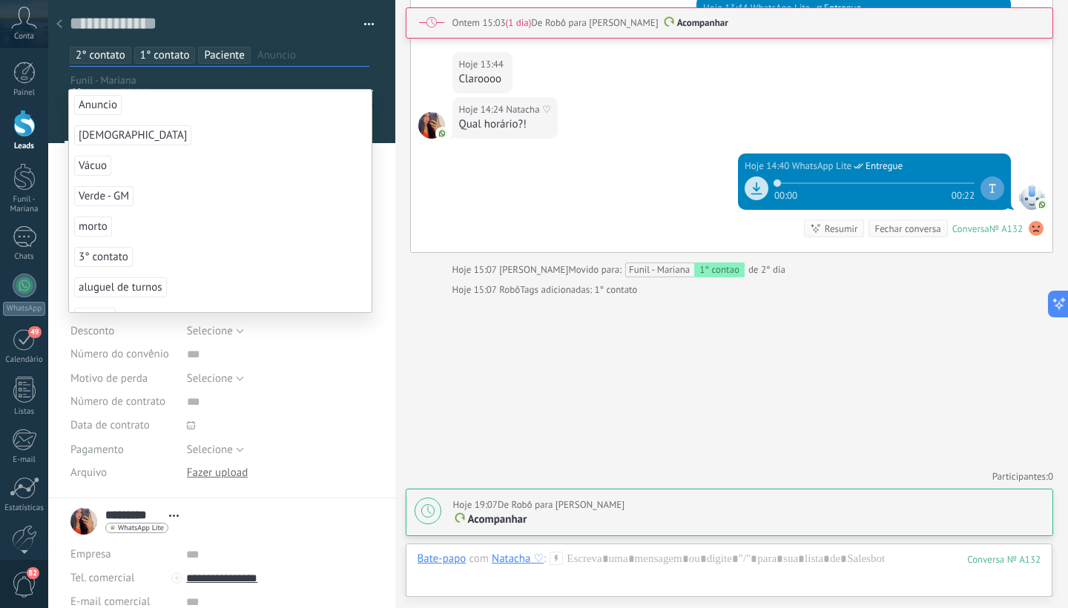
click at [180, 56] on span "1° contato" at bounding box center [165, 55] width 50 height 14
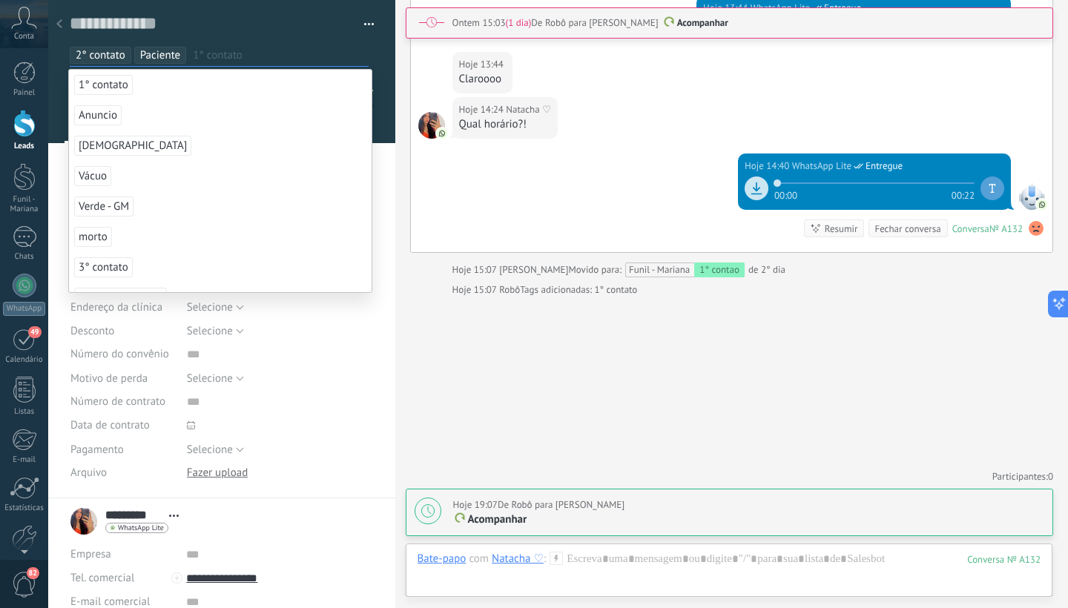
click at [91, 56] on span "2° contato" at bounding box center [101, 55] width 50 height 14
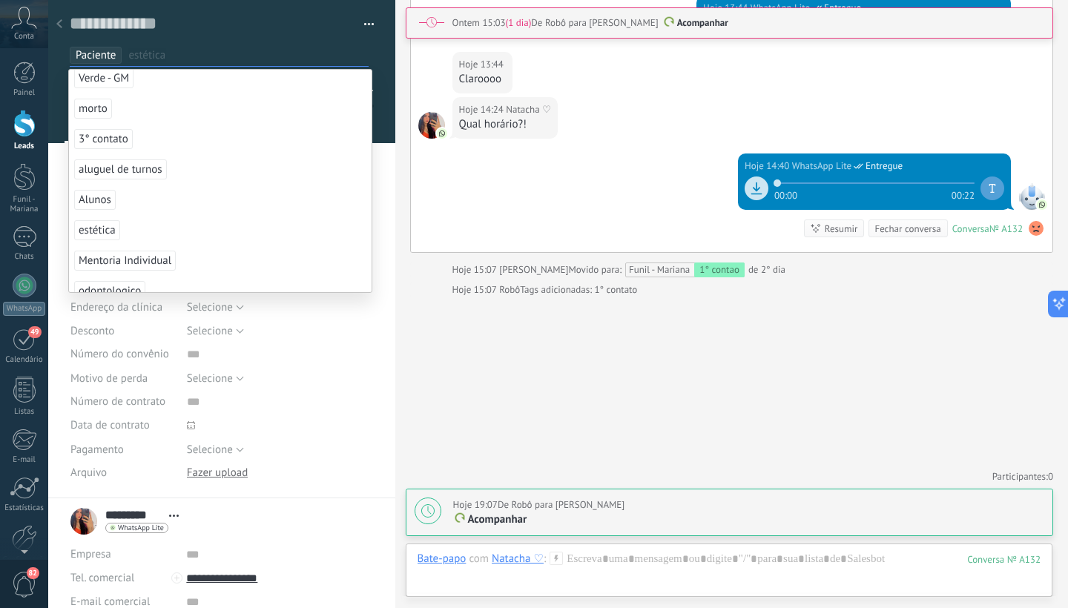
scroll to position [122, 0]
click at [169, 128] on li "Verde - GM" at bounding box center [220, 114] width 303 height 30
click at [179, 56] on span "Verde - GM" at bounding box center [156, 55] width 50 height 14
click at [122, 174] on span "[DEMOGRAPHIC_DATA]" at bounding box center [132, 176] width 117 height 20
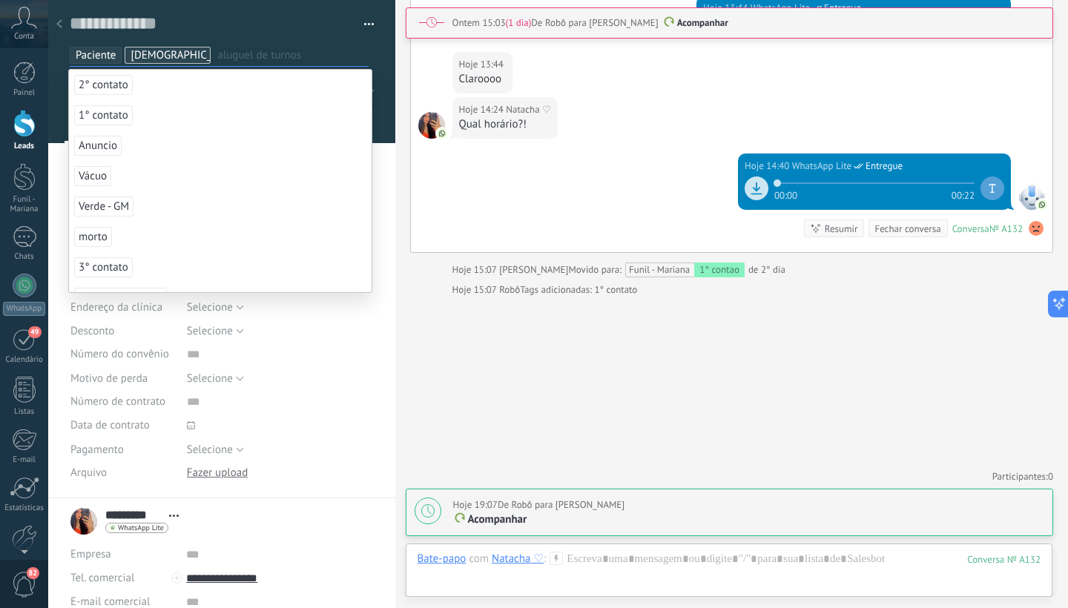
click at [318, 485] on div "Download Substituir Download Versões Excluir" at bounding box center [280, 473] width 187 height 24
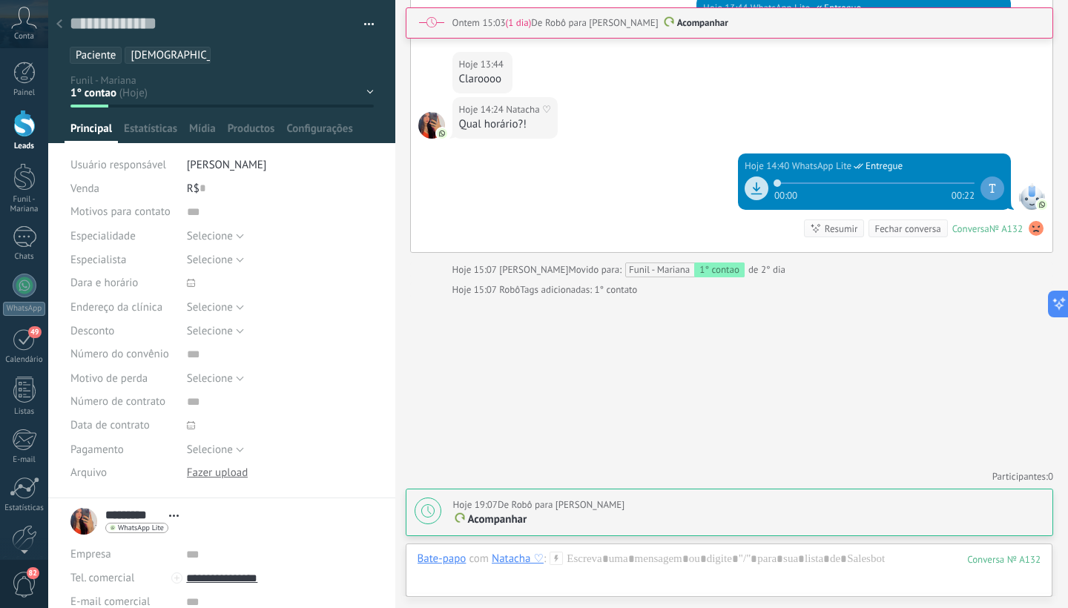
click at [0, 0] on div "1° contao [GEOGRAPHIC_DATA] 2° dia 7° dia Vácuo Negociando Verde - GM" at bounding box center [0, 0] width 0 height 0
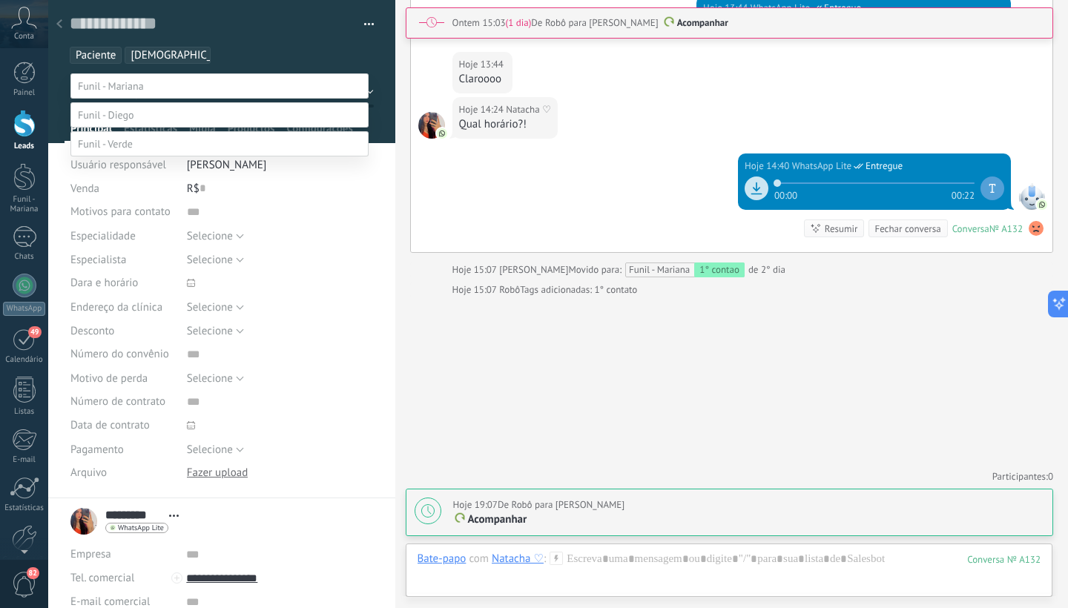
click at [0, 0] on label "Paciente" at bounding box center [0, 0] width 0 height 0
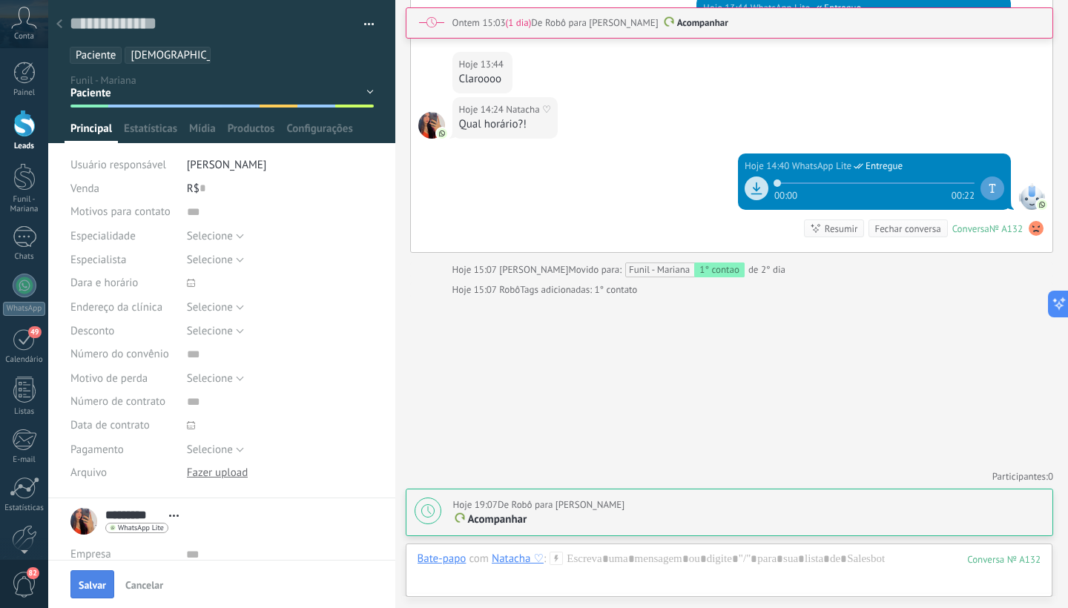
click at [85, 588] on span "Salvar" at bounding box center [92, 585] width 27 height 10
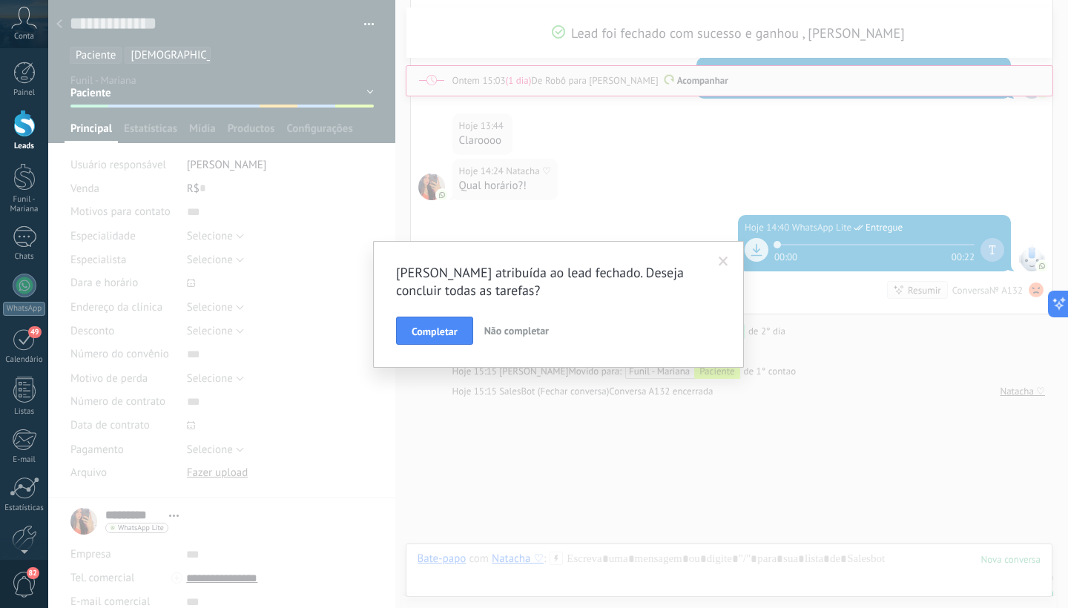
scroll to position [2734, 0]
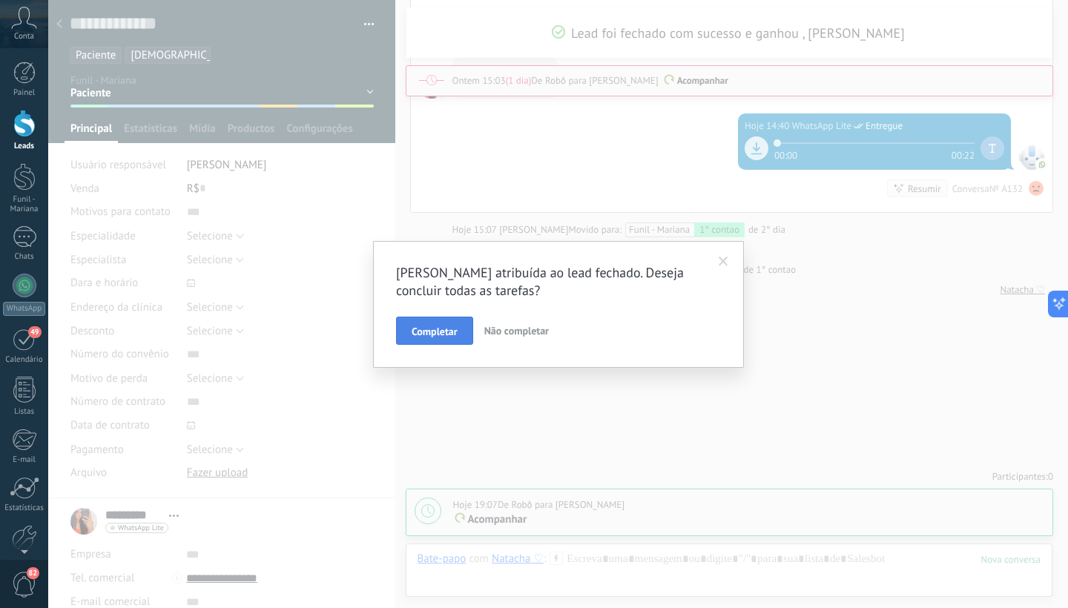
click at [453, 330] on span "Completar" at bounding box center [435, 331] width 46 height 10
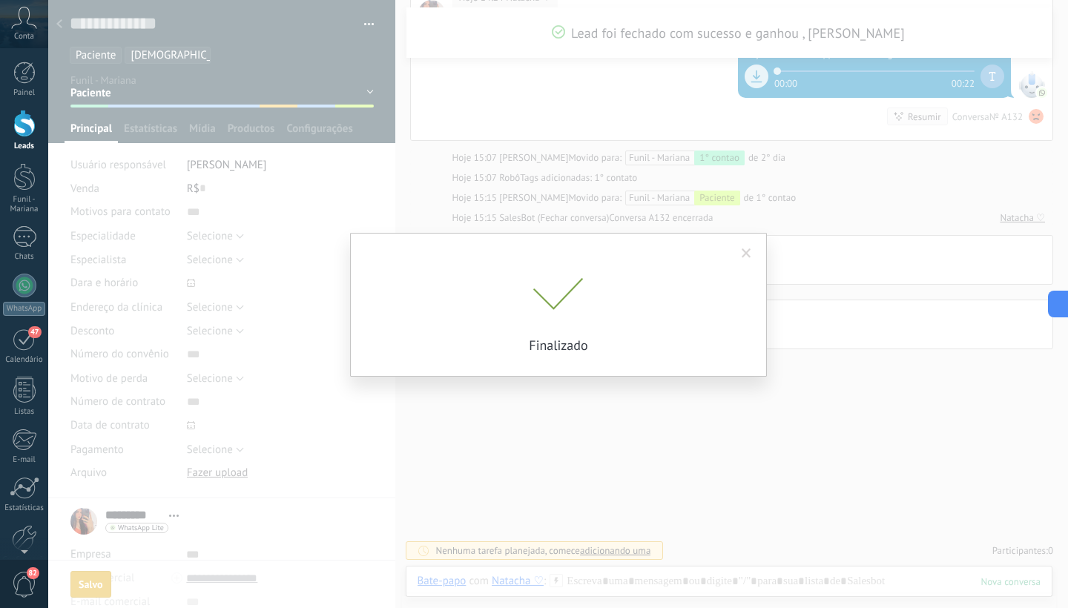
scroll to position [2708, 0]
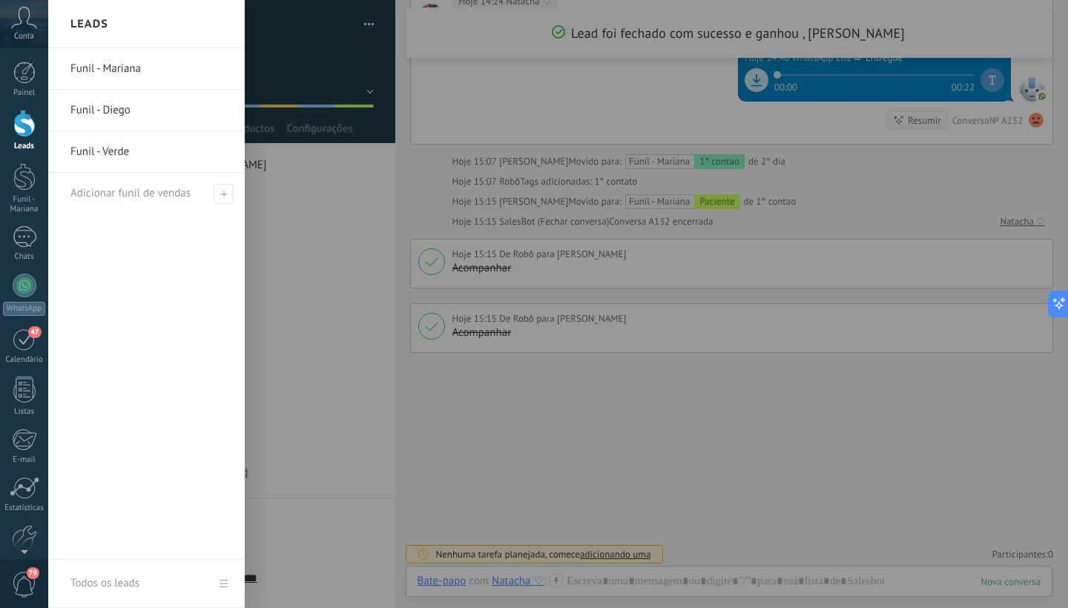
click at [22, 126] on div at bounding box center [24, 123] width 22 height 27
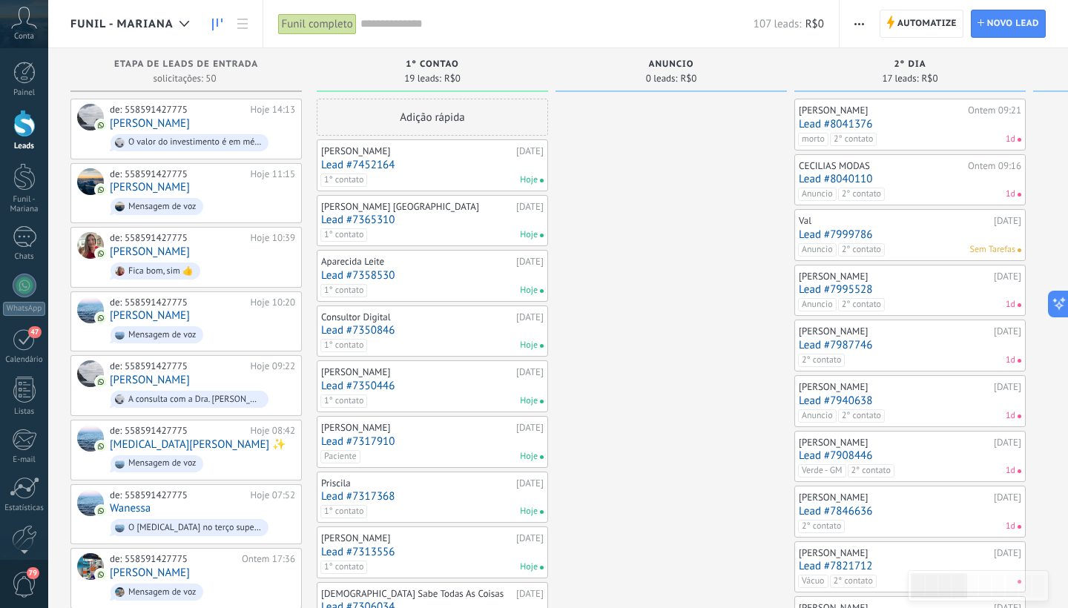
click at [381, 440] on link "Lead #7317910" at bounding box center [432, 441] width 223 height 13
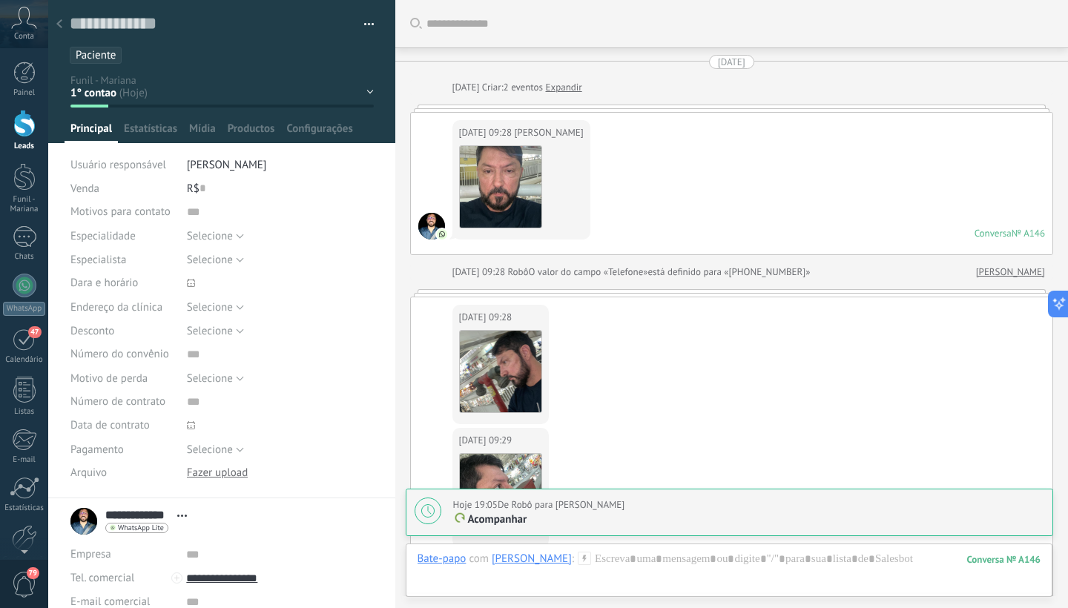
scroll to position [881, 0]
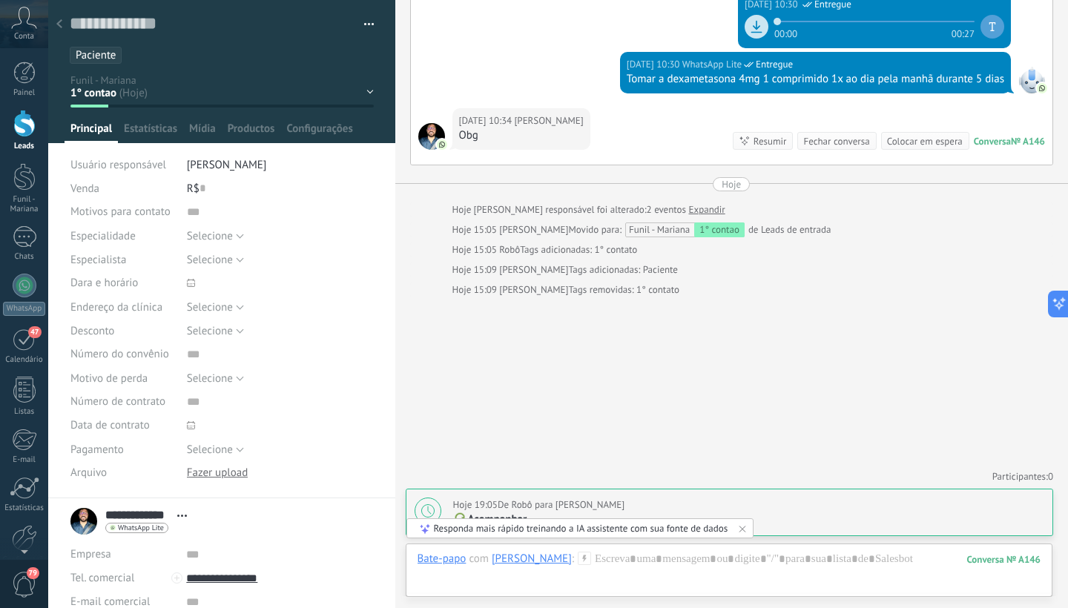
click at [0, 0] on div "1° contao [GEOGRAPHIC_DATA] 2° dia 7° dia Vácuo Negociando Verde - GM" at bounding box center [0, 0] width 0 height 0
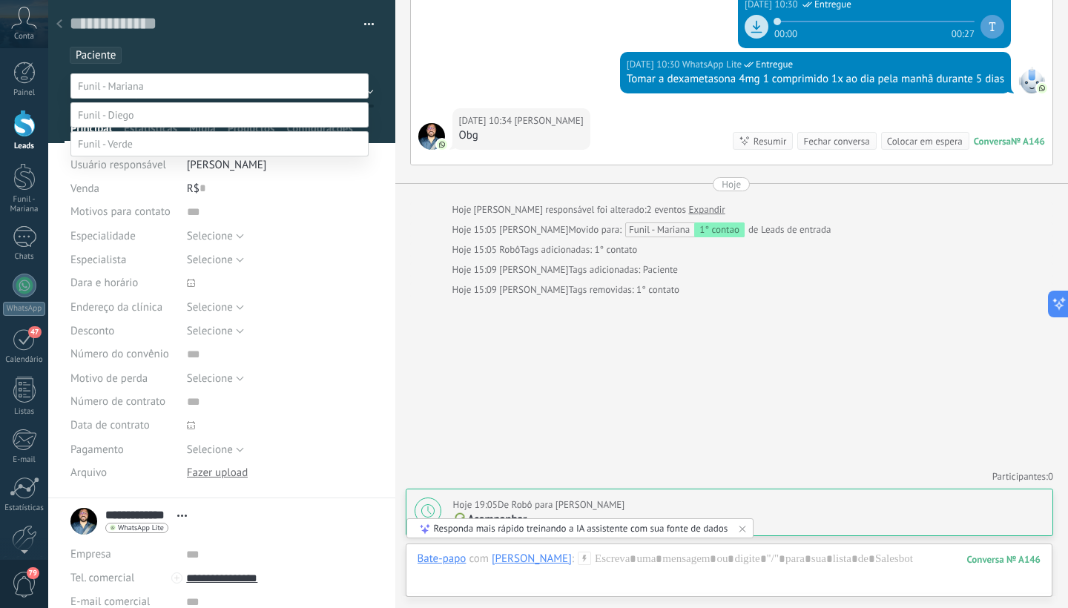
click at [0, 0] on label "Paciente" at bounding box center [0, 0] width 0 height 0
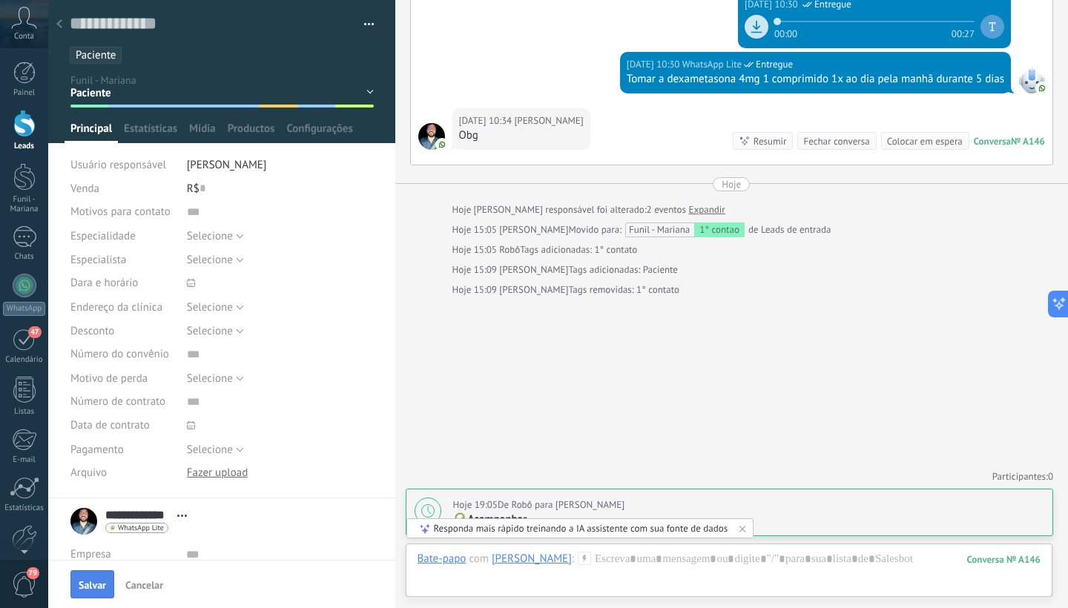
click at [95, 585] on span "Salvar" at bounding box center [92, 585] width 27 height 10
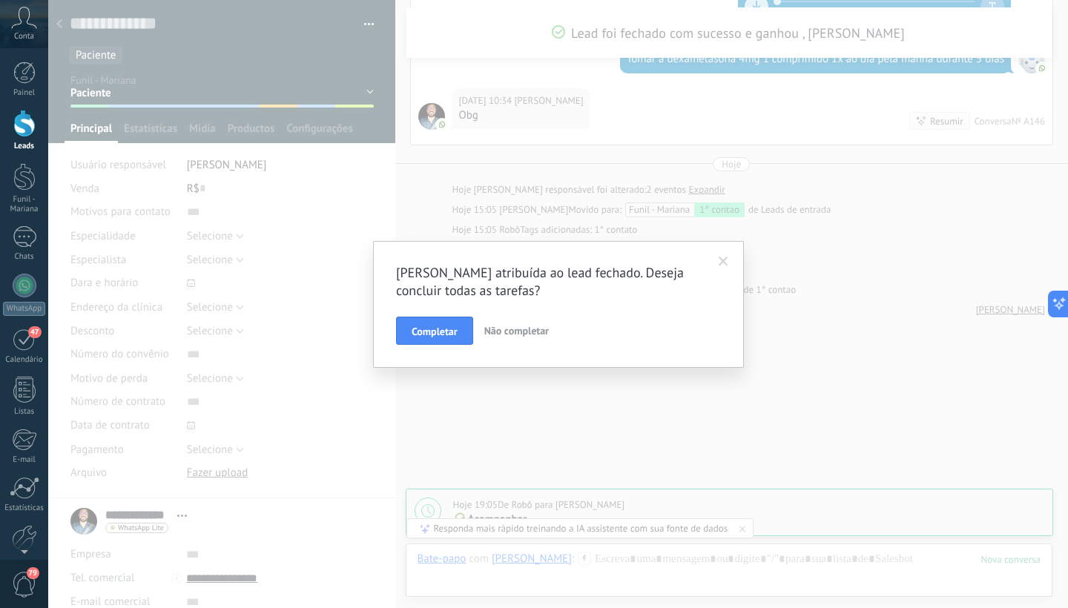
scroll to position [983, 0]
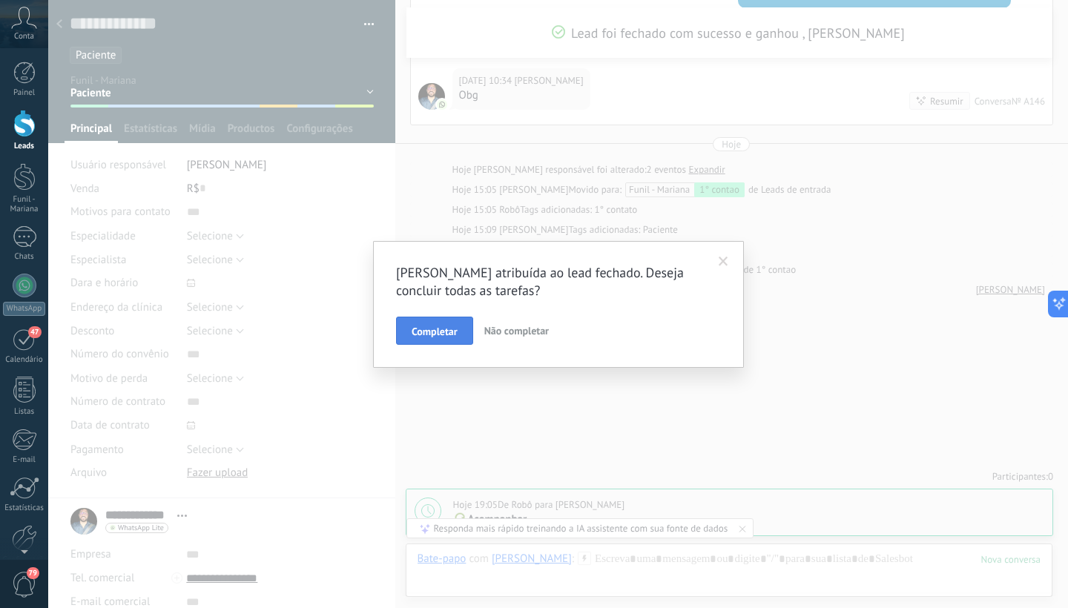
click at [444, 335] on span "Completar" at bounding box center [435, 331] width 46 height 10
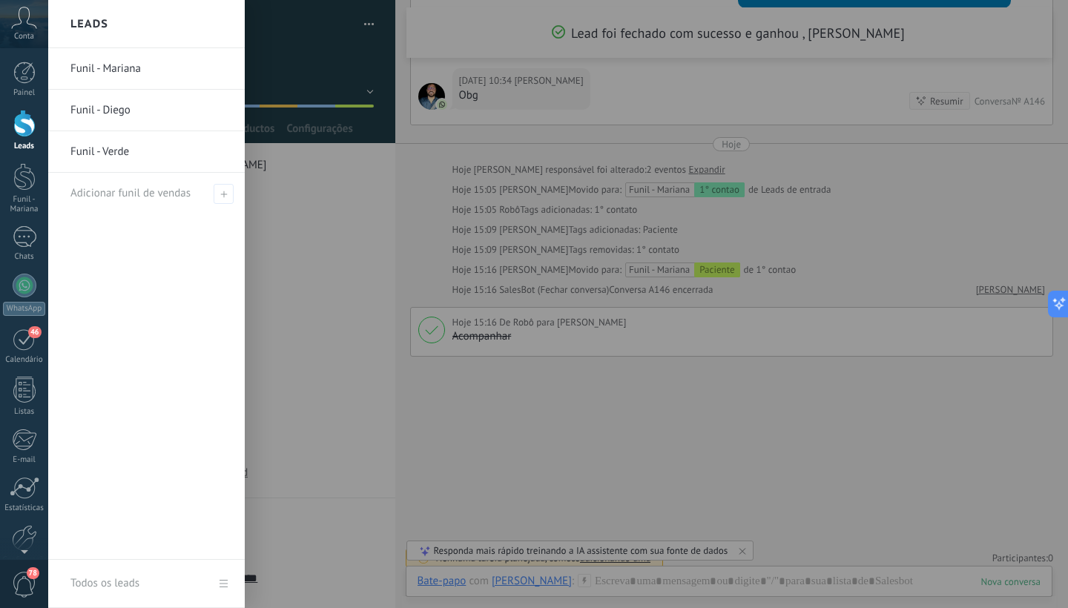
click at [22, 132] on div at bounding box center [24, 123] width 22 height 27
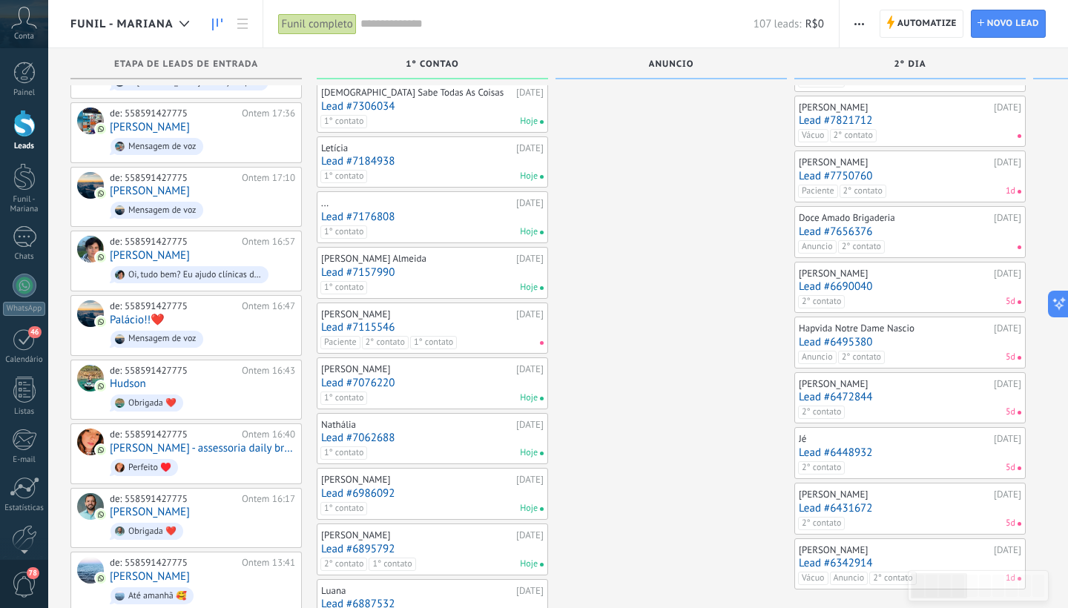
scroll to position [448, 0]
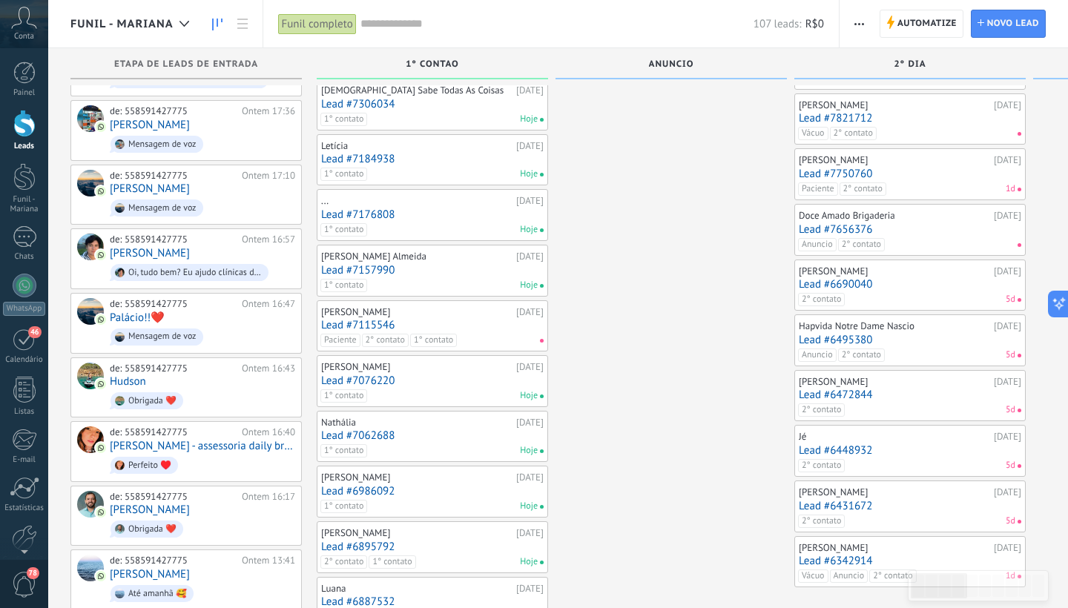
click at [396, 312] on div "[PERSON_NAME] [DATE] Lead #7115546 Paciente 2° contato 1° contato" at bounding box center [432, 326] width 223 height 43
click at [383, 320] on link "Lead #7115546" at bounding box center [432, 325] width 223 height 13
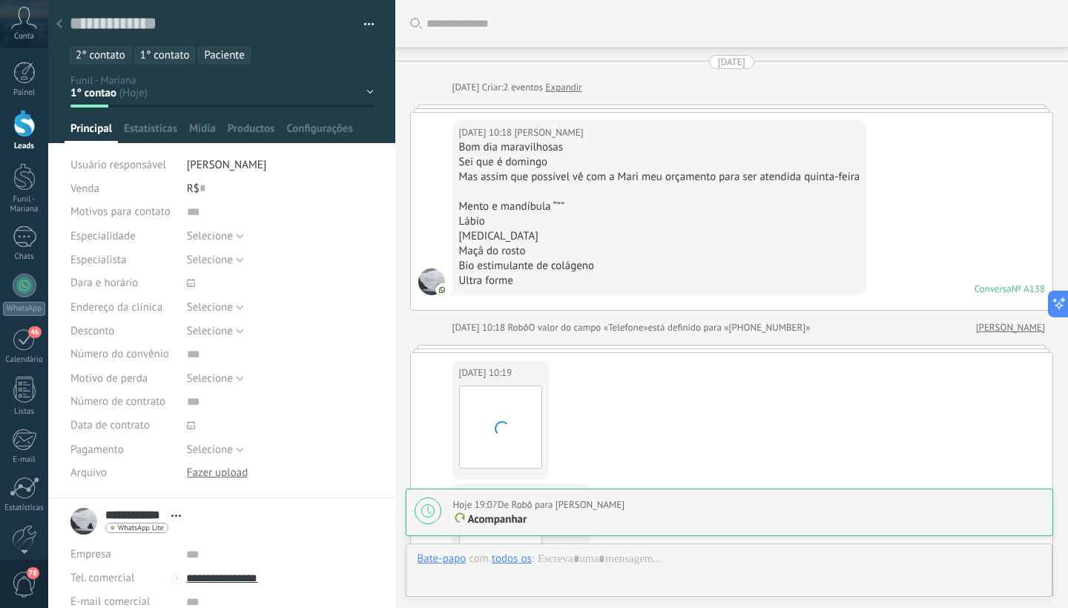
scroll to position [2553, 0]
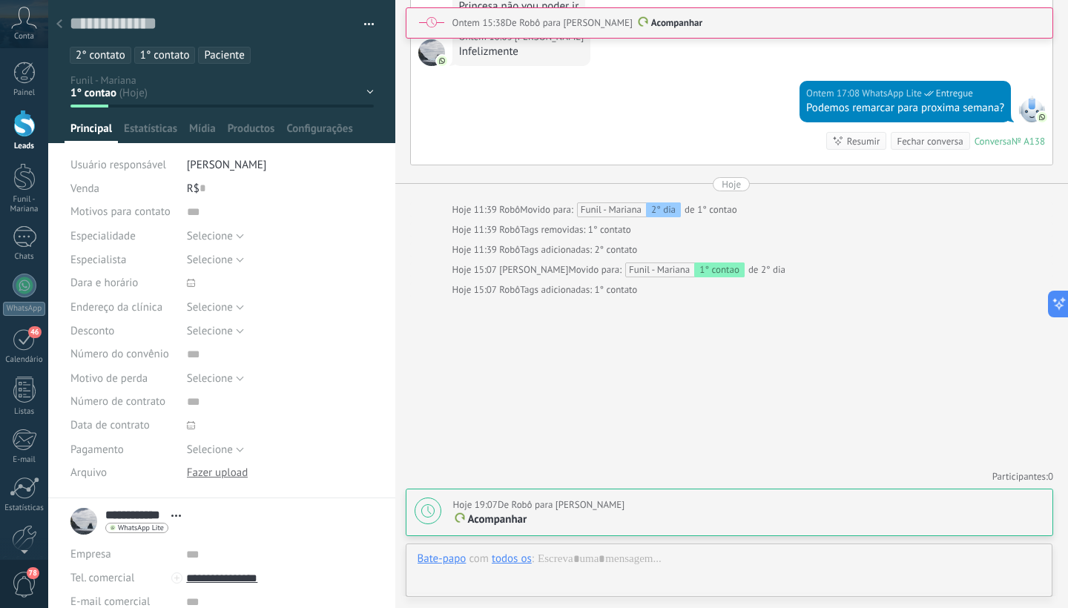
click at [165, 58] on span "1° contato" at bounding box center [165, 55] width 50 height 14
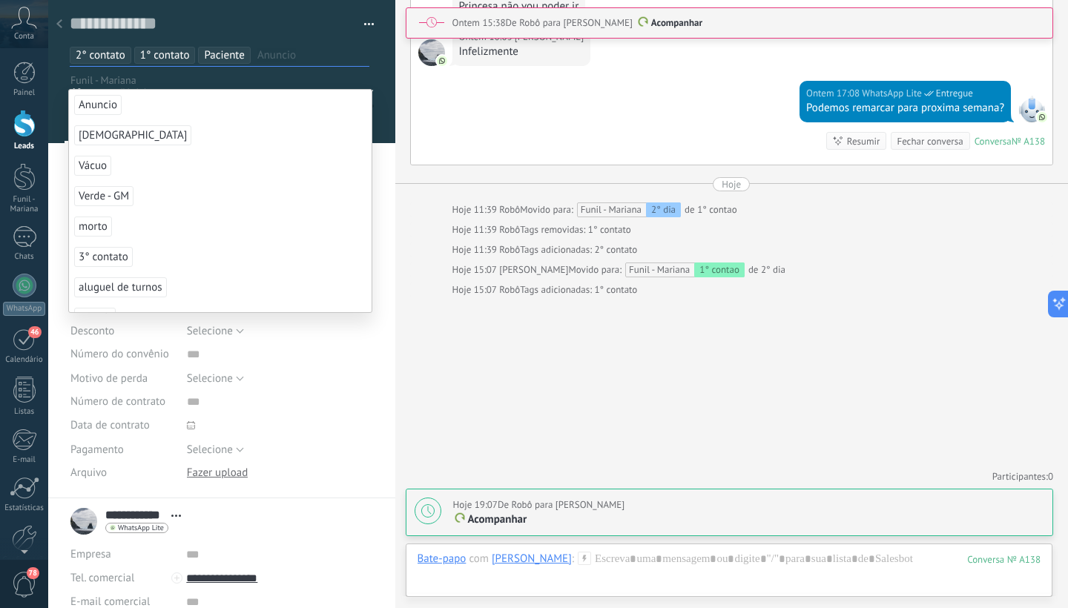
click at [190, 52] on li "1° contato" at bounding box center [165, 55] width 62 height 17
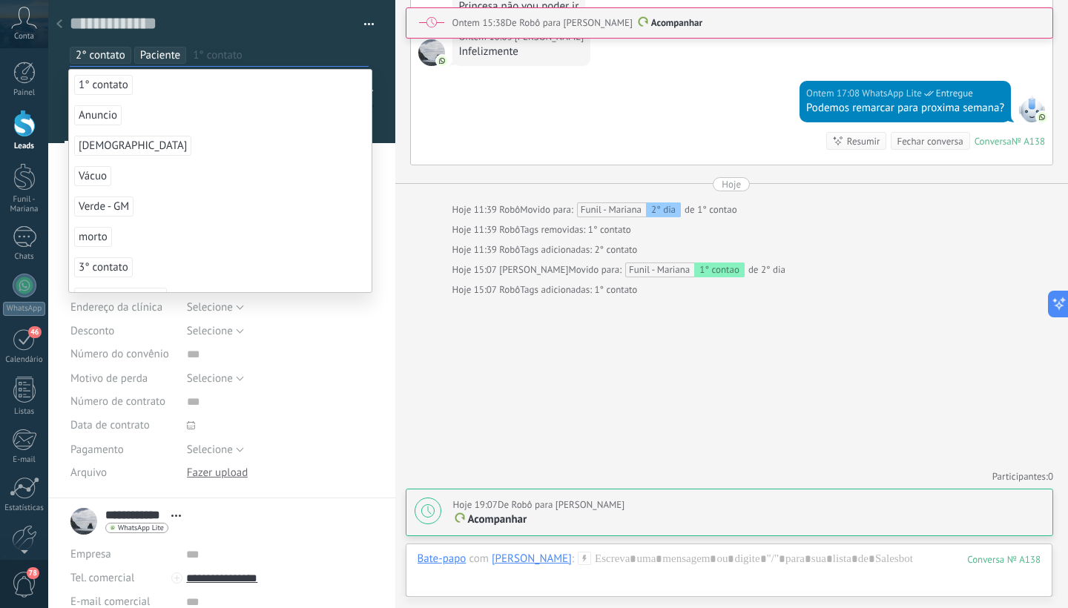
click at [91, 56] on span "2° contato" at bounding box center [101, 55] width 50 height 14
click at [127, 177] on span "[DEMOGRAPHIC_DATA]" at bounding box center [132, 176] width 117 height 20
click at [378, 97] on div at bounding box center [222, 71] width 348 height 143
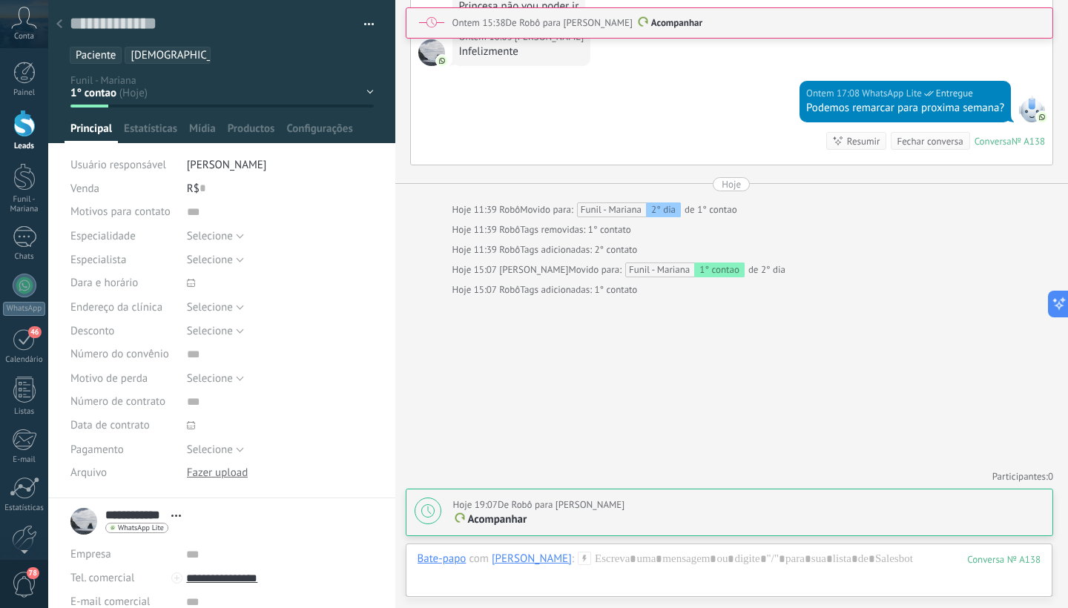
click at [0, 0] on div "1° contao [GEOGRAPHIC_DATA] 2° dia 7° dia Vácuo Negociando Verde - GM" at bounding box center [0, 0] width 0 height 0
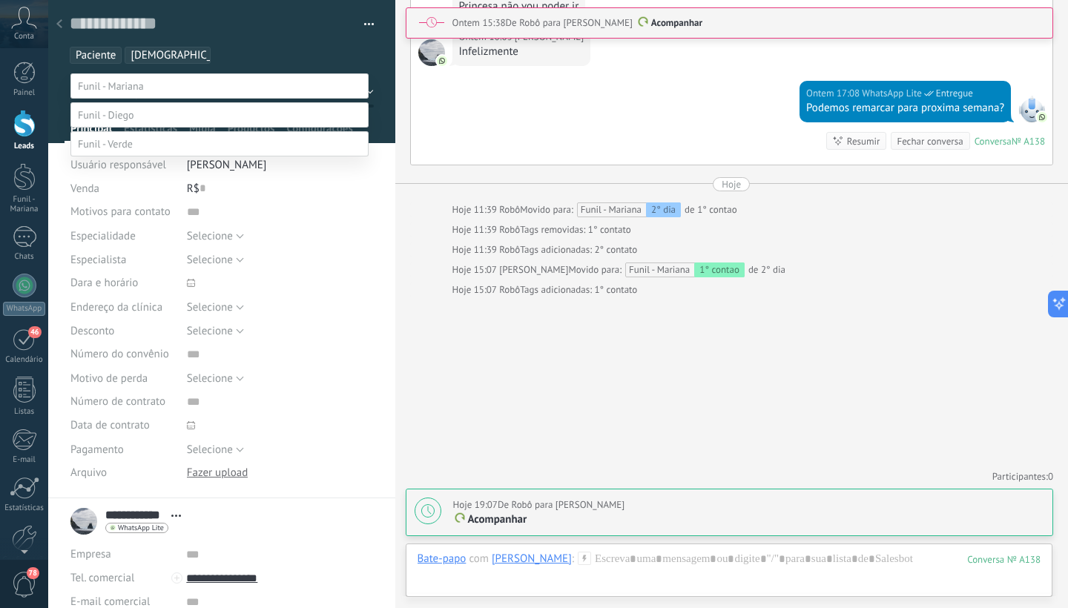
click at [0, 0] on label "[DEMOGRAPHIC_DATA]" at bounding box center [0, 0] width 0 height 0
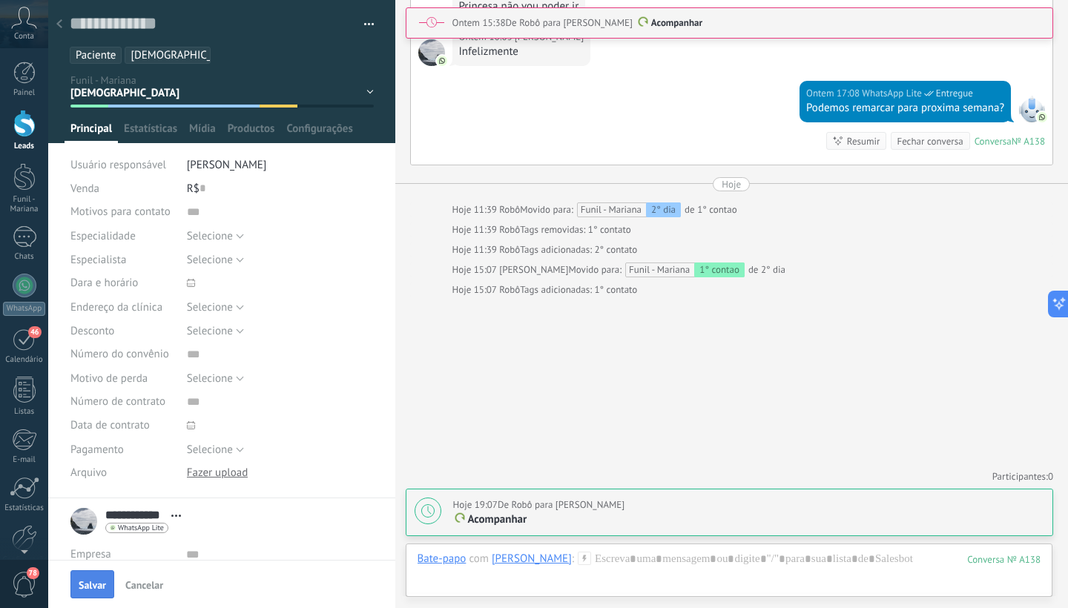
click at [100, 585] on span "Salvar" at bounding box center [92, 585] width 27 height 10
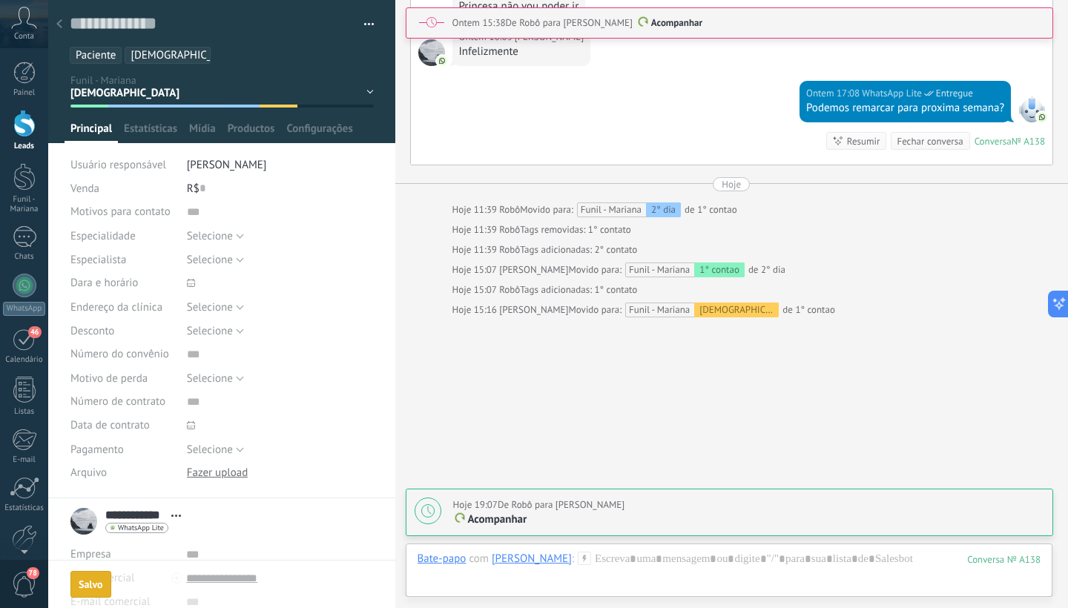
scroll to position [2574, 0]
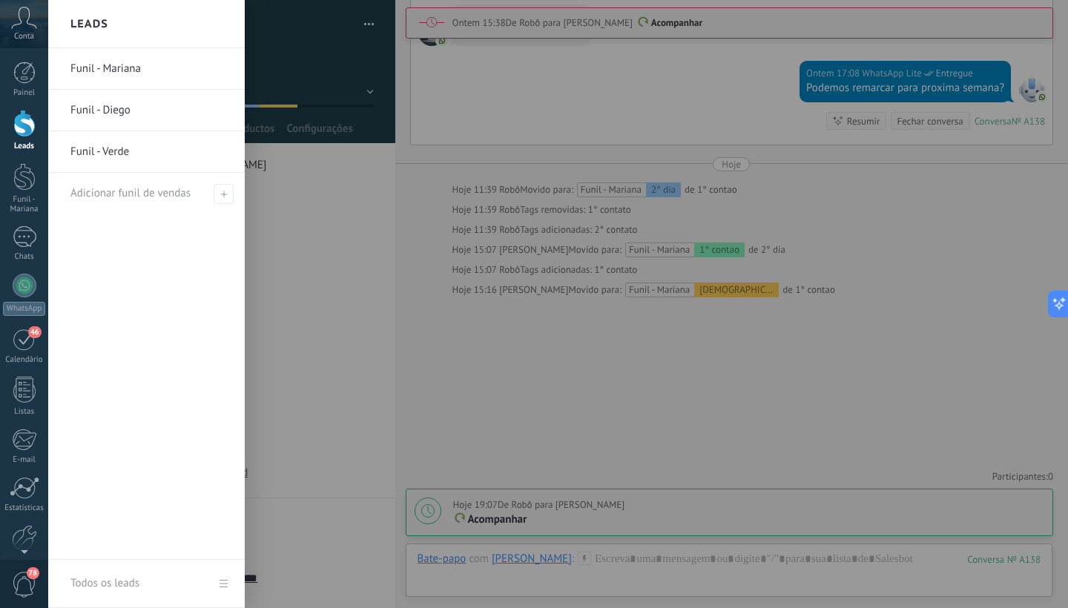
click at [29, 126] on div at bounding box center [24, 123] width 22 height 27
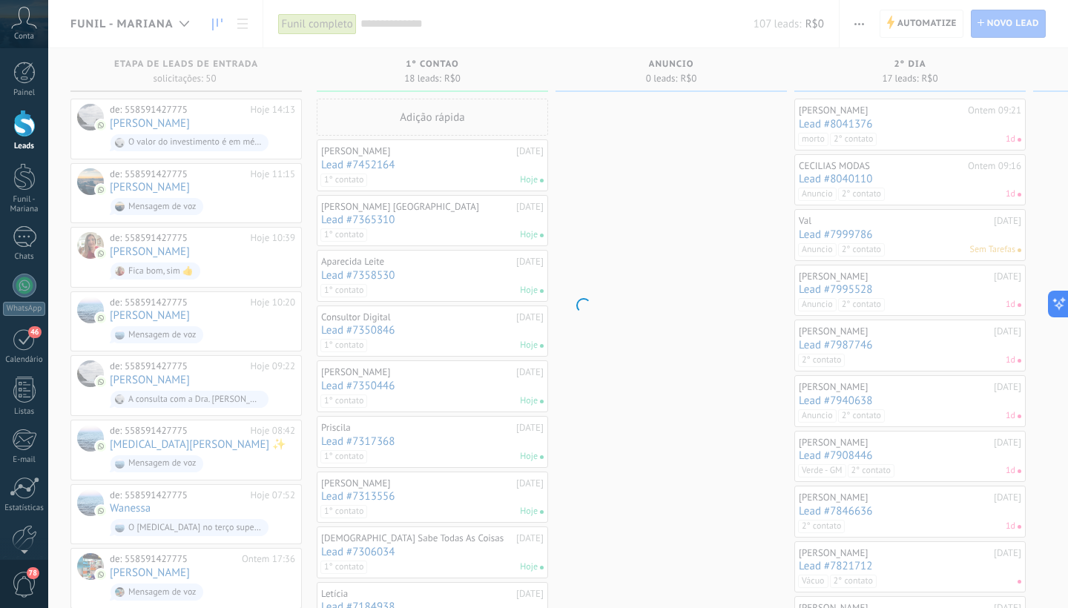
click at [29, 126] on div at bounding box center [24, 123] width 22 height 27
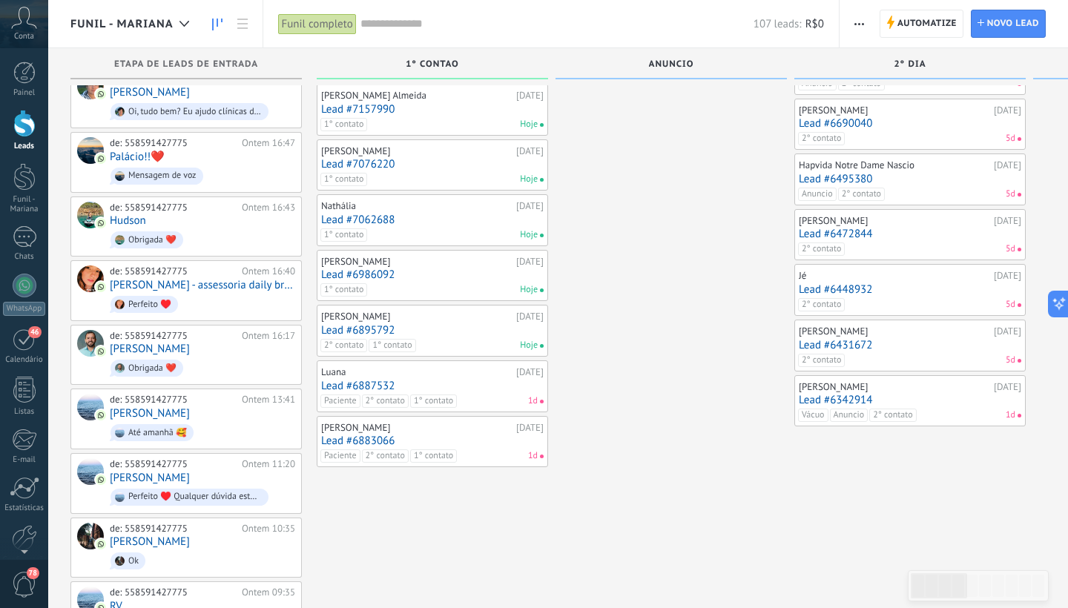
scroll to position [610, 0]
click at [424, 379] on link "Lead #6887532" at bounding box center [432, 385] width 223 height 13
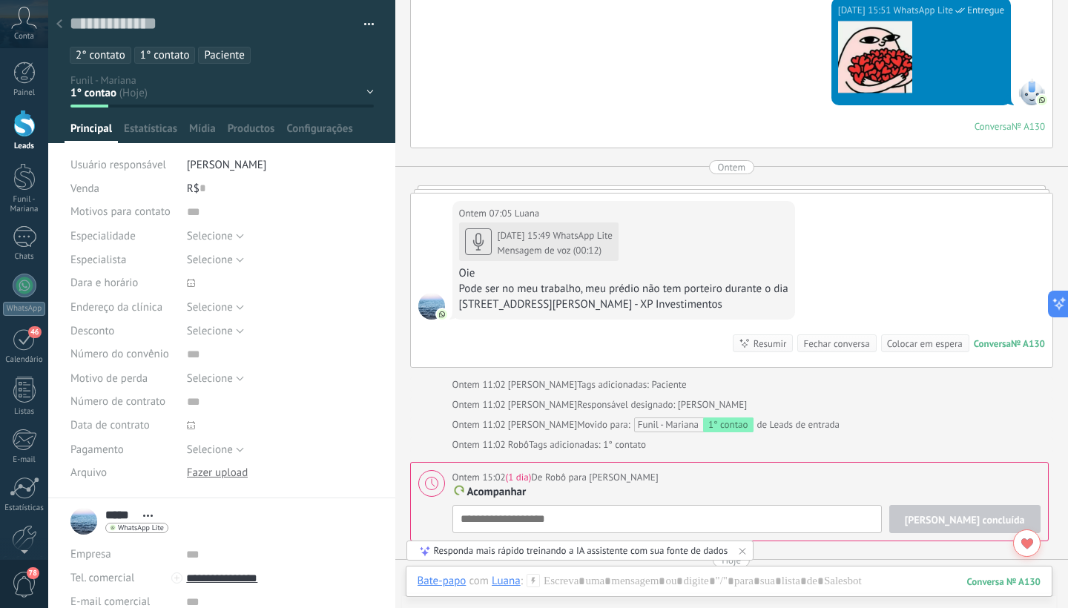
scroll to position [2814, 0]
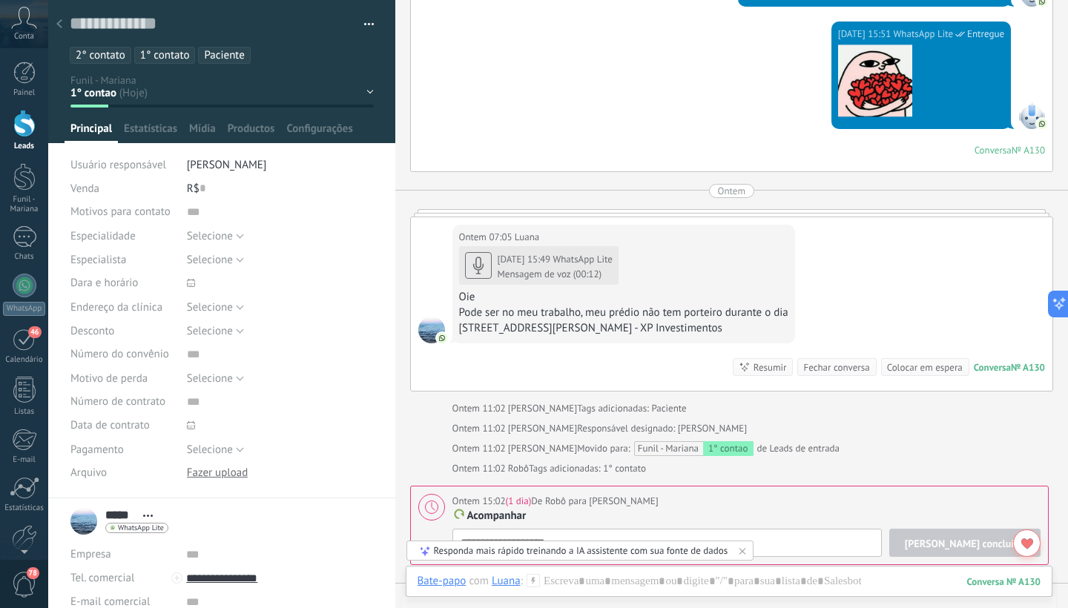
click at [115, 59] on span "2° contato" at bounding box center [101, 55] width 50 height 14
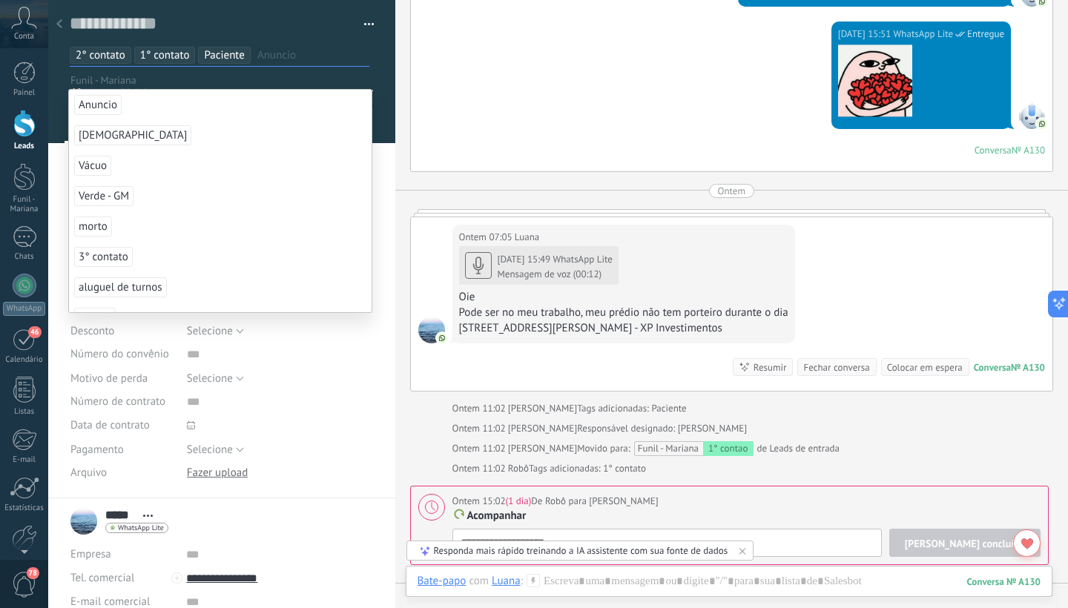
click at [115, 59] on span "2° contato" at bounding box center [101, 55] width 50 height 14
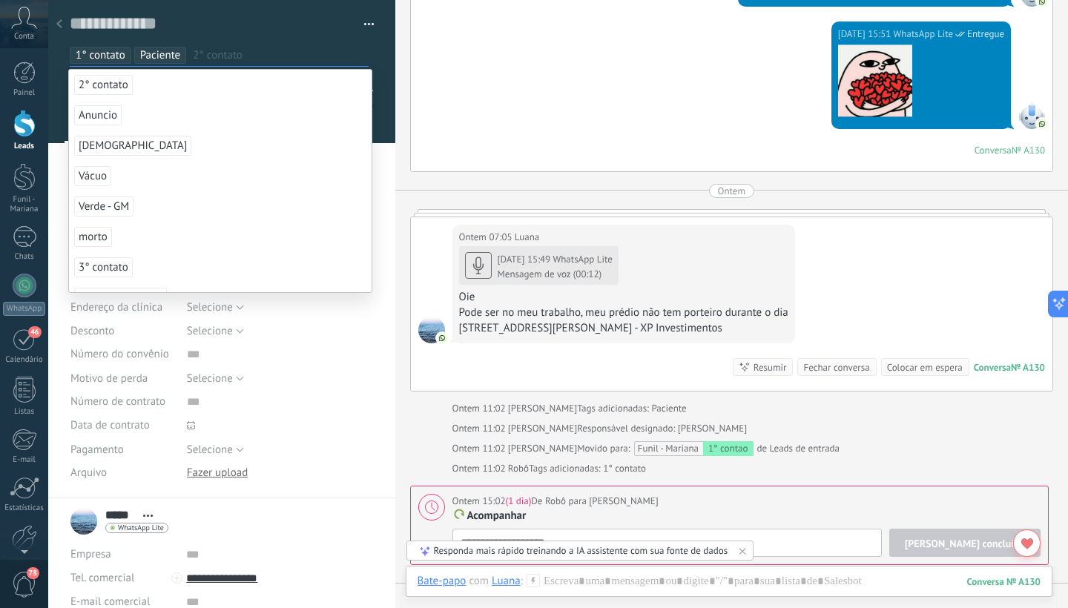
click at [115, 59] on span "1° contato" at bounding box center [101, 55] width 50 height 14
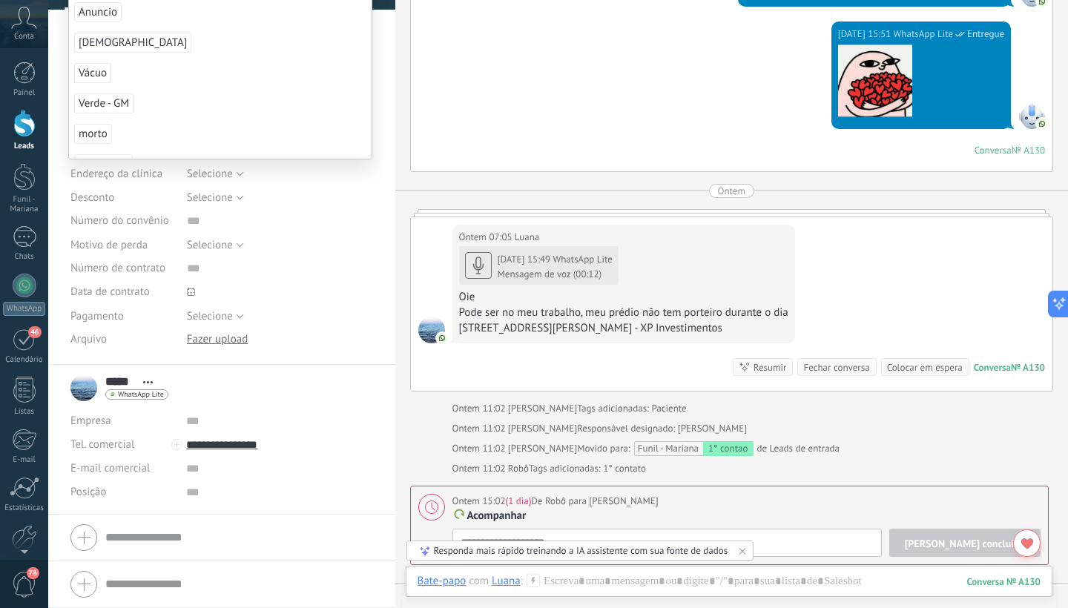
scroll to position [137, 0]
click at [369, 332] on div "Salvar e criar Imprimir Gerenciar tags Exportar para o Excel" at bounding box center [222, 115] width 348 height 499
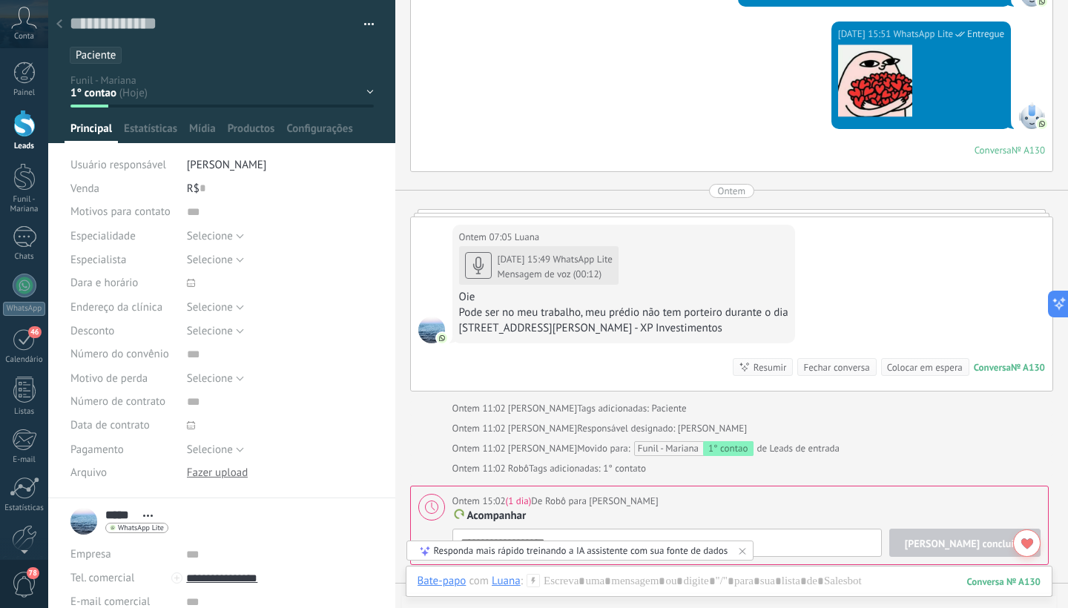
scroll to position [0, 0]
click at [0, 0] on div "1° contao [GEOGRAPHIC_DATA] 2° dia 7° dia Vácuo Negociando Verde - GM" at bounding box center [0, 0] width 0 height 0
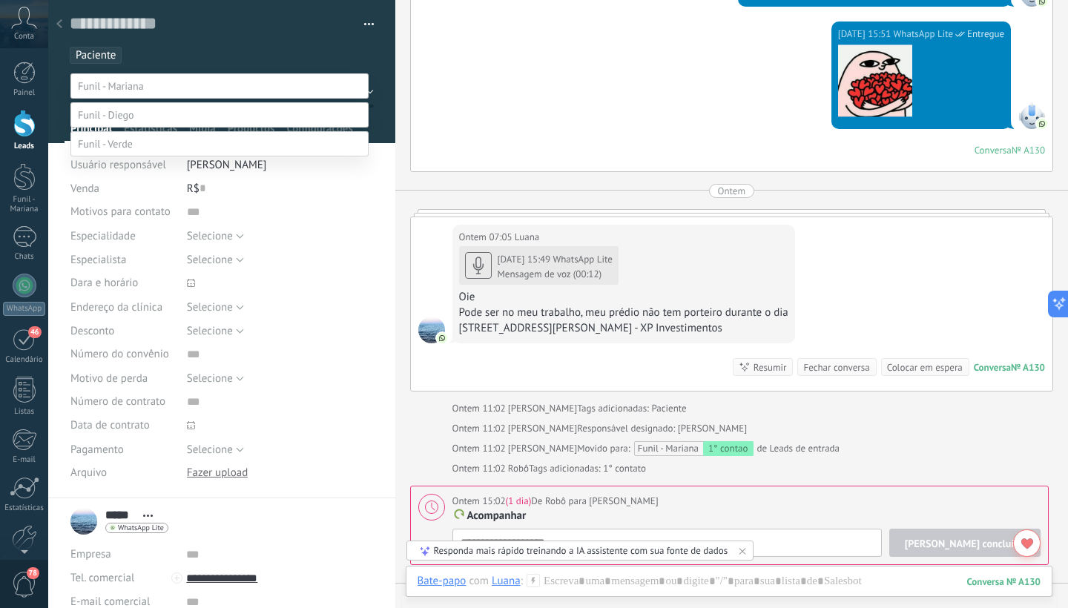
click at [0, 0] on label "Paciente" at bounding box center [0, 0] width 0 height 0
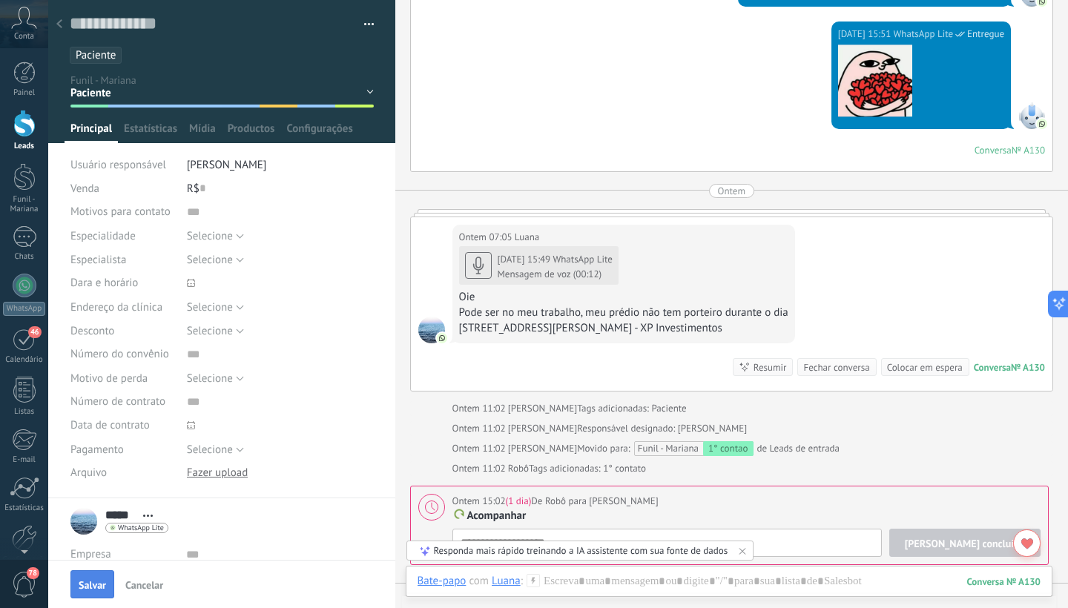
click at [102, 586] on span "Salvar" at bounding box center [92, 585] width 27 height 10
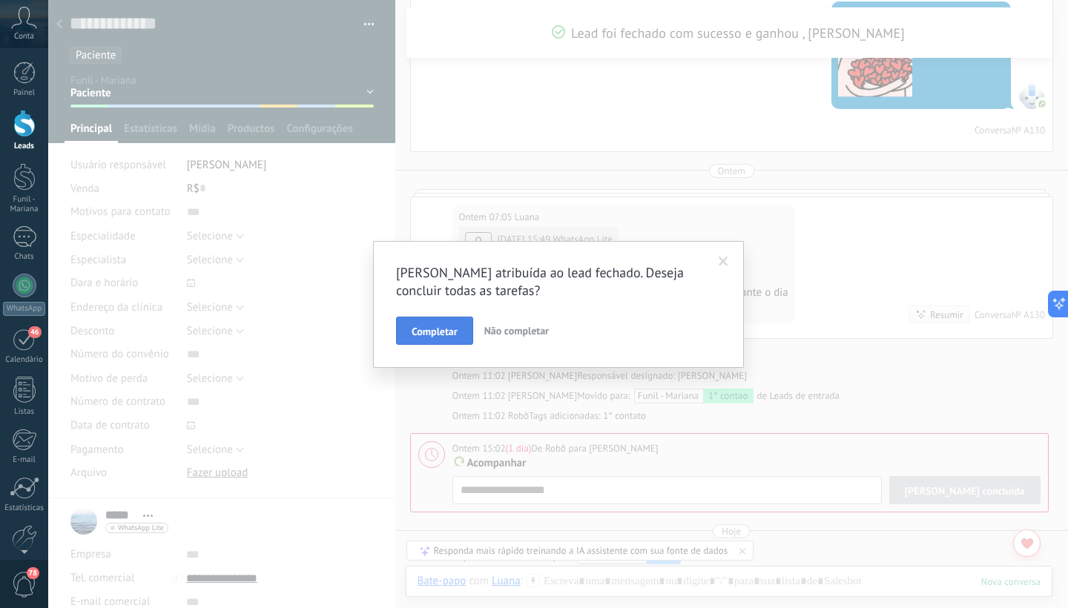
scroll to position [2916, 0]
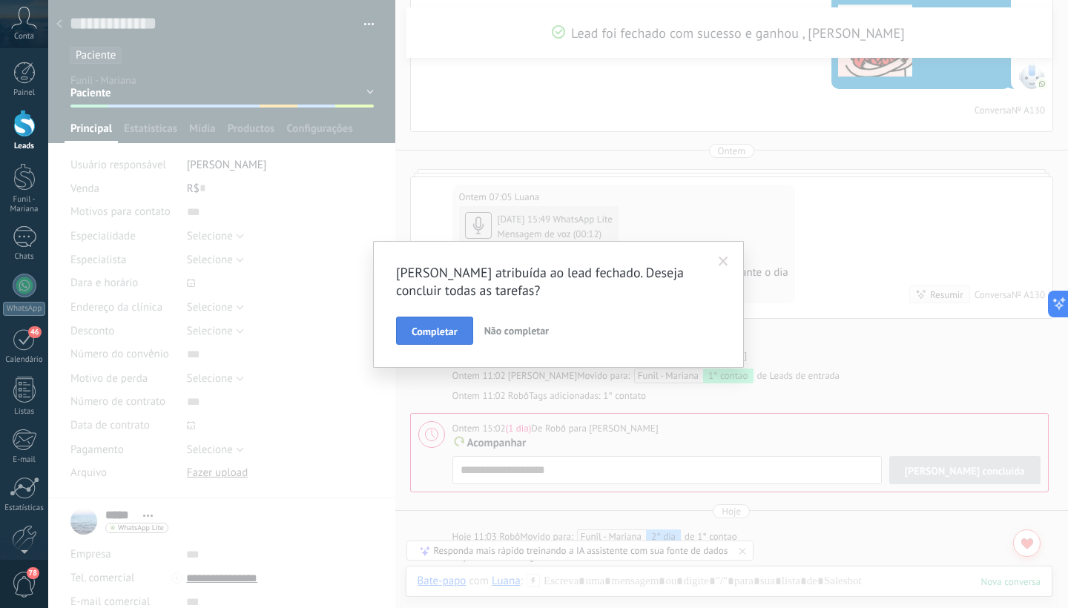
click at [453, 326] on span "Completar" at bounding box center [435, 331] width 46 height 10
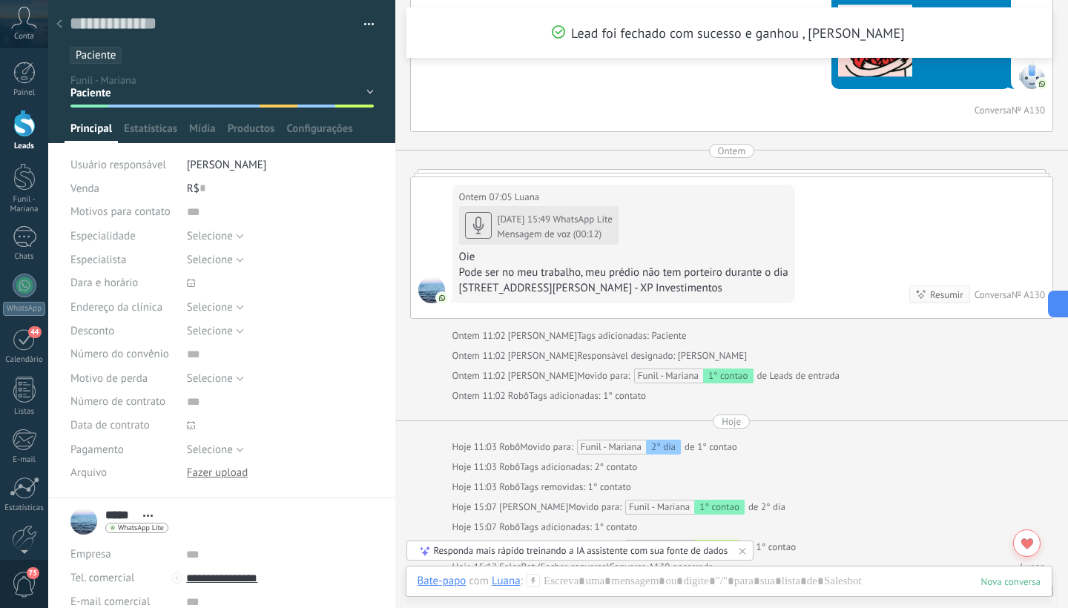
scroll to position [2921, 0]
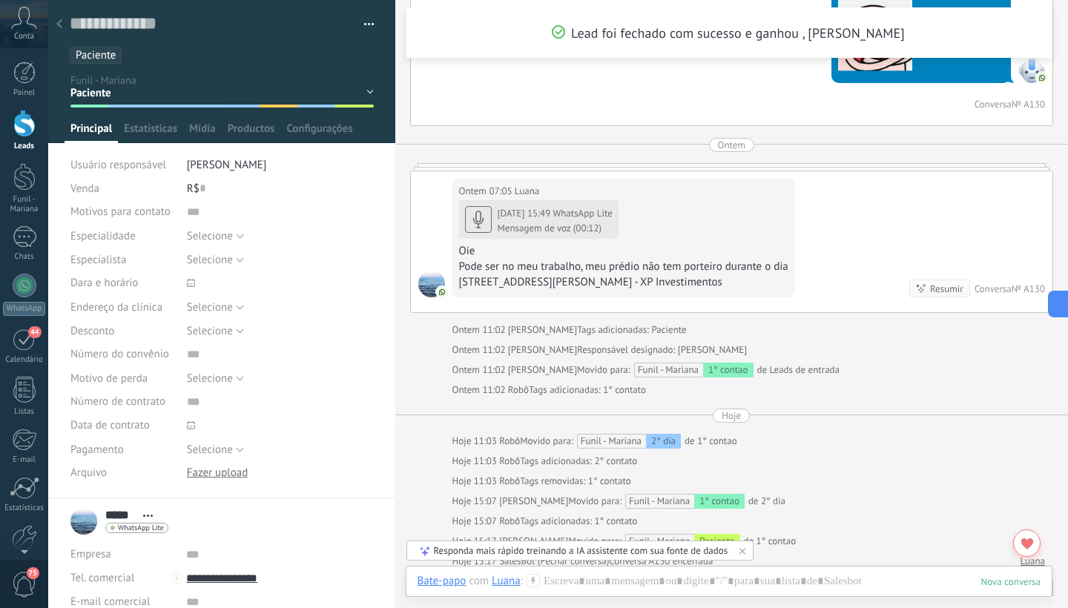
click at [61, 23] on icon at bounding box center [59, 23] width 6 height 9
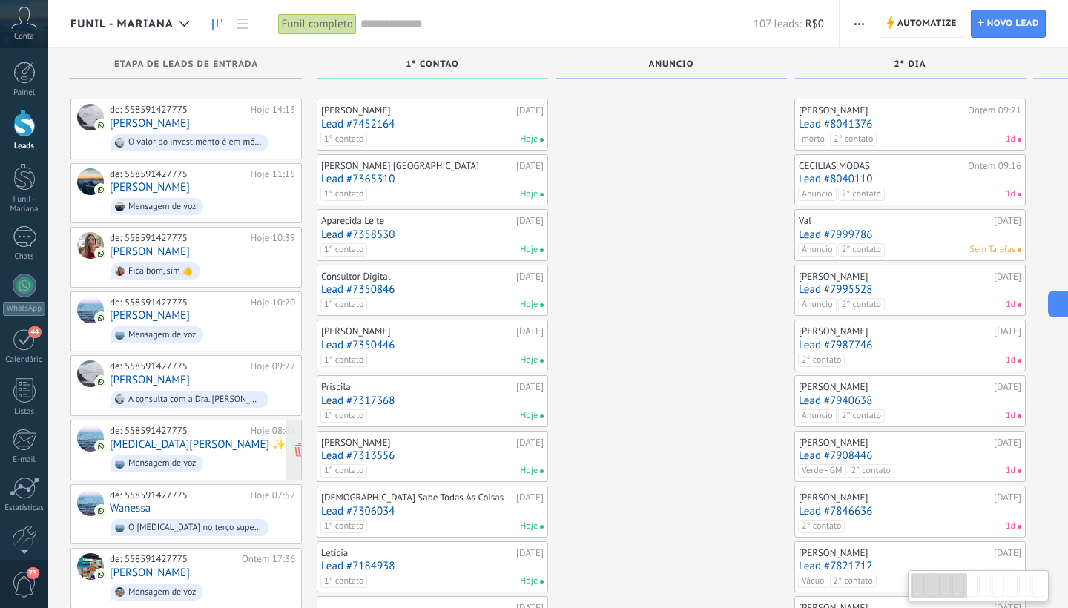
scroll to position [796, 0]
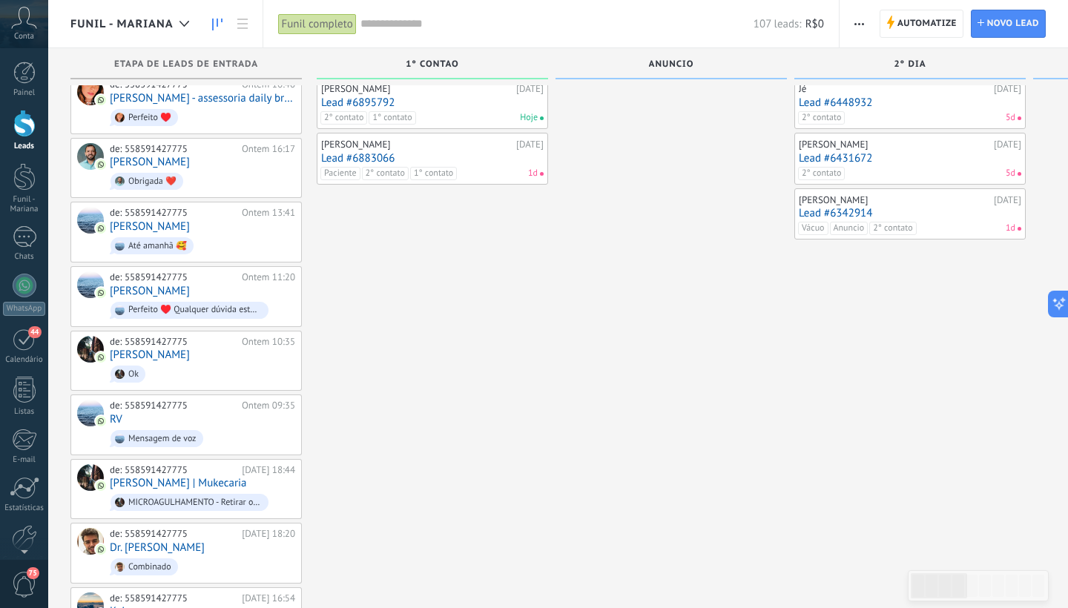
click at [431, 152] on link "Lead #6883066" at bounding box center [432, 158] width 223 height 13
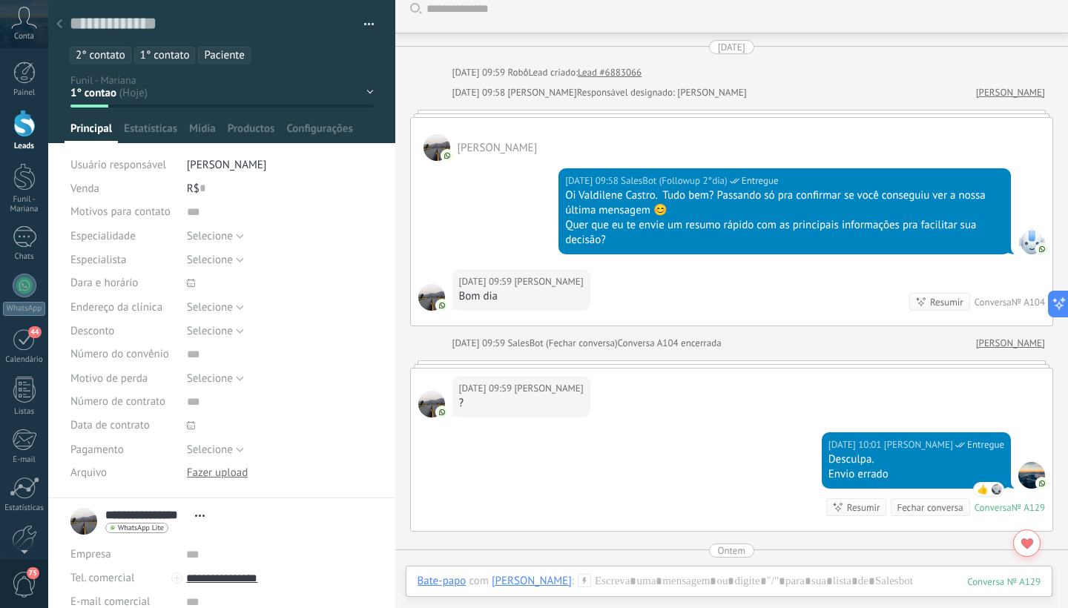
scroll to position [15, 0]
click at [0, 0] on div "1° contao [GEOGRAPHIC_DATA] 2° dia 7° dia Vácuo Negociando Verde - GM" at bounding box center [0, 0] width 0 height 0
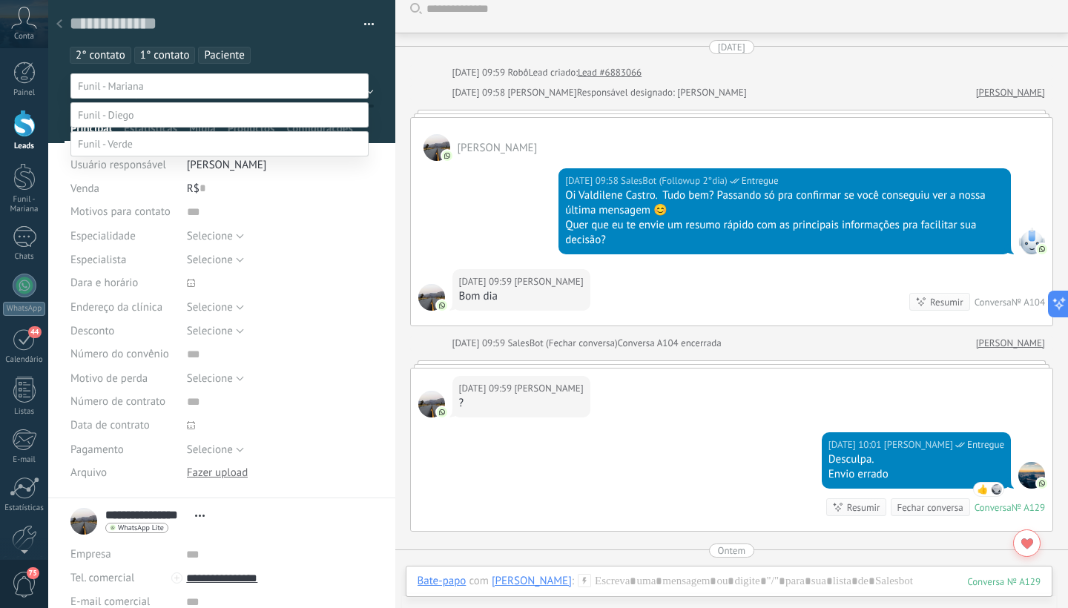
click at [0, 0] on label "Paciente" at bounding box center [0, 0] width 0 height 0
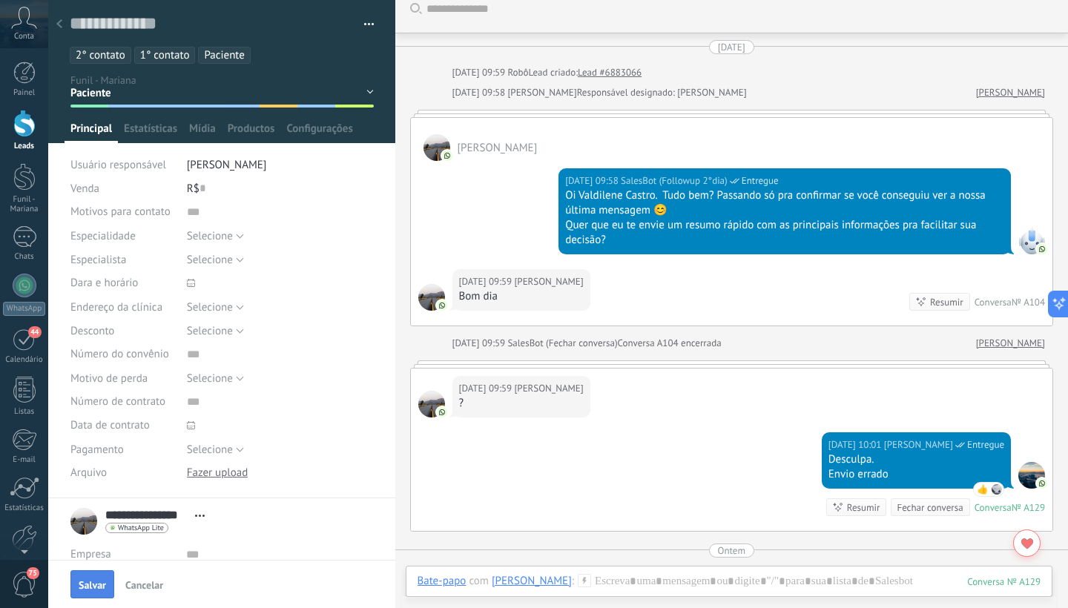
click at [93, 591] on span "Salvar" at bounding box center [92, 585] width 27 height 10
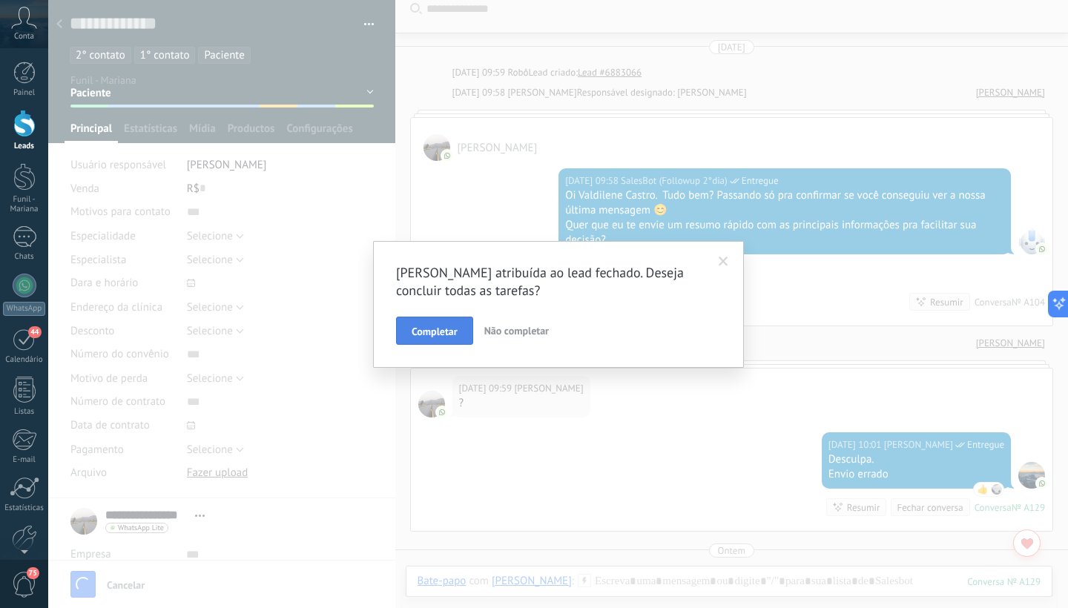
click at [453, 333] on span "Completar" at bounding box center [435, 331] width 46 height 10
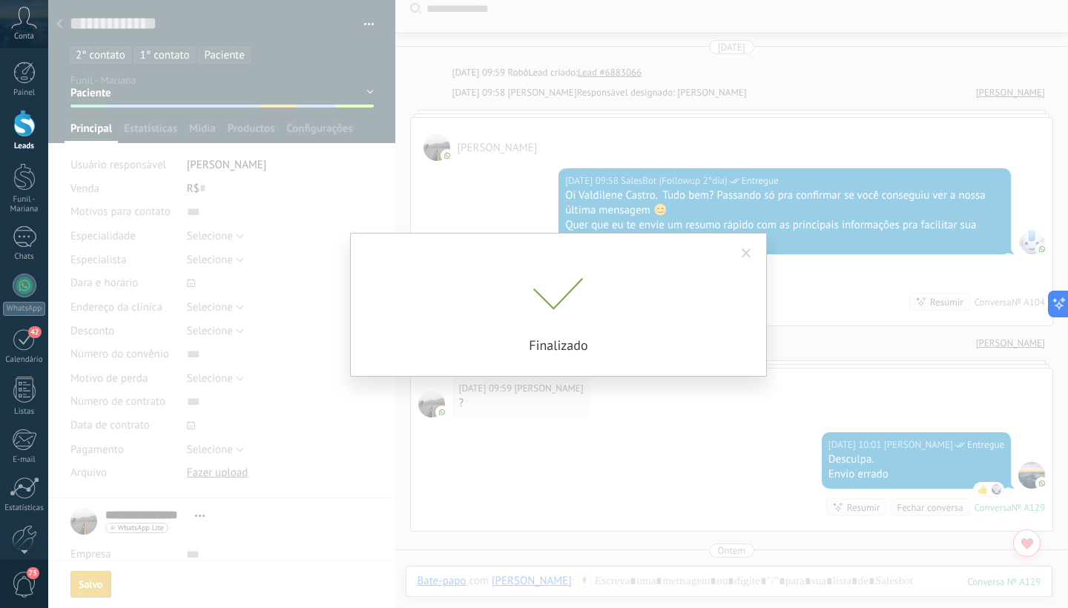
scroll to position [18, 0]
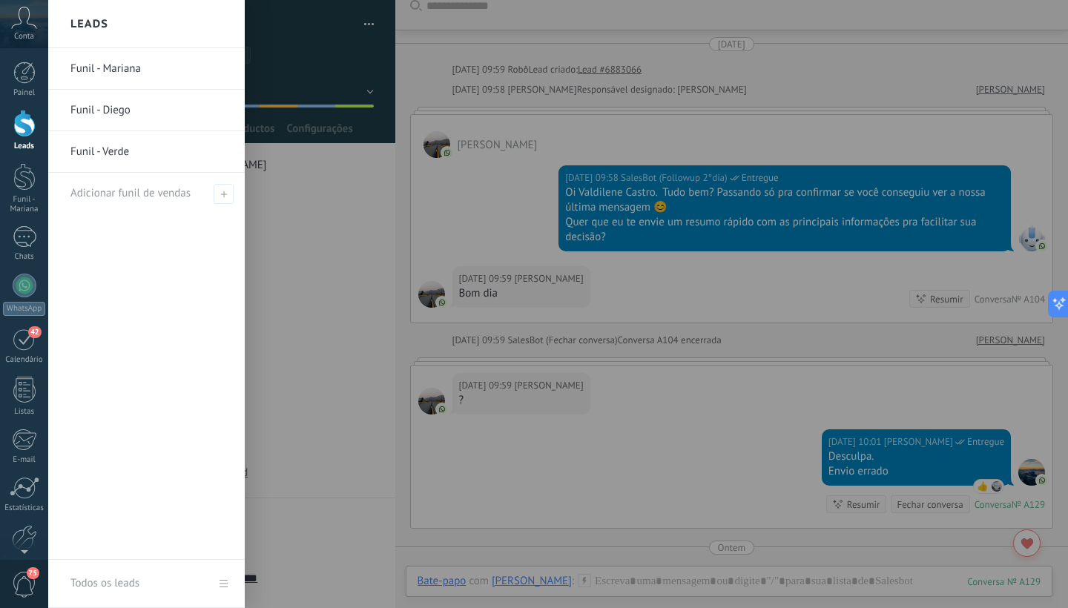
click at [26, 125] on div at bounding box center [24, 123] width 22 height 27
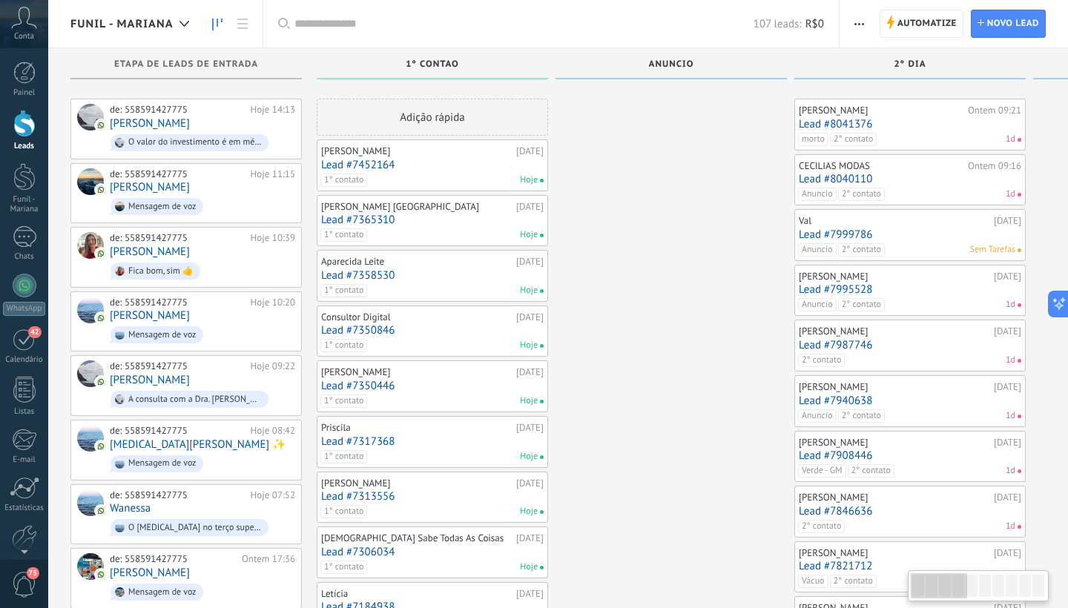
scroll to position [796, 0]
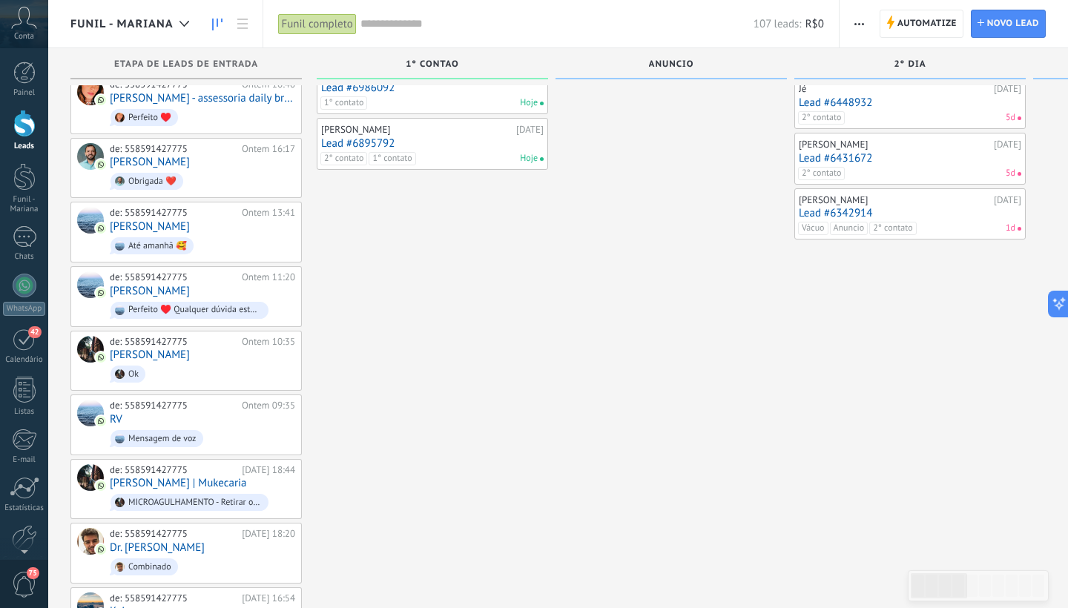
click at [445, 141] on link "Lead #6895792" at bounding box center [432, 143] width 223 height 13
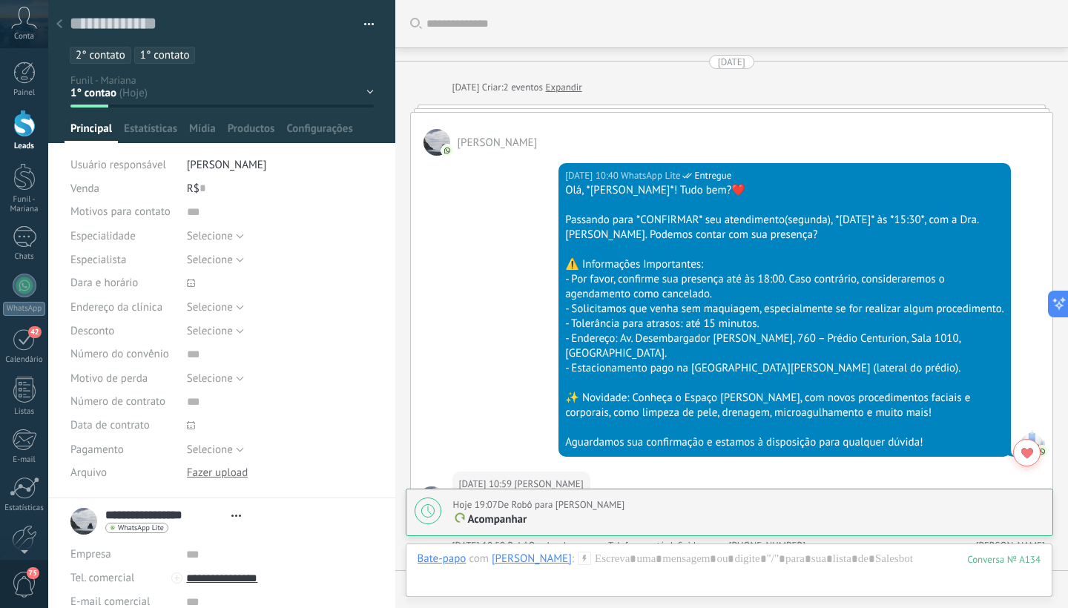
type textarea "**********"
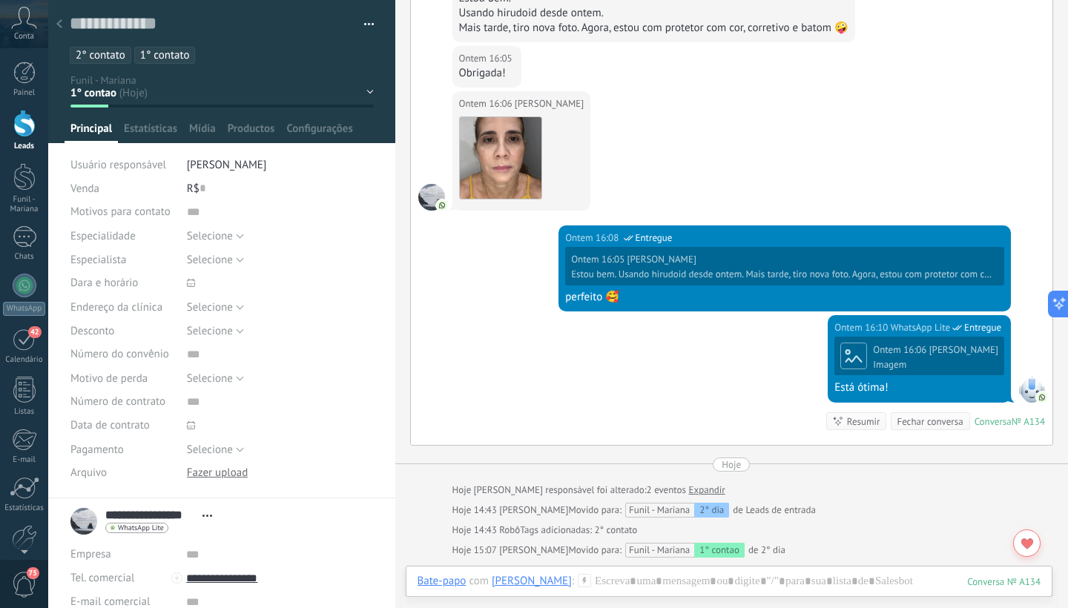
scroll to position [2118, 0]
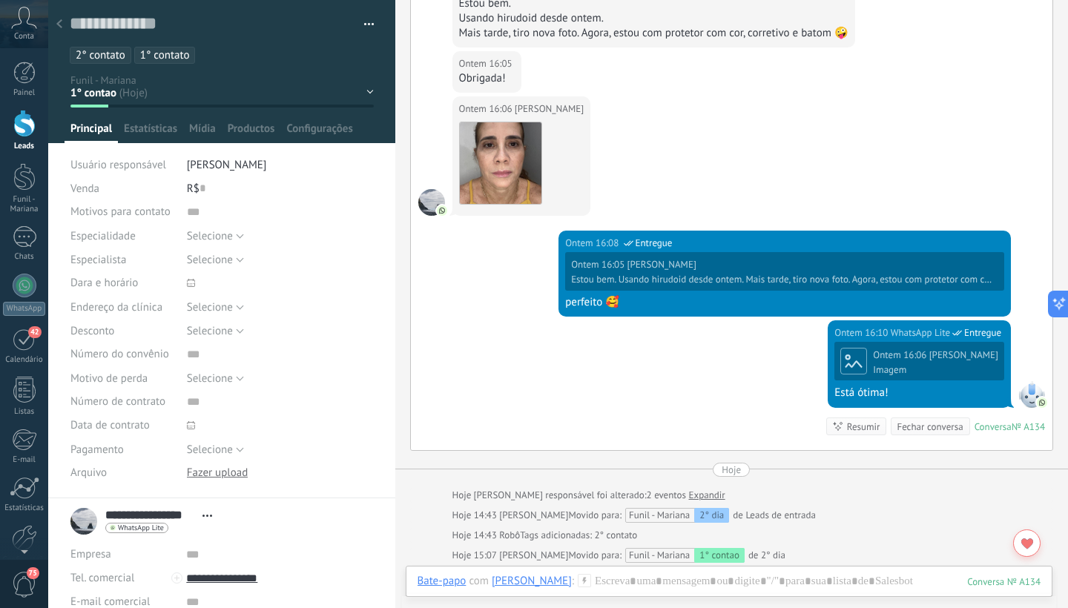
click at [177, 58] on span "1° contato" at bounding box center [165, 55] width 50 height 14
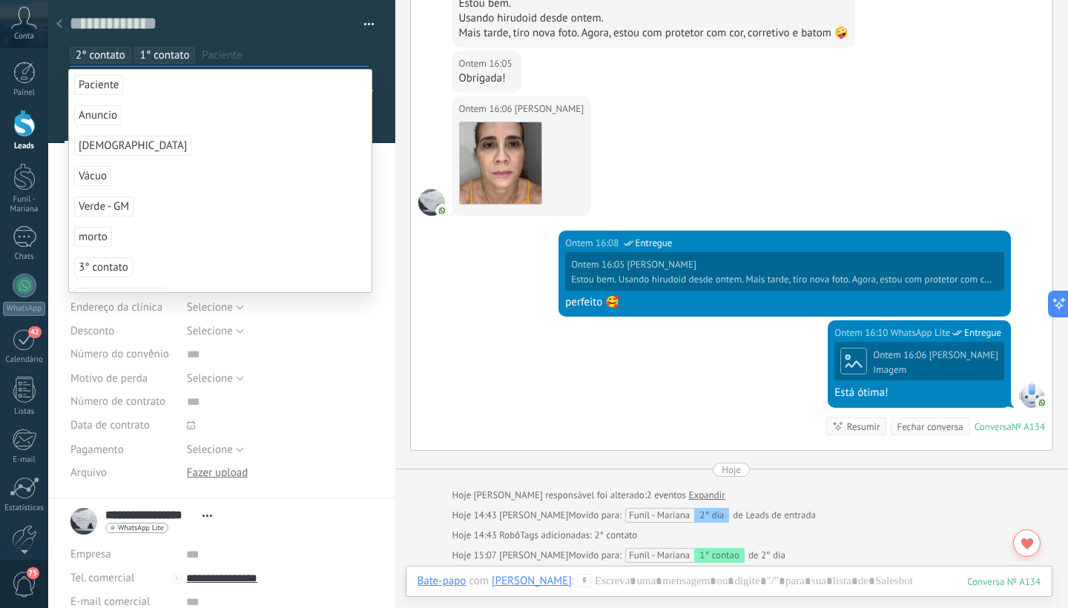
click at [99, 55] on span "2° contato" at bounding box center [101, 55] width 50 height 14
click at [101, 85] on span "Paciente" at bounding box center [98, 85] width 49 height 20
click at [108, 56] on span "1° contato" at bounding box center [101, 55] width 50 height 14
click at [381, 158] on div "Salvar e criar Imprimir Gerenciar tags Exportar para o Excel" at bounding box center [222, 249] width 348 height 499
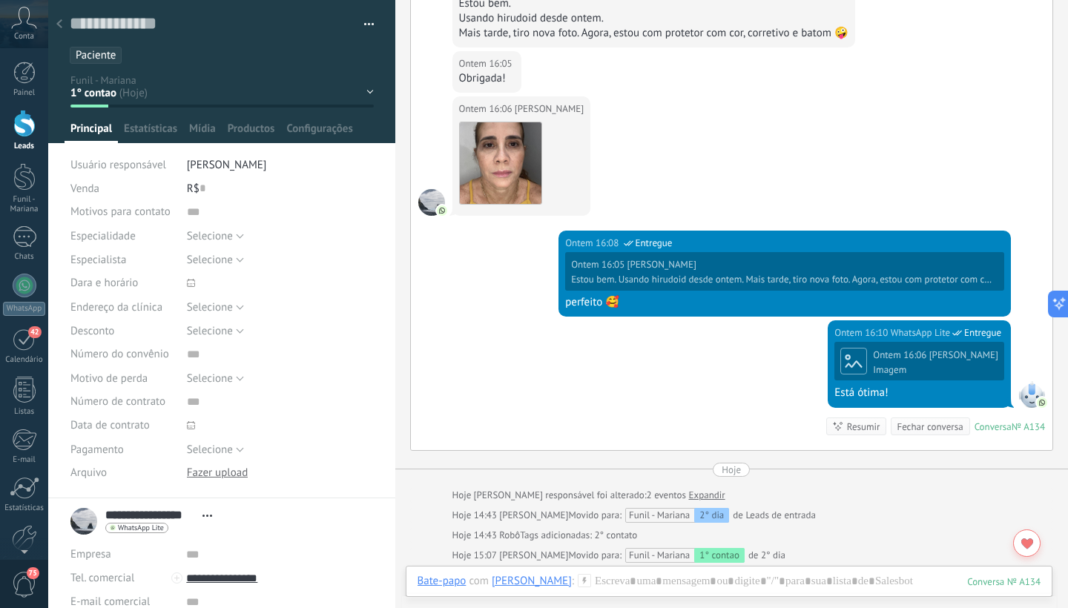
click at [0, 0] on div "1° contao [GEOGRAPHIC_DATA] 2° dia 7° dia Vácuo Negociando Verde - GM" at bounding box center [0, 0] width 0 height 0
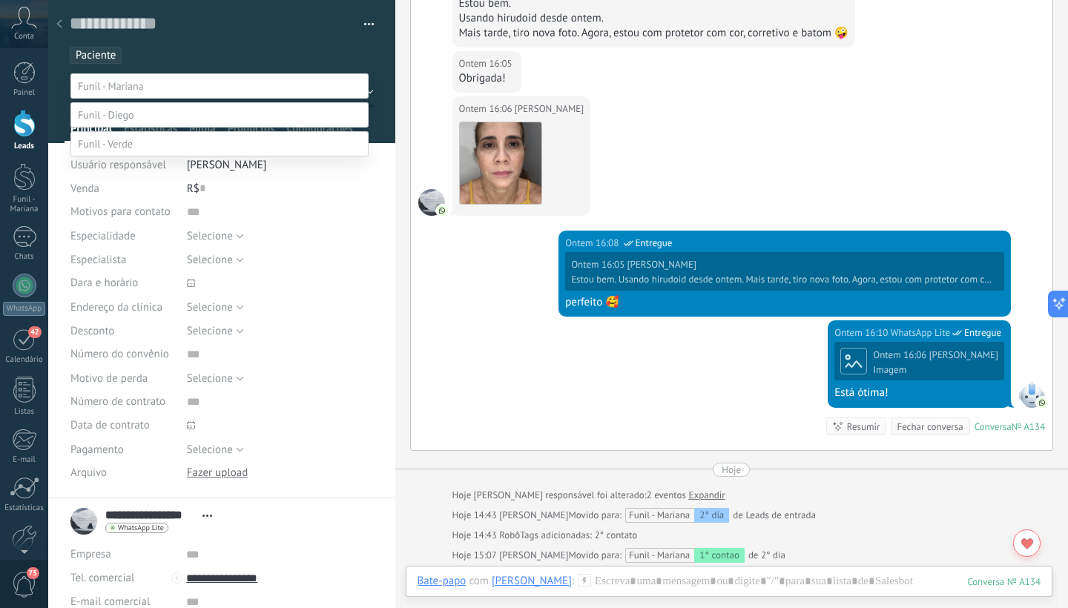
click at [0, 0] on label "Paciente" at bounding box center [0, 0] width 0 height 0
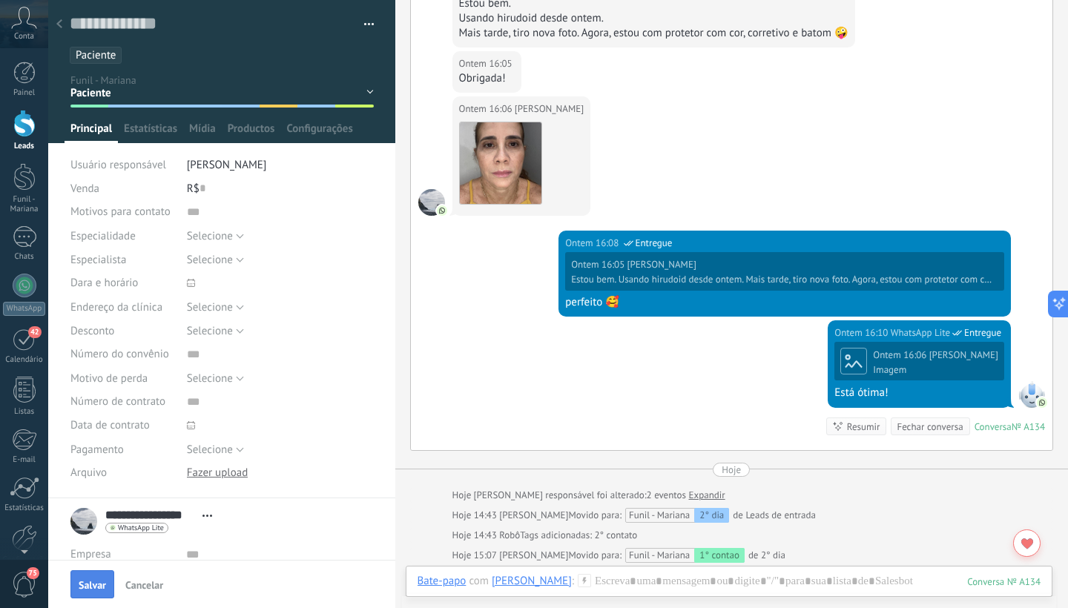
click at [94, 588] on span "Salvar" at bounding box center [92, 585] width 27 height 10
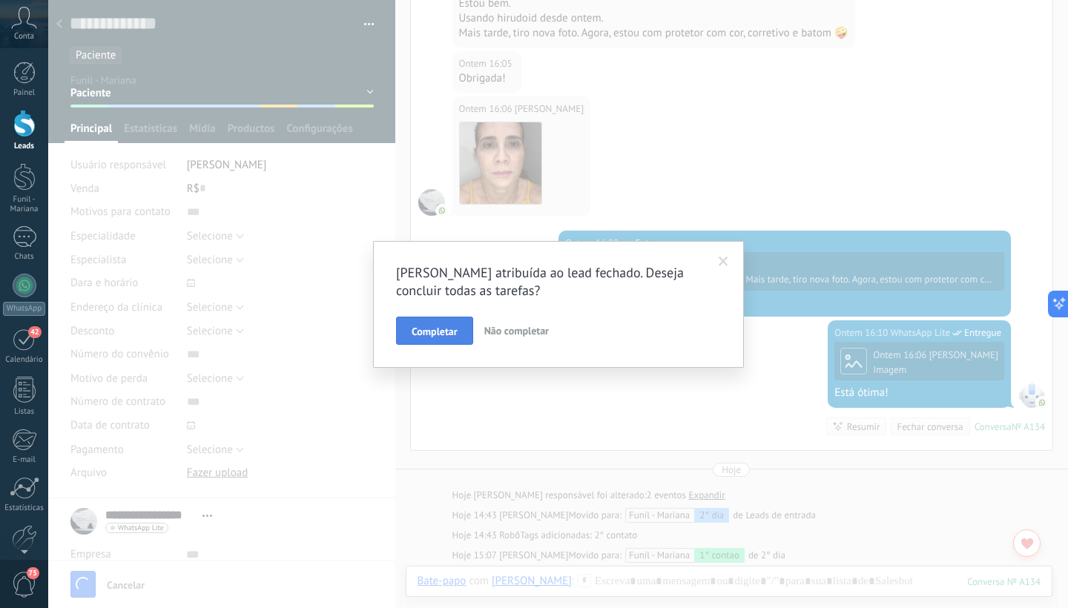
click at [451, 332] on span "Completar" at bounding box center [435, 331] width 46 height 10
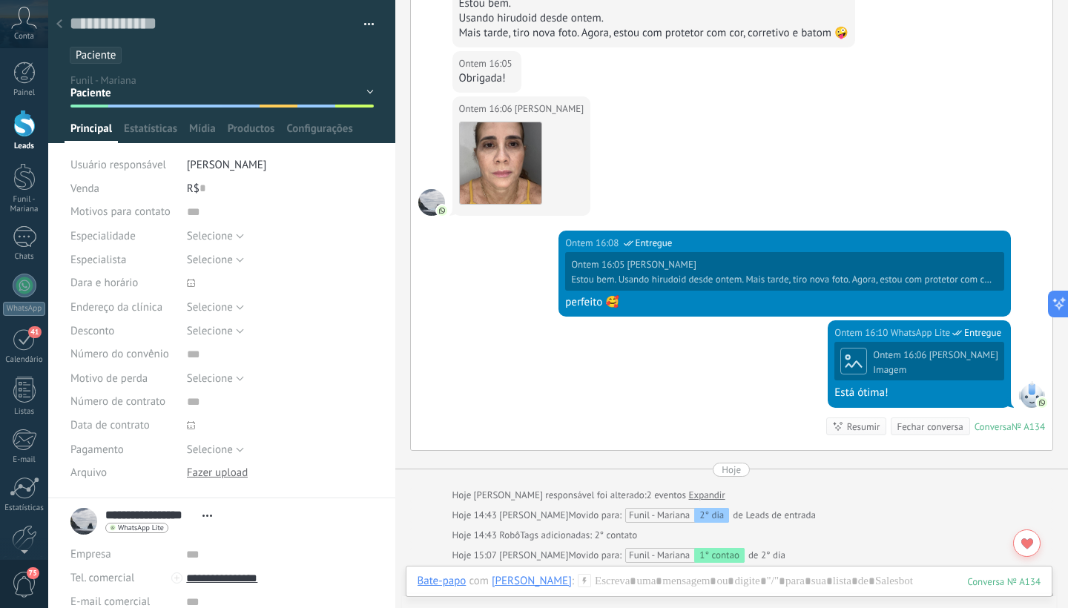
click at [21, 128] on div at bounding box center [24, 123] width 22 height 27
